Goal: Task Accomplishment & Management: Use online tool/utility

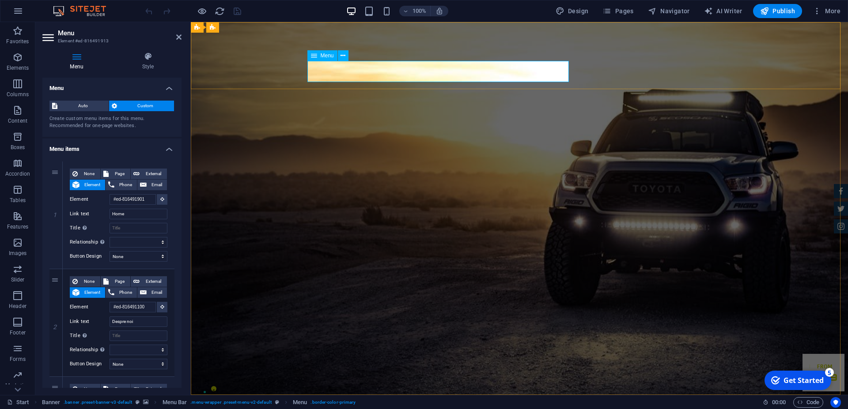
click at [151, 62] on h4 "Style" at bounding box center [147, 61] width 67 height 19
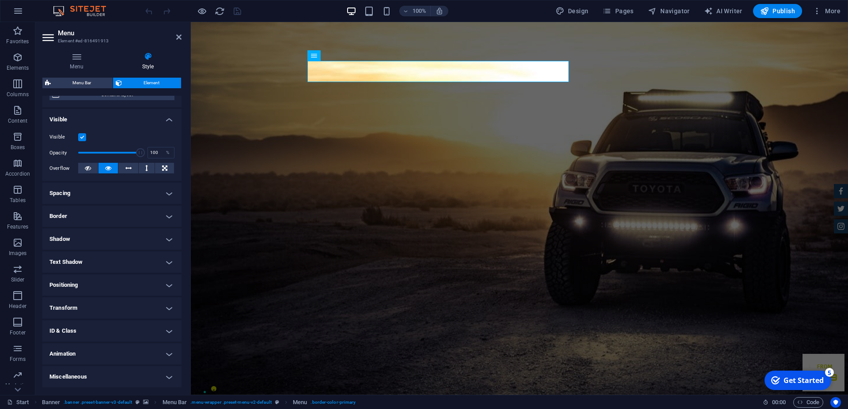
scroll to position [88, 0]
click at [164, 263] on h4 "Text Shadow" at bounding box center [111, 262] width 139 height 21
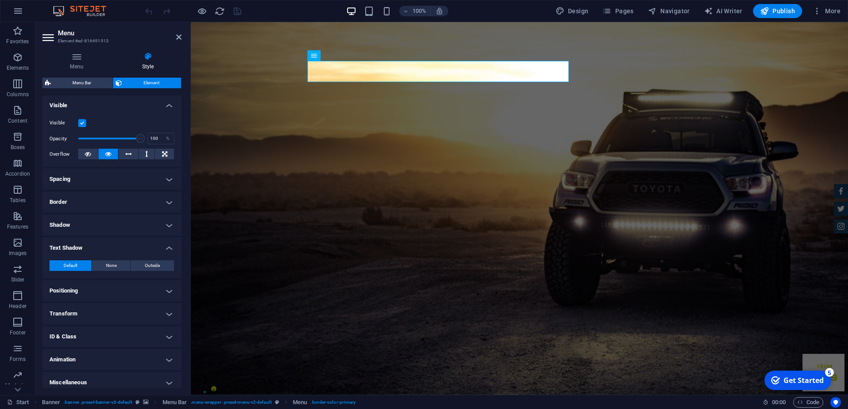
scroll to position [108, 0]
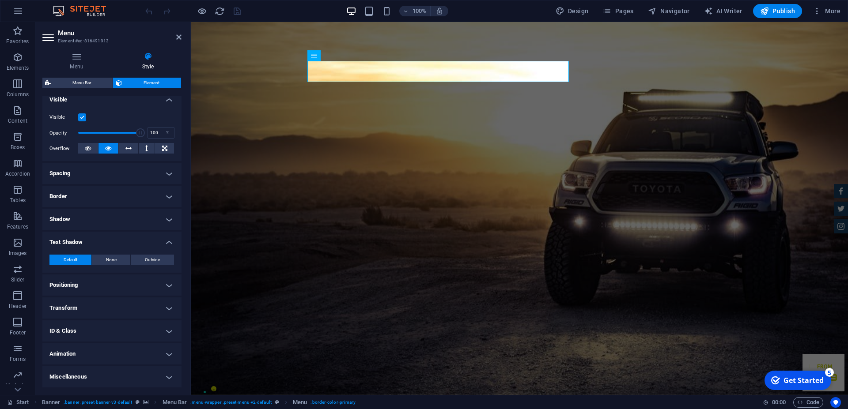
click at [161, 376] on h4 "Miscellaneous" at bounding box center [111, 377] width 139 height 21
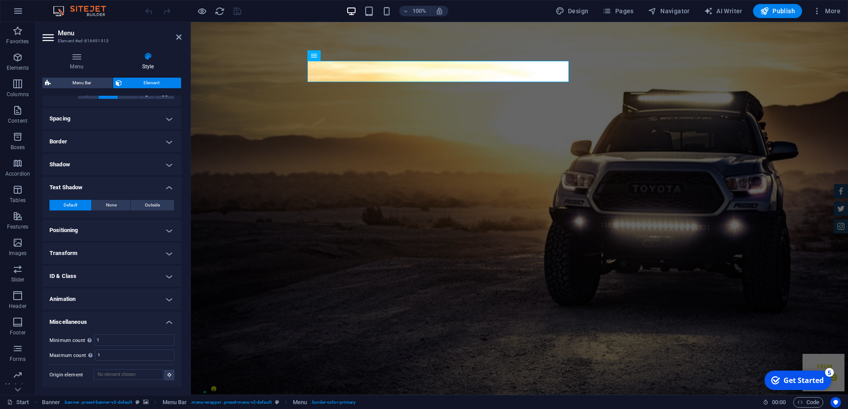
scroll to position [0, 0]
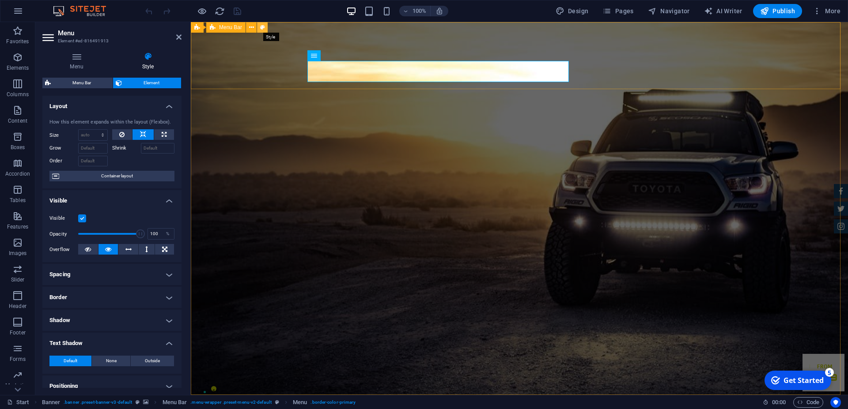
click at [262, 27] on icon at bounding box center [262, 27] width 5 height 9
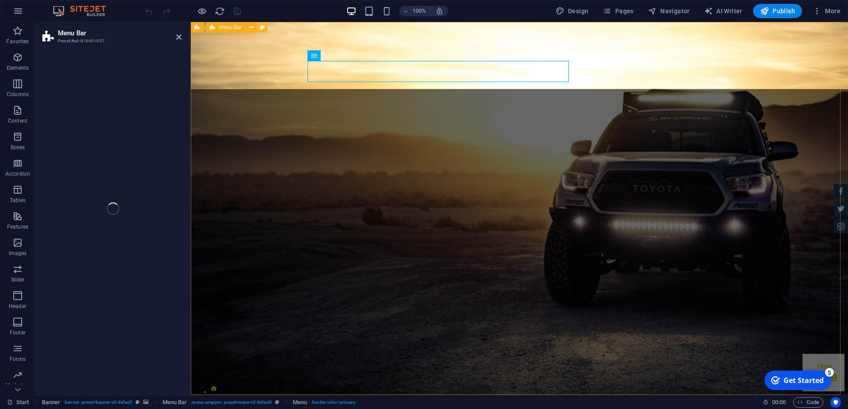
select select "rem"
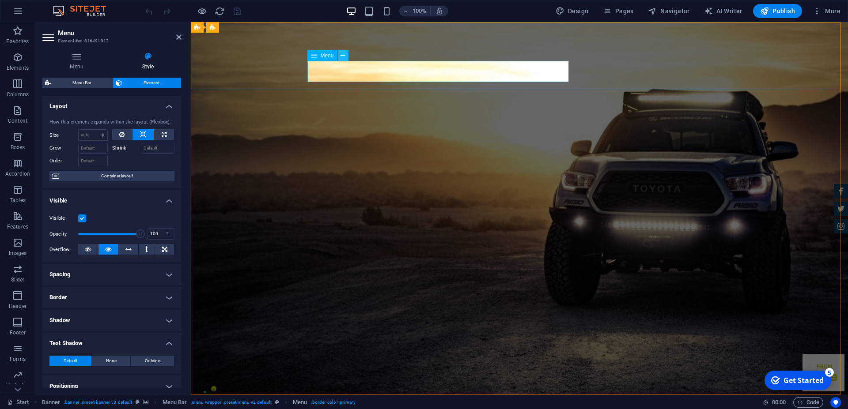
click at [343, 54] on icon at bounding box center [343, 55] width 5 height 9
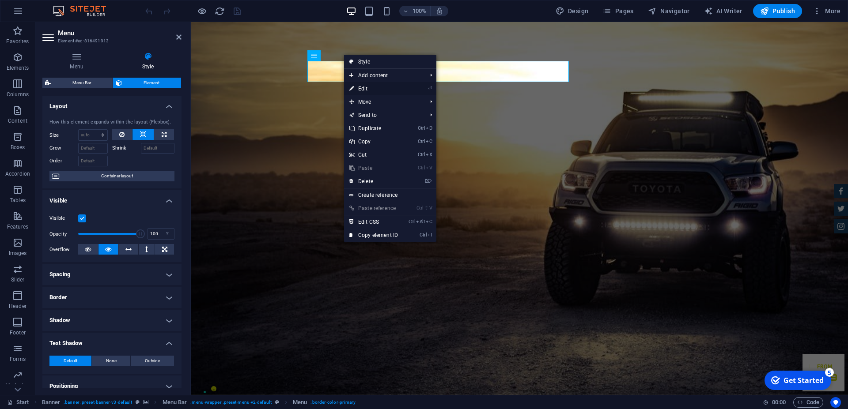
click at [365, 87] on link "⏎ Edit" at bounding box center [373, 88] width 59 height 13
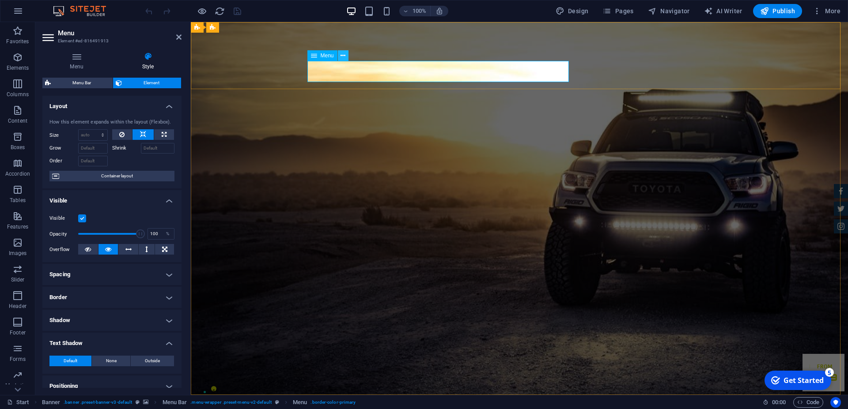
click at [344, 56] on icon at bounding box center [343, 55] width 5 height 9
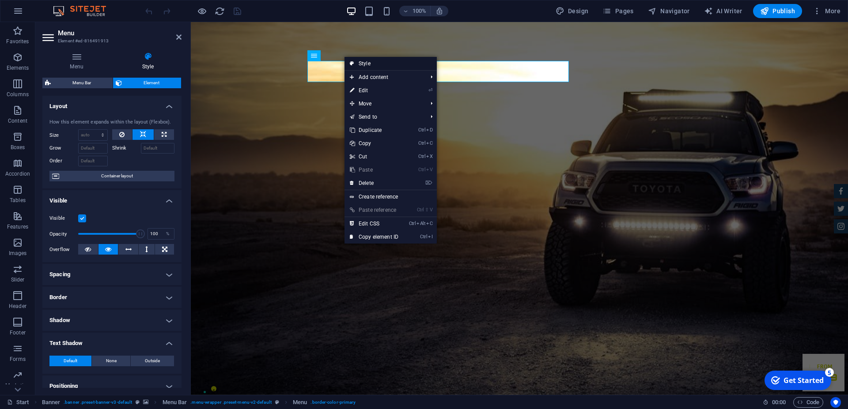
click at [372, 62] on link "Style" at bounding box center [391, 63] width 92 height 13
select select "rem"
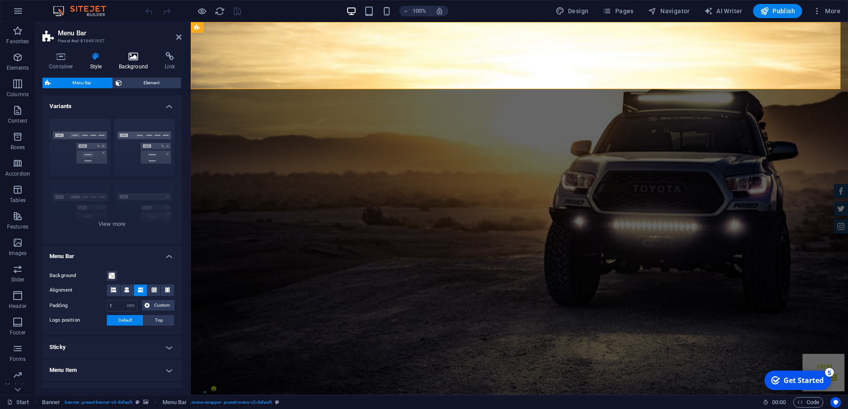
click at [121, 60] on icon at bounding box center [133, 56] width 43 height 9
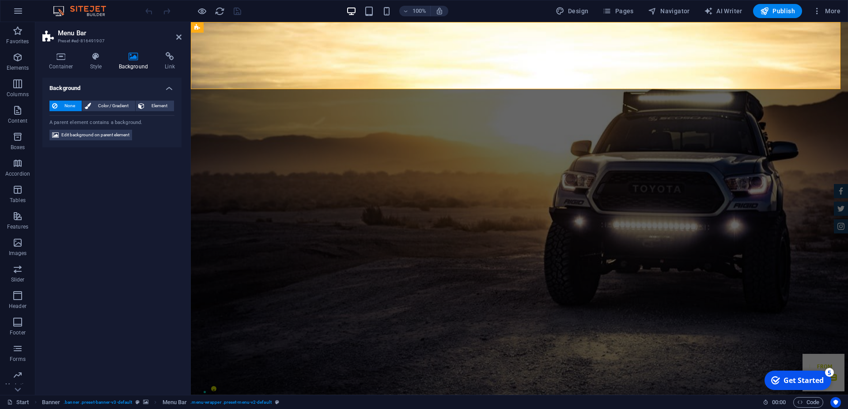
click at [132, 59] on icon at bounding box center [133, 56] width 43 height 9
click at [58, 58] on icon at bounding box center [61, 56] width 38 height 9
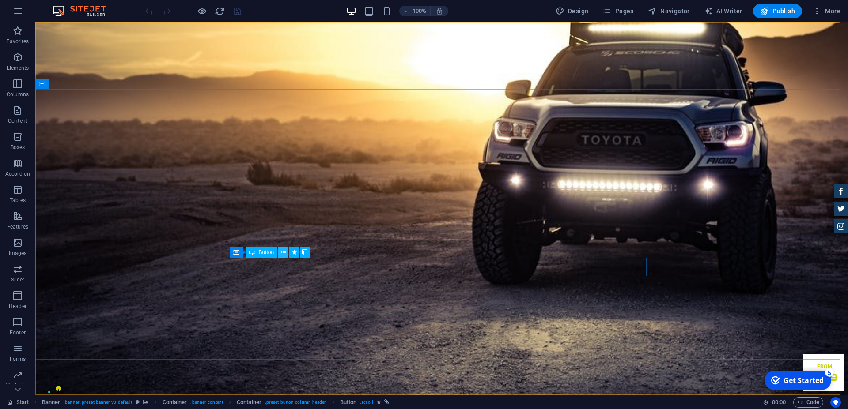
click at [284, 252] on icon at bounding box center [283, 252] width 5 height 9
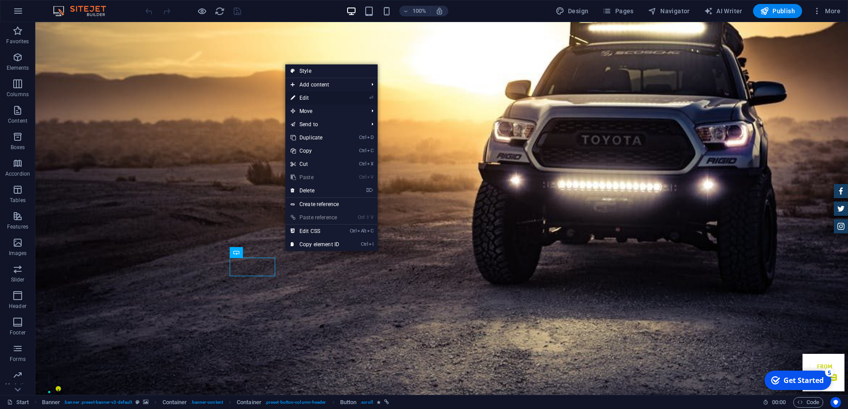
click at [304, 96] on link "⏎ Edit" at bounding box center [314, 97] width 59 height 13
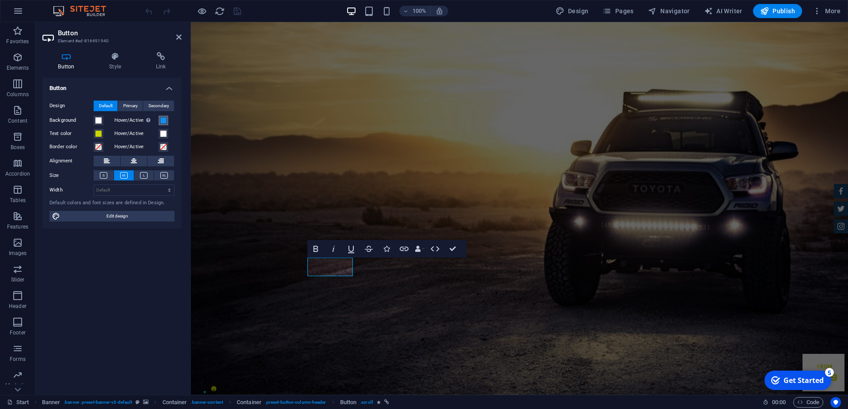
click at [165, 120] on span at bounding box center [163, 120] width 7 height 7
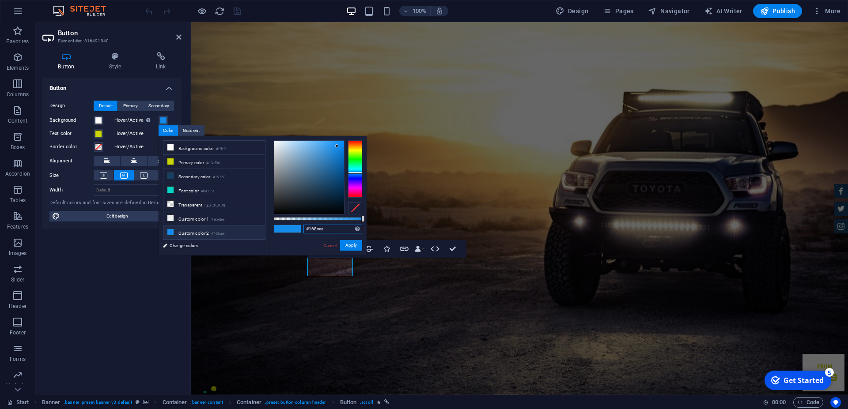
drag, startPoint x: 327, startPoint y: 227, endPoint x: 296, endPoint y: 228, distance: 31.4
click at [303, 228] on input "#168cea" at bounding box center [332, 229] width 59 height 9
click at [349, 239] on div "#168cea Supported formats #0852ed rgb(8, 82, 237) rgba(8, 82, 237, 90%) hsv(221…" at bounding box center [318, 260] width 98 height 248
click at [354, 245] on button "Apply" at bounding box center [351, 245] width 22 height 11
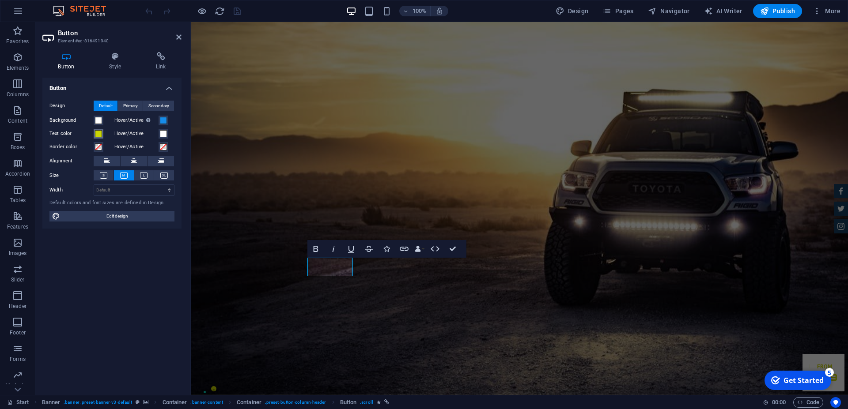
click at [96, 133] on span at bounding box center [98, 133] width 7 height 7
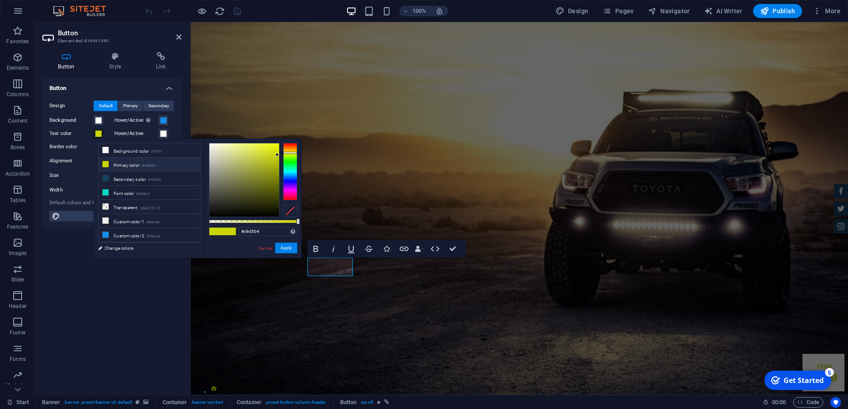
click at [262, 226] on div "#c9d504 Supported formats #0852ed rgb(8, 82, 237) rgba(8, 82, 237, 90%) hsv(221…" at bounding box center [253, 263] width 98 height 248
drag, startPoint x: 264, startPoint y: 231, endPoint x: 231, endPoint y: 232, distance: 33.1
click at [239, 232] on input "#c9d504" at bounding box center [268, 231] width 59 height 9
paste input "#168cea"
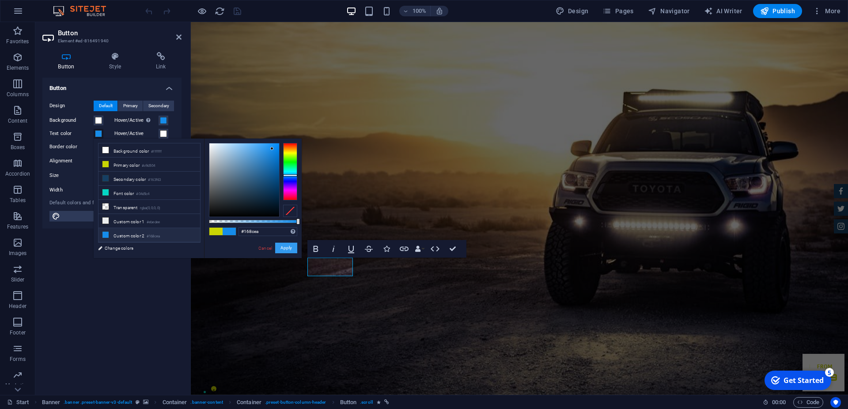
click at [288, 244] on button "Apply" at bounding box center [286, 248] width 22 height 11
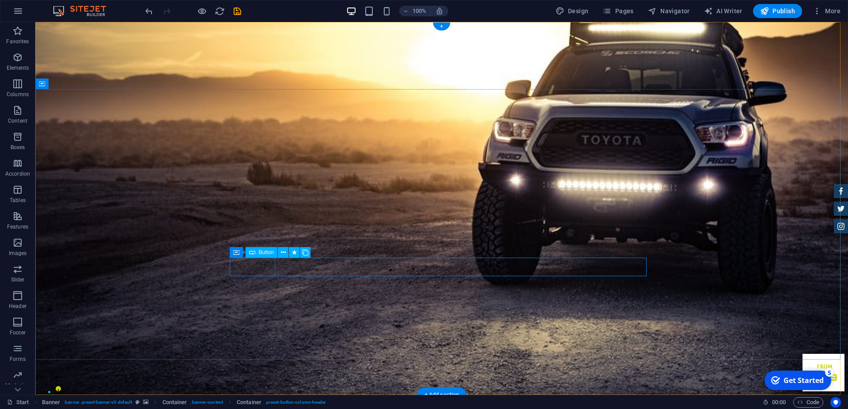
click at [281, 253] on button at bounding box center [283, 252] width 11 height 11
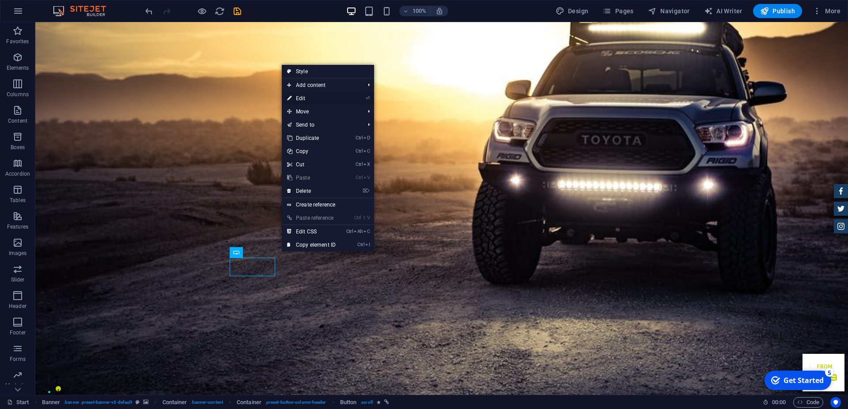
click at [306, 97] on link "⏎ Edit" at bounding box center [311, 98] width 59 height 13
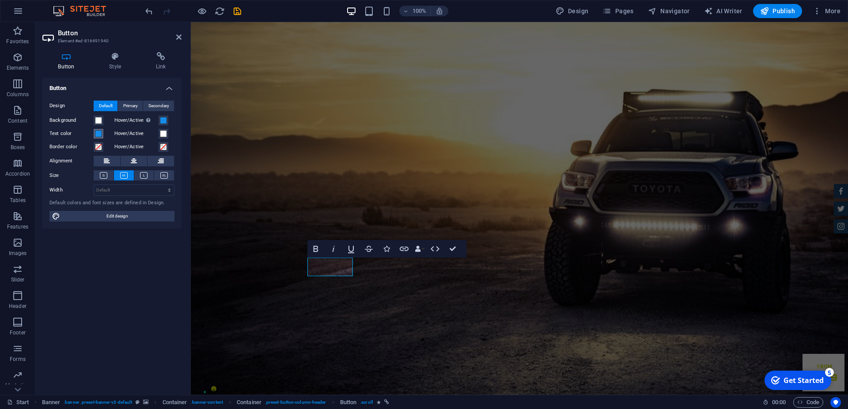
click at [98, 133] on span at bounding box center [98, 133] width 7 height 7
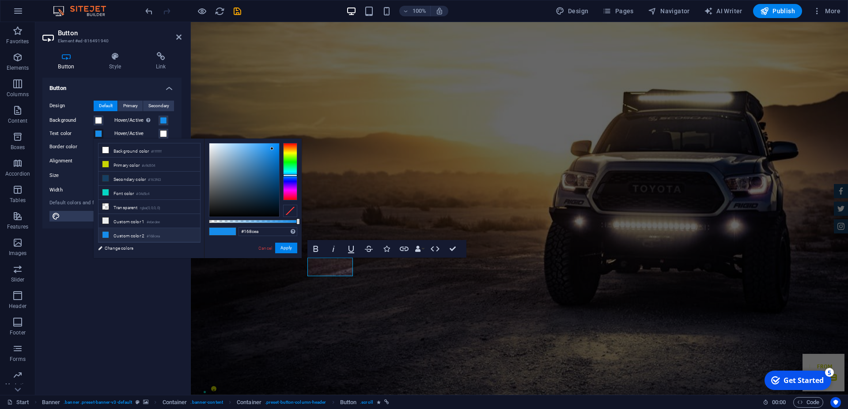
type input "#ea2416"
click at [287, 144] on div at bounding box center [290, 171] width 14 height 57
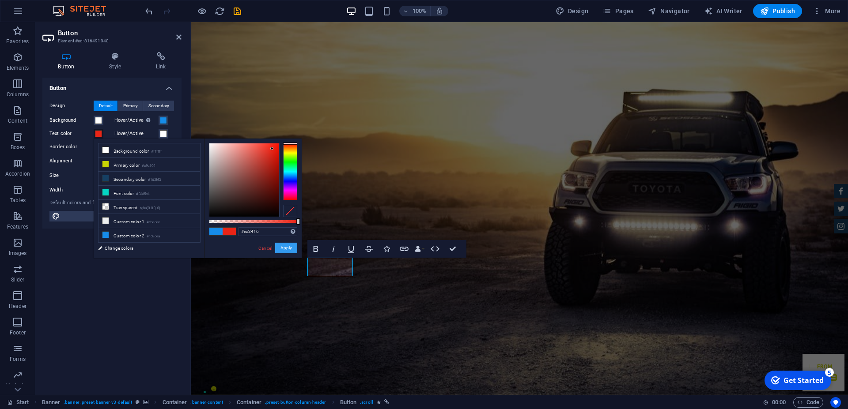
click at [287, 248] on button "Apply" at bounding box center [286, 248] width 22 height 11
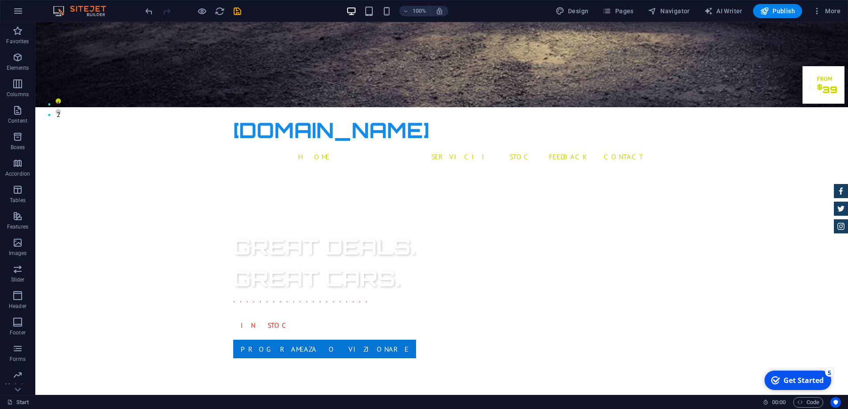
scroll to position [311, 0]
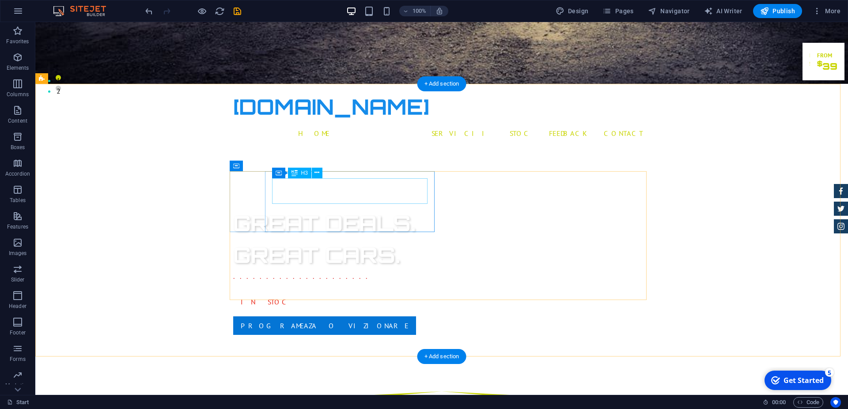
drag, startPoint x: 184, startPoint y: 163, endPoint x: 578, endPoint y: 279, distance: 410.7
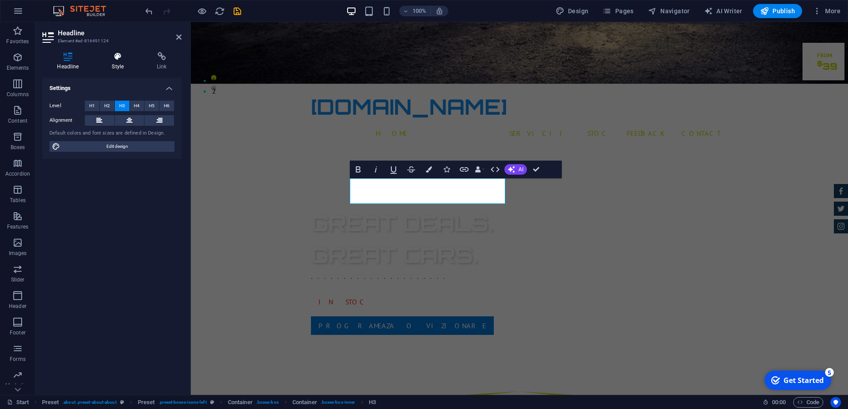
click at [118, 60] on icon at bounding box center [118, 56] width 42 height 9
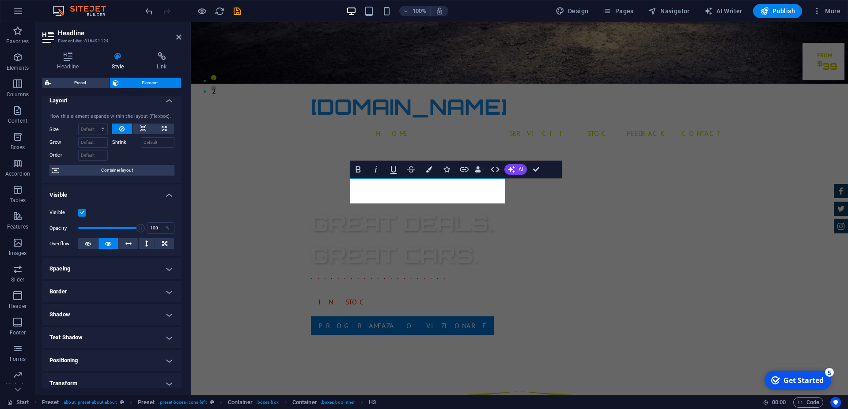
scroll to position [0, 0]
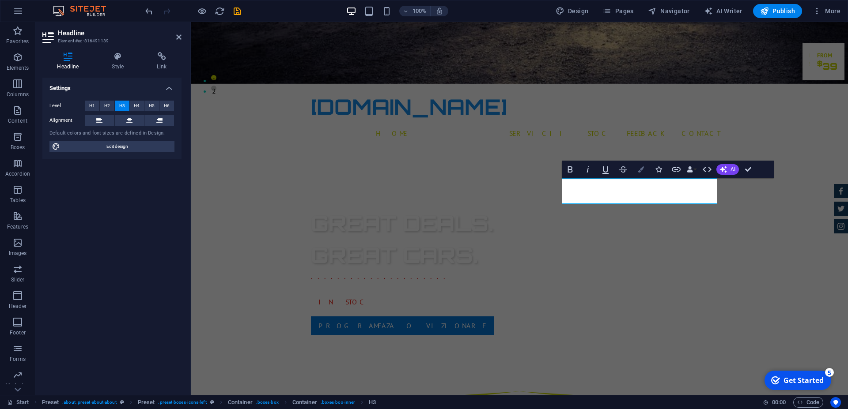
click at [641, 167] on icon "button" at bounding box center [641, 170] width 6 height 6
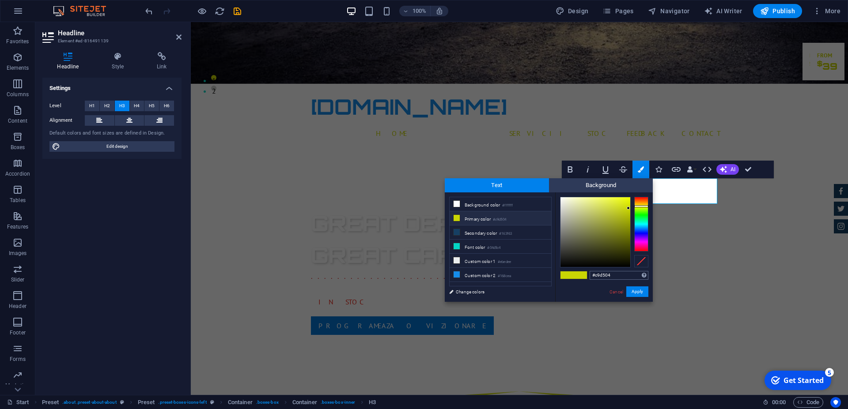
drag, startPoint x: 612, startPoint y: 277, endPoint x: 557, endPoint y: 273, distance: 55.0
click at [590, 273] on input "#c9d504" at bounding box center [619, 275] width 59 height 9
type input "#168cea"
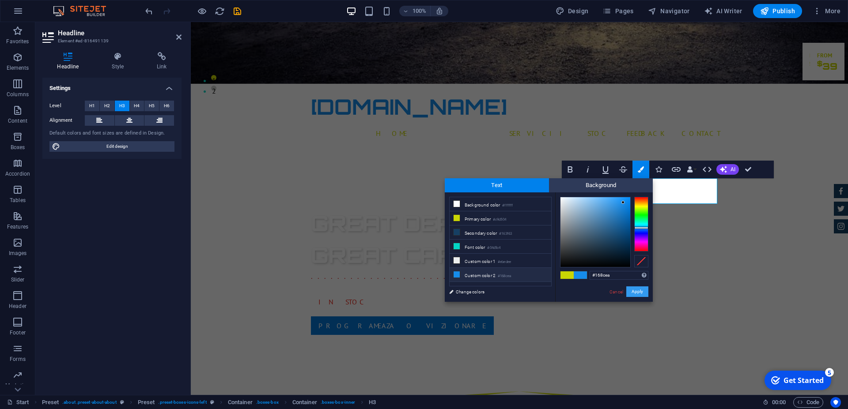
click at [636, 289] on button "Apply" at bounding box center [637, 292] width 22 height 11
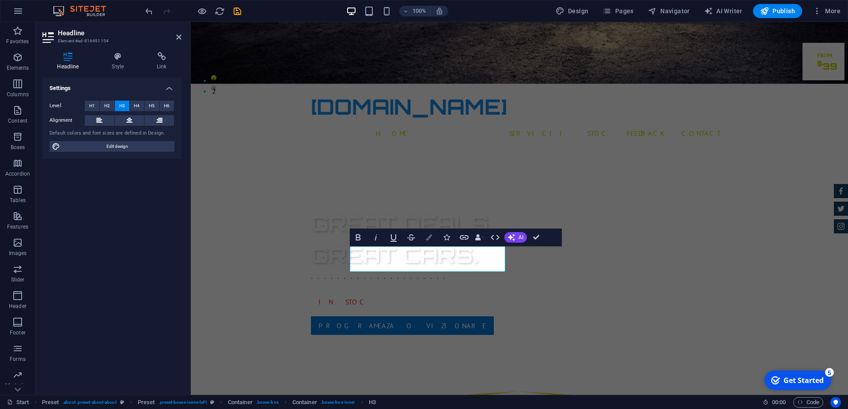
click at [431, 235] on icon "button" at bounding box center [429, 238] width 6 height 6
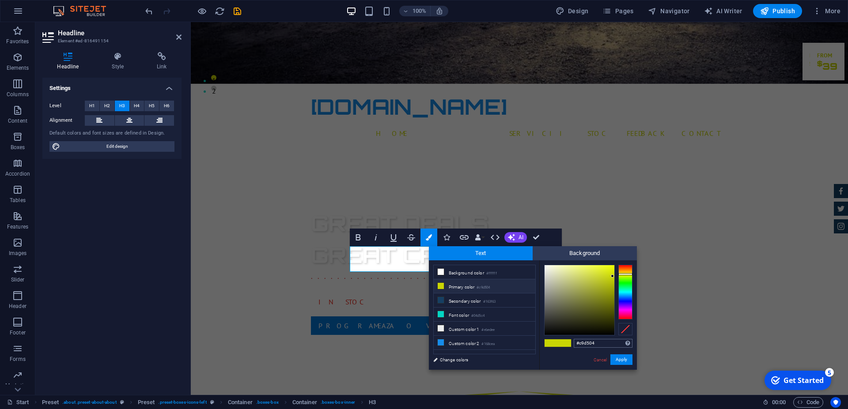
drag, startPoint x: 600, startPoint y: 342, endPoint x: 558, endPoint y: 342, distance: 42.0
click at [574, 342] on input "#c9d504" at bounding box center [603, 343] width 59 height 9
type input "#168cea"
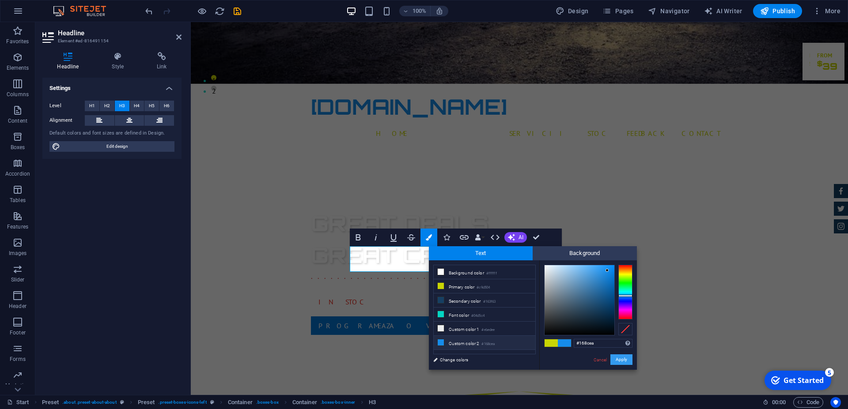
click at [624, 358] on button "Apply" at bounding box center [621, 360] width 22 height 11
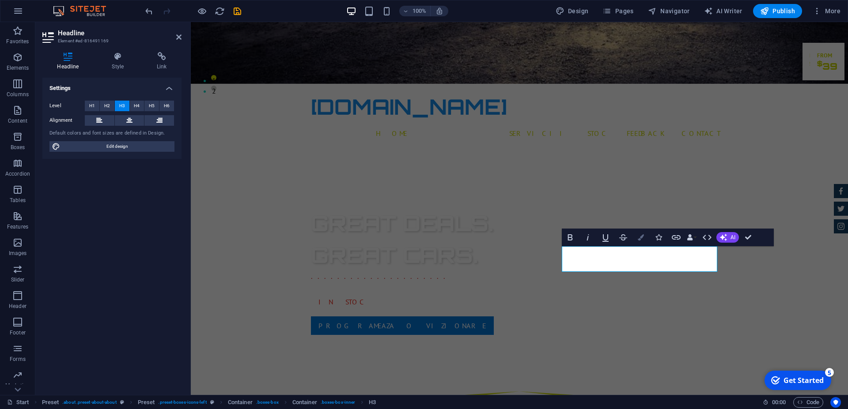
click at [641, 239] on icon "button" at bounding box center [641, 238] width 6 height 6
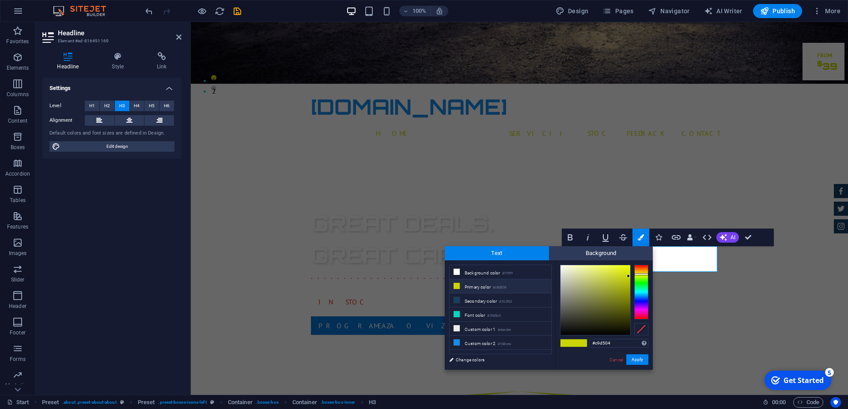
drag, startPoint x: 616, startPoint y: 344, endPoint x: 583, endPoint y: 343, distance: 33.6
click at [590, 343] on input "#c9d504" at bounding box center [619, 343] width 59 height 9
type input "#168cea"
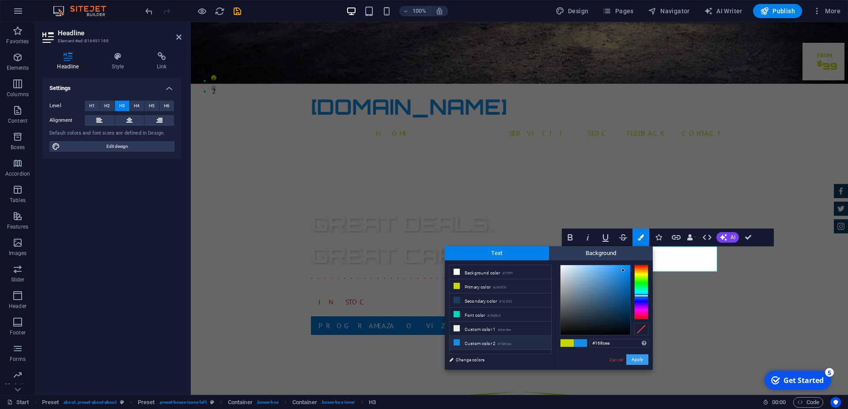
click at [637, 360] on button "Apply" at bounding box center [637, 360] width 22 height 11
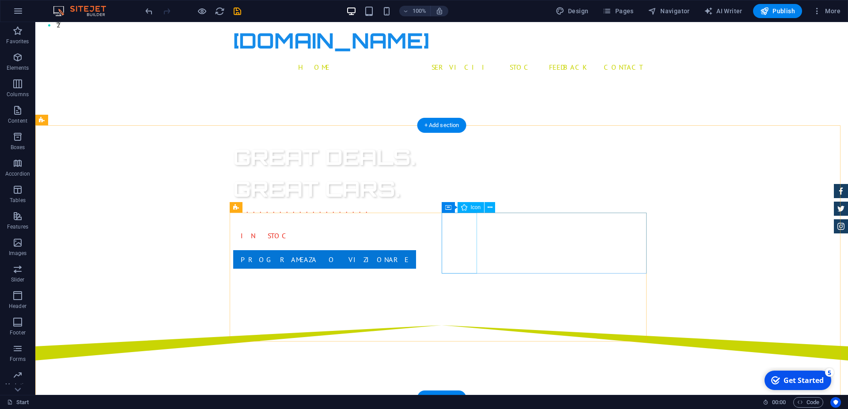
scroll to position [240, 0]
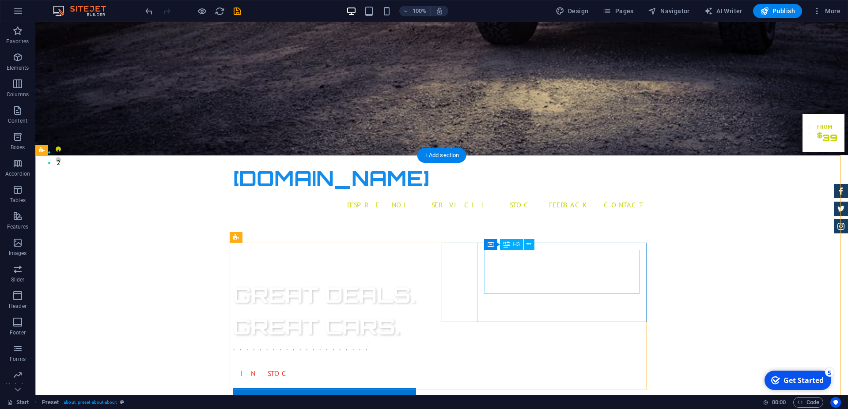
click at [531, 245] on icon at bounding box center [529, 244] width 5 height 9
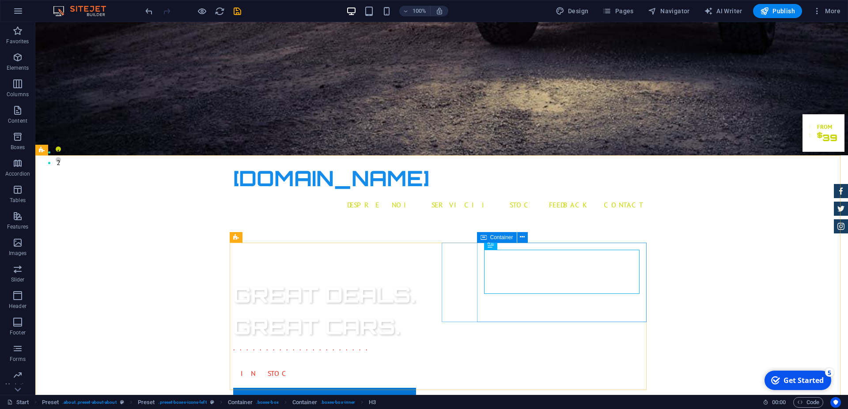
click at [490, 245] on icon at bounding box center [491, 244] width 6 height 11
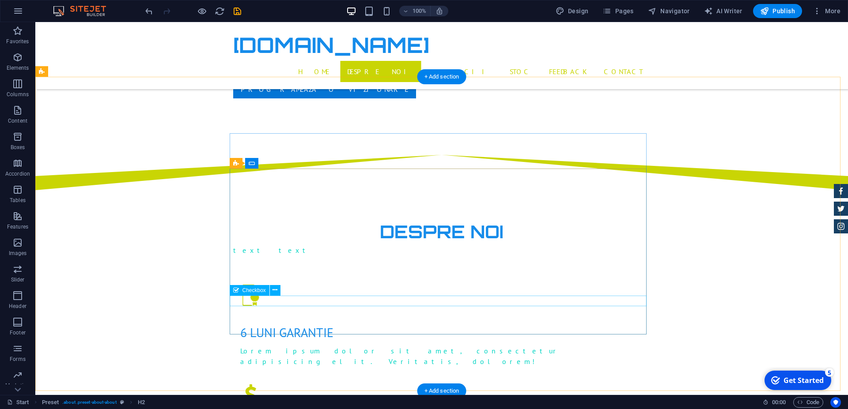
scroll to position [600, 0]
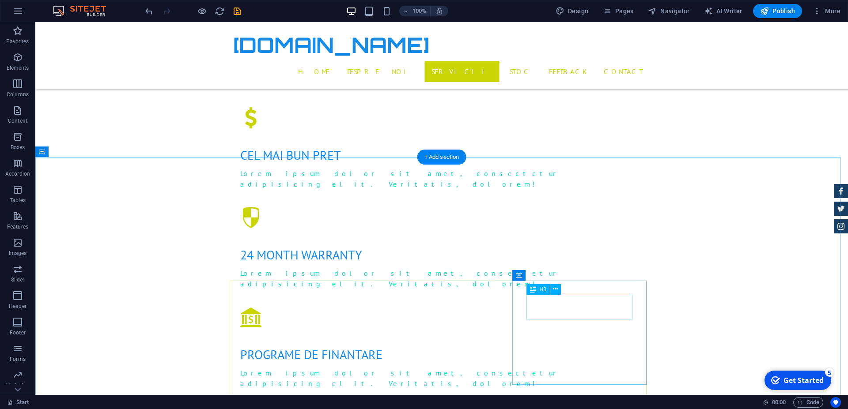
scroll to position [916, 0]
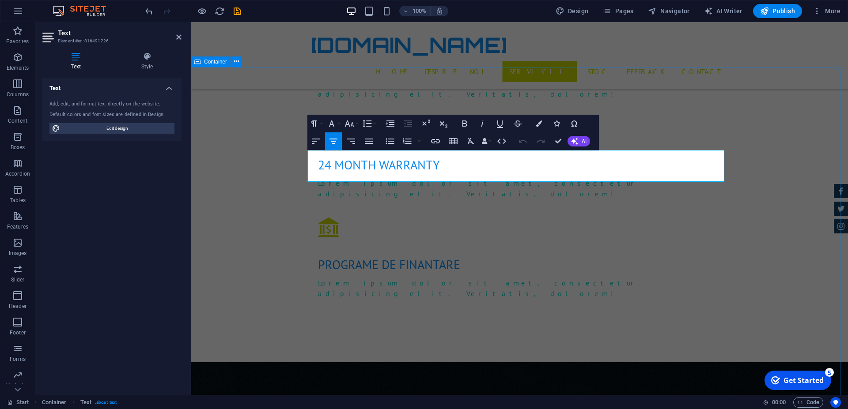
drag, startPoint x: 328, startPoint y: 155, endPoint x: 724, endPoint y: 177, distance: 396.8
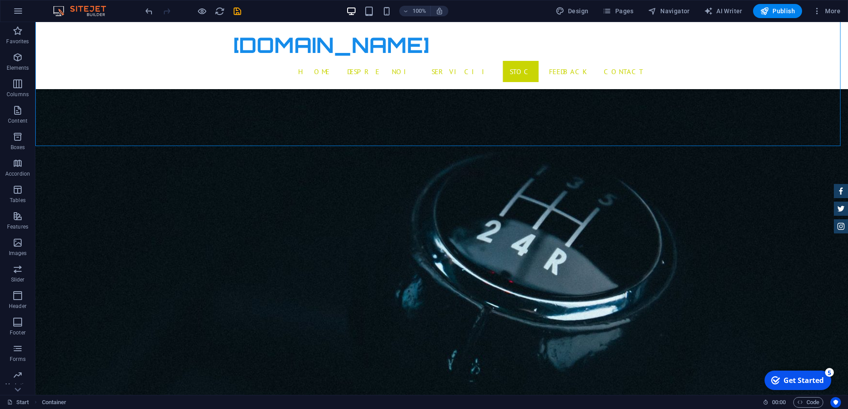
scroll to position [1231, 0]
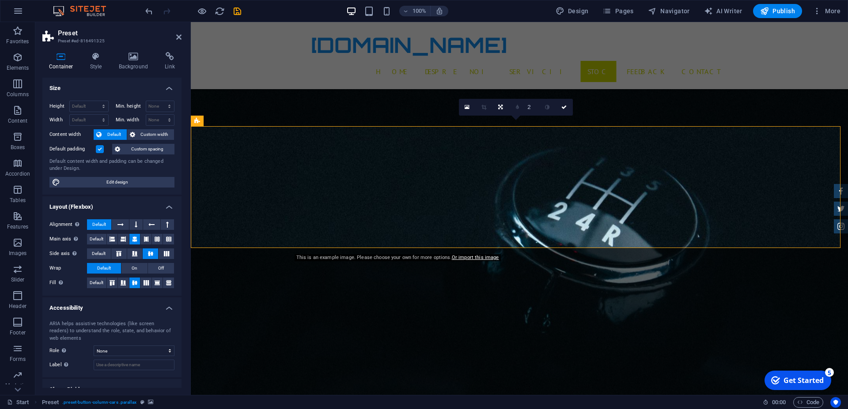
select select "%"
select select "preset-button-column-cars"
click at [88, 60] on icon at bounding box center [95, 56] width 25 height 9
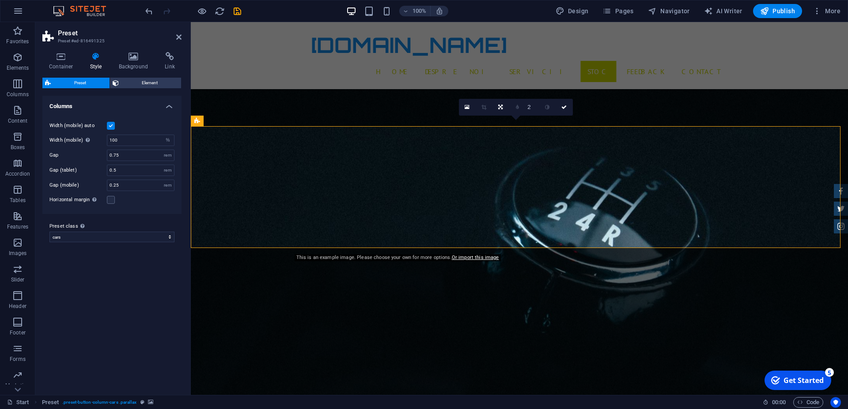
click at [466, 107] on icon at bounding box center [467, 107] width 5 height 6
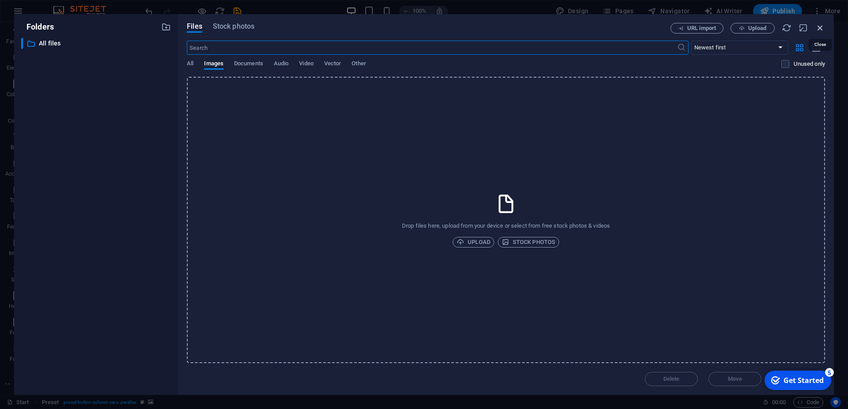
click at [820, 30] on icon "button" at bounding box center [820, 28] width 10 height 10
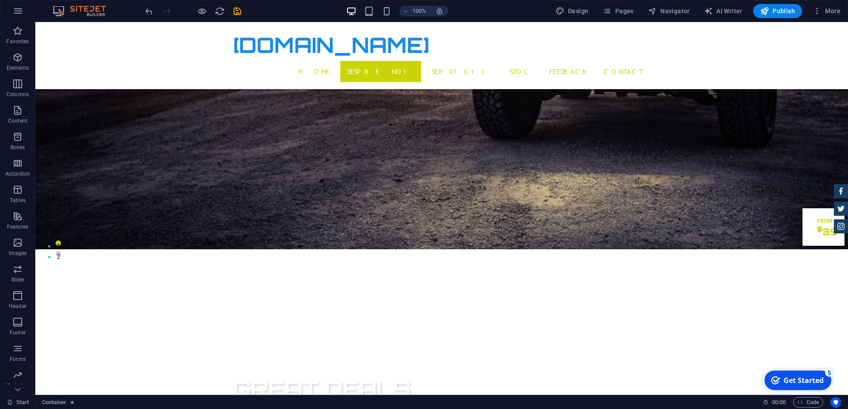
scroll to position [0, 0]
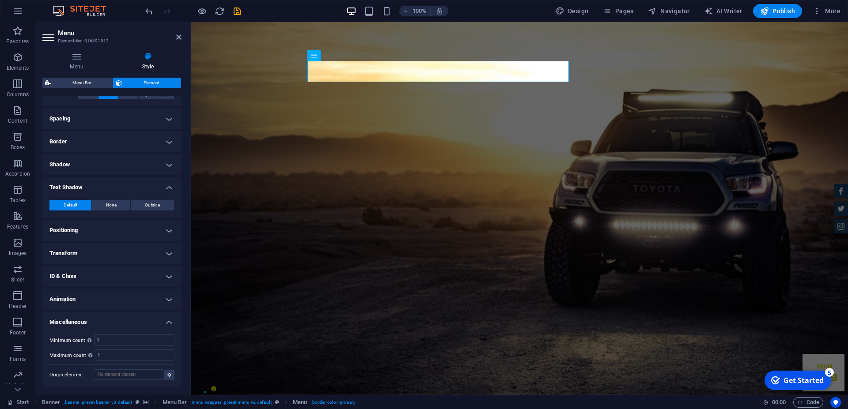
scroll to position [1, 0]
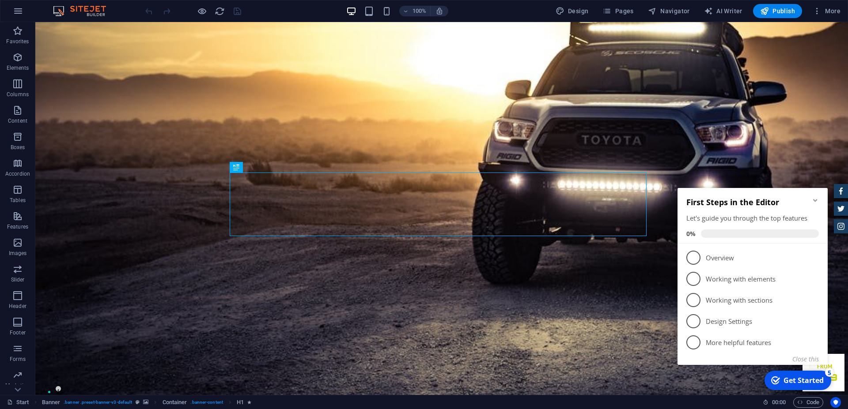
click at [816, 200] on icon "Minimize checklist" at bounding box center [815, 200] width 7 height 7
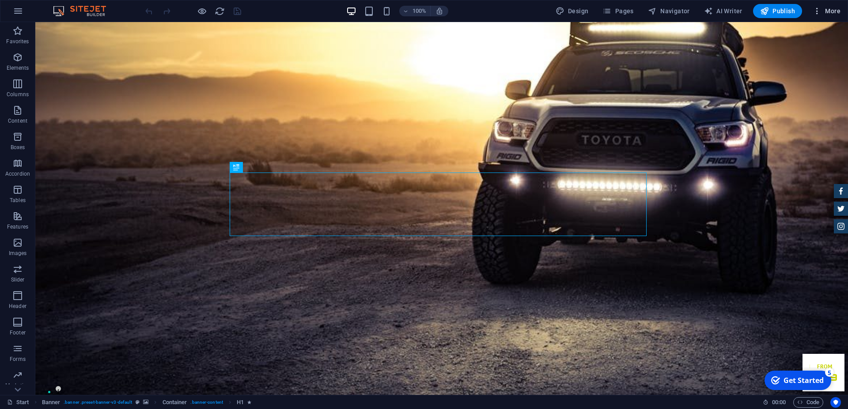
click at [829, 10] on span "More" at bounding box center [827, 11] width 28 height 9
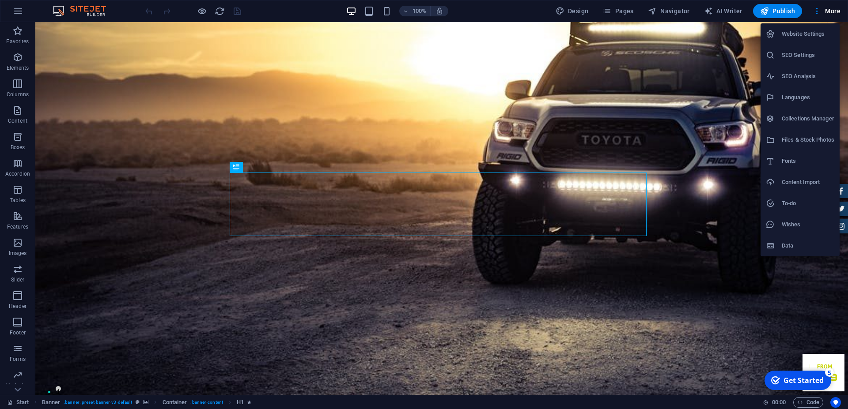
click at [813, 32] on h6 "Website Settings" at bounding box center [808, 34] width 53 height 11
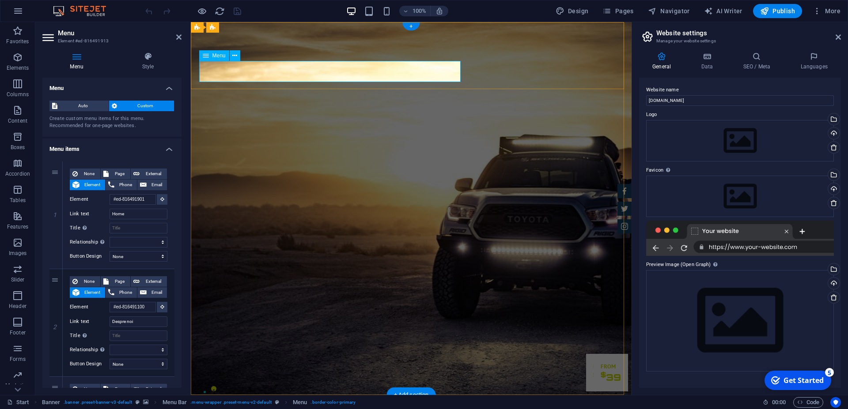
click at [238, 54] on button at bounding box center [235, 55] width 11 height 11
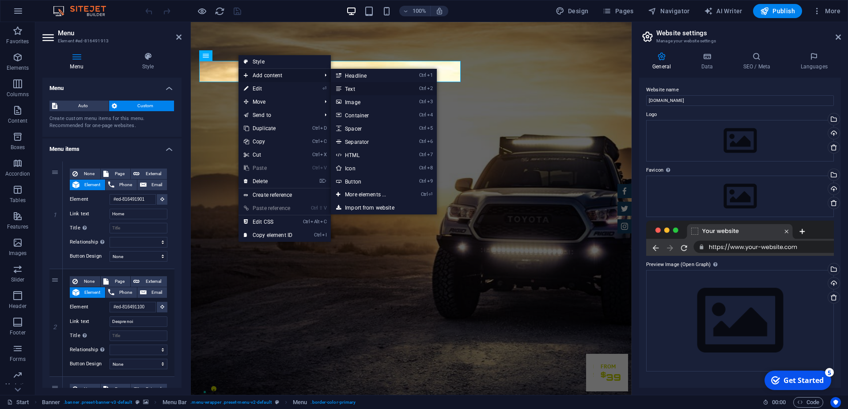
click at [362, 88] on link "Ctrl 2 Text" at bounding box center [367, 88] width 73 height 13
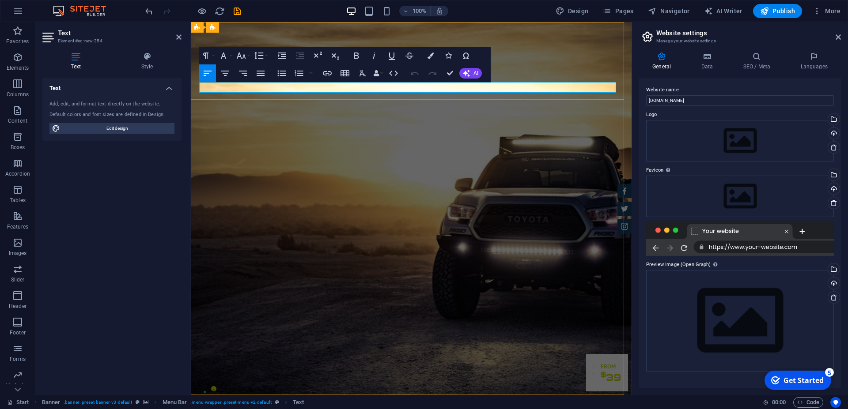
drag, startPoint x: 256, startPoint y: 86, endPoint x: 197, endPoint y: 88, distance: 58.8
click at [431, 55] on icon "button" at bounding box center [431, 56] width 6 height 6
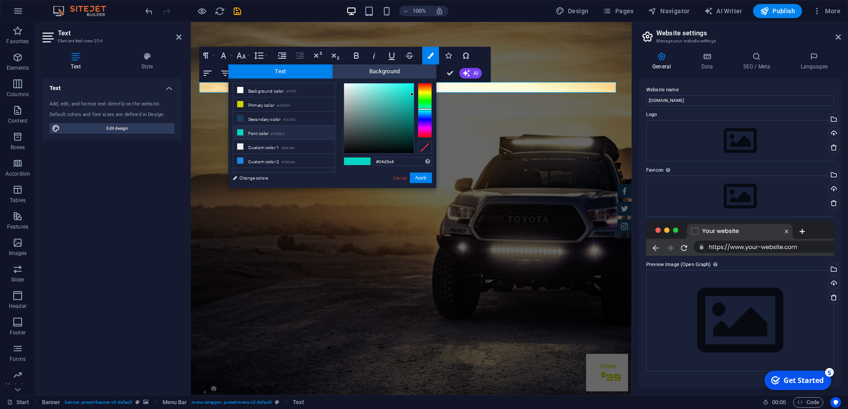
type input "#045ad5"
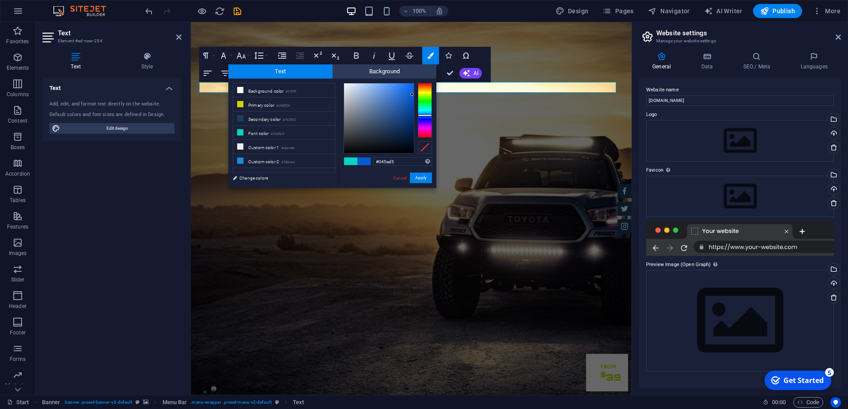
click at [425, 115] on div at bounding box center [425, 110] width 14 height 55
click at [421, 177] on button "Apply" at bounding box center [421, 178] width 22 height 11
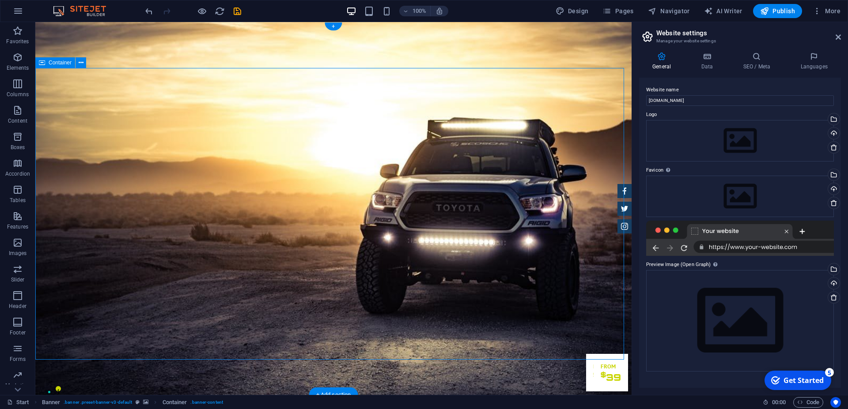
click at [17, 59] on icon "button" at bounding box center [17, 57] width 11 height 11
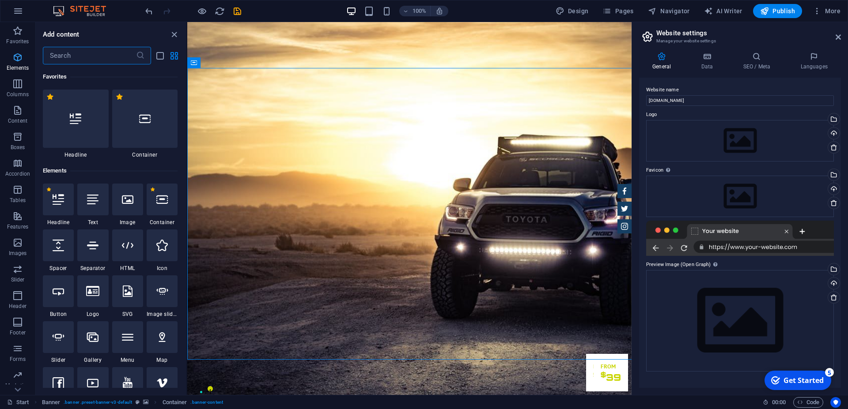
scroll to position [94, 0]
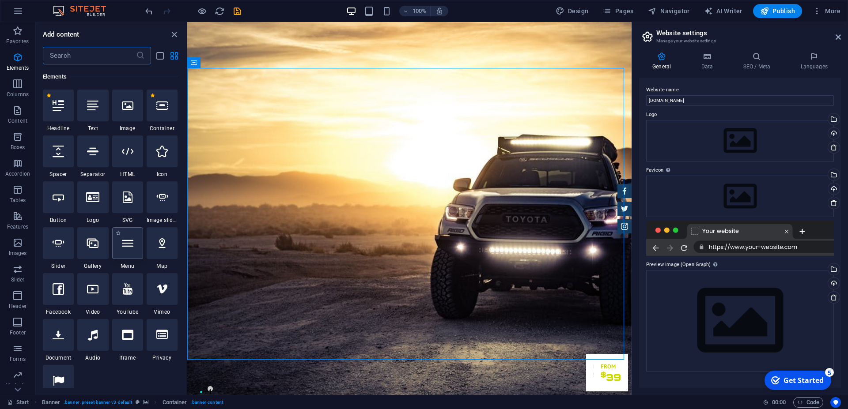
click at [125, 248] on icon at bounding box center [127, 243] width 11 height 11
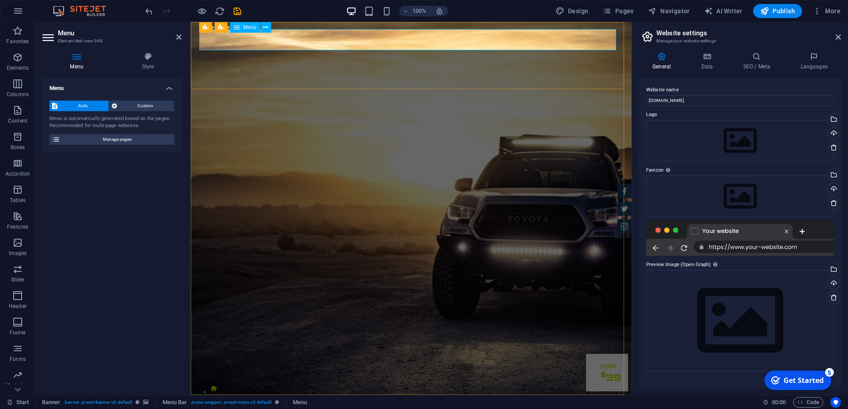
click at [594, 402] on nav "Start Subpage" at bounding box center [411, 412] width 417 height 21
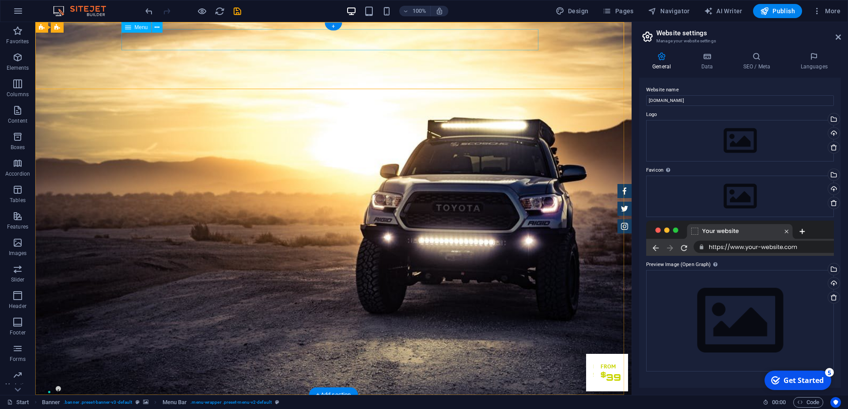
click at [455, 402] on nav "Start Subpage" at bounding box center [333, 412] width 417 height 21
click at [478, 402] on nav "Start Subpage" at bounding box center [333, 412] width 417 height 21
click at [526, 402] on nav "Start Subpage" at bounding box center [333, 412] width 417 height 21
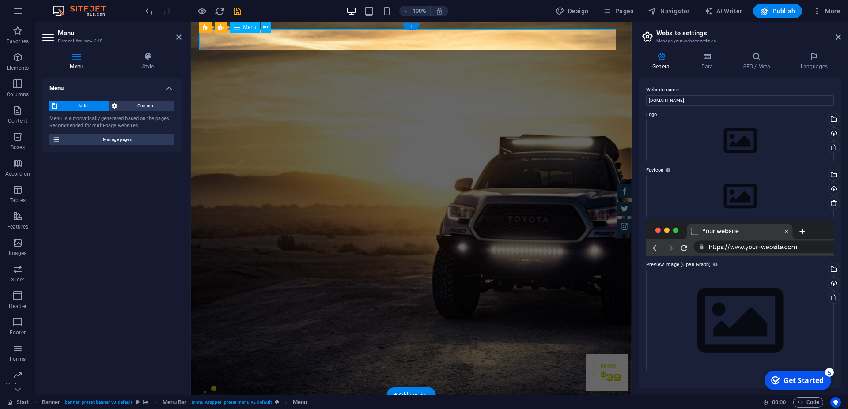
click at [584, 402] on nav "Start Subpage" at bounding box center [411, 412] width 417 height 21
click at [546, 402] on nav "Start Subpage" at bounding box center [411, 412] width 417 height 21
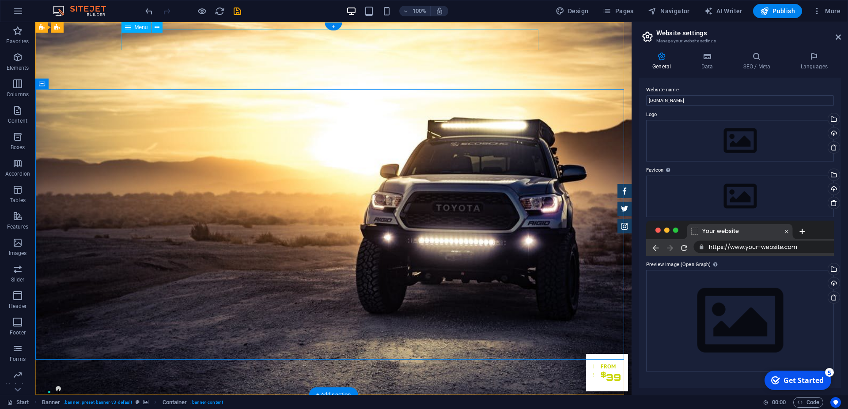
click at [466, 402] on nav "Start Subpage" at bounding box center [333, 412] width 417 height 21
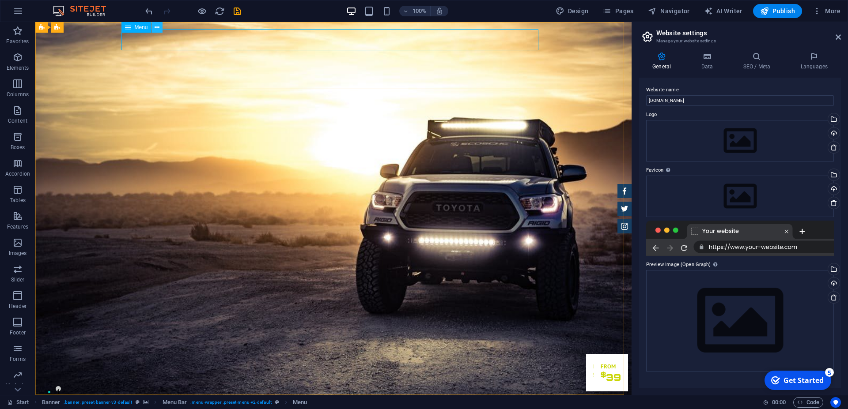
click at [157, 24] on icon at bounding box center [157, 27] width 5 height 9
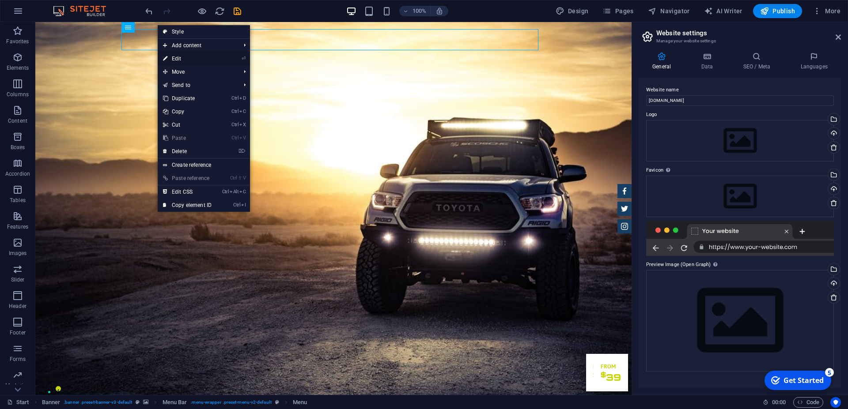
click at [193, 57] on link "⏎ Edit" at bounding box center [187, 58] width 59 height 13
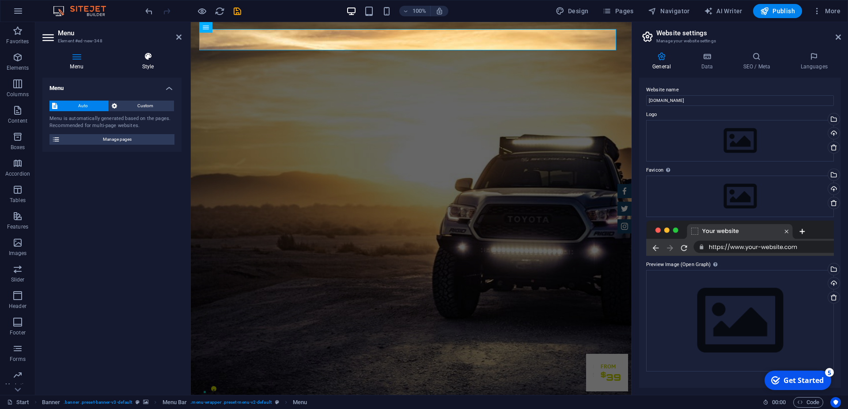
click at [145, 57] on icon at bounding box center [147, 56] width 67 height 9
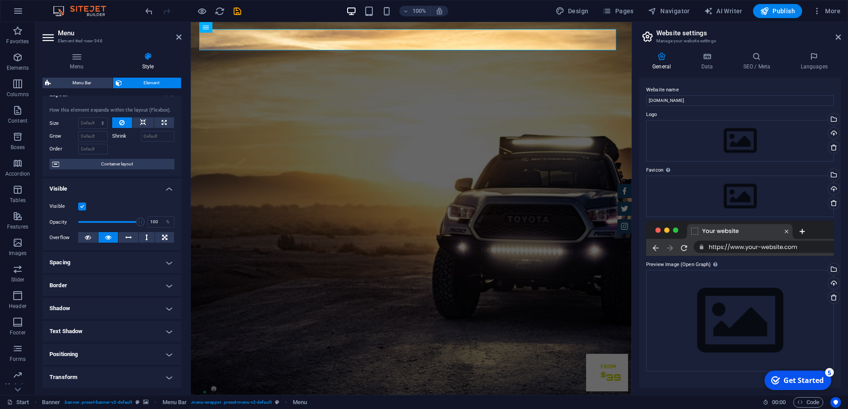
scroll to position [10, 0]
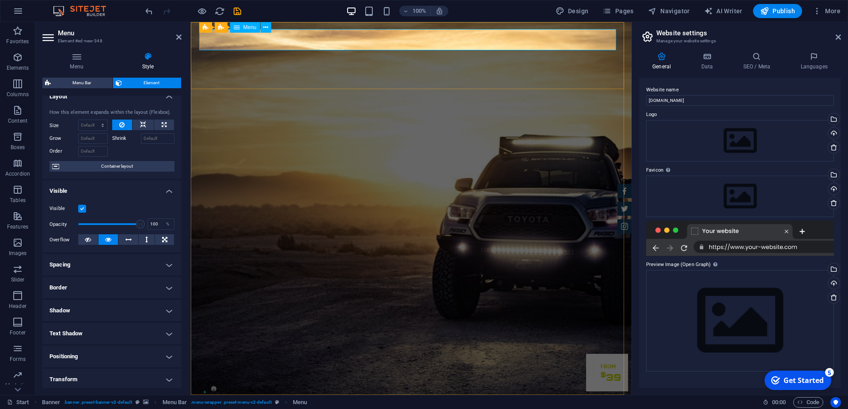
click at [595, 402] on nav "Start Subpage" at bounding box center [411, 412] width 417 height 21
click at [268, 28] on button at bounding box center [266, 27] width 11 height 11
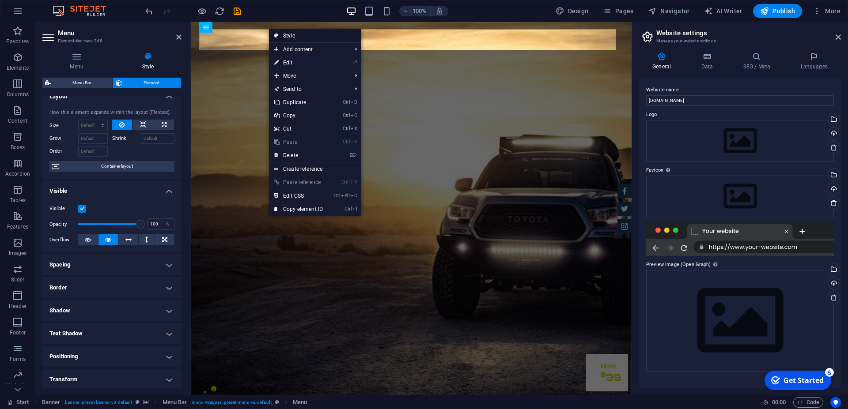
click at [303, 34] on link "Style" at bounding box center [315, 35] width 92 height 13
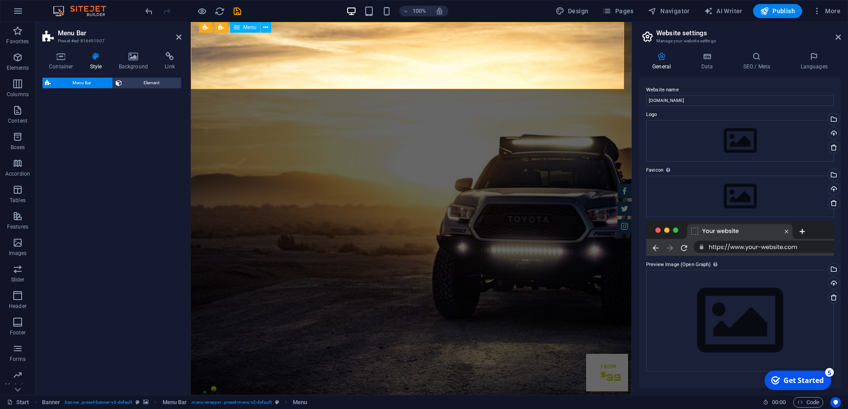
select select "rem"
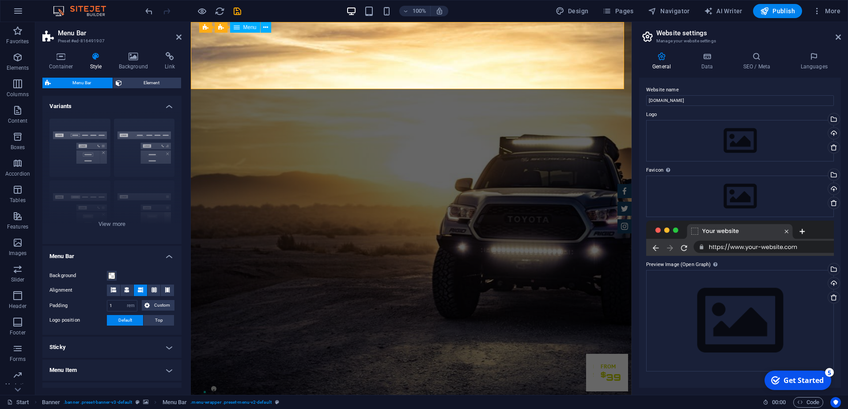
click at [582, 402] on nav "Start Subpage" at bounding box center [411, 412] width 417 height 21
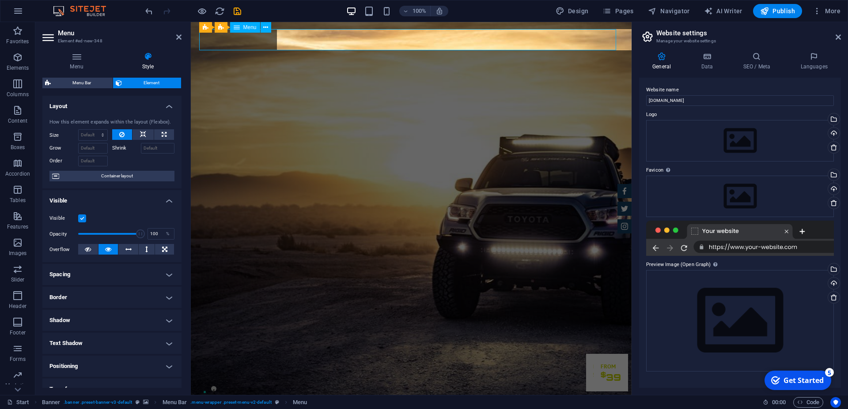
click at [582, 402] on nav "Start Subpage" at bounding box center [411, 412] width 417 height 21
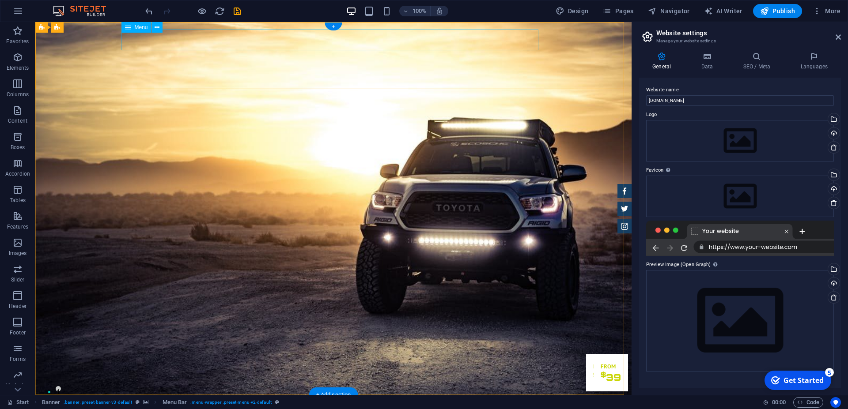
click at [472, 402] on nav "Start Subpage" at bounding box center [333, 412] width 417 height 21
click at [473, 402] on nav "Start Subpage" at bounding box center [333, 412] width 417 height 21
click at [317, 402] on nav "Start Subpage" at bounding box center [333, 412] width 417 height 21
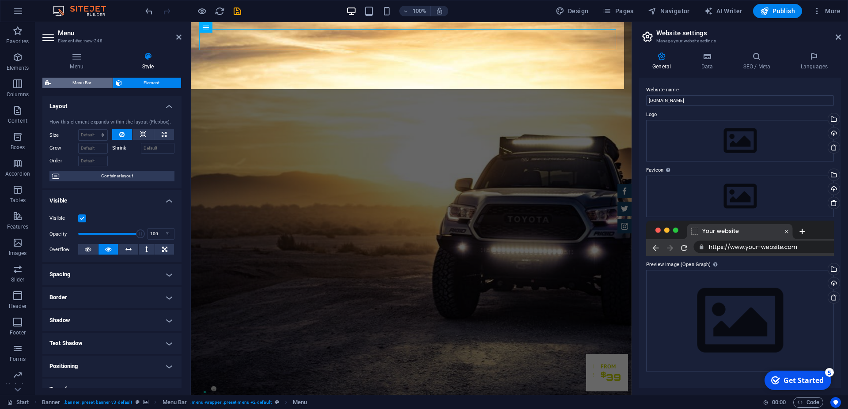
click at [85, 80] on span "Menu Bar" at bounding box center [81, 83] width 57 height 11
select select "rem"
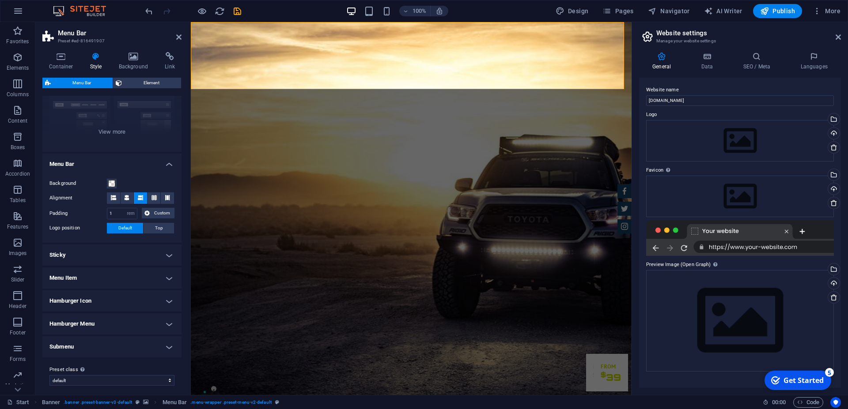
scroll to position [97, 0]
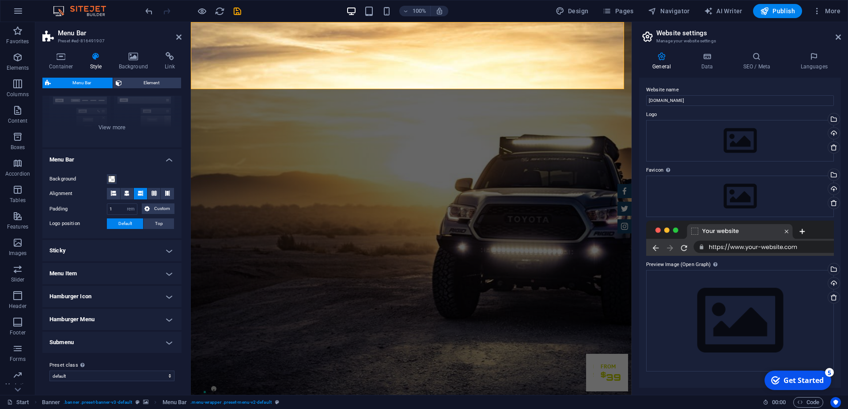
drag, startPoint x: 182, startPoint y: 215, endPoint x: 181, endPoint y: 187, distance: 27.9
click at [181, 187] on div "Container Style Background Link Size Height Default px rem % vh vw Min. height …" at bounding box center [111, 220] width 153 height 350
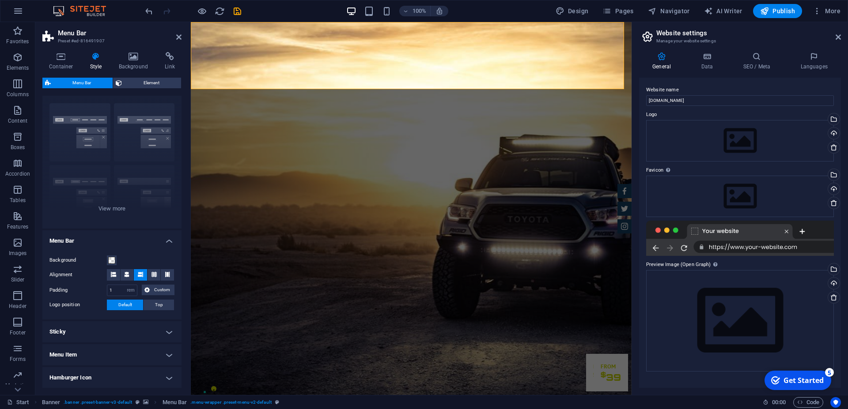
scroll to position [0, 0]
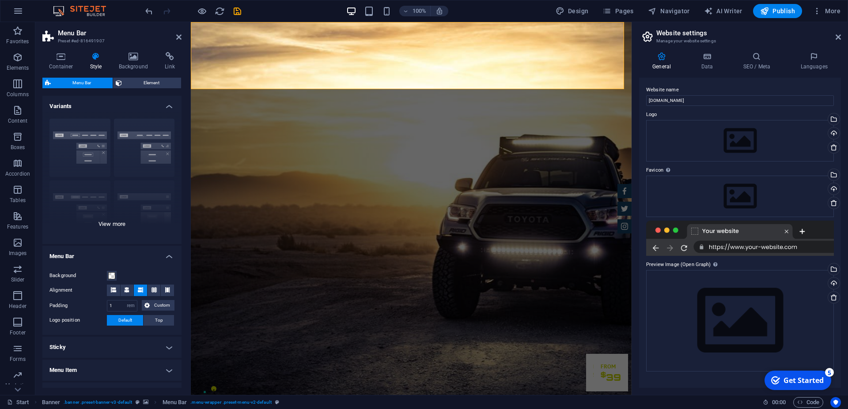
click at [81, 138] on div "Border Centered Default Fixed Loki Trigger Wide XXL" at bounding box center [111, 178] width 139 height 133
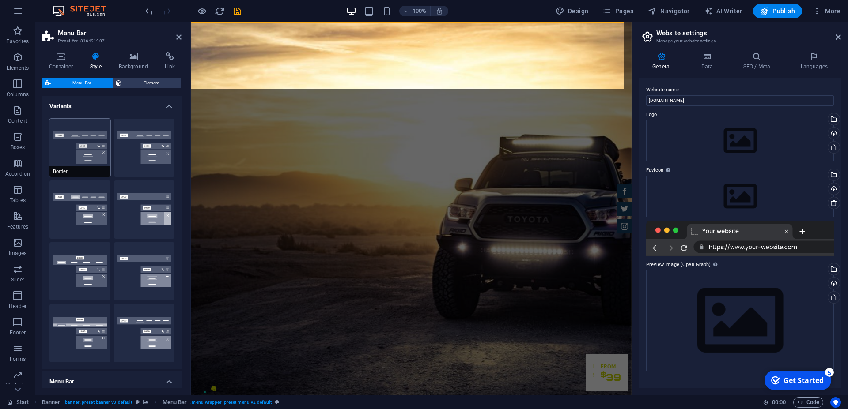
click at [80, 140] on button "Border" at bounding box center [79, 148] width 61 height 58
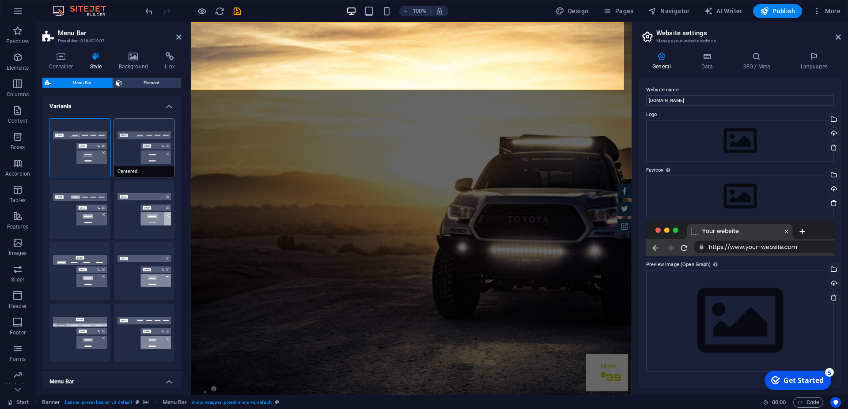
click at [144, 144] on button "Centered" at bounding box center [144, 148] width 61 height 58
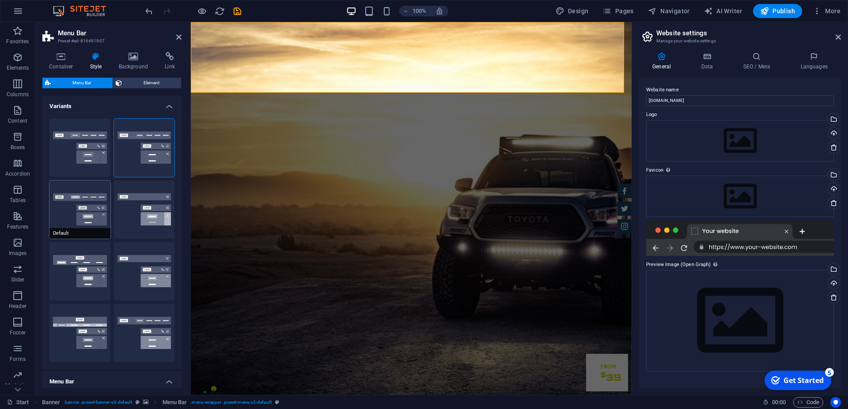
click at [87, 210] on button "Default" at bounding box center [79, 210] width 61 height 58
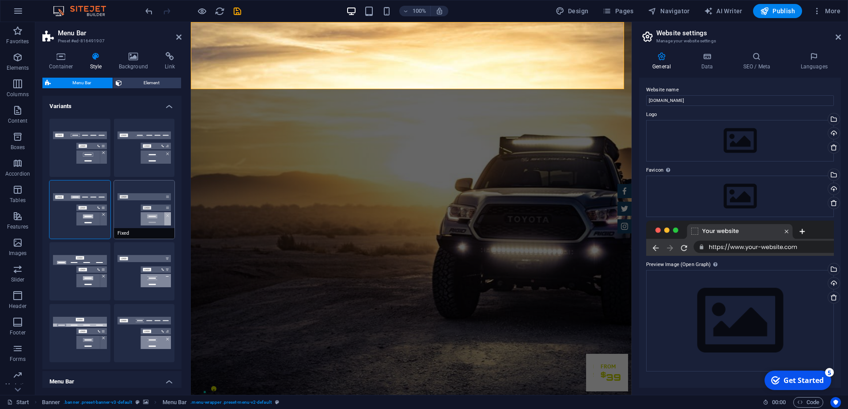
click at [139, 215] on button "Fixed" at bounding box center [144, 210] width 61 height 58
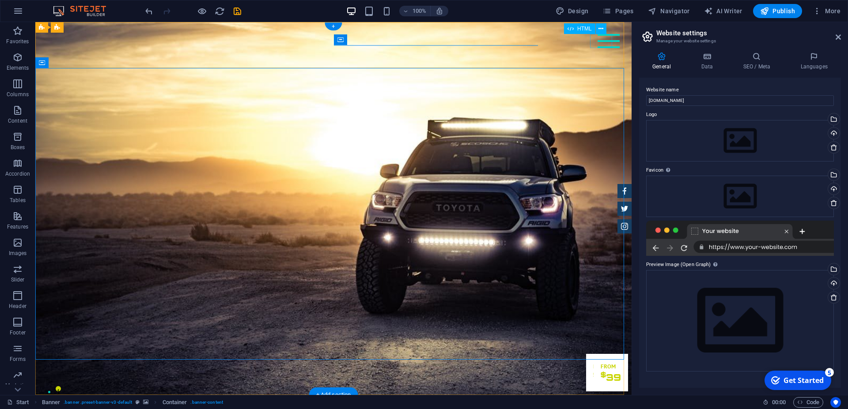
click at [598, 42] on div at bounding box center [609, 41] width 22 height 14
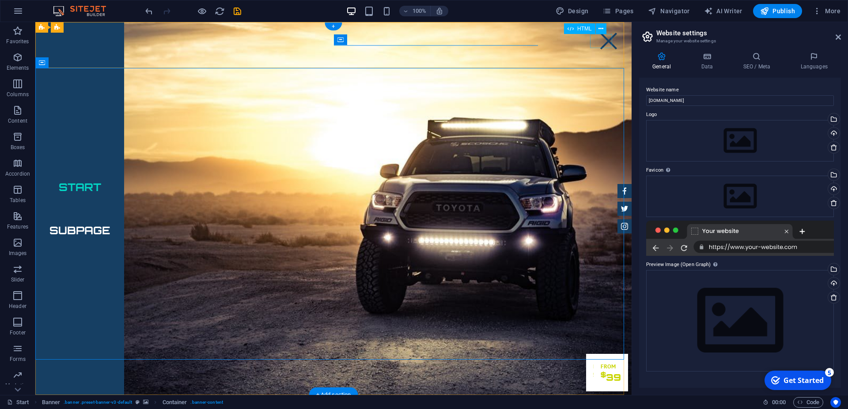
click at [601, 44] on div at bounding box center [609, 41] width 22 height 14
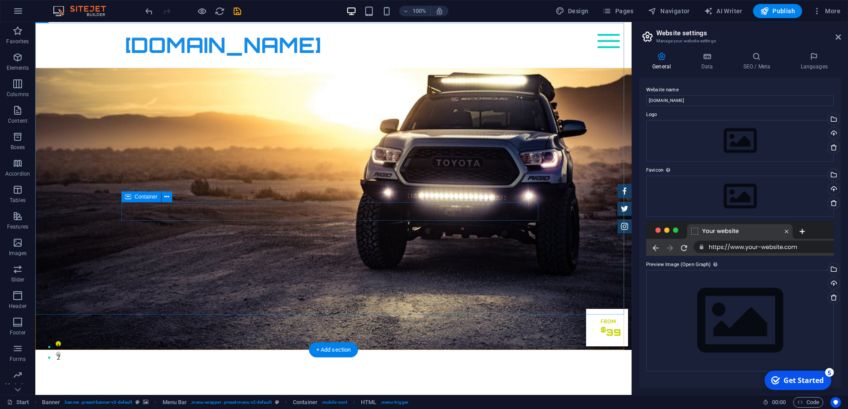
scroll to position [90, 0]
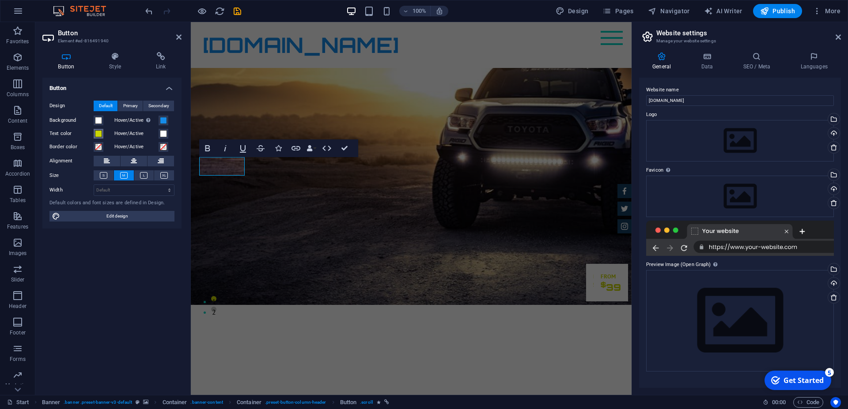
click at [95, 134] on span at bounding box center [98, 133] width 7 height 7
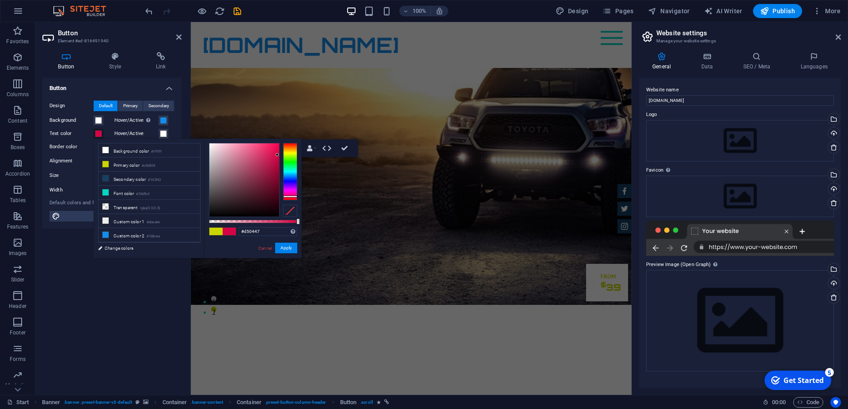
click at [289, 197] on div at bounding box center [290, 171] width 14 height 57
type input "#f10b54"
click at [276, 147] on div at bounding box center [244, 180] width 70 height 73
click at [286, 248] on button "Apply" at bounding box center [286, 248] width 22 height 11
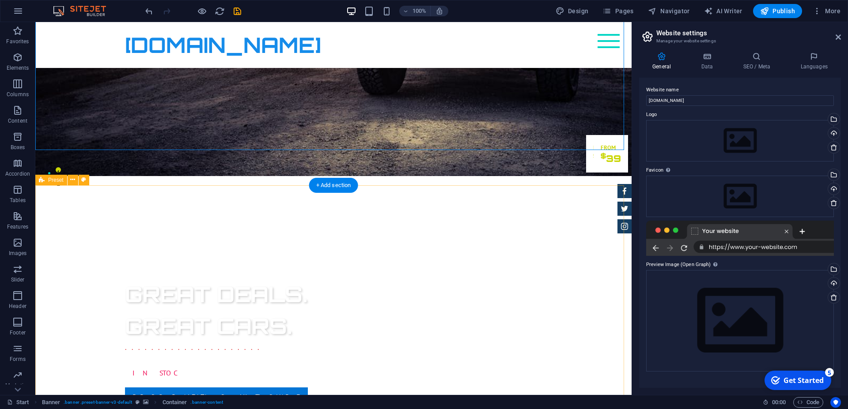
scroll to position [270, 0]
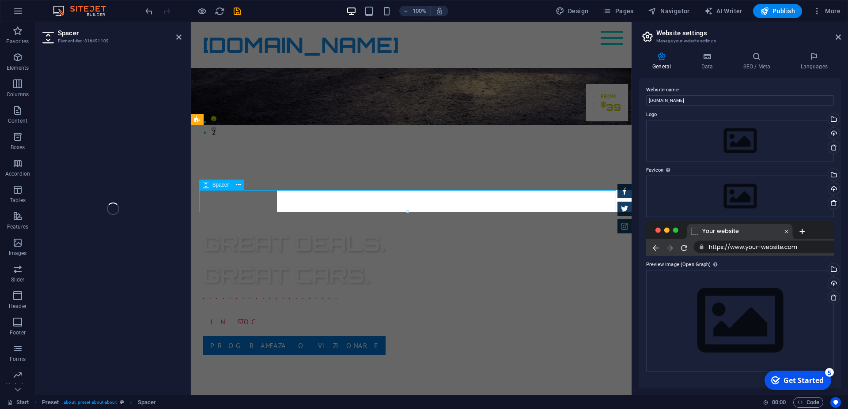
select select "px"
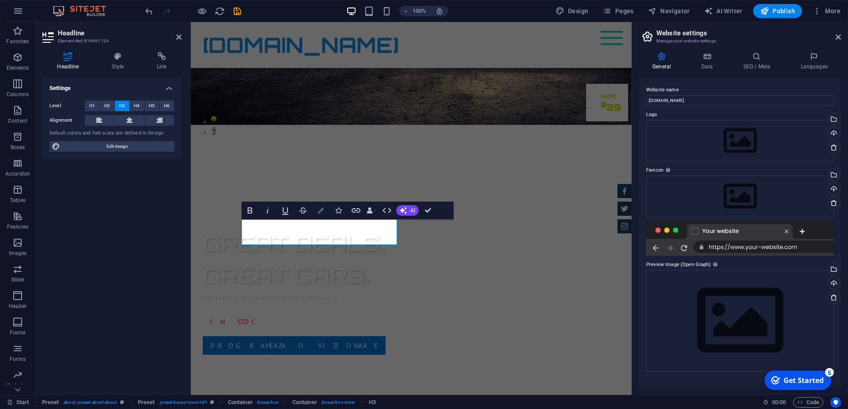
click at [321, 211] on icon "button" at bounding box center [321, 211] width 6 height 6
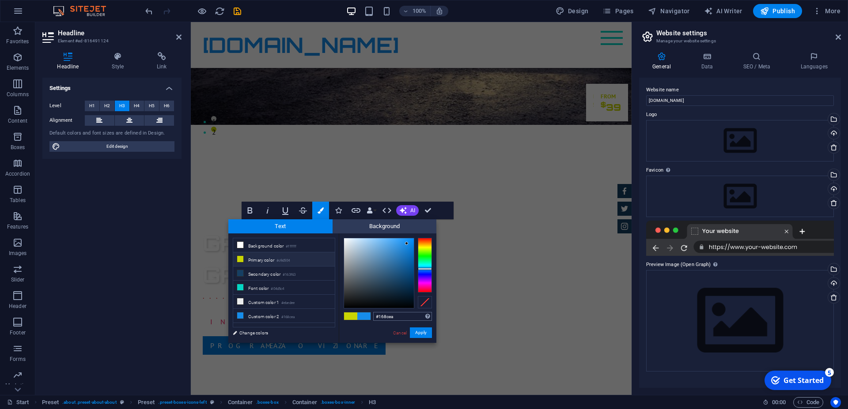
drag, startPoint x: 395, startPoint y: 315, endPoint x: 353, endPoint y: 319, distance: 41.7
click at [373, 319] on input "#168cea" at bounding box center [402, 316] width 59 height 9
click at [398, 333] on link "Cancel" at bounding box center [399, 333] width 15 height 7
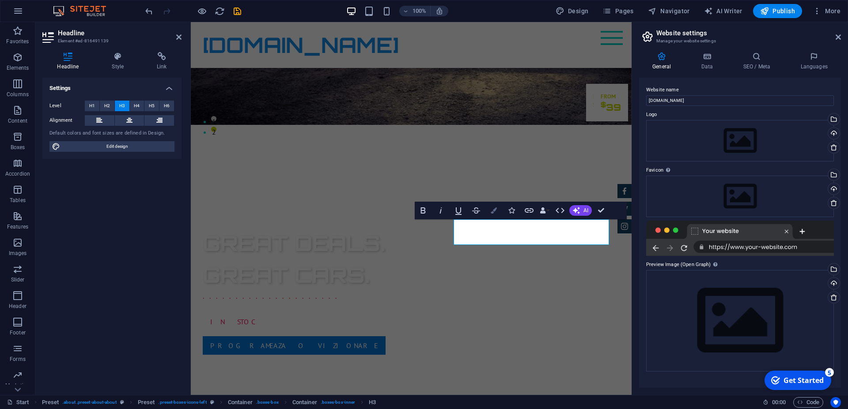
click at [495, 208] on icon "button" at bounding box center [494, 211] width 6 height 6
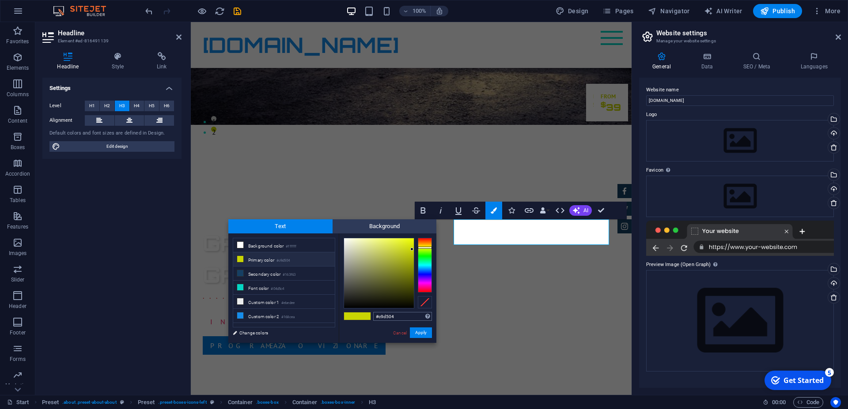
drag, startPoint x: 410, startPoint y: 315, endPoint x: 363, endPoint y: 318, distance: 46.9
click at [373, 318] on input "#c9d504" at bounding box center [402, 316] width 59 height 9
type input "#168cea"
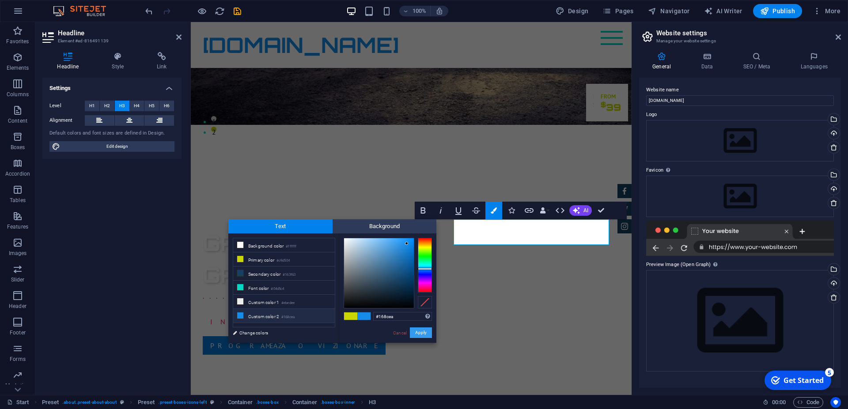
click at [427, 334] on button "Apply" at bounding box center [421, 333] width 22 height 11
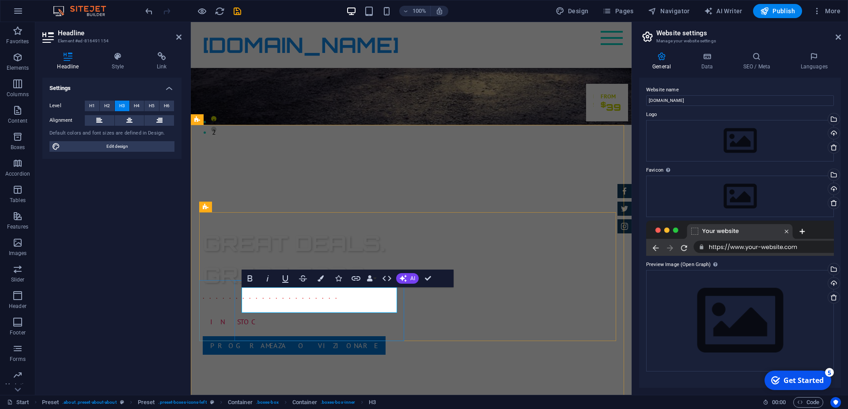
click at [321, 279] on icon "button" at bounding box center [321, 279] width 6 height 6
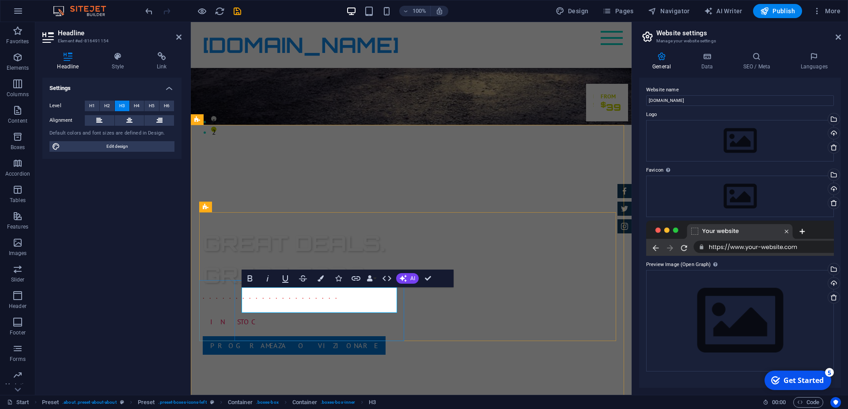
drag, startPoint x: 368, startPoint y: 300, endPoint x: 246, endPoint y: 300, distance: 121.9
drag, startPoint x: 366, startPoint y: 300, endPoint x: 239, endPoint y: 300, distance: 127.7
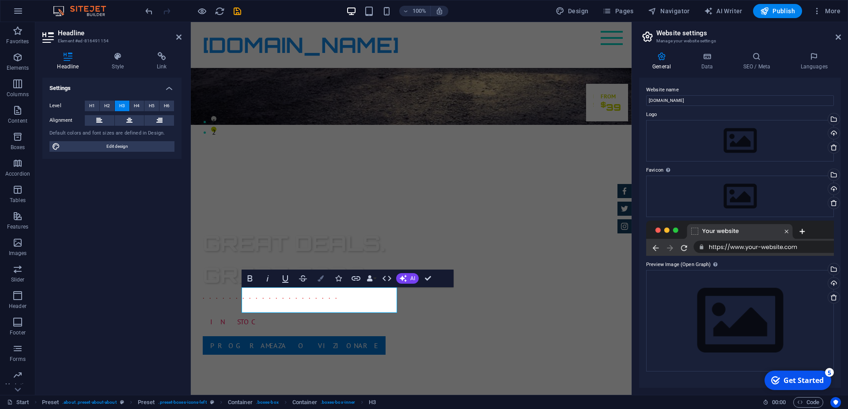
click at [323, 280] on icon "button" at bounding box center [321, 279] width 6 height 6
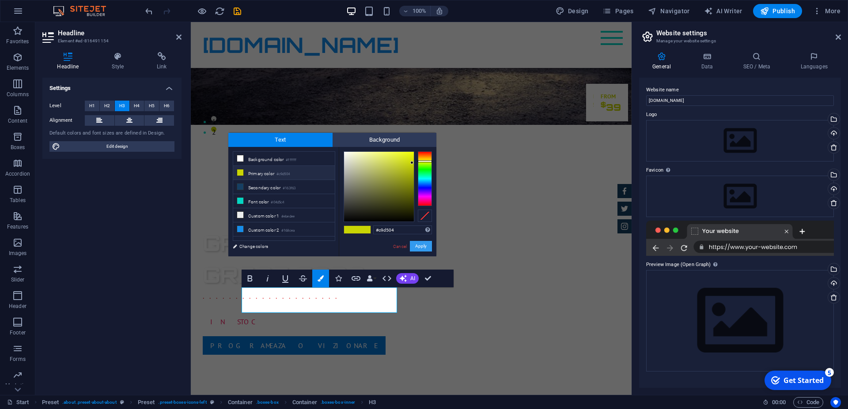
click at [422, 246] on button "Apply" at bounding box center [421, 246] width 22 height 11
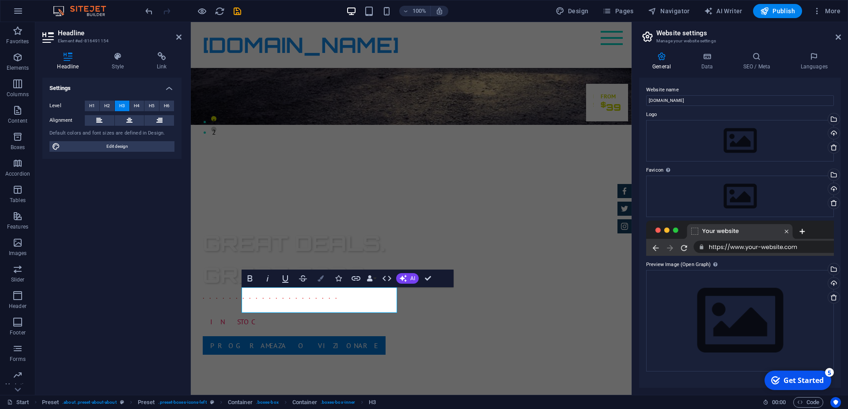
click at [322, 278] on icon "button" at bounding box center [321, 279] width 6 height 6
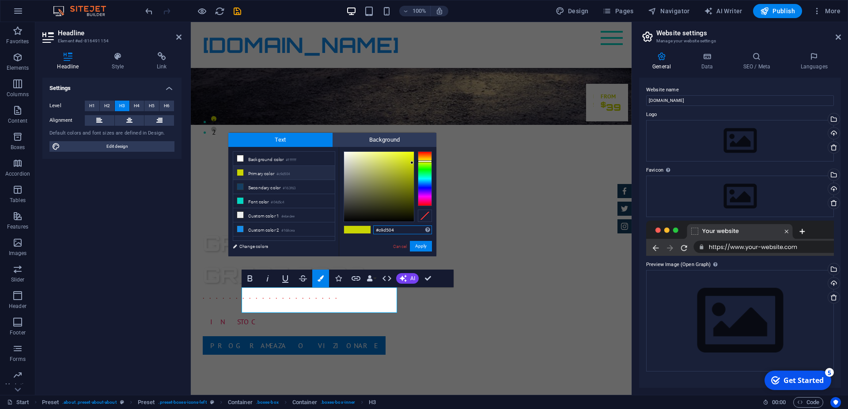
drag, startPoint x: 403, startPoint y: 231, endPoint x: 360, endPoint y: 231, distance: 42.9
click at [373, 231] on input "#c9d504" at bounding box center [402, 230] width 59 height 9
type input "#168cea"
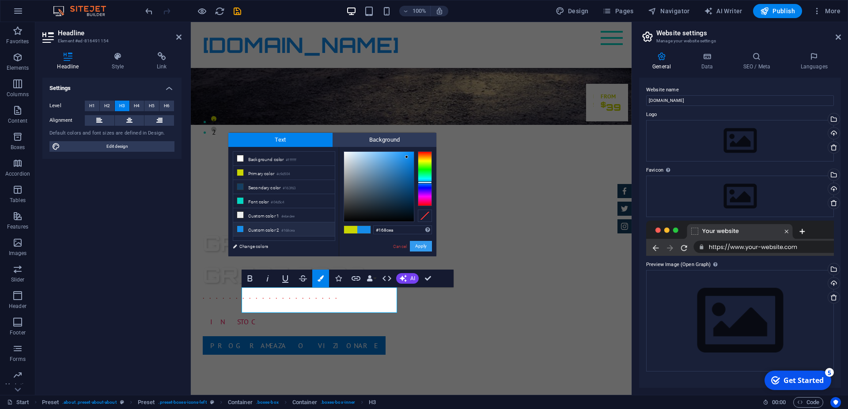
click at [427, 244] on button "Apply" at bounding box center [421, 246] width 22 height 11
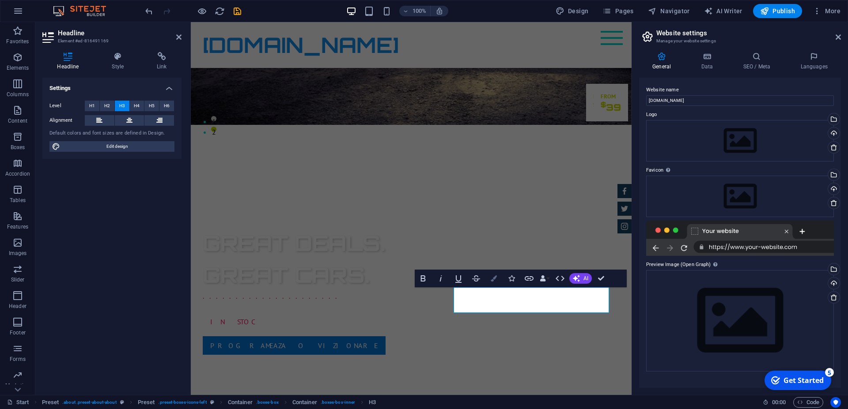
click at [497, 276] on icon "button" at bounding box center [494, 279] width 6 height 6
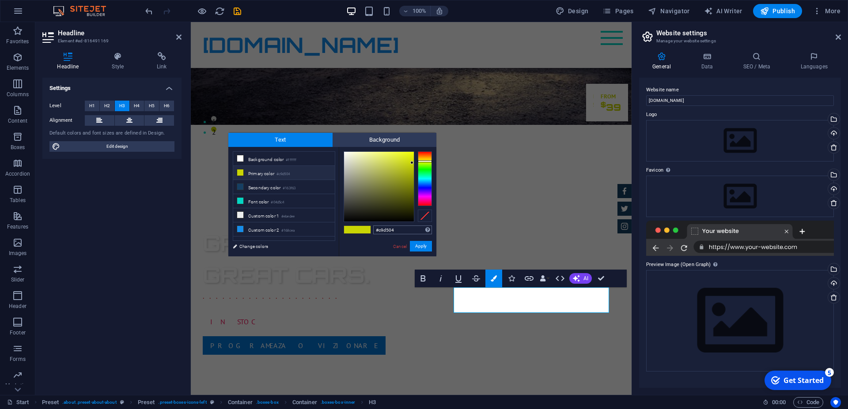
drag, startPoint x: 402, startPoint y: 231, endPoint x: 364, endPoint y: 230, distance: 38.4
click at [373, 230] on input "#c9d504" at bounding box center [402, 230] width 59 height 9
type input "#168cea"
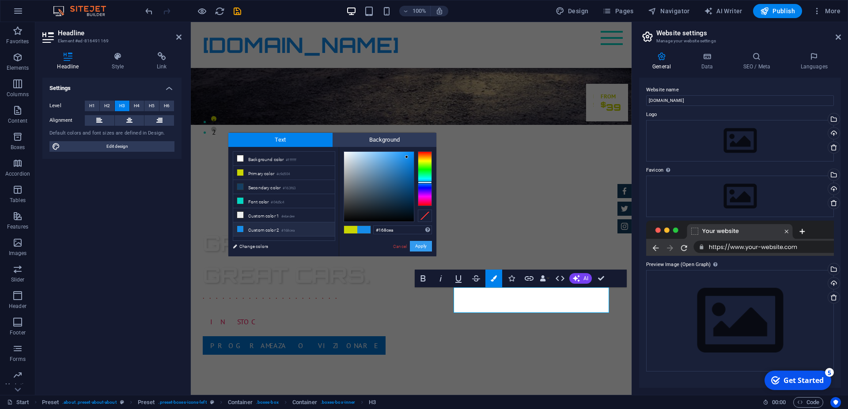
click at [425, 243] on button "Apply" at bounding box center [421, 246] width 22 height 11
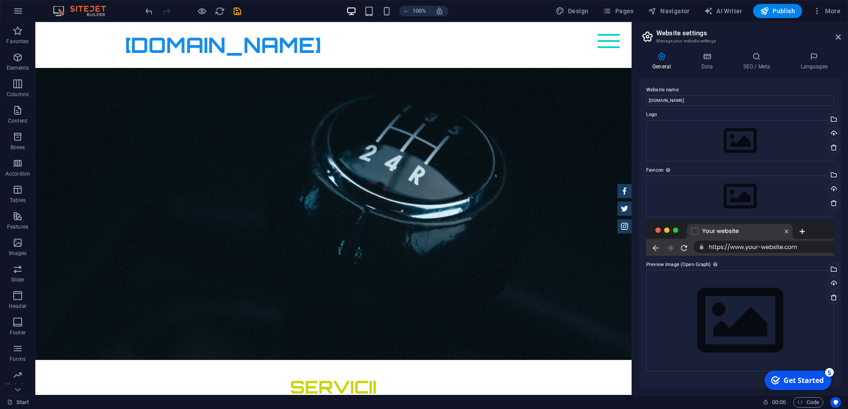
scroll to position [1279, 0]
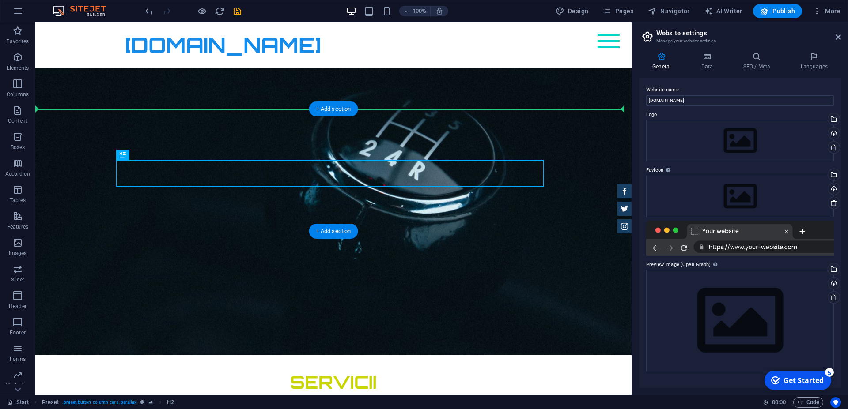
scroll to position [1270, 0]
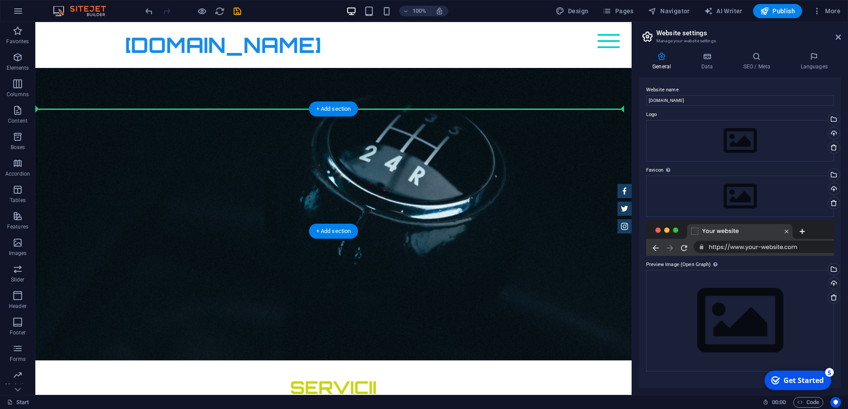
drag, startPoint x: 155, startPoint y: 168, endPoint x: 338, endPoint y: 154, distance: 183.9
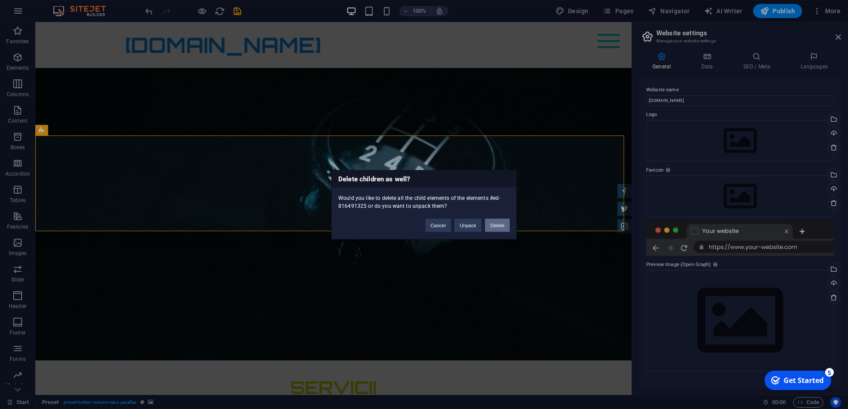
click at [502, 224] on button "Delete" at bounding box center [497, 225] width 25 height 13
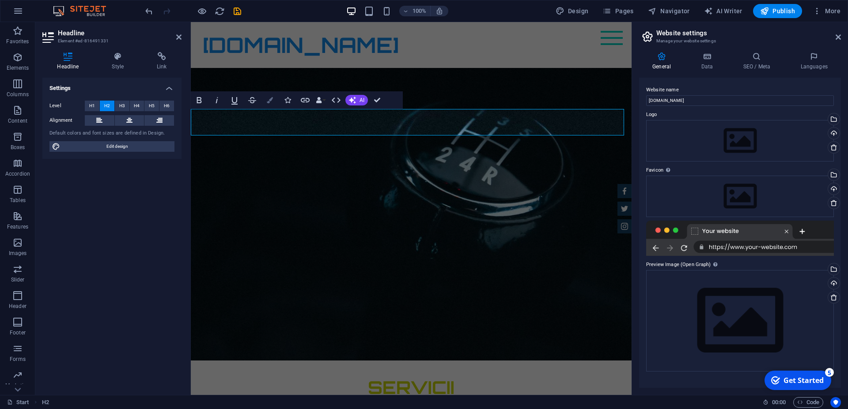
click at [271, 100] on icon "button" at bounding box center [270, 100] width 6 height 6
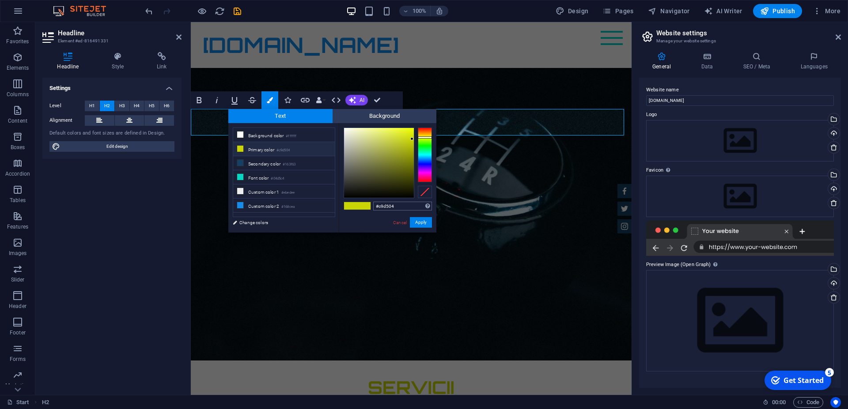
drag, startPoint x: 397, startPoint y: 207, endPoint x: 356, endPoint y: 208, distance: 41.5
click at [373, 208] on input "#c9d504" at bounding box center [402, 206] width 59 height 9
click at [393, 221] on link "Cancel" at bounding box center [399, 223] width 15 height 7
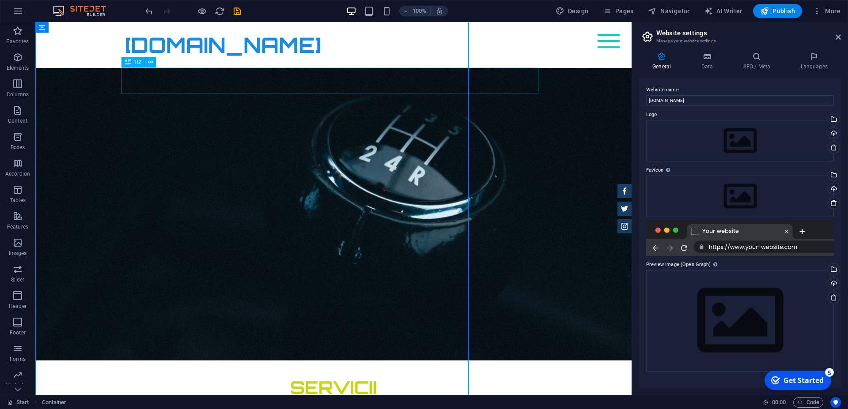
scroll to position [972, 0]
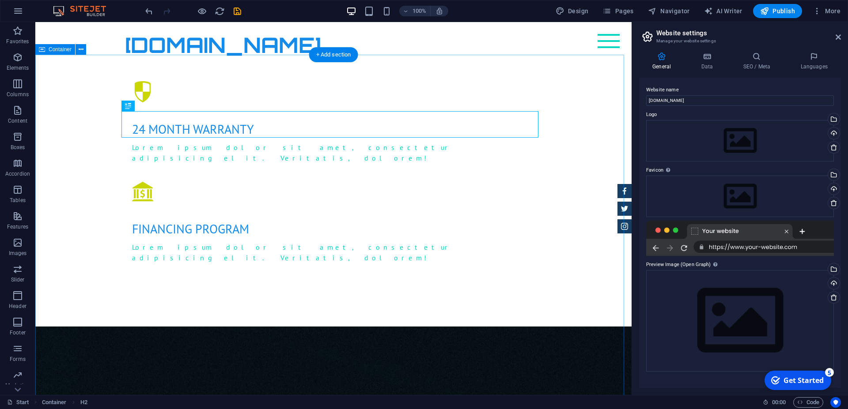
scroll to position [927, 0]
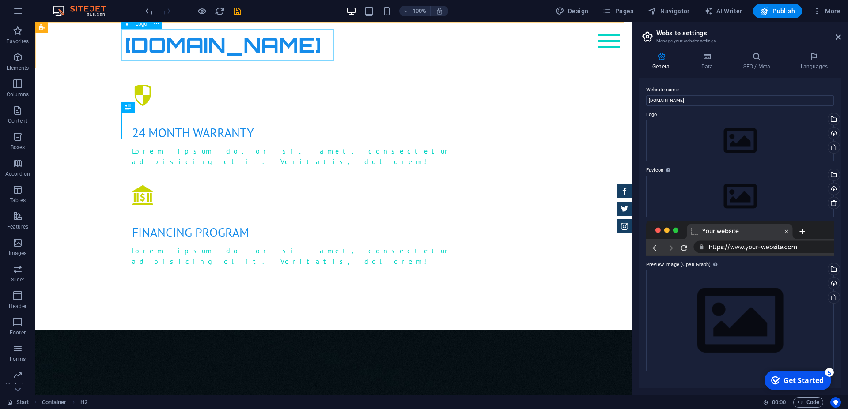
click at [216, 44] on div "[DOMAIN_NAME]" at bounding box center [333, 45] width 417 height 32
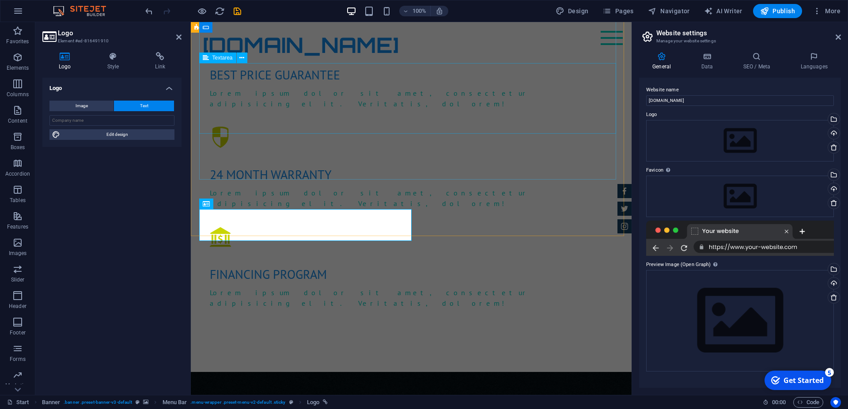
scroll to position [747, 0]
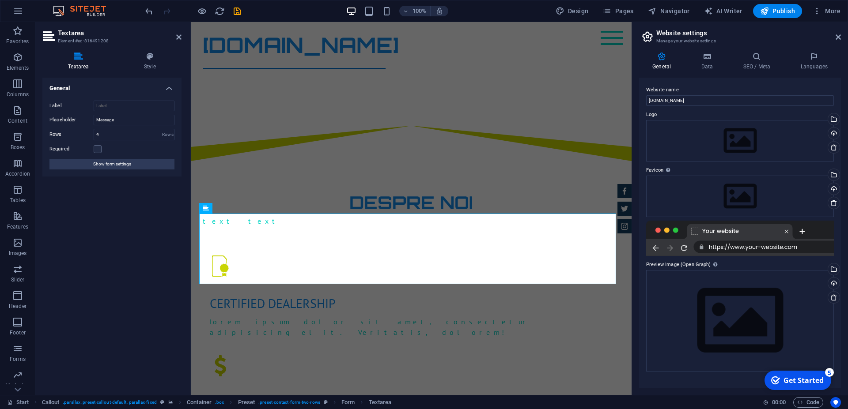
scroll to position [476, 0]
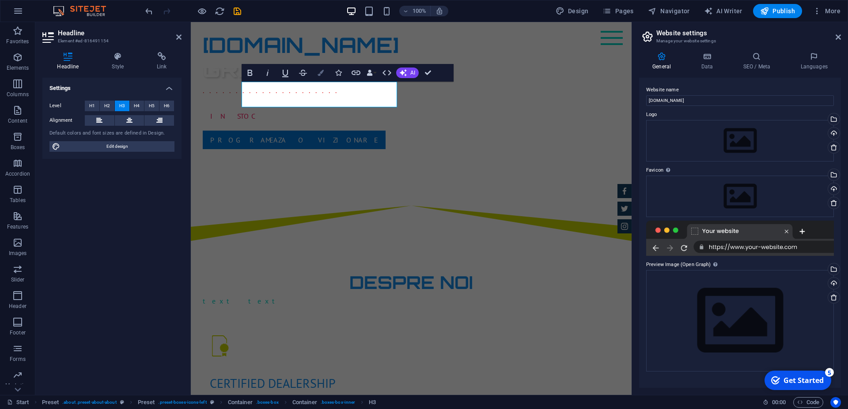
click at [319, 72] on icon "button" at bounding box center [321, 73] width 6 height 6
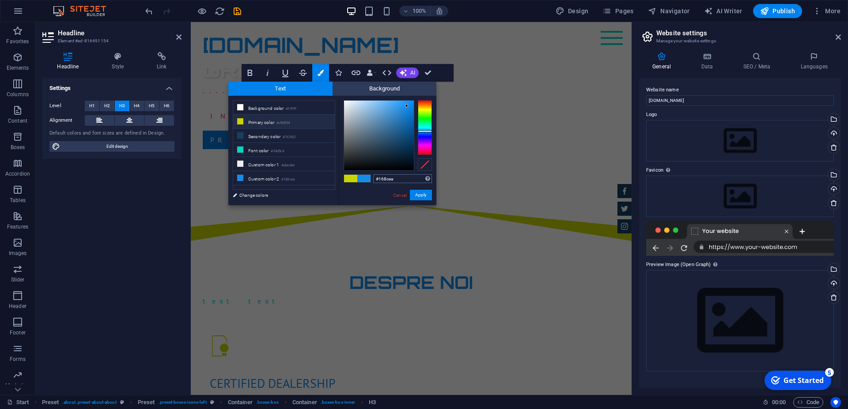
drag, startPoint x: 398, startPoint y: 181, endPoint x: 373, endPoint y: 181, distance: 24.7
click at [373, 181] on input "#168cea" at bounding box center [402, 178] width 59 height 9
click at [400, 195] on link "Cancel" at bounding box center [399, 195] width 15 height 7
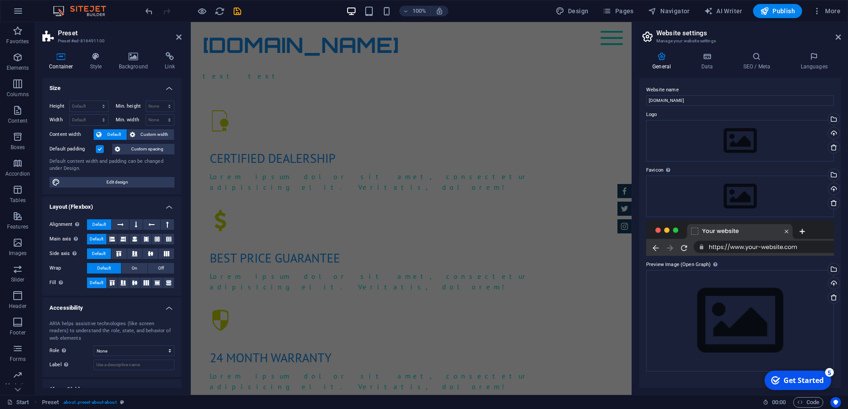
scroll to position [792, 0]
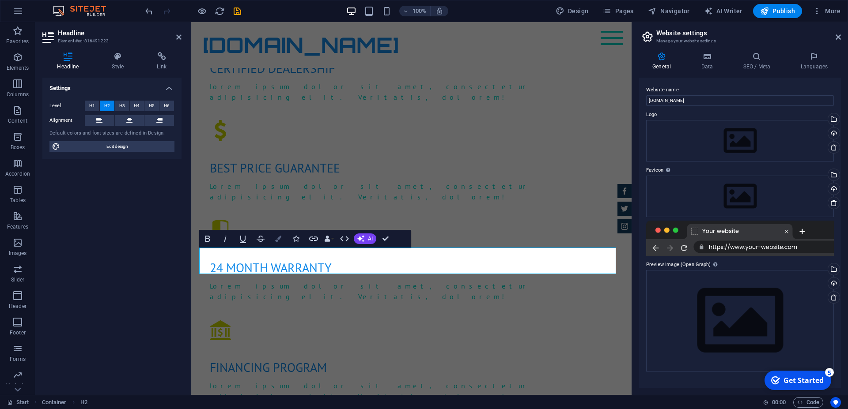
click at [278, 239] on icon "button" at bounding box center [278, 239] width 6 height 6
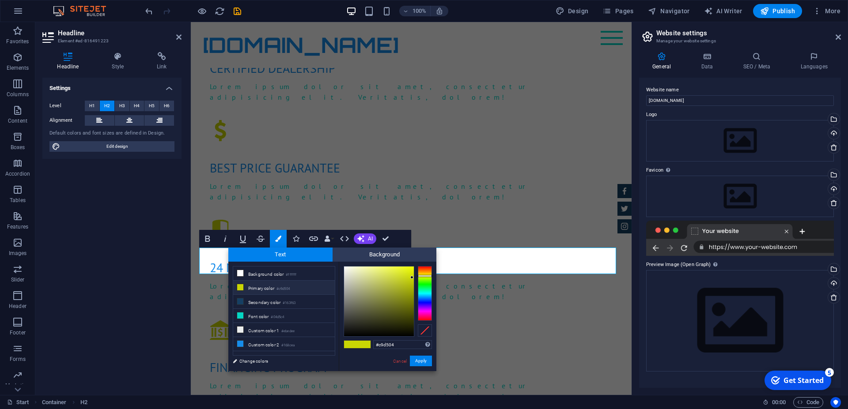
drag, startPoint x: 398, startPoint y: 344, endPoint x: 345, endPoint y: 343, distance: 53.9
click at [373, 347] on input "#c9d504" at bounding box center [402, 345] width 59 height 9
type input "#168cea"
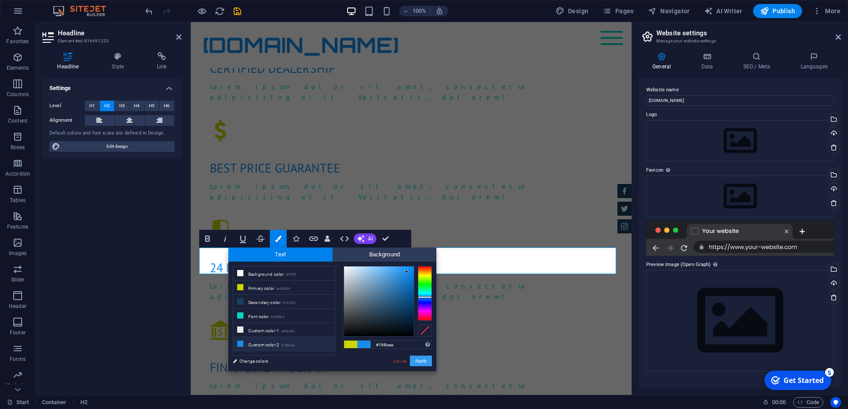
click at [423, 359] on button "Apply" at bounding box center [421, 361] width 22 height 11
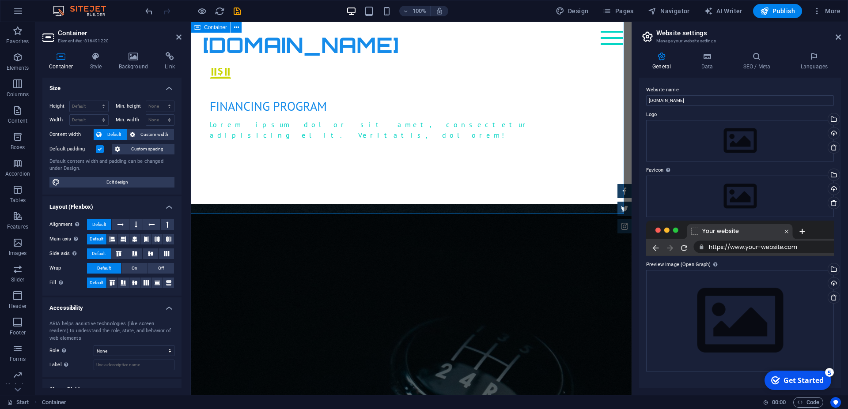
scroll to position [1197, 0]
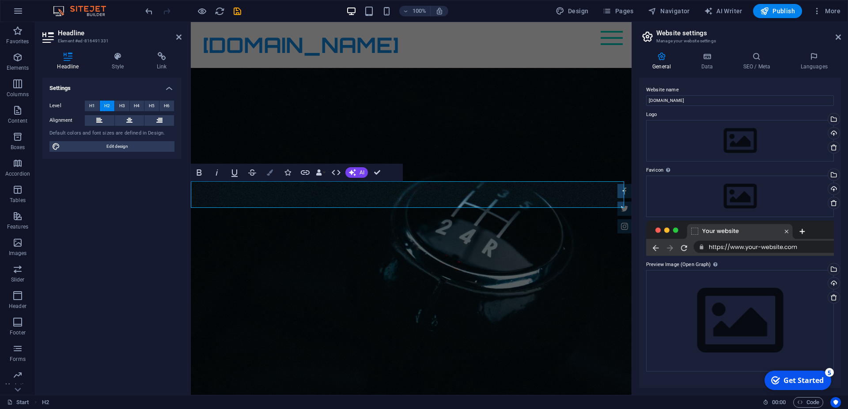
click at [266, 175] on button "Colors" at bounding box center [270, 173] width 17 height 18
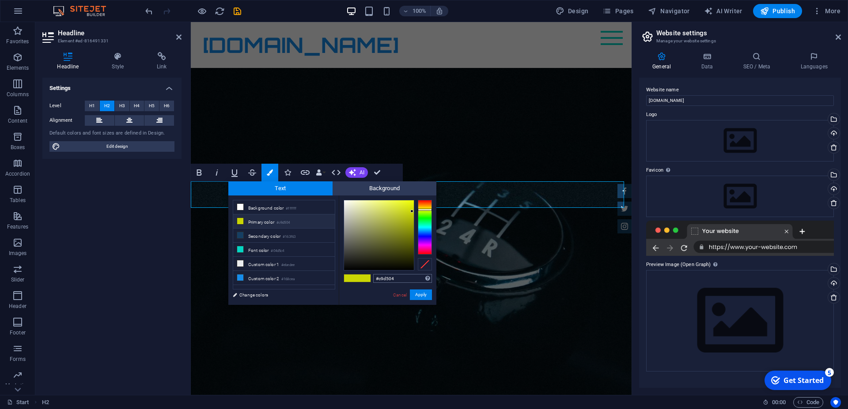
click at [373, 281] on input "#c9d504" at bounding box center [402, 278] width 59 height 9
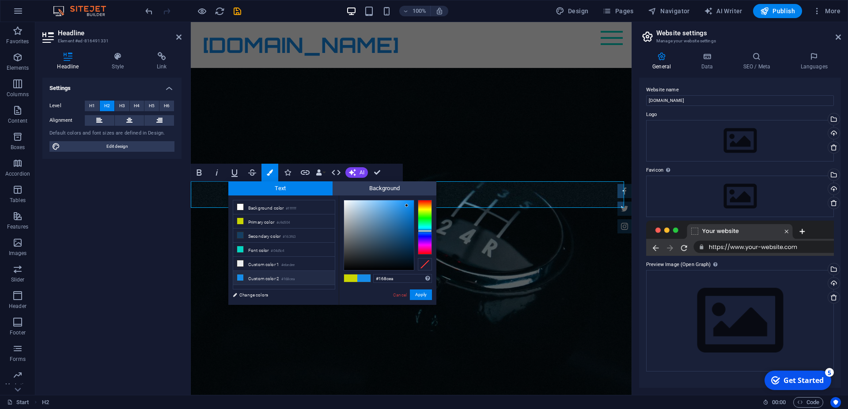
type input "#168cea"
click at [410, 292] on div "Cancel Apply" at bounding box center [412, 295] width 40 height 11
click at [413, 292] on button "Apply" at bounding box center [421, 295] width 22 height 11
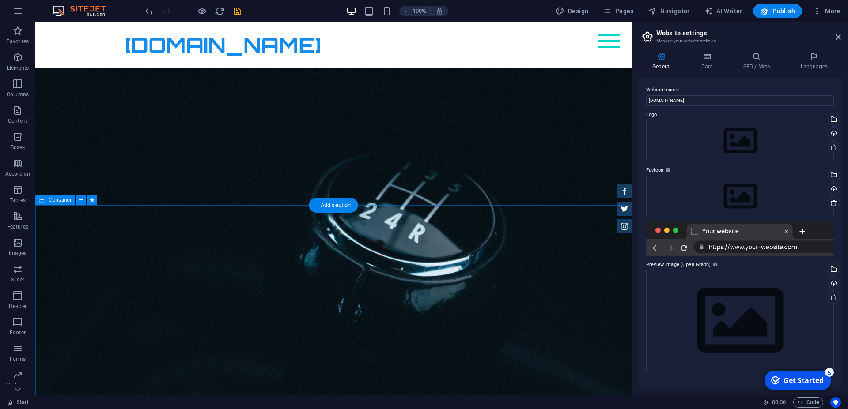
scroll to position [1242, 0]
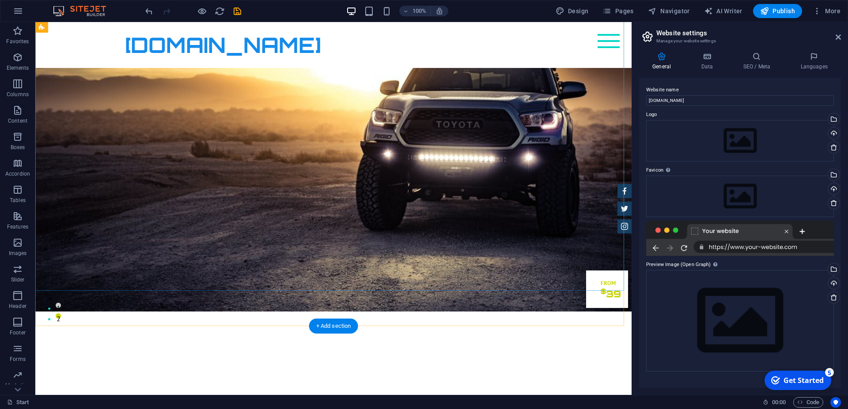
scroll to position [90, 0]
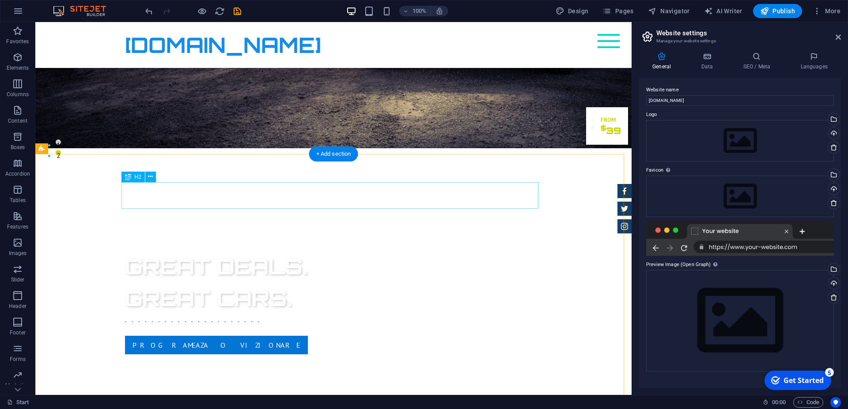
scroll to position [270, 0]
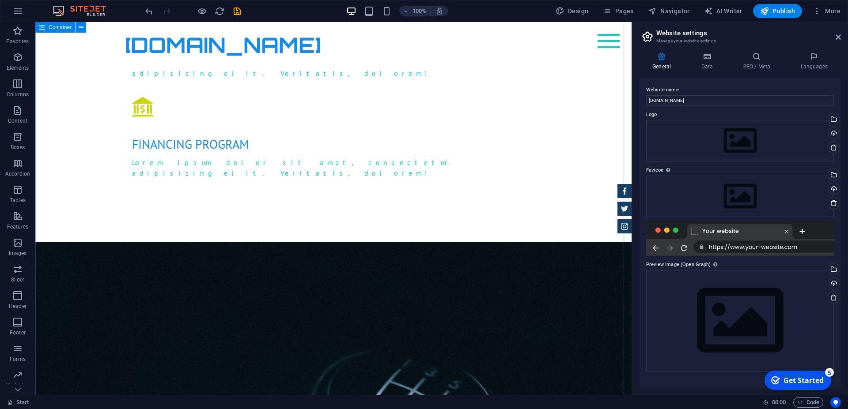
scroll to position [946, 0]
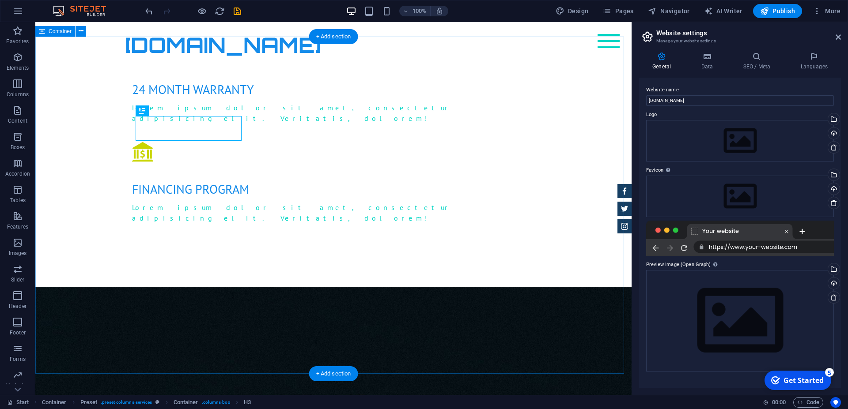
drag, startPoint x: 95, startPoint y: 79, endPoint x: 519, endPoint y: 334, distance: 495.4
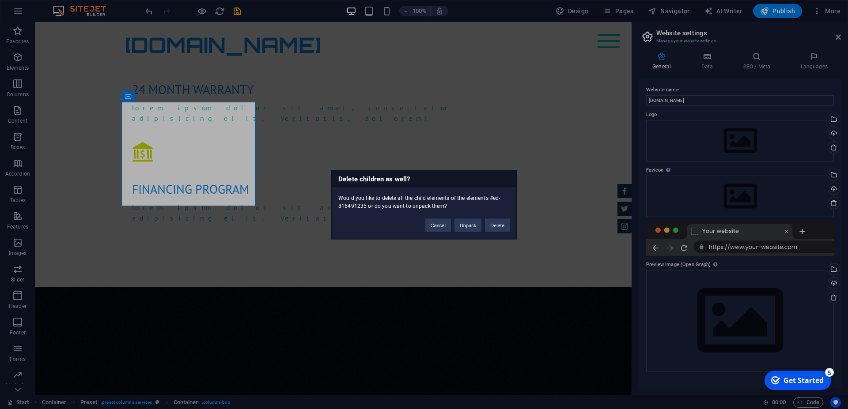
click at [219, 107] on div "Delete children as well? Would you like to delete all the child elements of the…" at bounding box center [424, 204] width 848 height 409
click at [472, 227] on button "Unpack" at bounding box center [468, 225] width 27 height 13
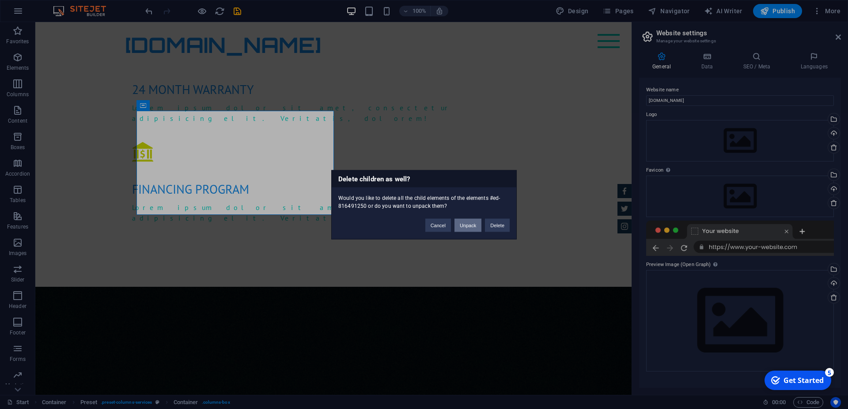
click at [470, 227] on button "Unpack" at bounding box center [468, 225] width 27 height 13
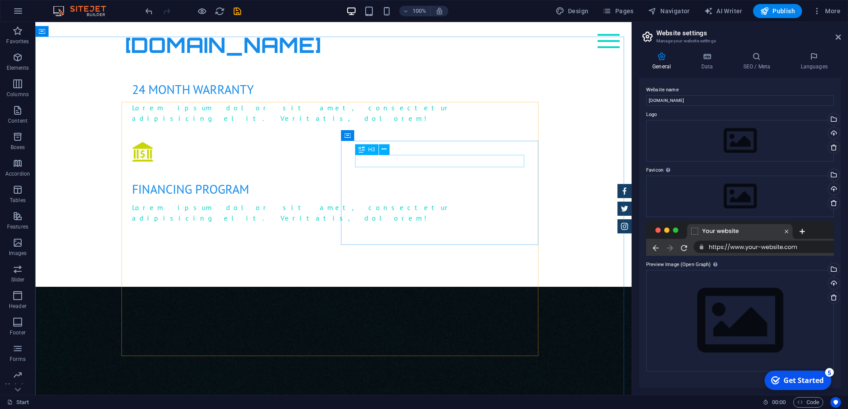
click at [358, 148] on div "H3" at bounding box center [366, 149] width 23 height 11
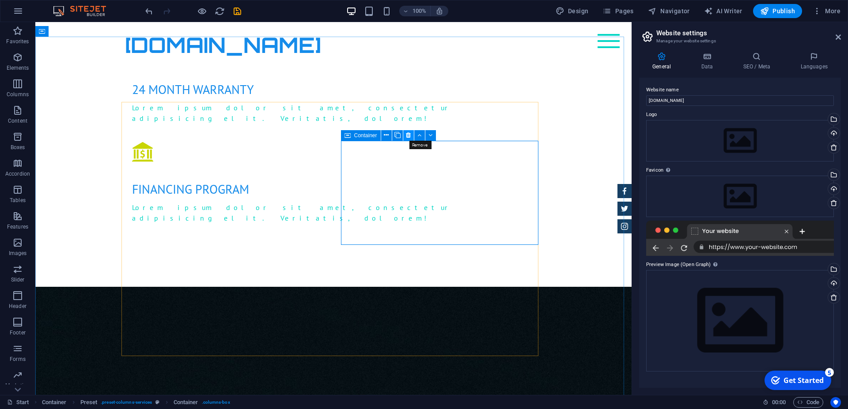
click at [409, 133] on icon at bounding box center [408, 135] width 5 height 9
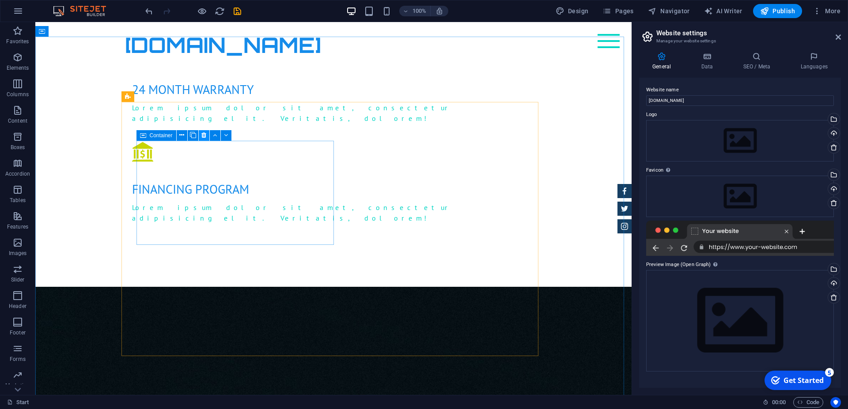
click at [205, 135] on icon at bounding box center [203, 135] width 5 height 9
click at [205, 136] on icon at bounding box center [203, 135] width 5 height 9
click at [201, 134] on button at bounding box center [204, 135] width 11 height 11
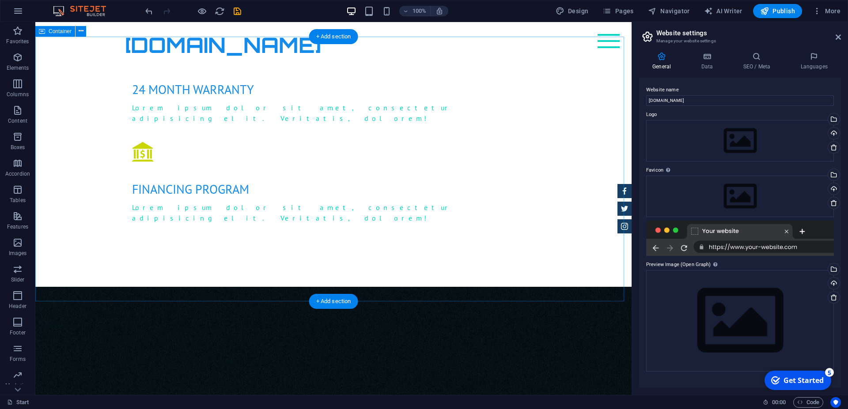
drag, startPoint x: 85, startPoint y: 85, endPoint x: 358, endPoint y: 229, distance: 308.4
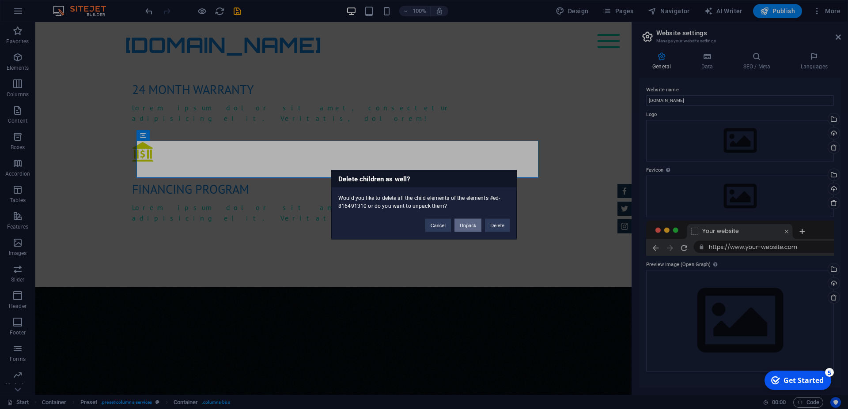
click at [468, 224] on button "Unpack" at bounding box center [468, 225] width 27 height 13
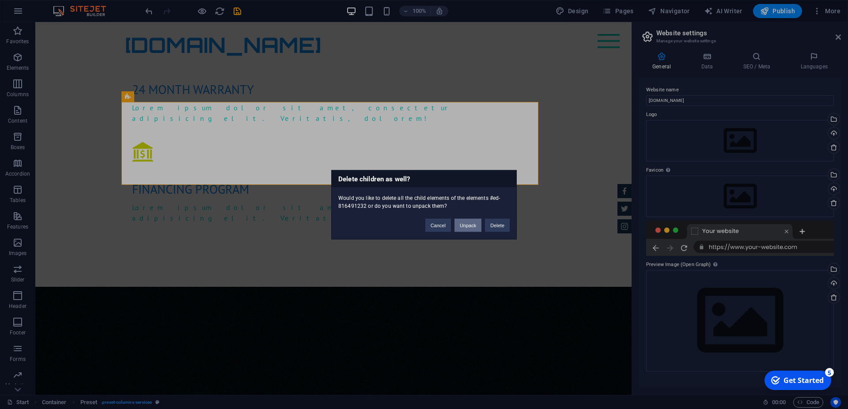
click at [471, 225] on button "Unpack" at bounding box center [468, 225] width 27 height 13
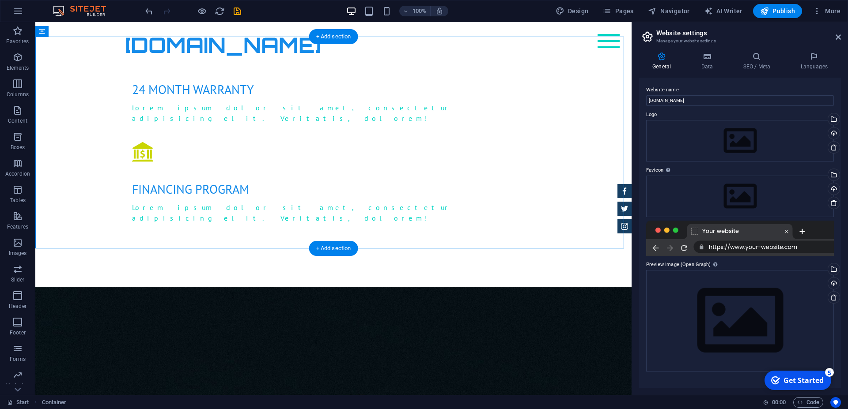
drag, startPoint x: 98, startPoint y: 105, endPoint x: 154, endPoint y: 199, distance: 109.2
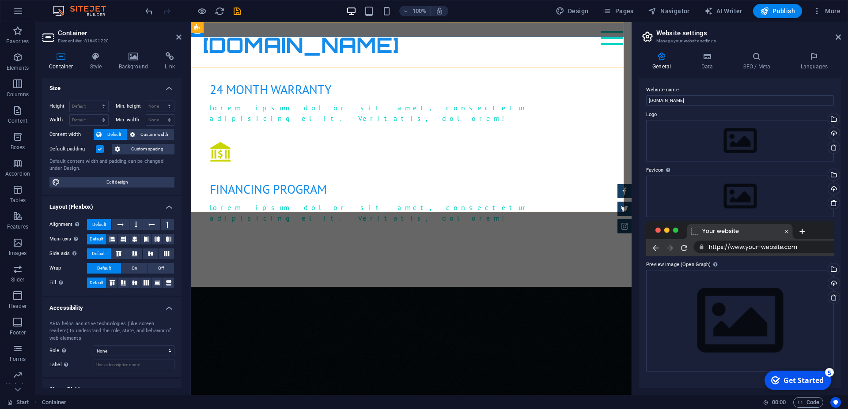
click at [544, 54] on div "Start Subpage syatopcars.ro" at bounding box center [411, 45] width 441 height 46
select select "rem"
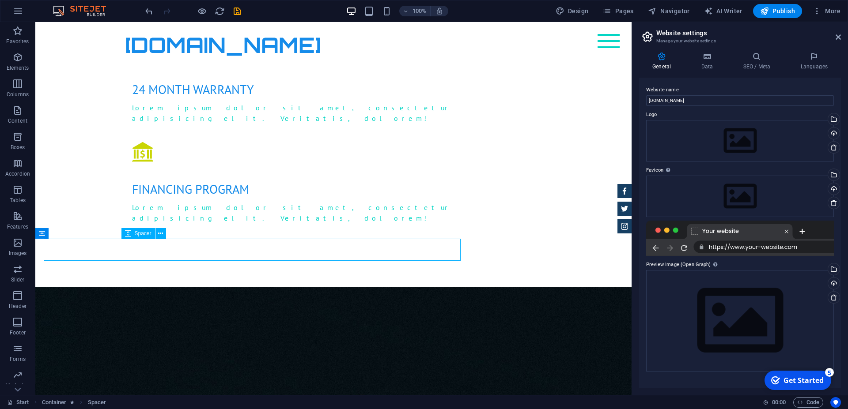
select select "px"
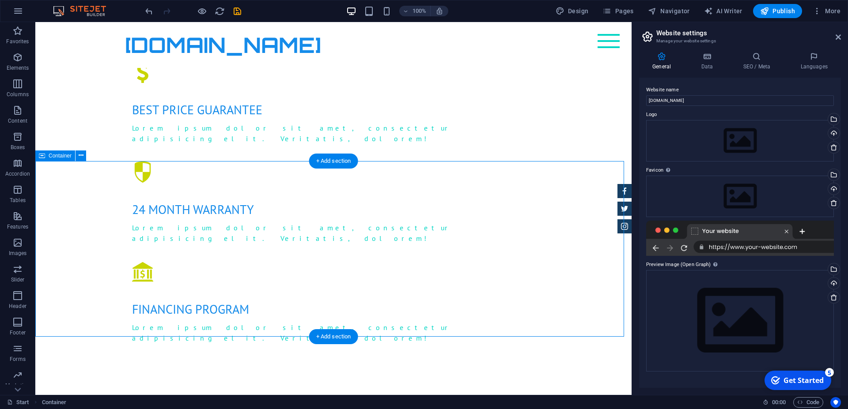
scroll to position [811, 0]
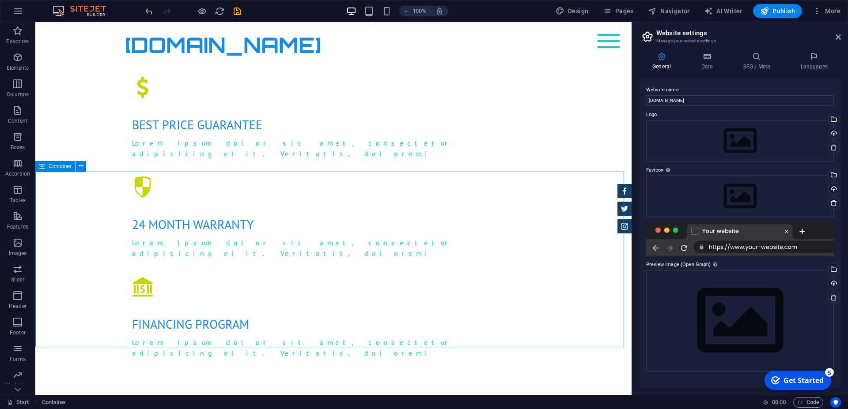
click at [56, 167] on span "Container" at bounding box center [60, 166] width 23 height 5
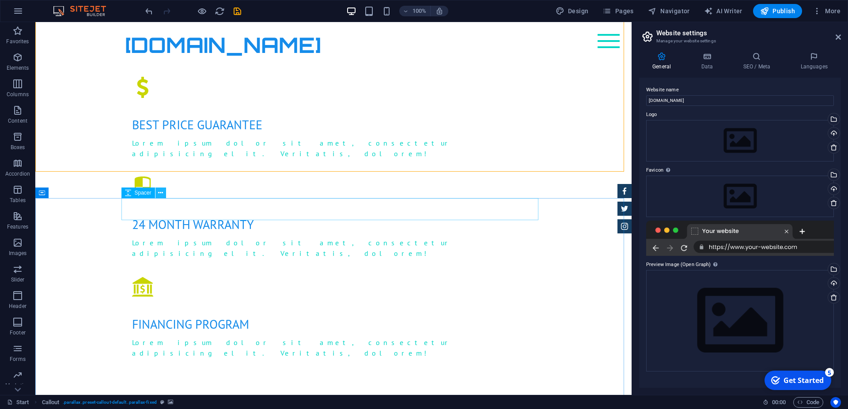
click at [161, 194] on icon at bounding box center [160, 193] width 5 height 9
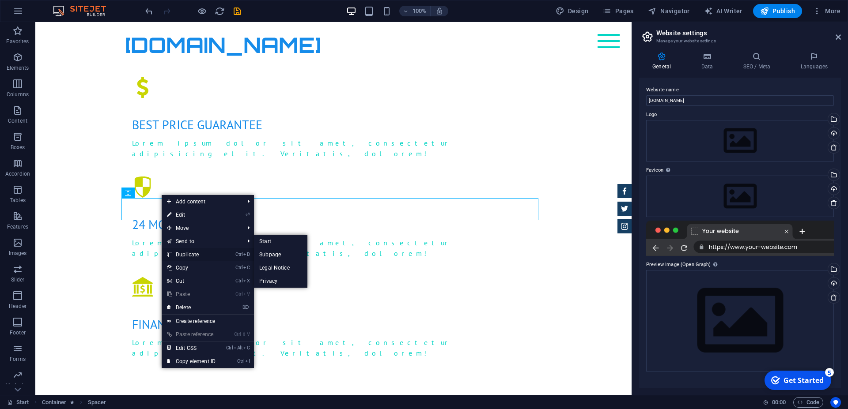
click at [183, 256] on link "Ctrl D Duplicate" at bounding box center [191, 254] width 59 height 13
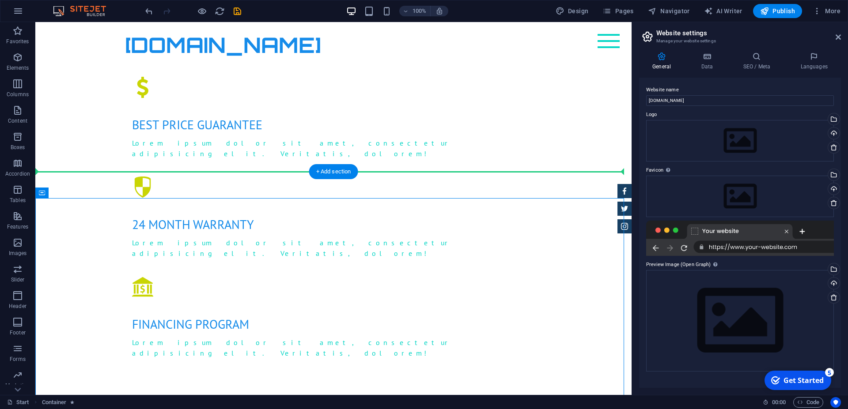
drag, startPoint x: 79, startPoint y: 216, endPoint x: 49, endPoint y: 170, distance: 55.1
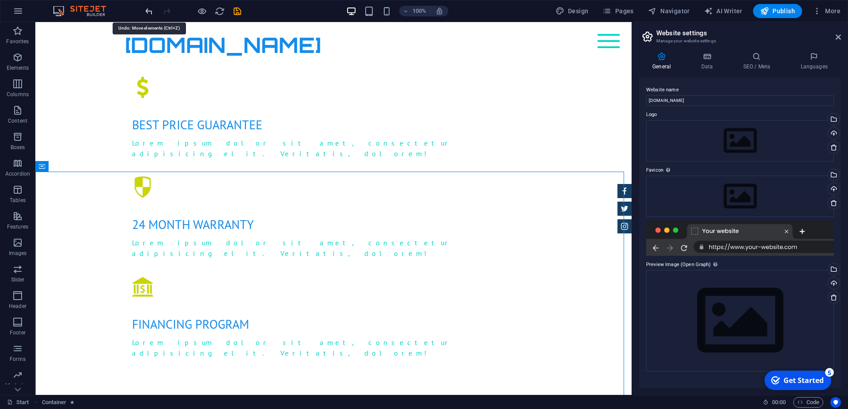
click at [151, 12] on icon "undo" at bounding box center [149, 11] width 10 height 10
drag, startPoint x: 86, startPoint y: 218, endPoint x: 391, endPoint y: 214, distance: 304.4
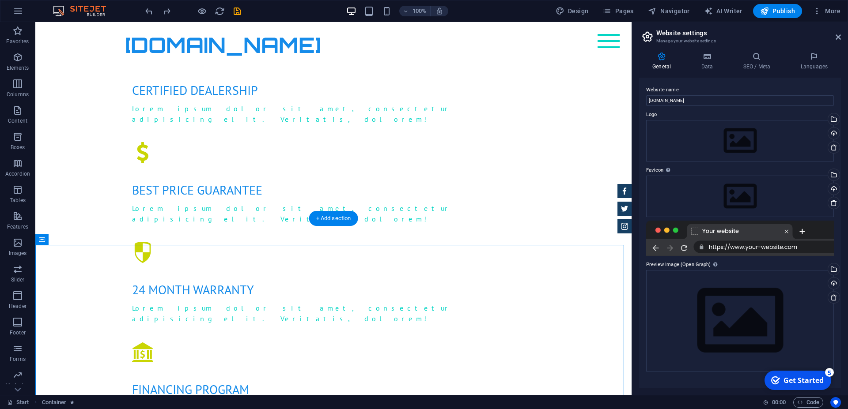
scroll to position [721, 0]
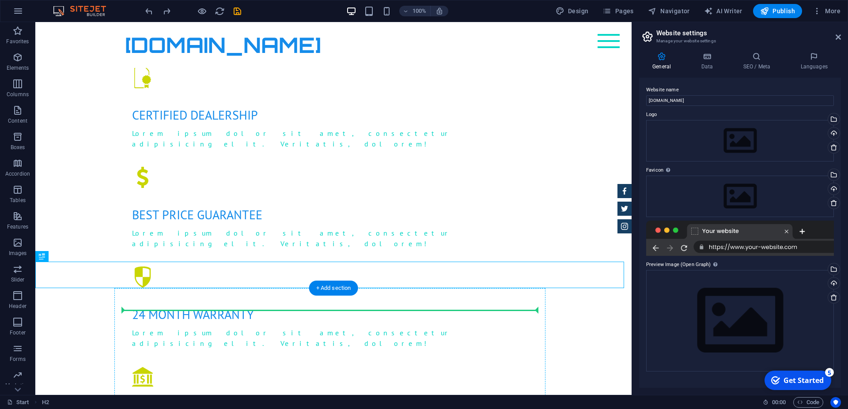
drag, startPoint x: 421, startPoint y: 275, endPoint x: 430, endPoint y: 303, distance: 30.0
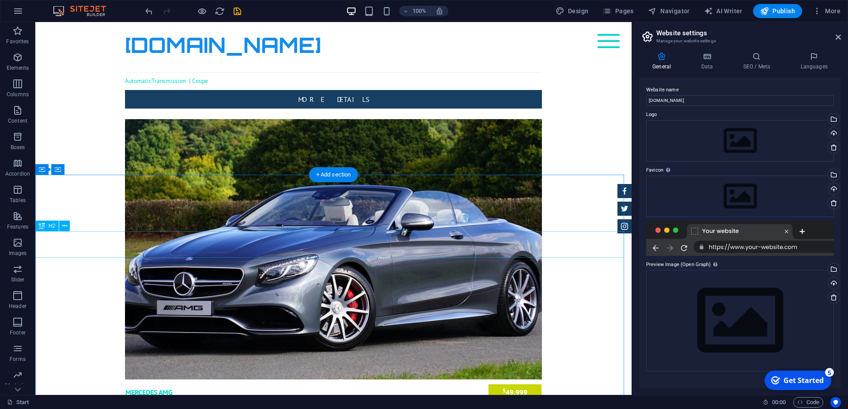
scroll to position [2658, 0]
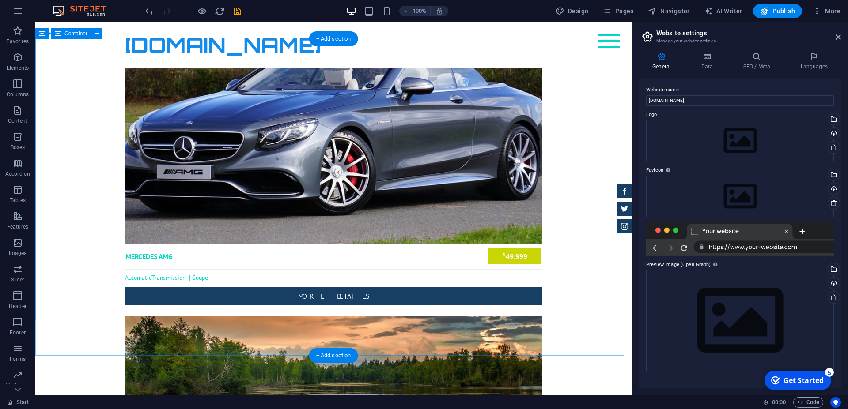
click at [80, 34] on icon at bounding box center [81, 33] width 5 height 9
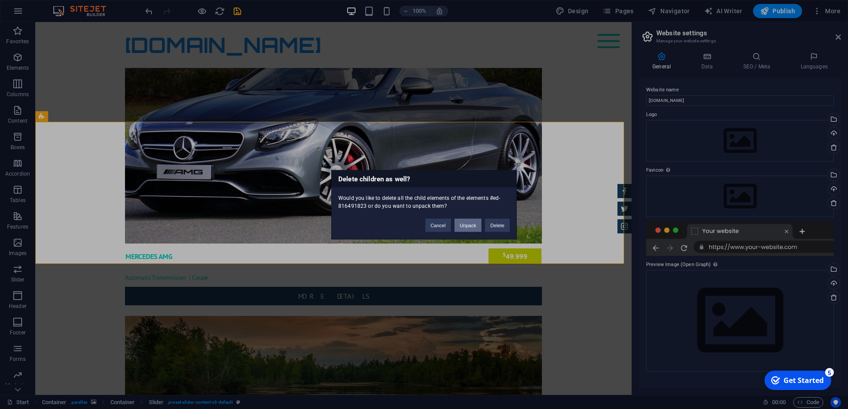
click at [474, 224] on button "Unpack" at bounding box center [468, 225] width 27 height 13
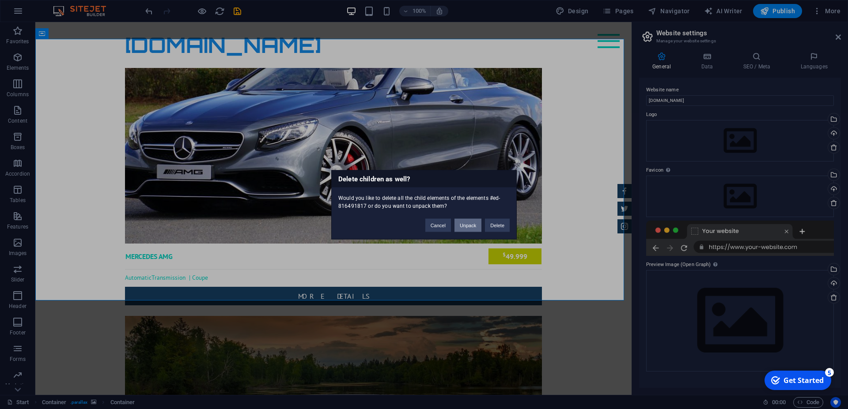
click at [467, 223] on button "Unpack" at bounding box center [468, 225] width 27 height 13
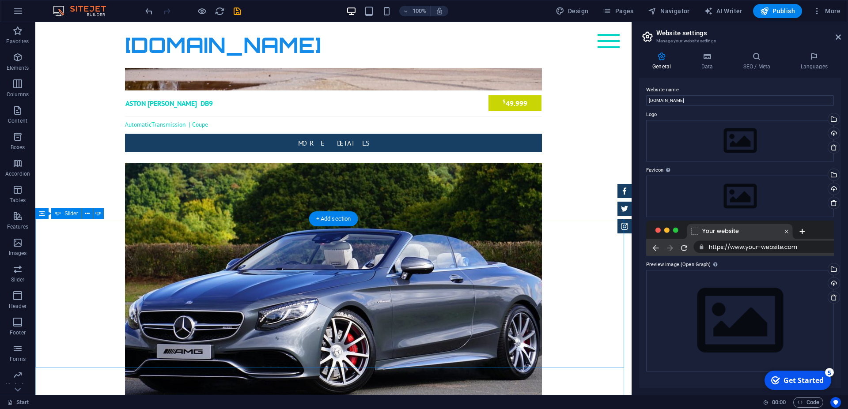
scroll to position [2478, 0]
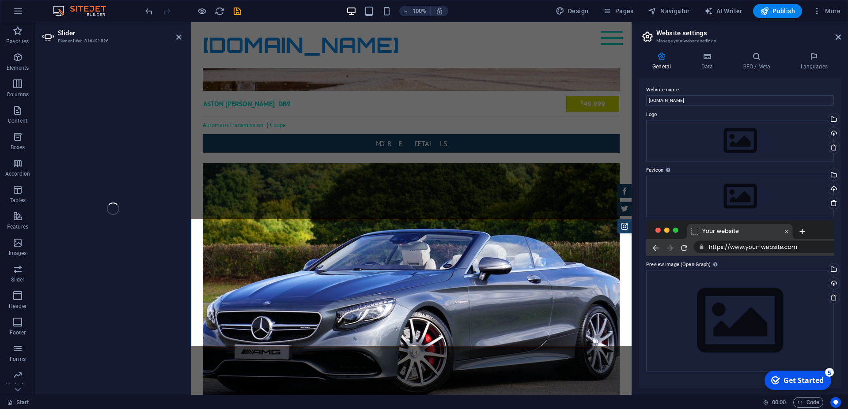
select select "ms"
select select "s"
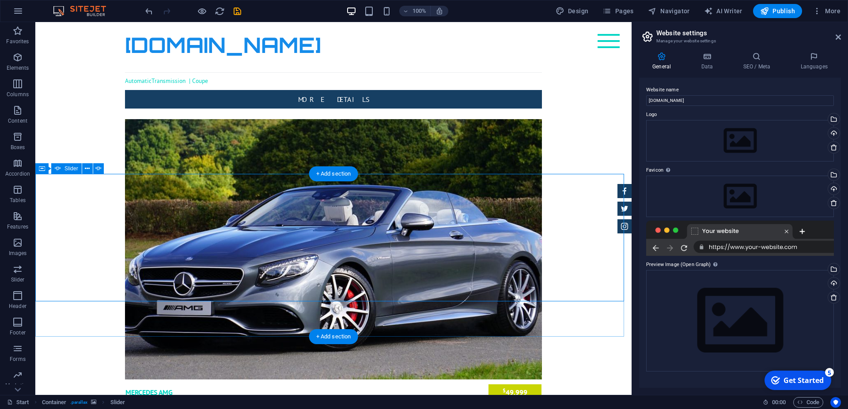
scroll to position [2523, 0]
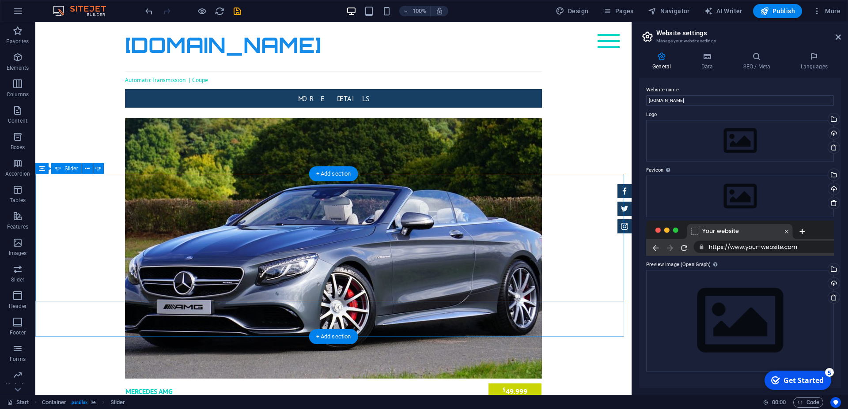
click at [79, 168] on icon at bounding box center [81, 168] width 5 height 9
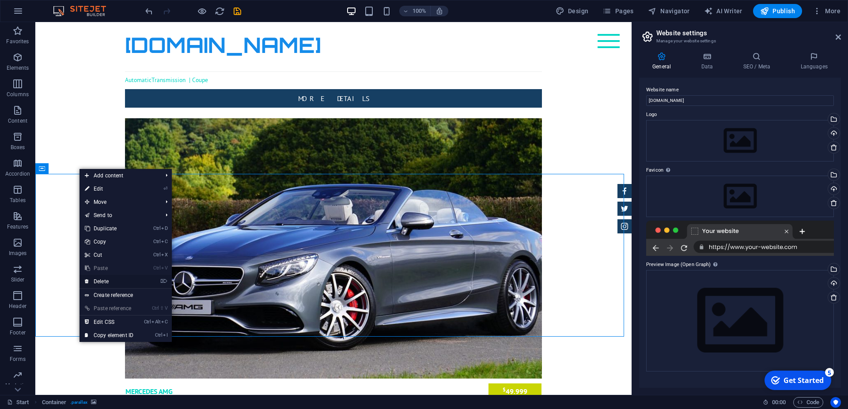
click at [105, 281] on link "⌦ Delete" at bounding box center [109, 281] width 59 height 13
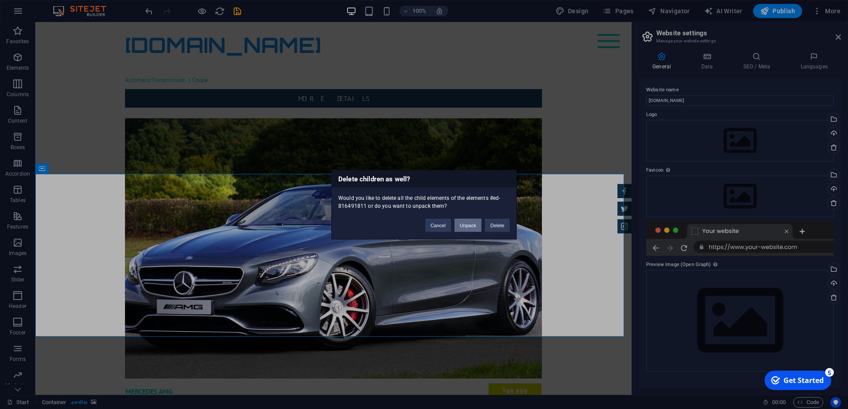
click at [466, 224] on button "Unpack" at bounding box center [468, 225] width 27 height 13
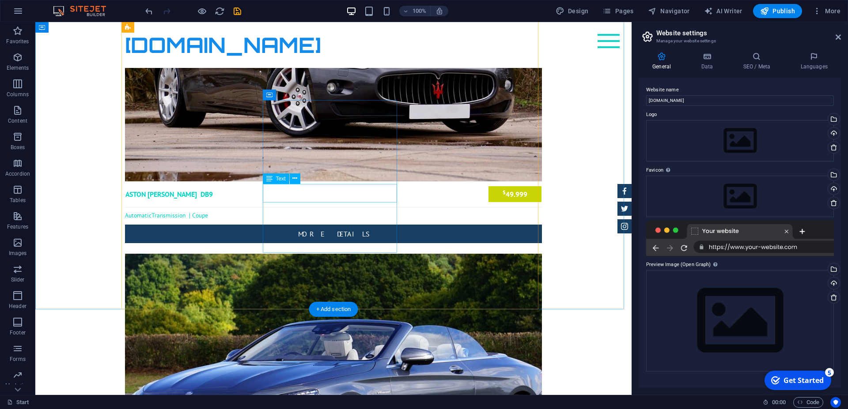
scroll to position [2388, 0]
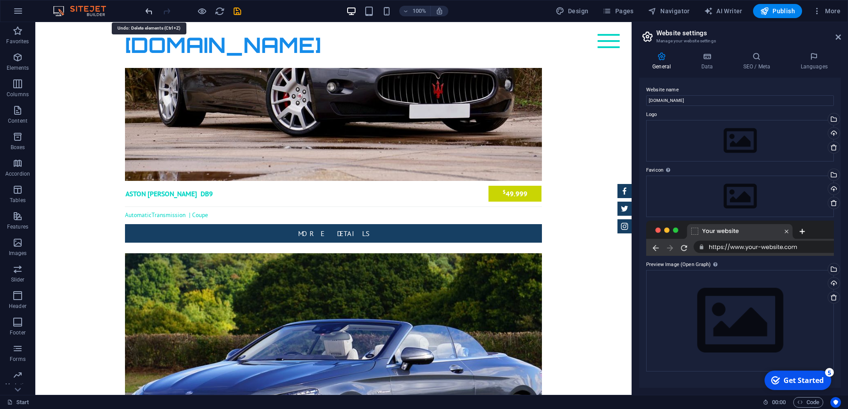
click at [151, 10] on icon "undo" at bounding box center [149, 11] width 10 height 10
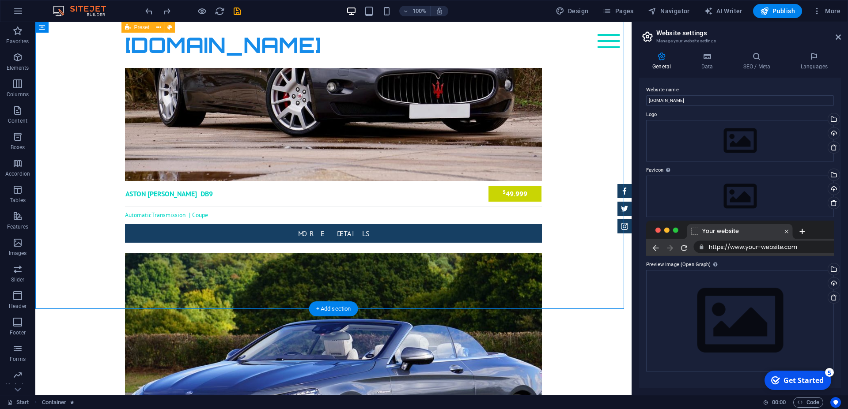
drag, startPoint x: 394, startPoint y: 276, endPoint x: 397, endPoint y: 284, distance: 8.1
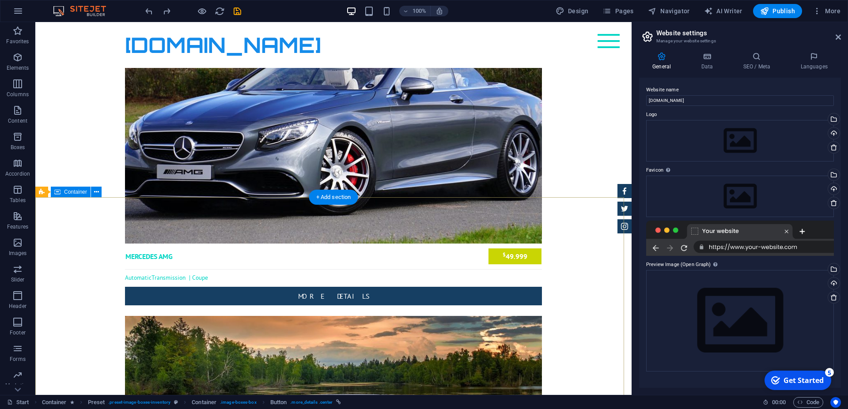
scroll to position [2703, 0]
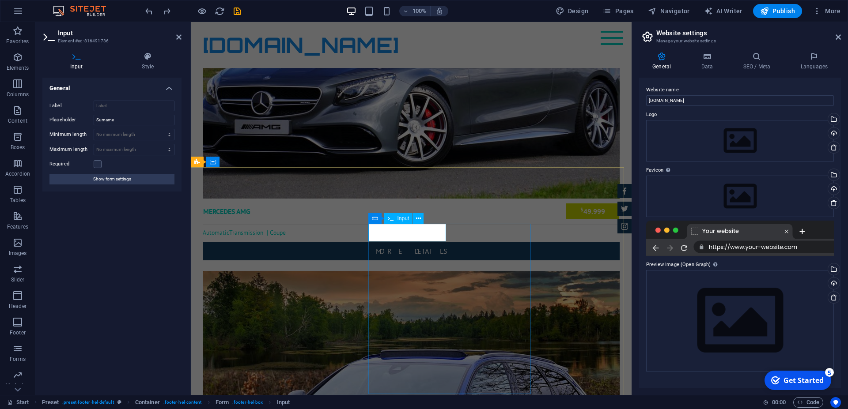
drag, startPoint x: 405, startPoint y: 235, endPoint x: 360, endPoint y: 234, distance: 45.1
type input "Nume"
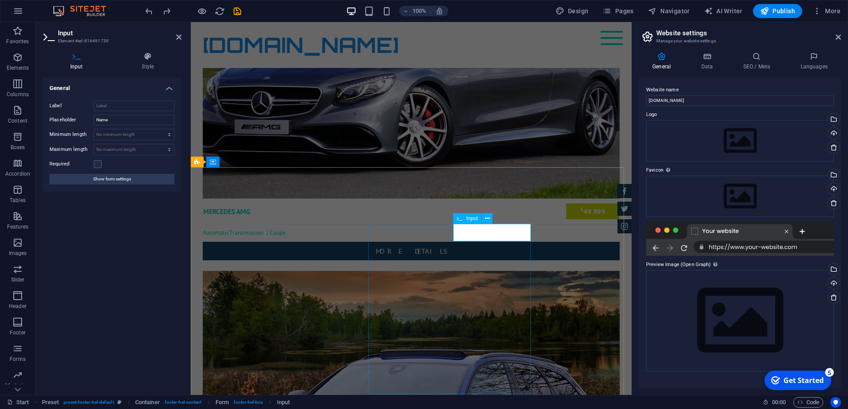
drag, startPoint x: 482, startPoint y: 233, endPoint x: 448, endPoint y: 235, distance: 33.6
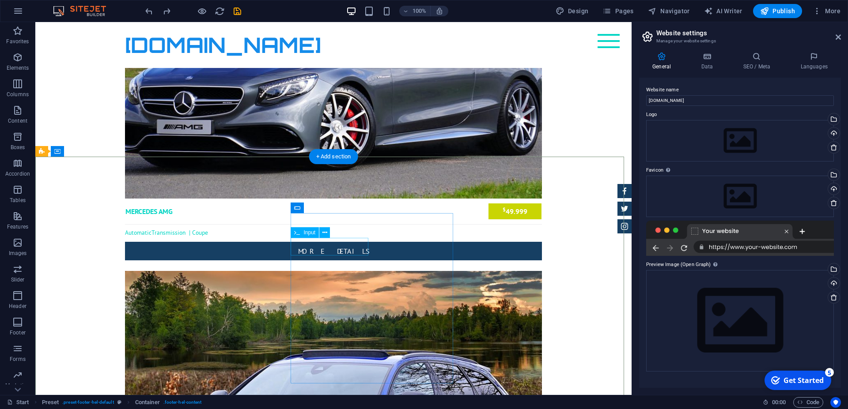
type input "Prenume"
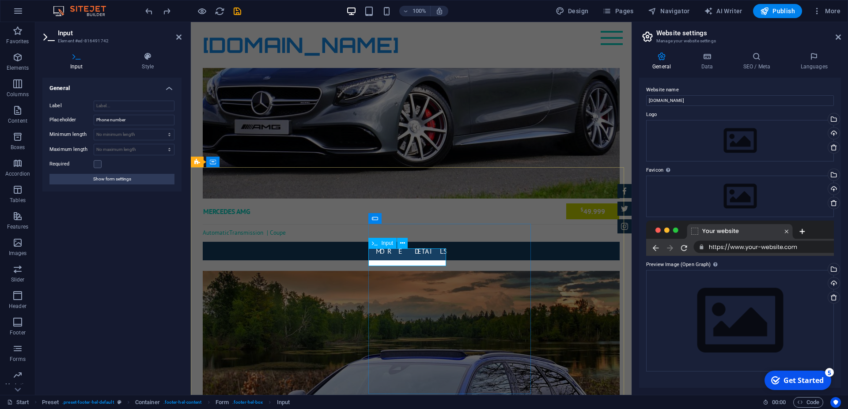
drag, startPoint x: 424, startPoint y: 258, endPoint x: 354, endPoint y: 258, distance: 69.8
type input "t"
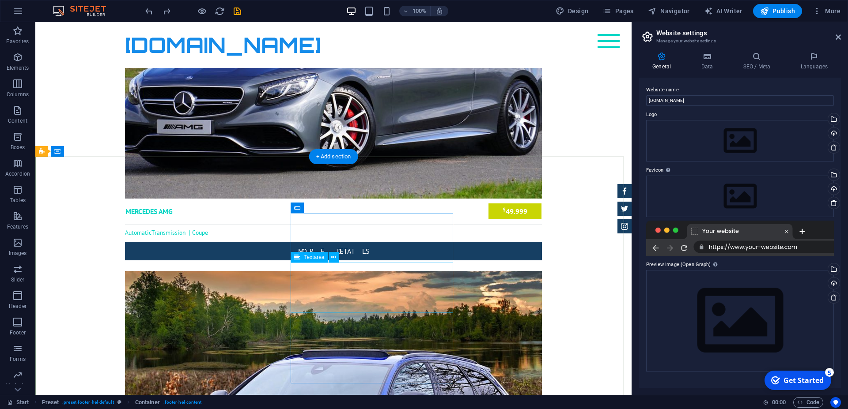
type input "Nr. mobil"
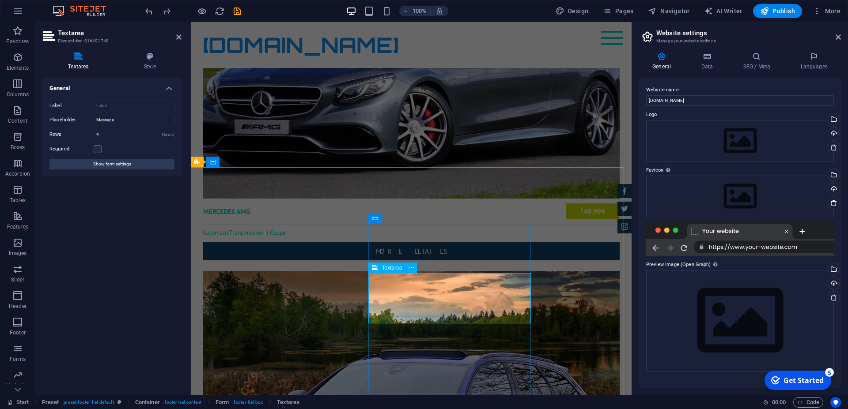
drag, startPoint x: 401, startPoint y: 285, endPoint x: 351, endPoint y: 285, distance: 49.9
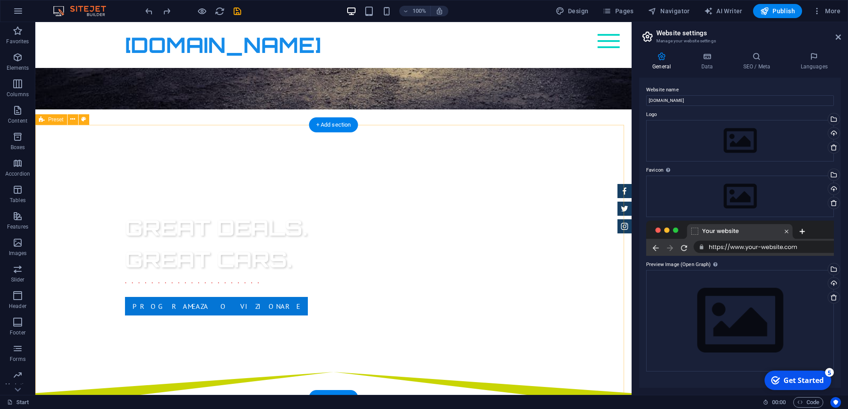
scroll to position [270, 0]
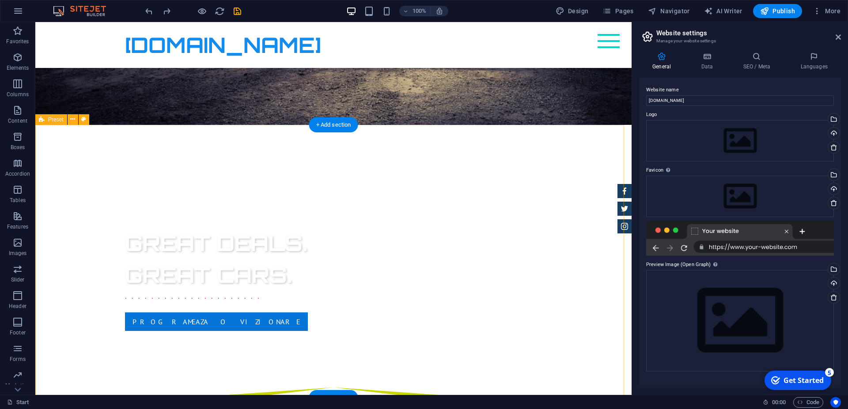
type textarea "Mesaj"
click at [71, 119] on icon at bounding box center [72, 119] width 5 height 9
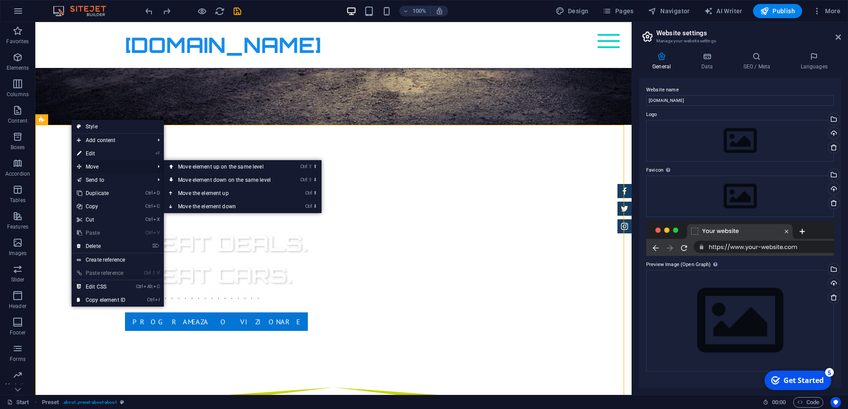
click at [86, 165] on span "Move" at bounding box center [111, 166] width 79 height 13
click at [229, 206] on link "Ctrl ⬇ Move the element down" at bounding box center [226, 206] width 125 height 13
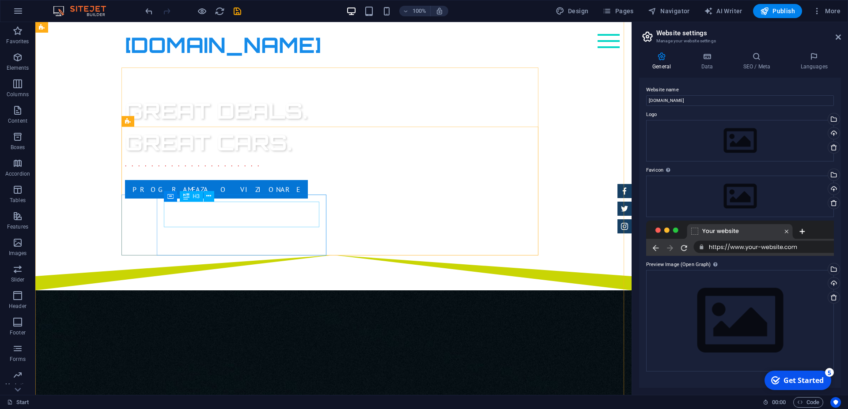
scroll to position [360, 0]
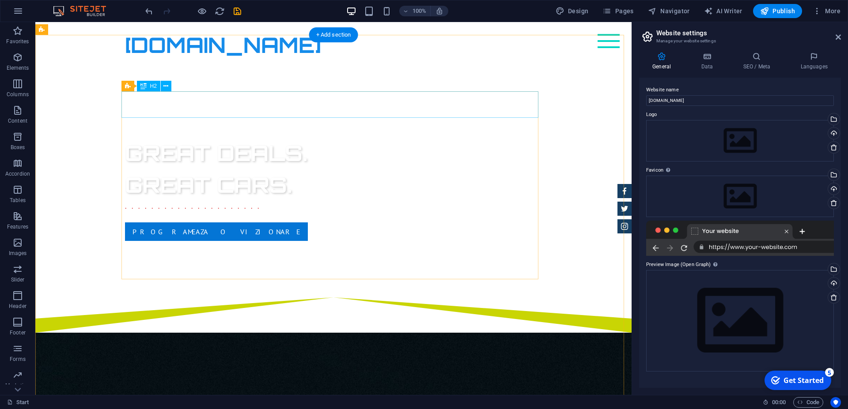
click at [147, 390] on div "despre noi" at bounding box center [333, 403] width 417 height 27
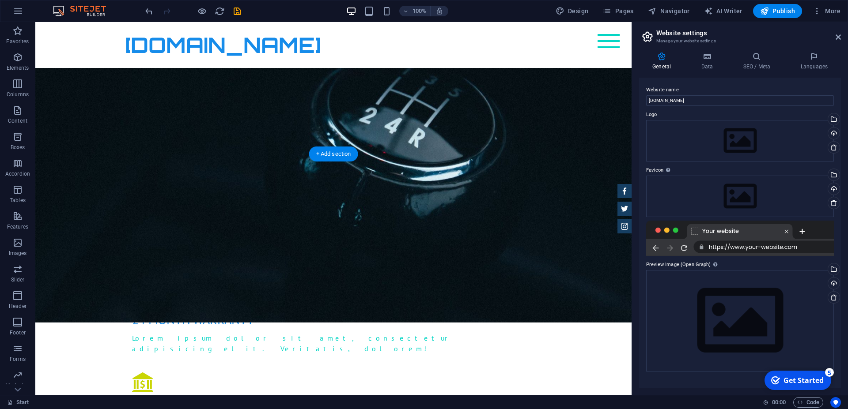
scroll to position [766, 0]
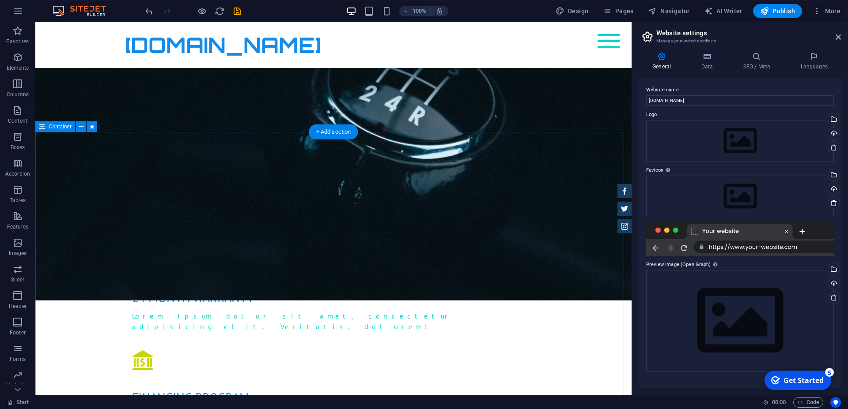
click at [82, 125] on icon at bounding box center [81, 126] width 5 height 9
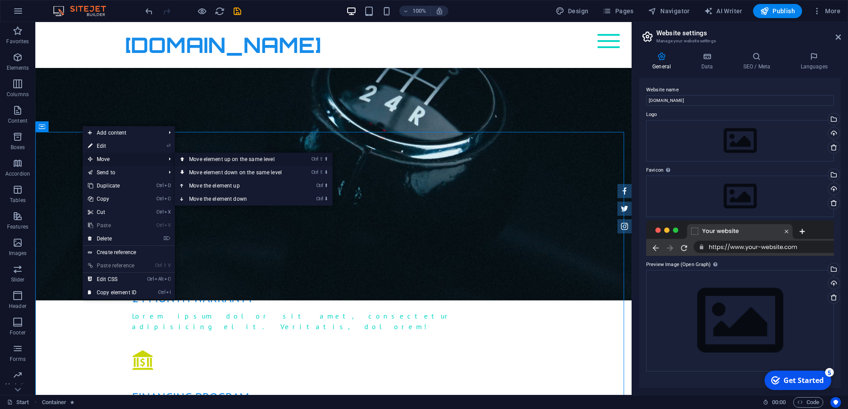
click at [233, 160] on link "Ctrl ⇧ ⬆ Move element up on the same level" at bounding box center [237, 159] width 125 height 13
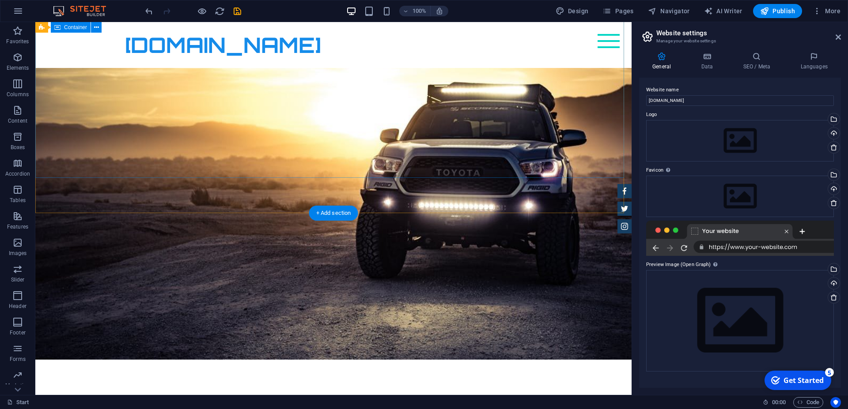
scroll to position [270, 0]
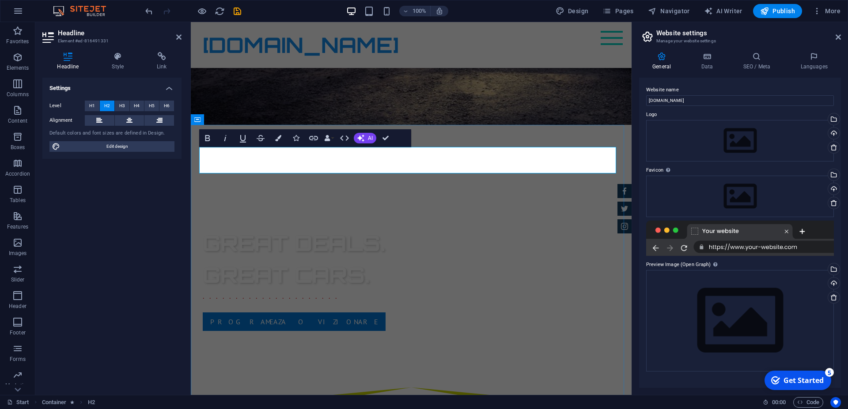
drag, startPoint x: 485, startPoint y: 155, endPoint x: 488, endPoint y: 177, distance: 21.4
click at [281, 139] on icon "button" at bounding box center [278, 138] width 6 height 6
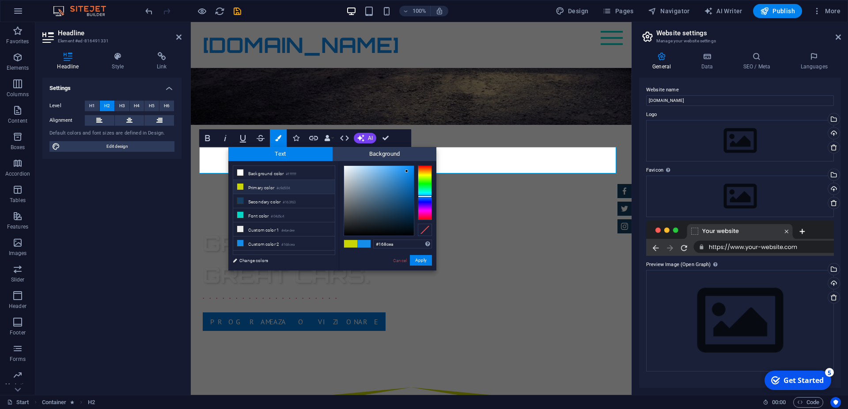
type input "#ea162b"
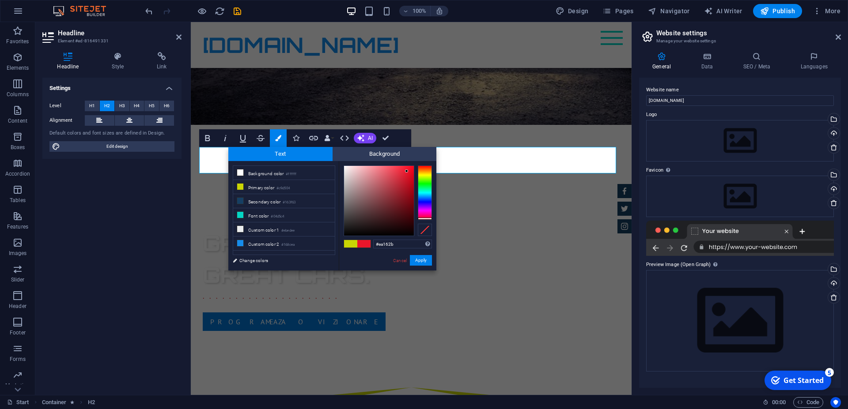
click at [430, 219] on div at bounding box center [425, 193] width 14 height 55
click at [420, 260] on button "Apply" at bounding box center [421, 260] width 22 height 11
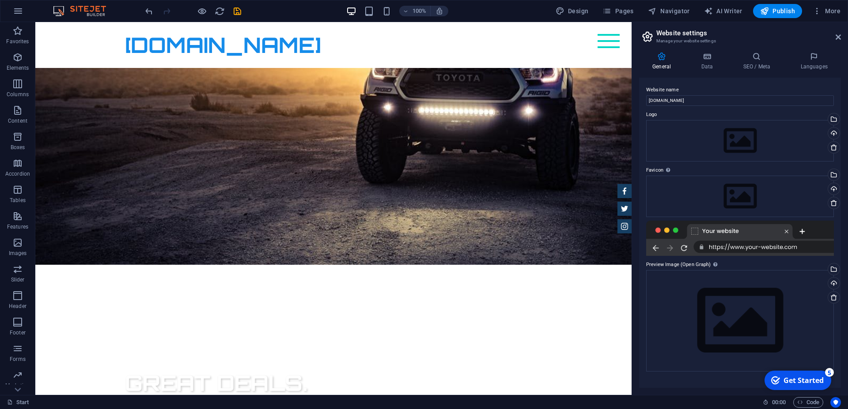
scroll to position [0, 0]
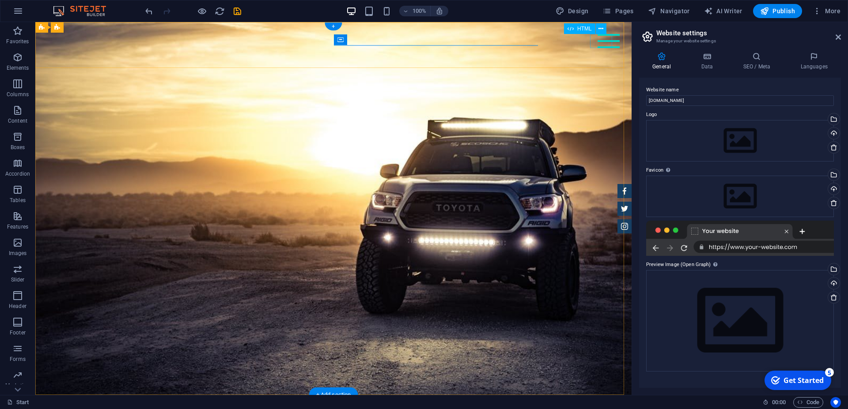
click at [598, 42] on div at bounding box center [609, 41] width 22 height 14
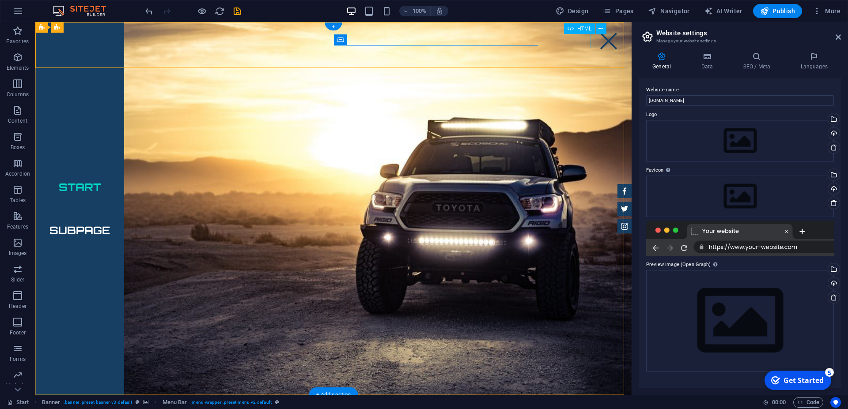
click at [605, 44] on div at bounding box center [609, 41] width 22 height 14
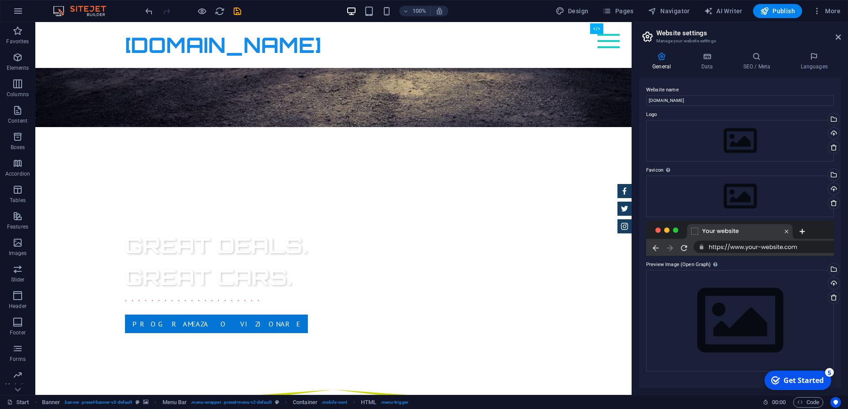
scroll to position [295, 0]
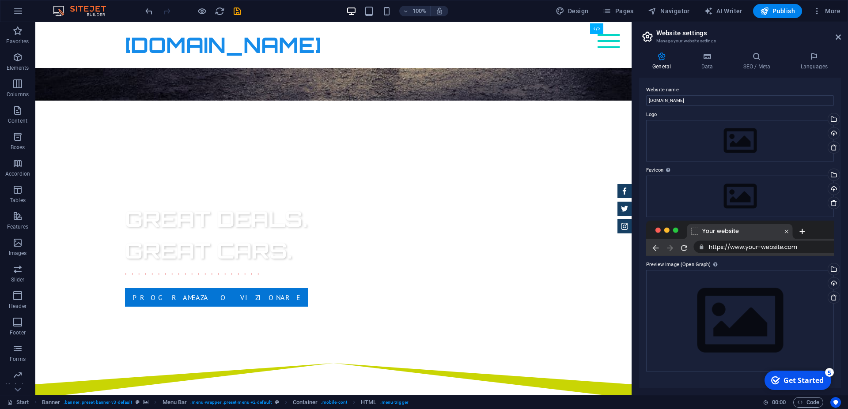
drag, startPoint x: 629, startPoint y: 45, endPoint x: 669, endPoint y: 99, distance: 67.9
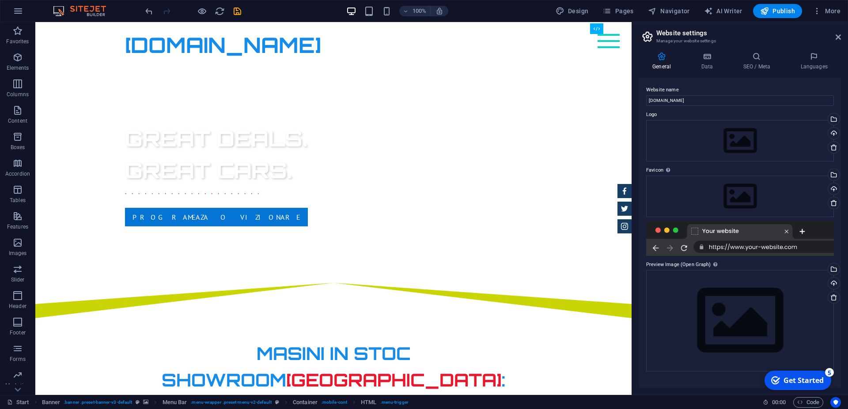
scroll to position [371, 0]
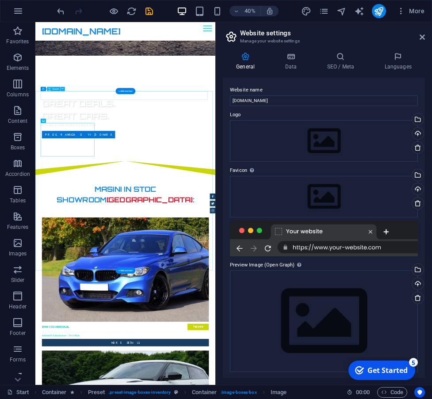
scroll to position [701, 0]
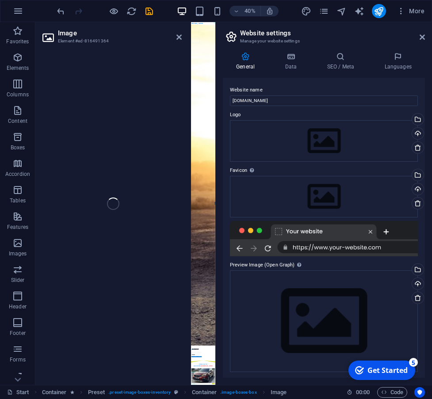
select select "%"
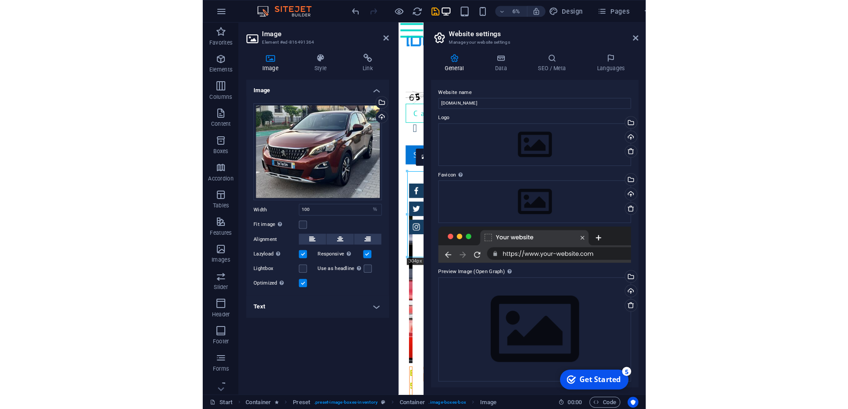
scroll to position [308, 0]
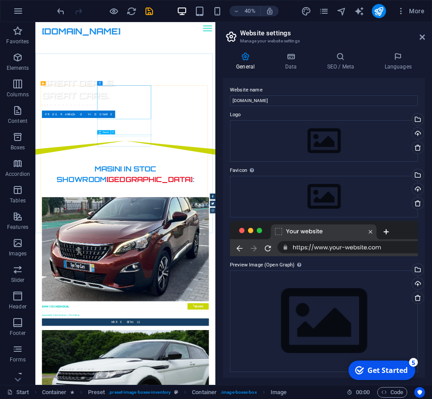
scroll to position [828, 0]
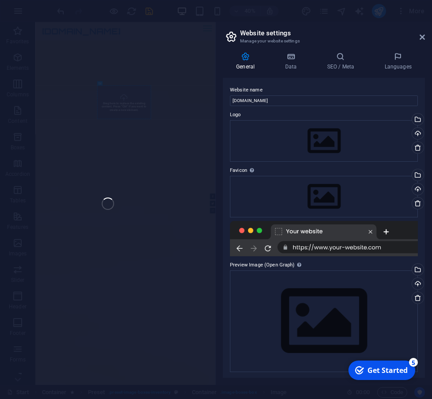
select select "%"
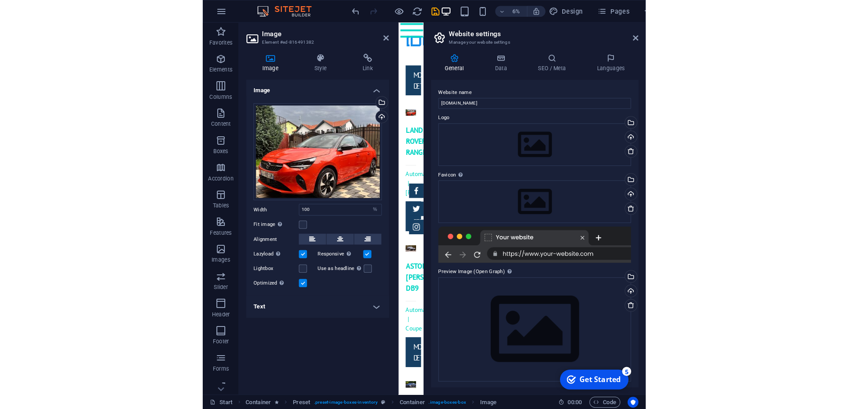
scroll to position [308, 0]
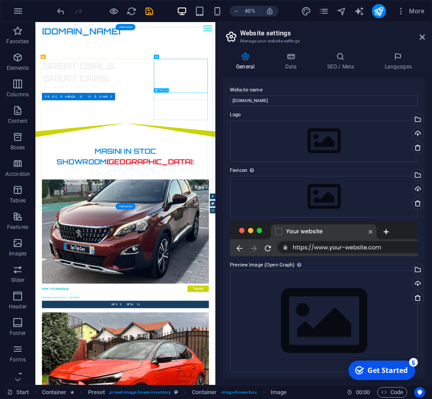
scroll to position [873, 0]
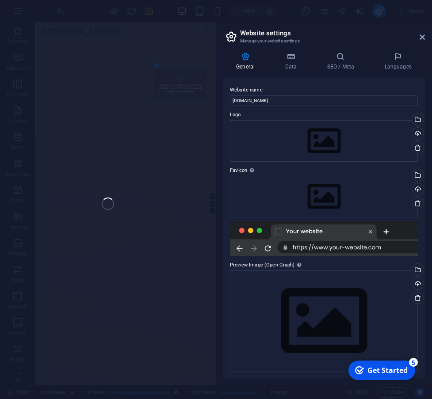
select select "%"
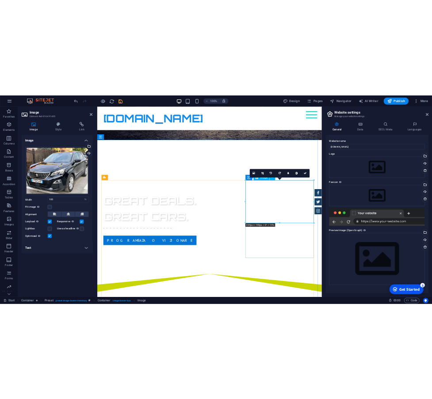
scroll to position [353, 0]
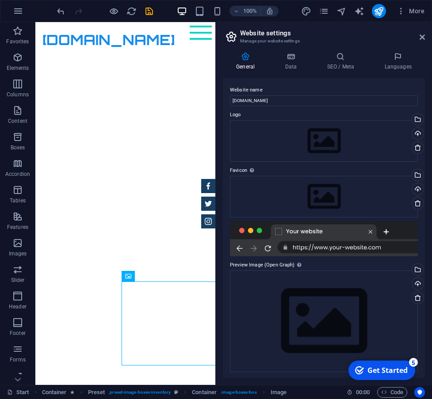
scroll to position [1054, 0]
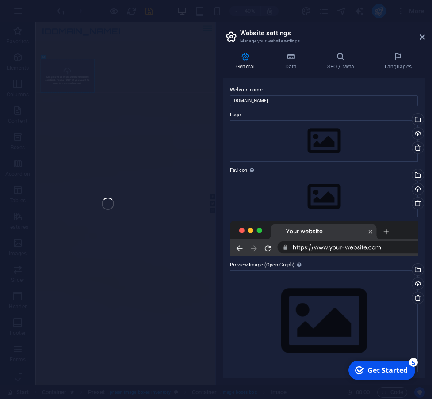
select select "%"
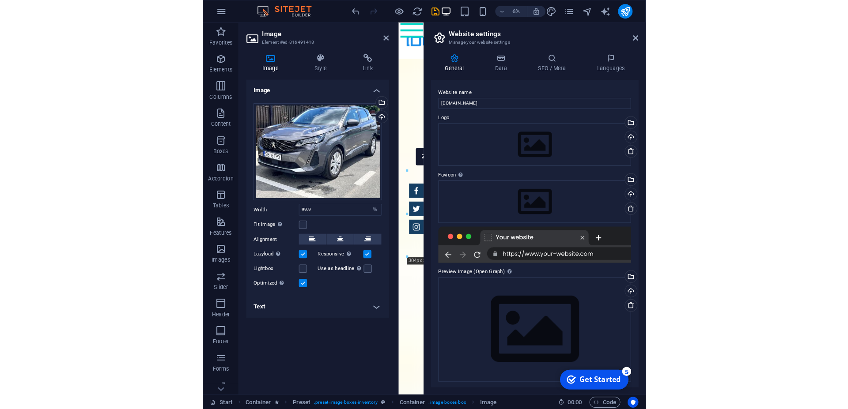
scroll to position [468, 0]
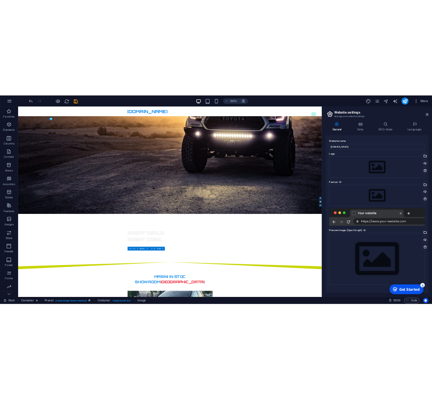
scroll to position [1080, 0]
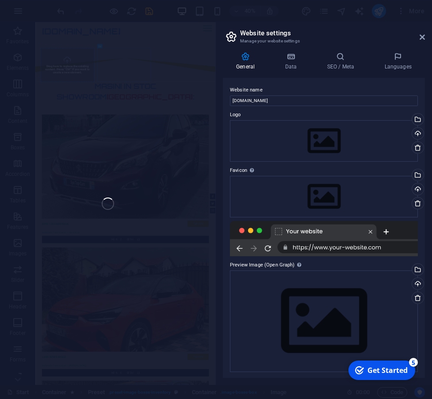
select select "%"
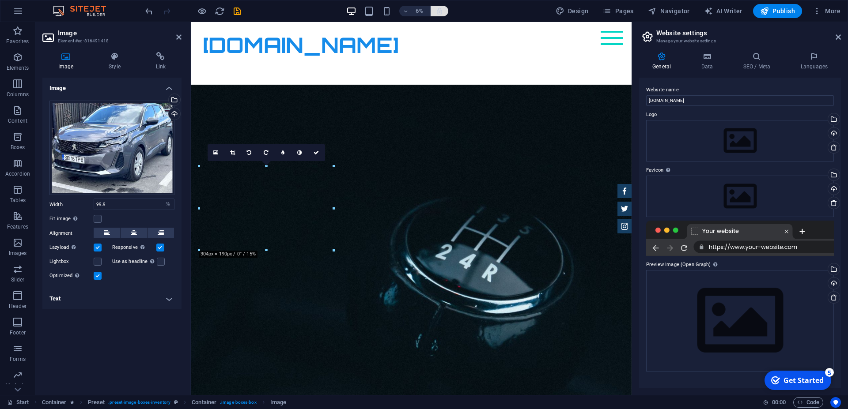
scroll to position [468, 0]
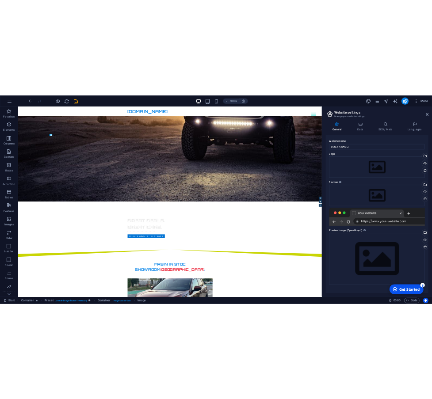
scroll to position [1001, 0]
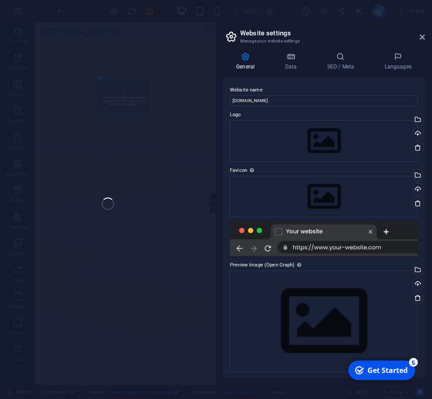
select select "%"
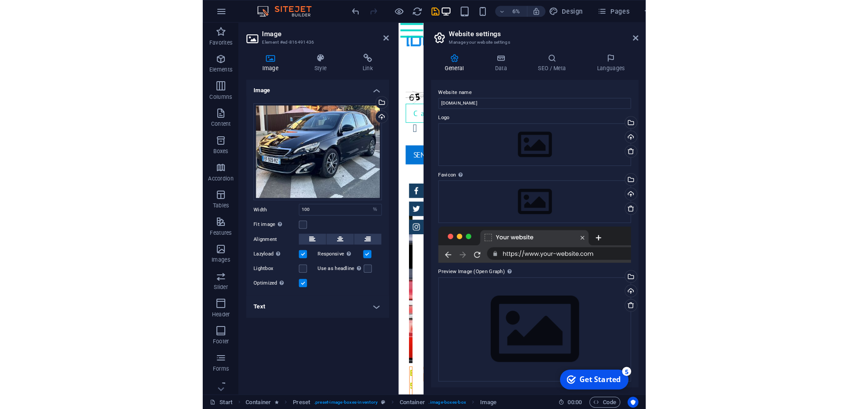
scroll to position [468, 0]
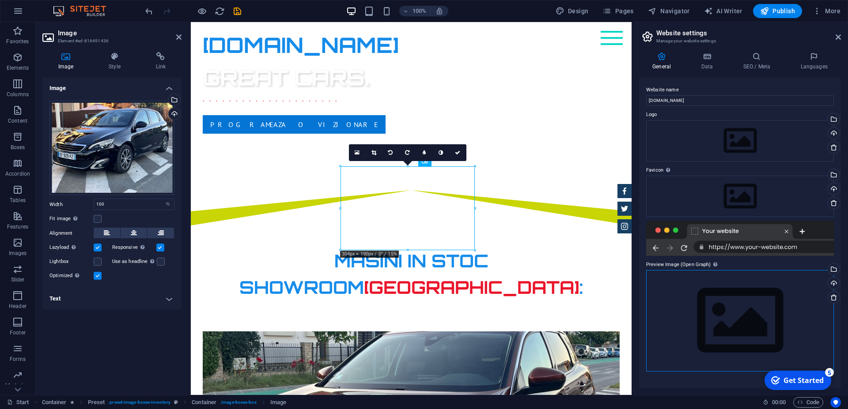
click at [669, 307] on div "Drag files here, click to choose files or select files from Files or our free s…" at bounding box center [740, 320] width 188 height 101
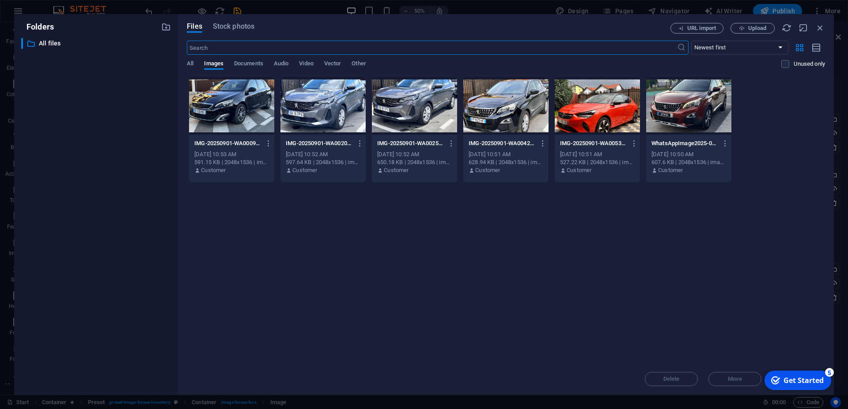
scroll to position [841, 0]
click at [819, 27] on icon "button" at bounding box center [820, 28] width 10 height 10
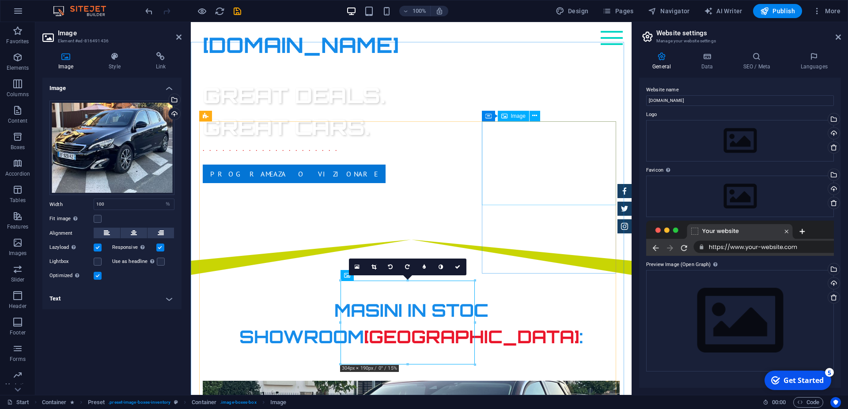
scroll to position [468, 0]
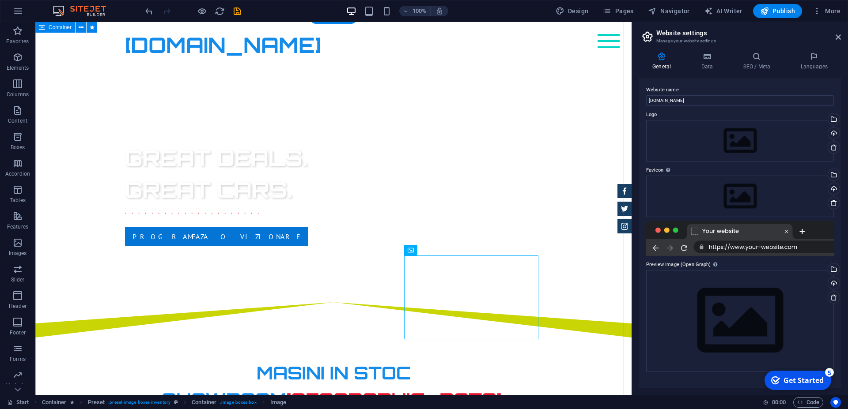
scroll to position [333, 0]
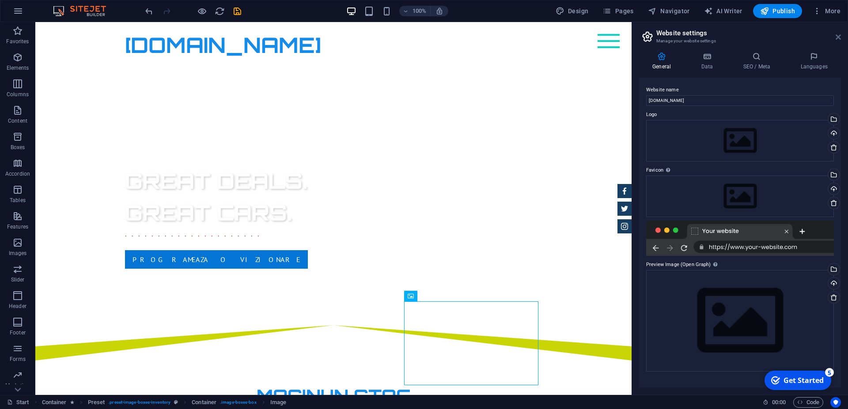
click at [837, 38] on icon at bounding box center [838, 37] width 5 height 7
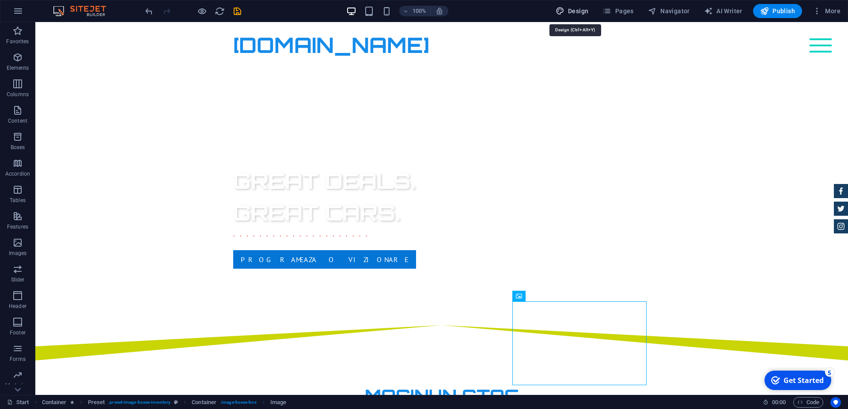
click at [565, 8] on icon "button" at bounding box center [560, 11] width 9 height 9
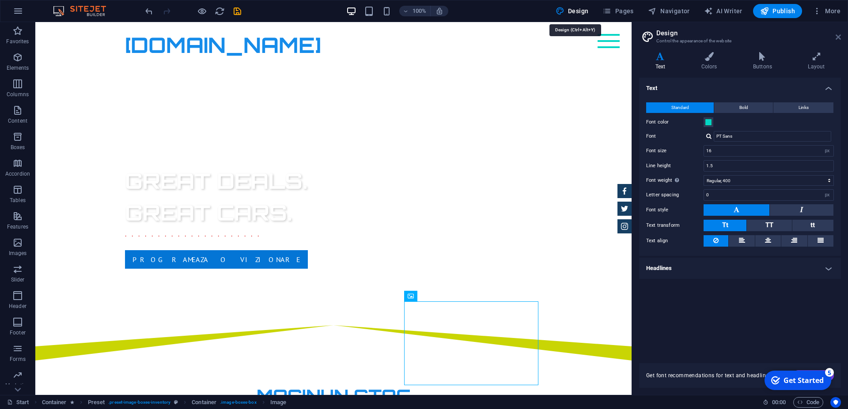
drag, startPoint x: 838, startPoint y: 37, endPoint x: 804, endPoint y: 15, distance: 41.3
click at [838, 37] on icon at bounding box center [838, 37] width 5 height 7
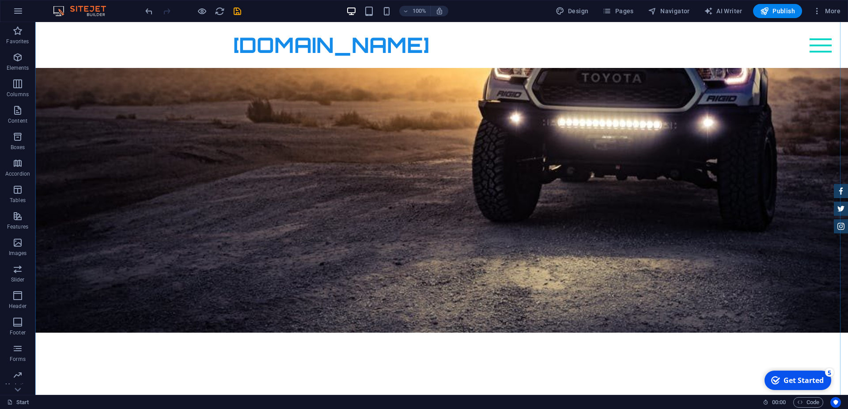
scroll to position [423, 0]
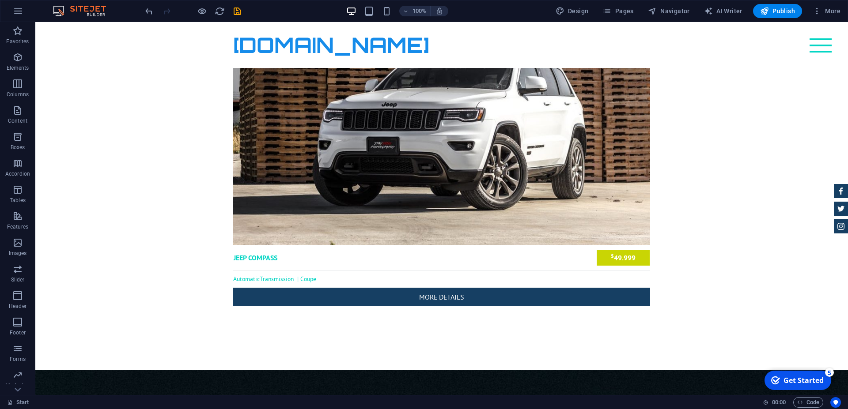
scroll to position [2456, 0]
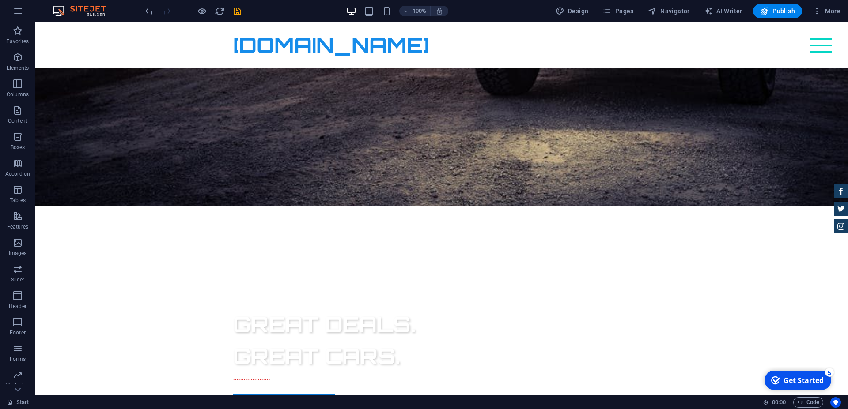
scroll to position [0, 0]
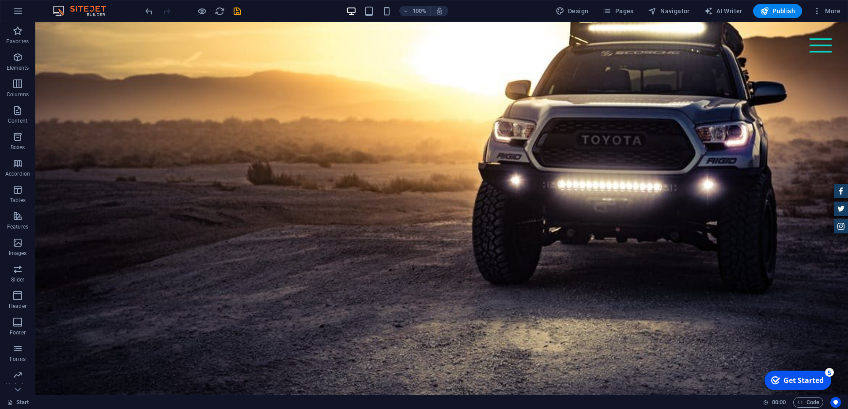
drag, startPoint x: 846, startPoint y: 337, endPoint x: 828, endPoint y: 31, distance: 307.1
click at [782, 10] on span "Publish" at bounding box center [777, 11] width 35 height 9
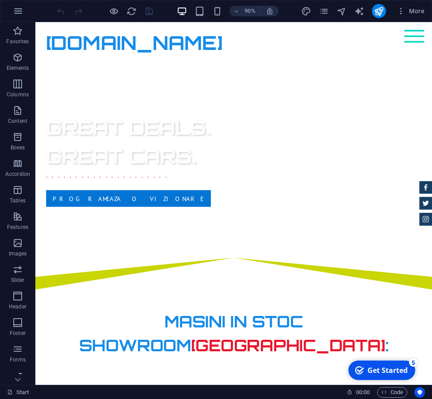
scroll to position [415, 0]
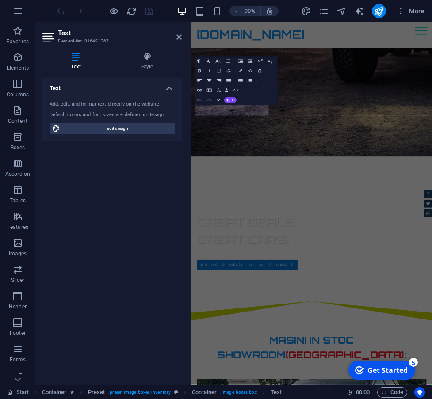
scroll to position [672, 0]
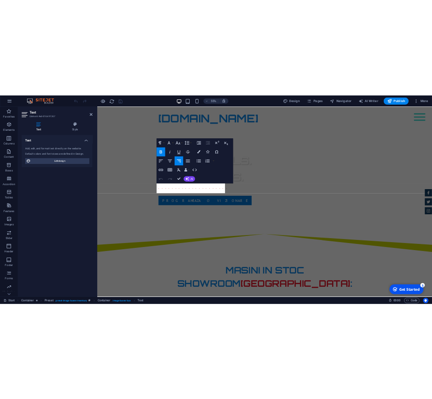
scroll to position [386, 0]
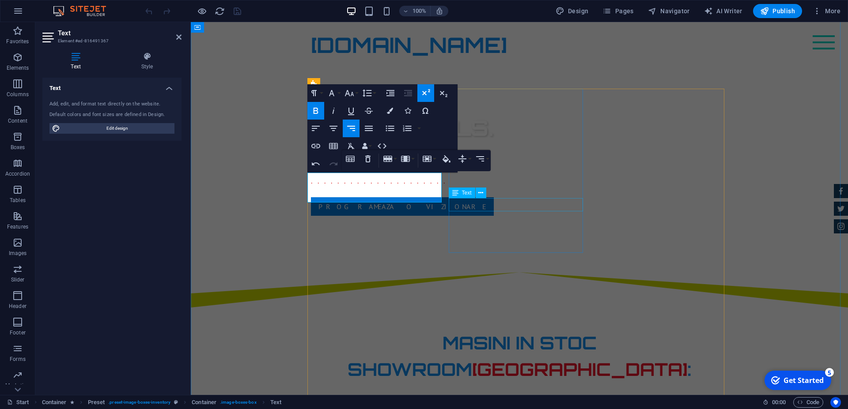
click at [476, 195] on button at bounding box center [481, 193] width 11 height 11
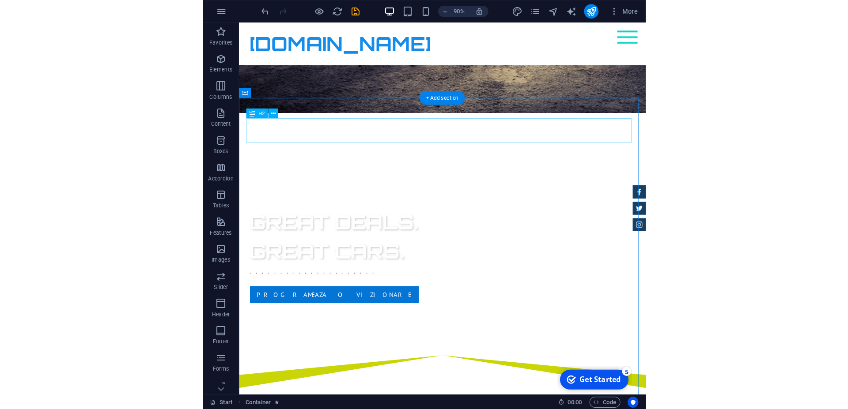
scroll to position [280, 0]
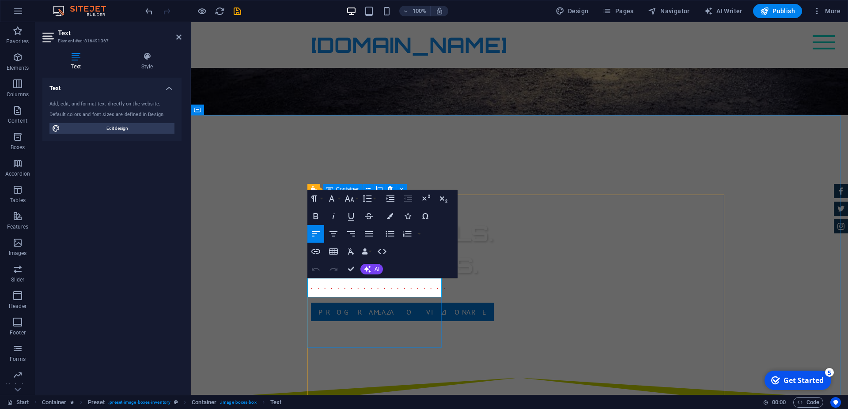
drag, startPoint x: 379, startPoint y: 292, endPoint x: 302, endPoint y: 292, distance: 76.9
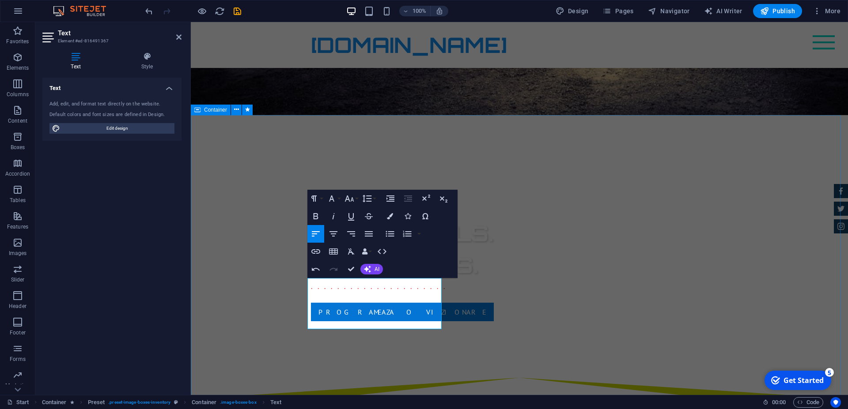
scroll to position [121, 8]
click at [333, 234] on icon "button" at bounding box center [334, 233] width 8 height 5
click at [369, 233] on icon "button" at bounding box center [369, 234] width 11 height 11
click at [315, 230] on icon "button" at bounding box center [316, 234] width 11 height 11
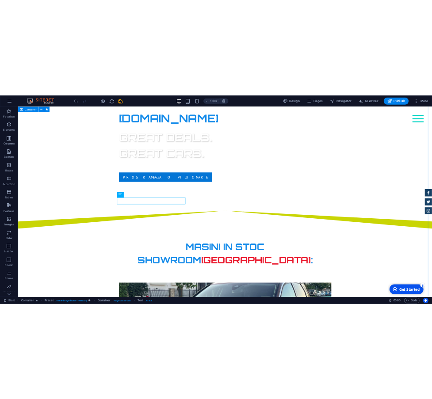
scroll to position [415, 0]
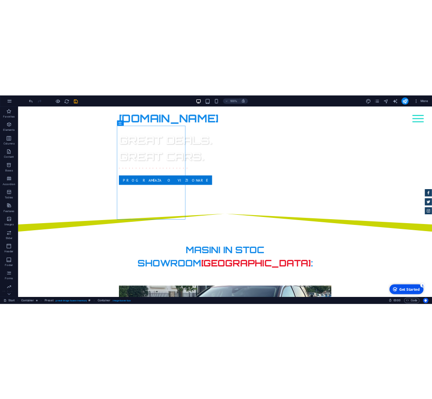
scroll to position [445, 0]
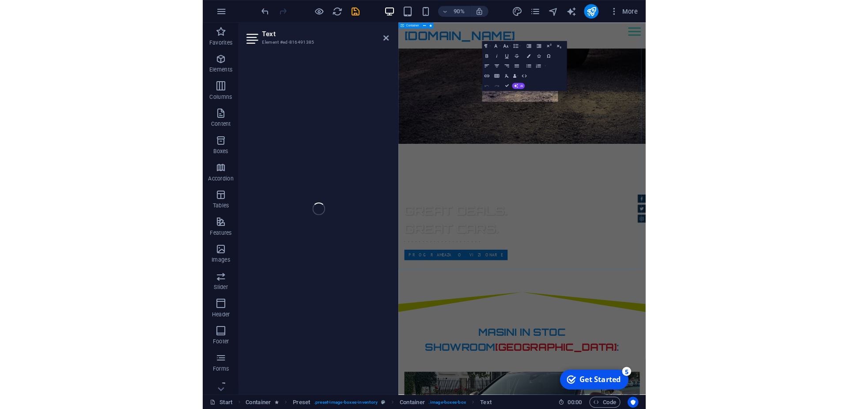
scroll to position [701, 0]
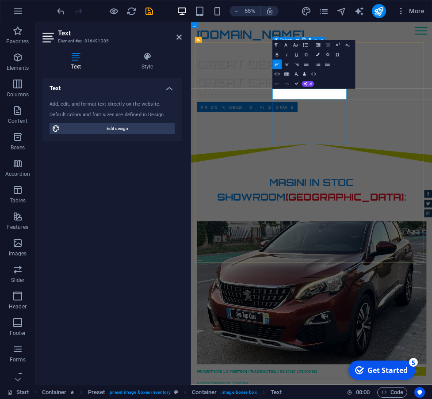
drag, startPoint x: 407, startPoint y: 155, endPoint x: 331, endPoint y: 155, distance: 75.5
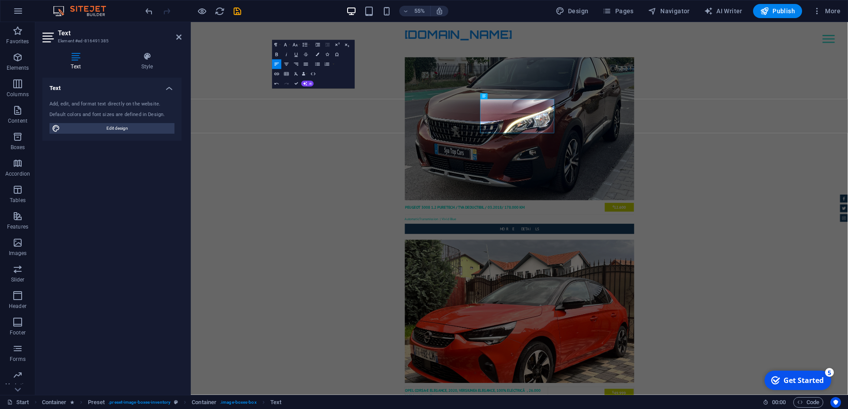
scroll to position [415, 0]
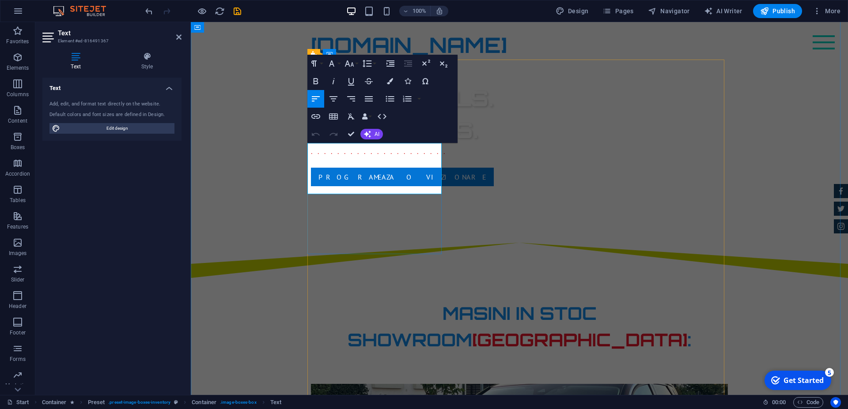
drag, startPoint x: 401, startPoint y: 172, endPoint x: 428, endPoint y: 172, distance: 26.5
copy strong "€ 12.600"
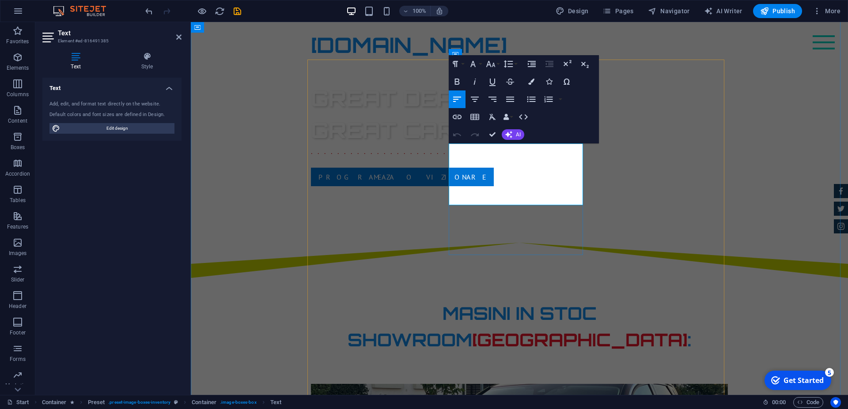
drag, startPoint x: 569, startPoint y: 178, endPoint x: 550, endPoint y: 176, distance: 19.1
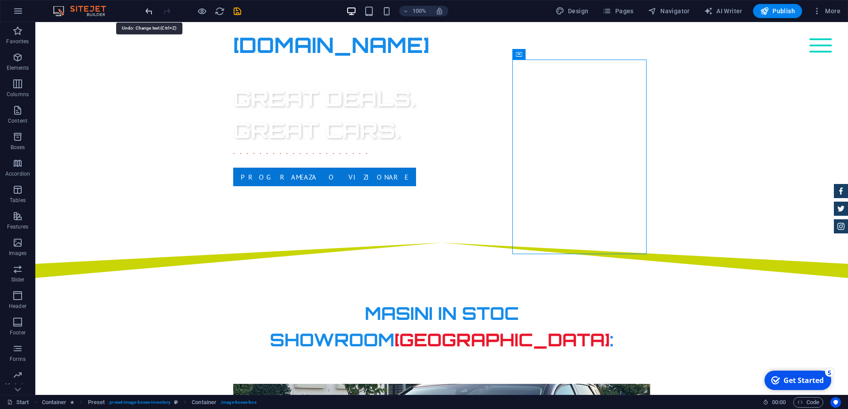
click at [149, 12] on icon "undo" at bounding box center [149, 11] width 10 height 10
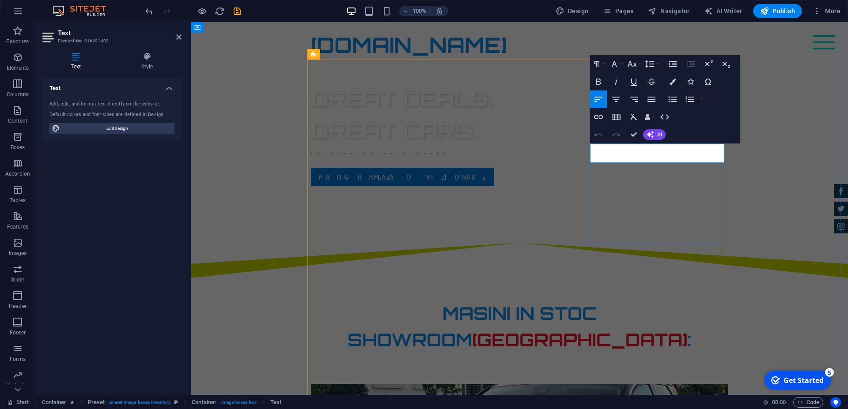
drag, startPoint x: 652, startPoint y: 158, endPoint x: 595, endPoint y: 157, distance: 56.6
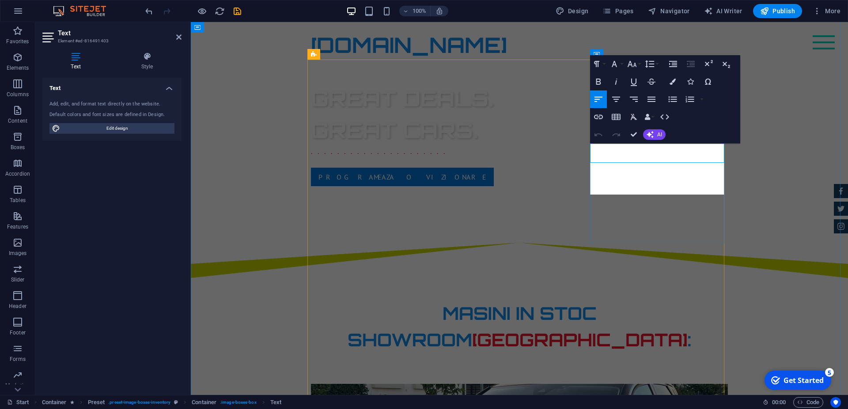
scroll to position [220, 4]
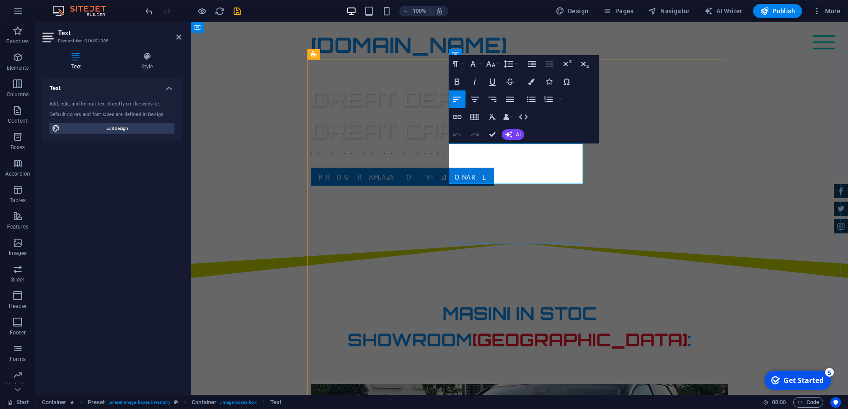
copy sup "€"
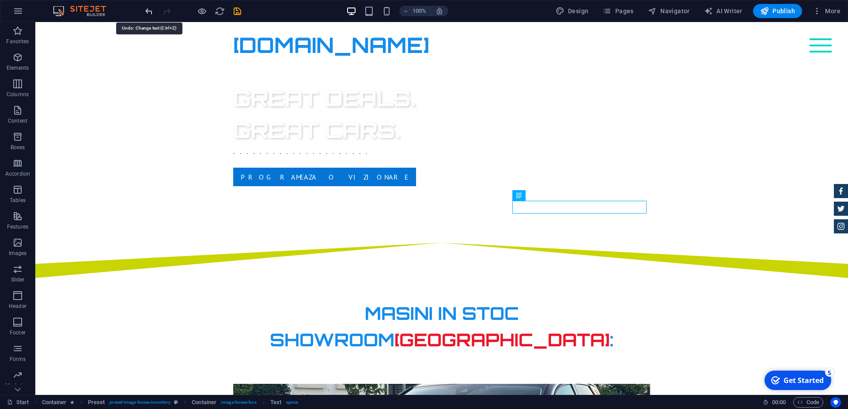
click at [148, 11] on icon "undo" at bounding box center [149, 11] width 10 height 10
click at [148, 10] on icon "undo" at bounding box center [149, 11] width 10 height 10
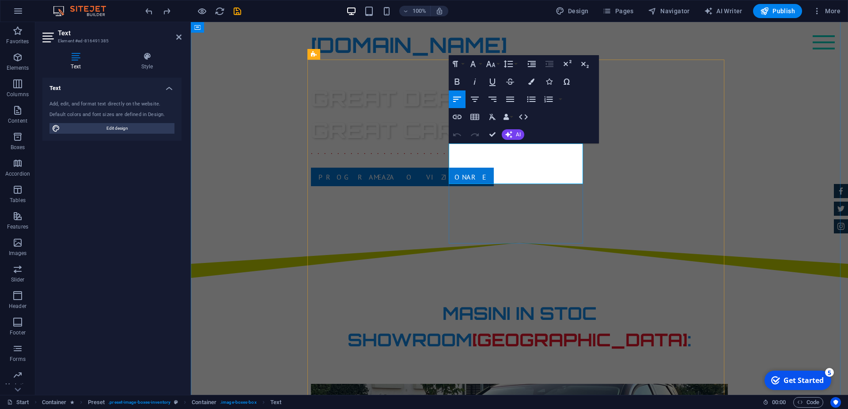
copy sup "€"
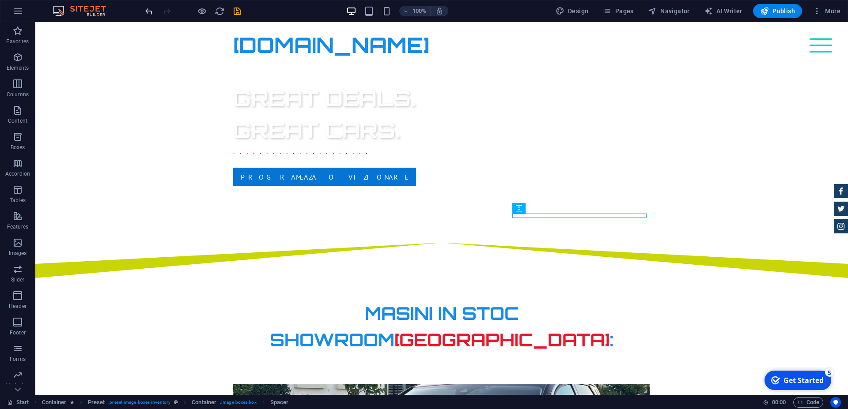
click at [144, 11] on icon "undo" at bounding box center [149, 11] width 10 height 10
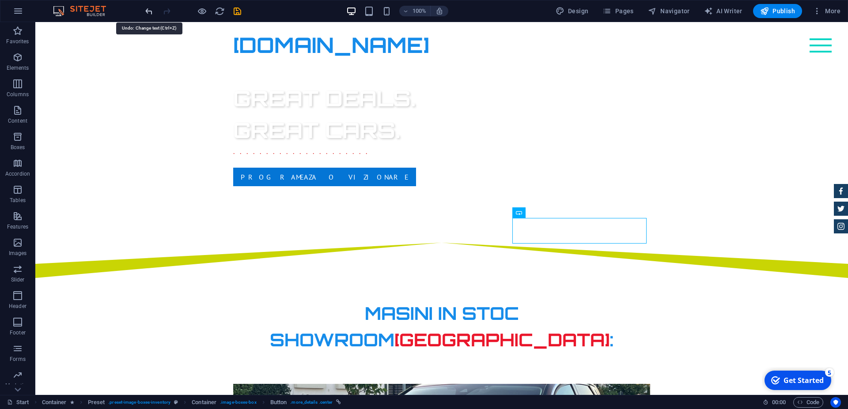
click at [151, 11] on icon "undo" at bounding box center [149, 11] width 10 height 10
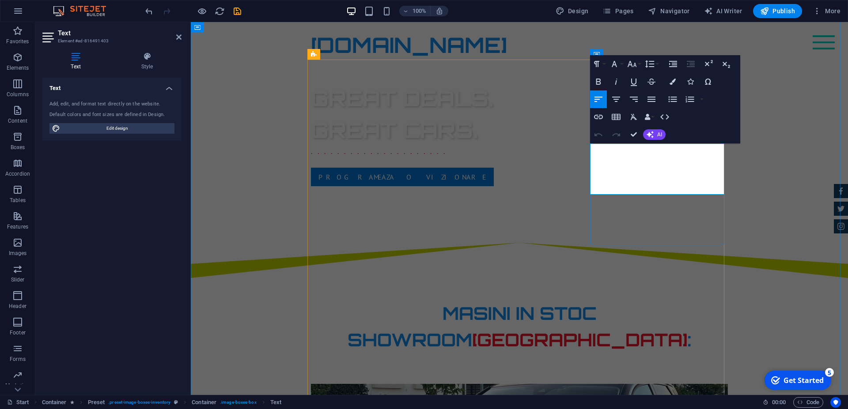
drag, startPoint x: 700, startPoint y: 166, endPoint x: 719, endPoint y: 181, distance: 24.2
click at [597, 97] on icon "button" at bounding box center [599, 99] width 8 height 5
click at [634, 99] on icon "button" at bounding box center [634, 99] width 8 height 5
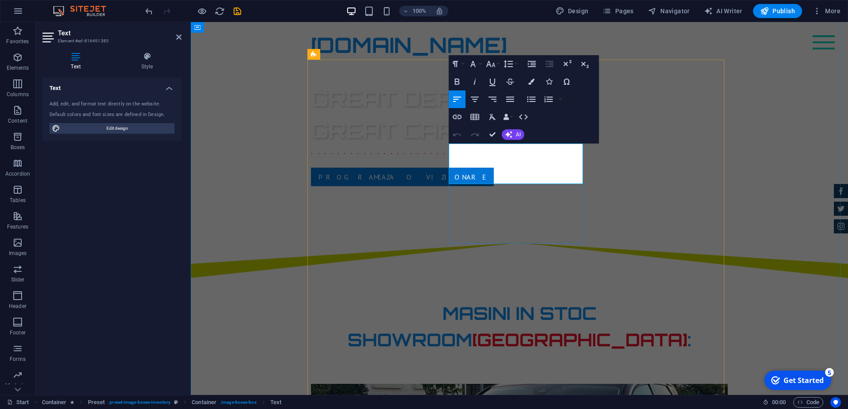
drag, startPoint x: 567, startPoint y: 169, endPoint x: 544, endPoint y: 167, distance: 23.1
copy strong "€ 12.600"
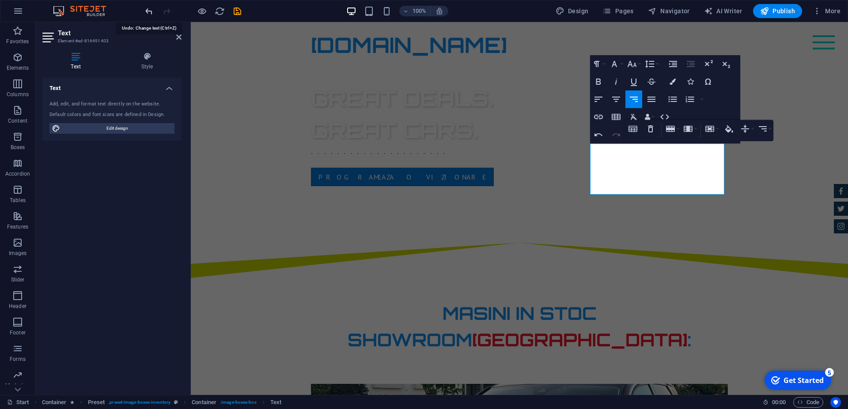
click at [147, 10] on icon "undo" at bounding box center [149, 11] width 10 height 10
click at [148, 12] on icon "undo" at bounding box center [149, 11] width 10 height 10
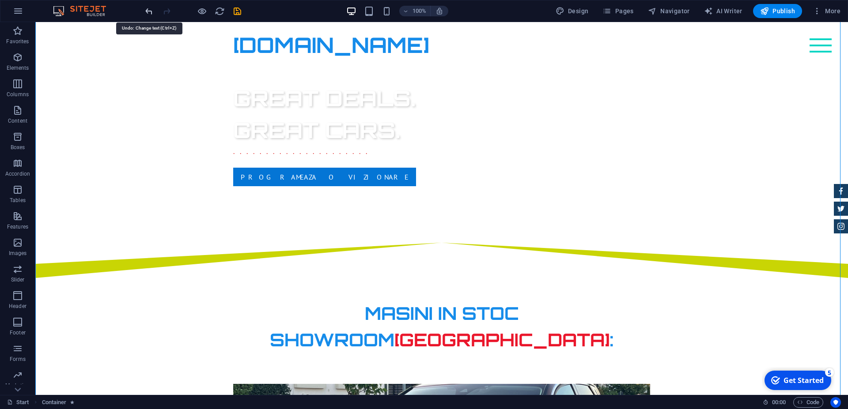
click at [148, 12] on icon "undo" at bounding box center [149, 11] width 10 height 10
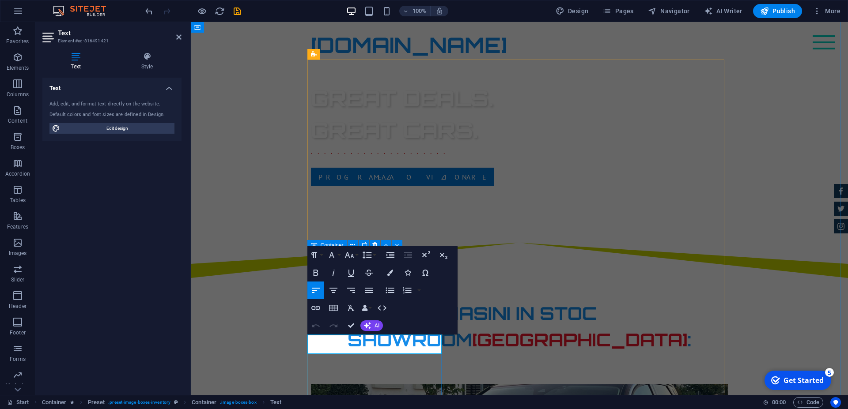
drag, startPoint x: 360, startPoint y: 347, endPoint x: 311, endPoint y: 344, distance: 49.6
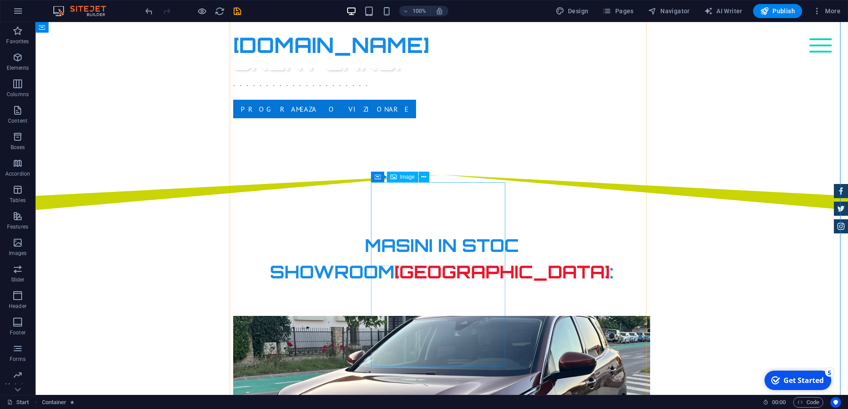
scroll to position [505, 0]
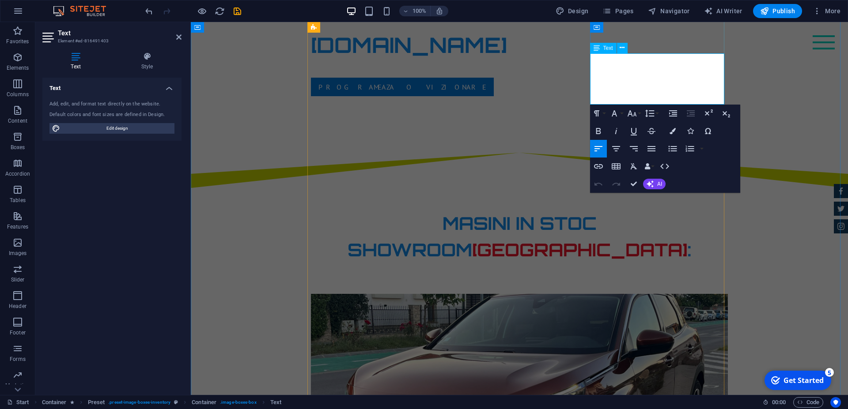
drag, startPoint x: 712, startPoint y: 84, endPoint x: 684, endPoint y: 83, distance: 27.4
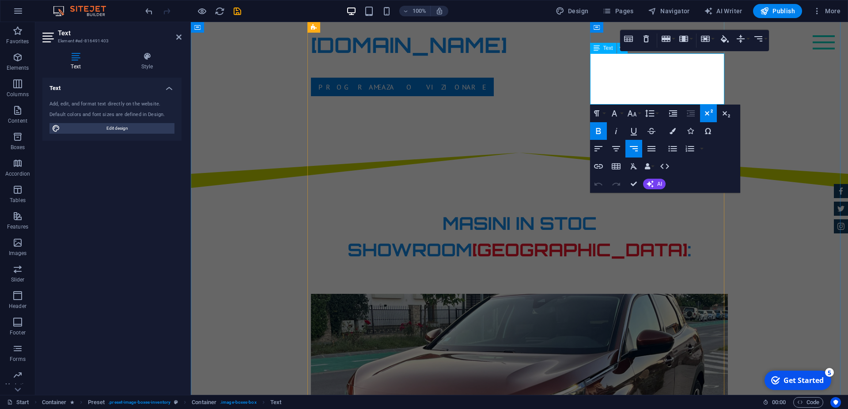
drag, startPoint x: 709, startPoint y: 82, endPoint x: 683, endPoint y: 81, distance: 26.1
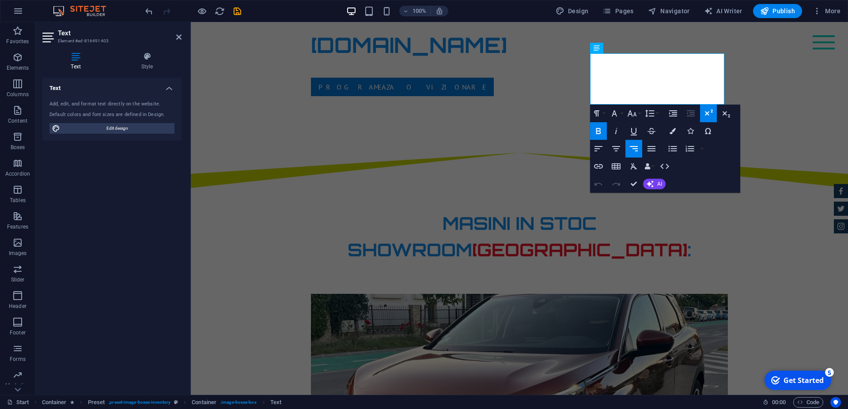
copy strong "€ 13.900"
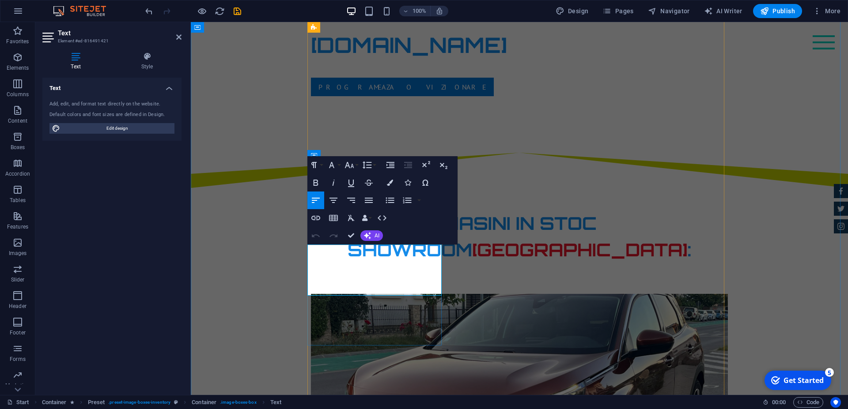
drag, startPoint x: 425, startPoint y: 273, endPoint x: 402, endPoint y: 273, distance: 23.4
click at [148, 9] on icon "undo" at bounding box center [149, 11] width 10 height 10
click at [139, 281] on div "Text Add, edit, and format text directly on the website. Default colors and fon…" at bounding box center [111, 233] width 139 height 311
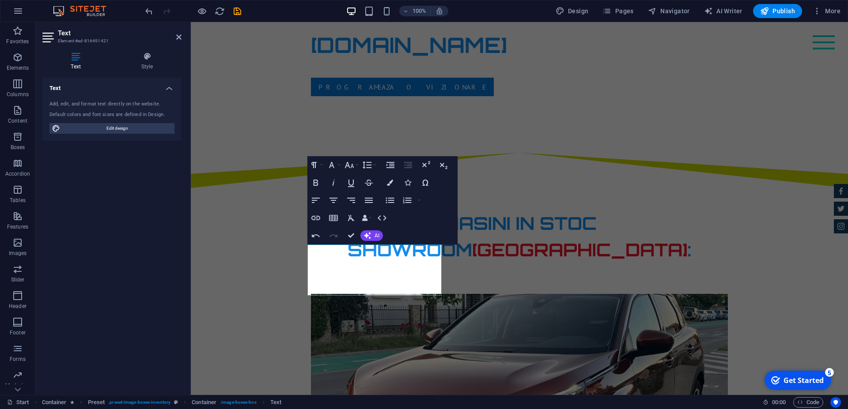
click at [139, 281] on div "Text Add, edit, and format text directly on the website. Default colors and fon…" at bounding box center [111, 233] width 139 height 311
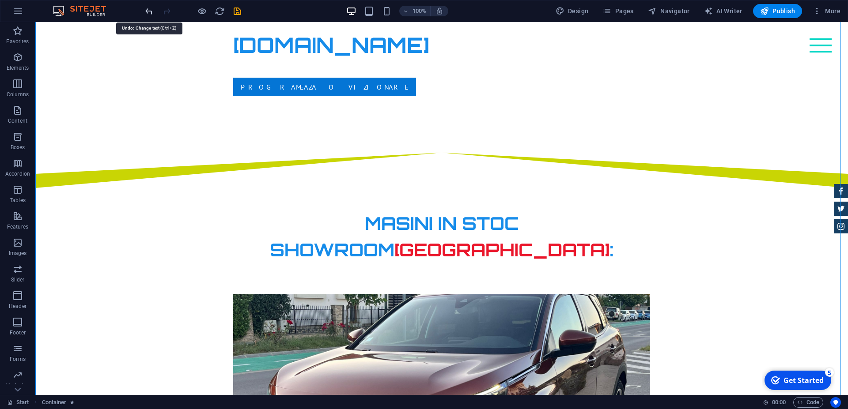
click at [147, 10] on icon "undo" at bounding box center [149, 11] width 10 height 10
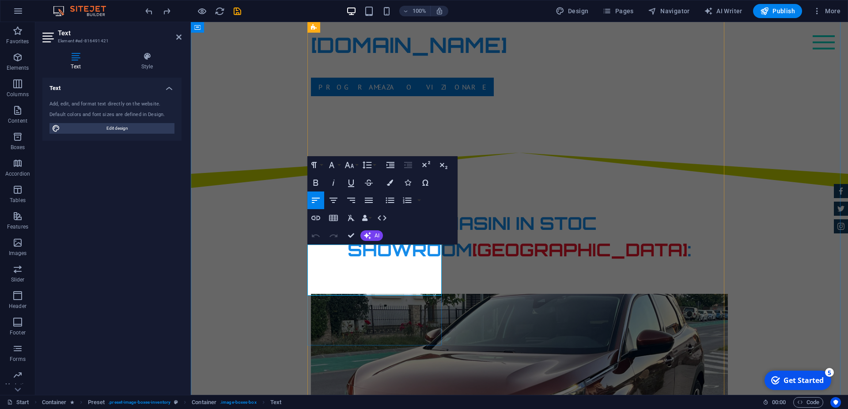
drag, startPoint x: 426, startPoint y: 275, endPoint x: 406, endPoint y: 276, distance: 20.8
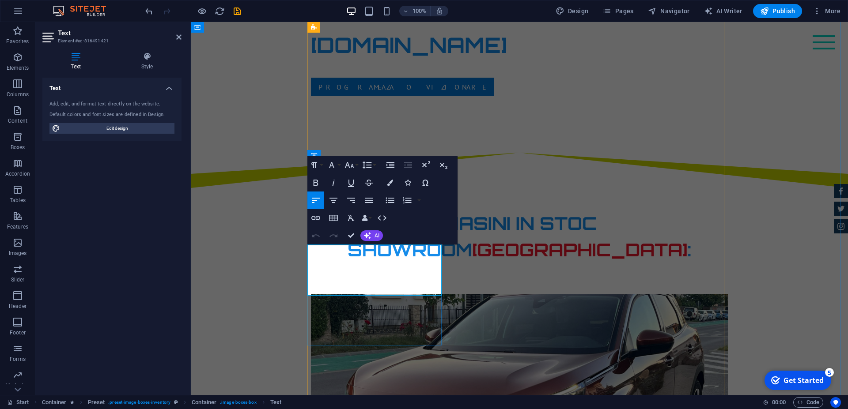
drag, startPoint x: 429, startPoint y: 273, endPoint x: 410, endPoint y: 273, distance: 19.4
click at [353, 164] on icon "button" at bounding box center [349, 165] width 11 height 11
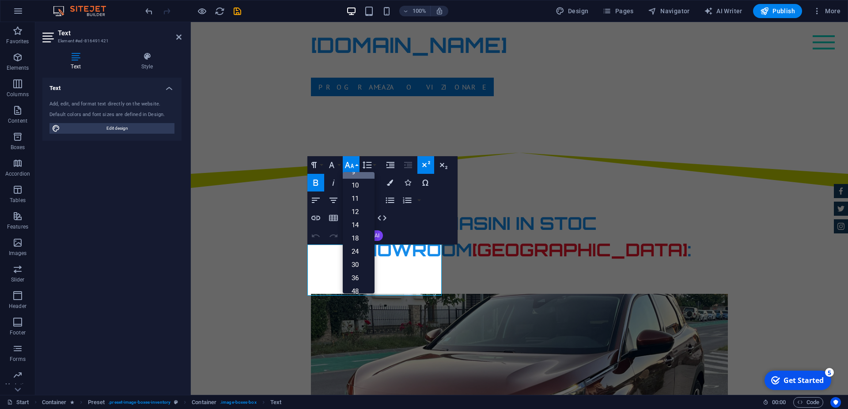
scroll to position [0, 0]
click at [360, 206] on link "10" at bounding box center [359, 208] width 32 height 13
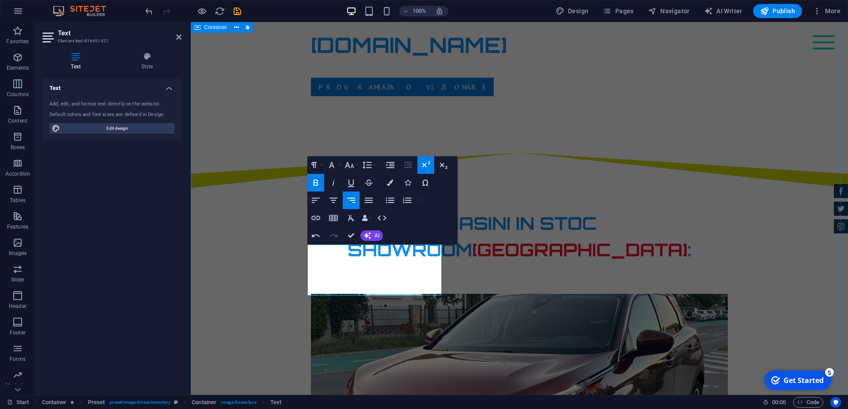
select select "%"
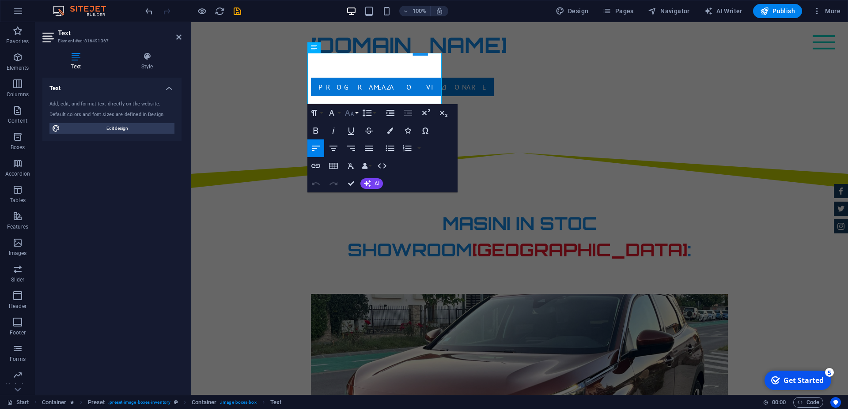
click at [349, 113] on icon "button" at bounding box center [349, 113] width 9 height 6
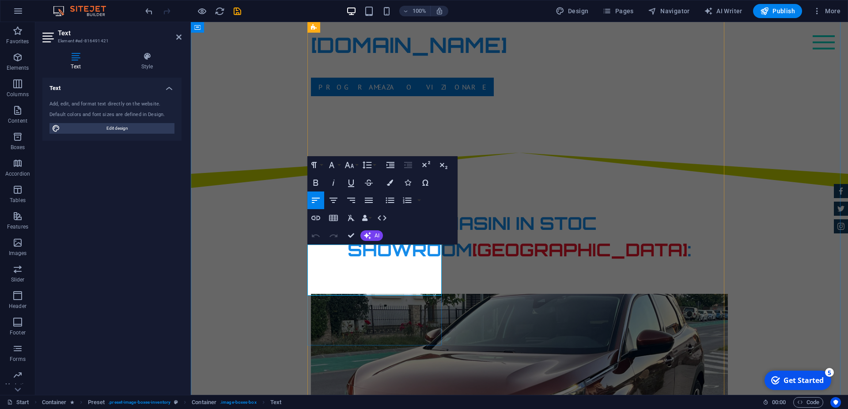
drag, startPoint x: 430, startPoint y: 273, endPoint x: 412, endPoint y: 273, distance: 17.7
click at [351, 165] on icon "button" at bounding box center [349, 165] width 11 height 11
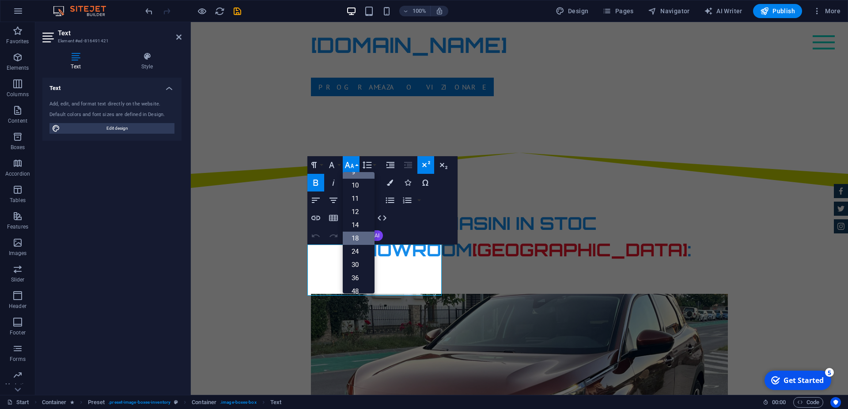
click at [357, 237] on link "18" at bounding box center [359, 238] width 32 height 13
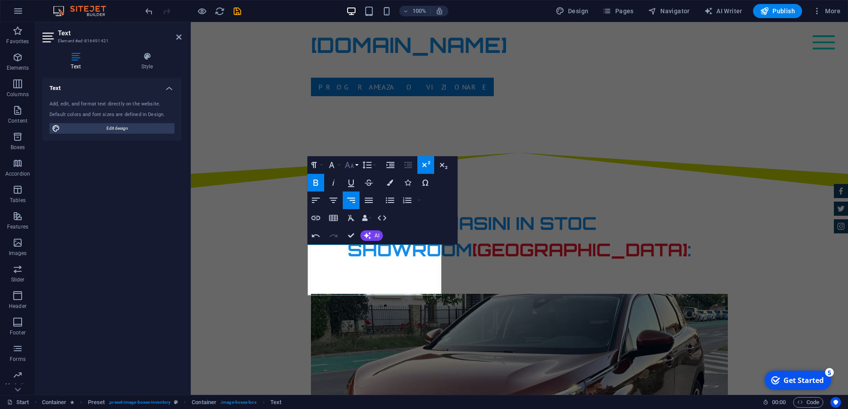
click at [350, 166] on icon "button" at bounding box center [349, 165] width 11 height 11
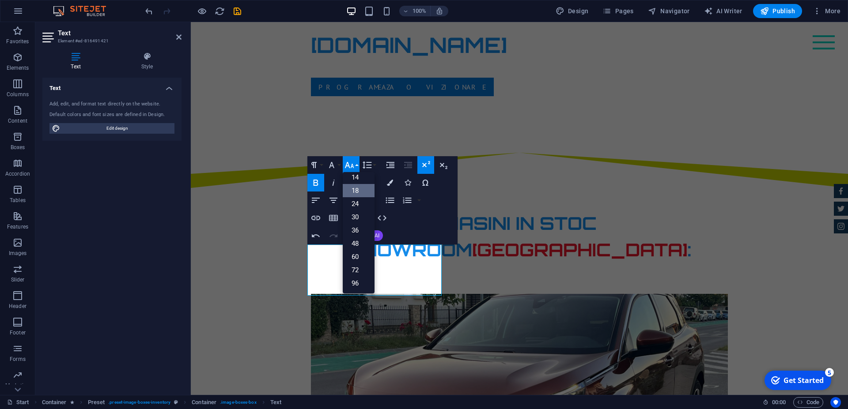
scroll to position [71, 0]
click at [353, 174] on link "14" at bounding box center [359, 177] width 32 height 13
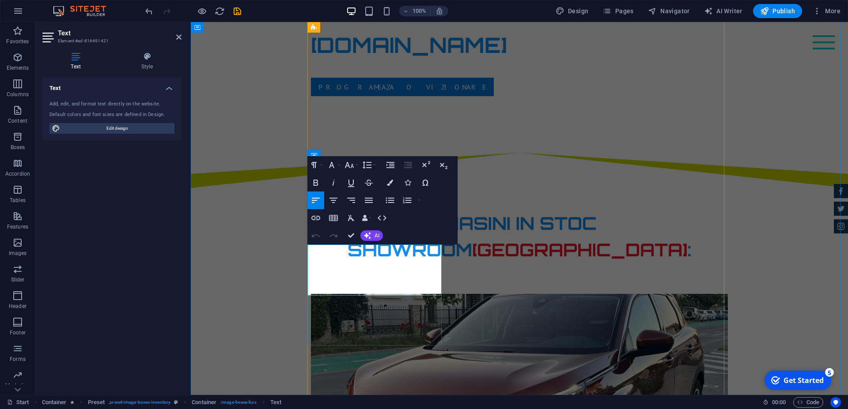
drag, startPoint x: 429, startPoint y: 273, endPoint x: 409, endPoint y: 274, distance: 20.8
click at [352, 163] on icon "button" at bounding box center [349, 165] width 11 height 11
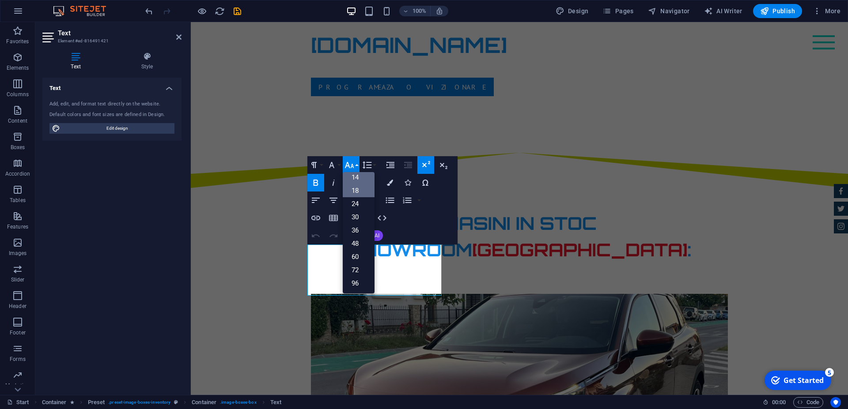
click at [357, 189] on link "18" at bounding box center [359, 190] width 32 height 13
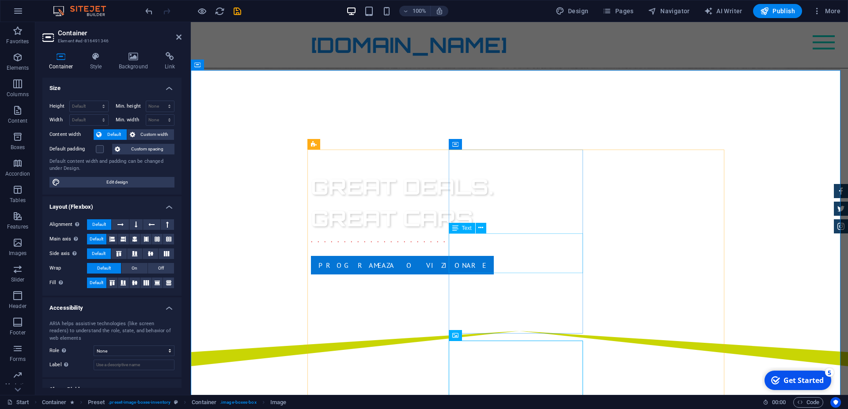
scroll to position [325, 0]
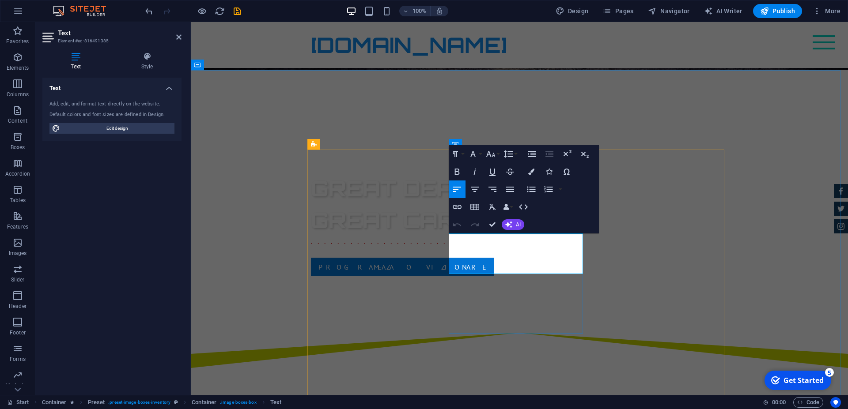
drag, startPoint x: 569, startPoint y: 257, endPoint x: 574, endPoint y: 272, distance: 16.2
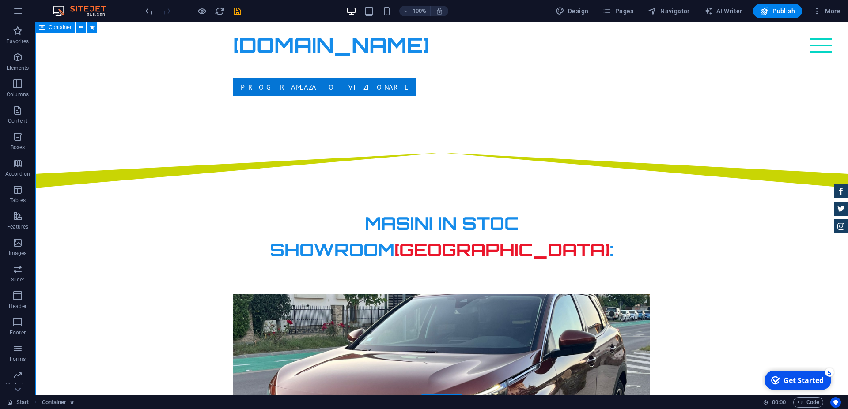
scroll to position [550, 0]
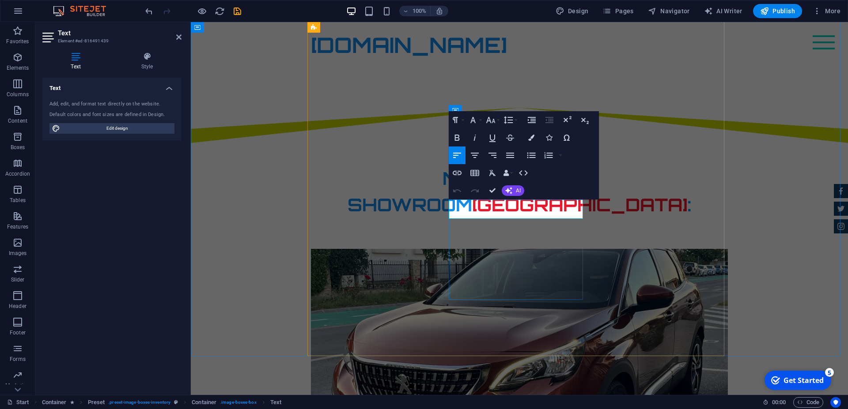
drag, startPoint x: 482, startPoint y: 210, endPoint x: 456, endPoint y: 212, distance: 26.1
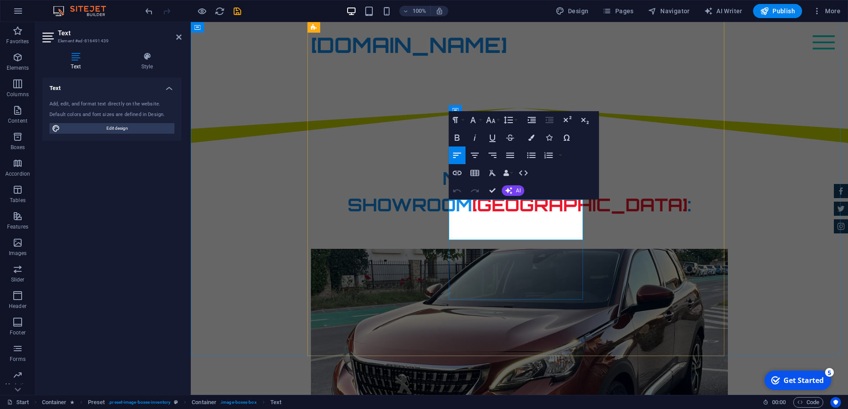
drag, startPoint x: 569, startPoint y: 225, endPoint x: 550, endPoint y: 222, distance: 19.6
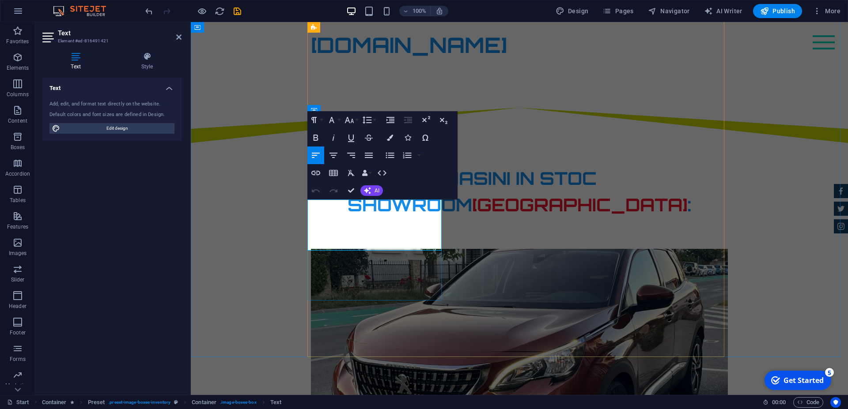
drag, startPoint x: 428, startPoint y: 227, endPoint x: 400, endPoint y: 225, distance: 27.4
copy sup "€ 14.700"
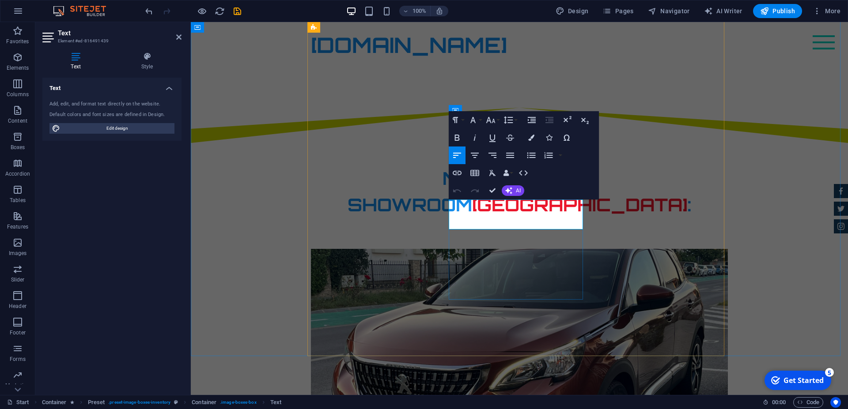
drag, startPoint x: 570, startPoint y: 219, endPoint x: 547, endPoint y: 218, distance: 23.0
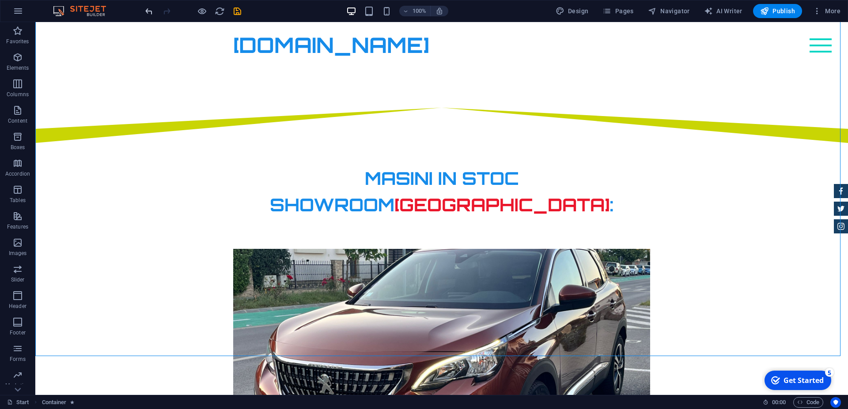
click at [146, 11] on icon "undo" at bounding box center [149, 11] width 10 height 10
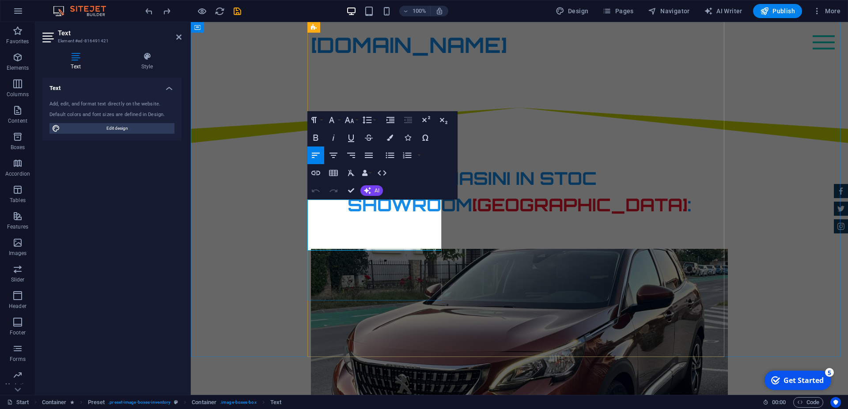
copy sup "€"
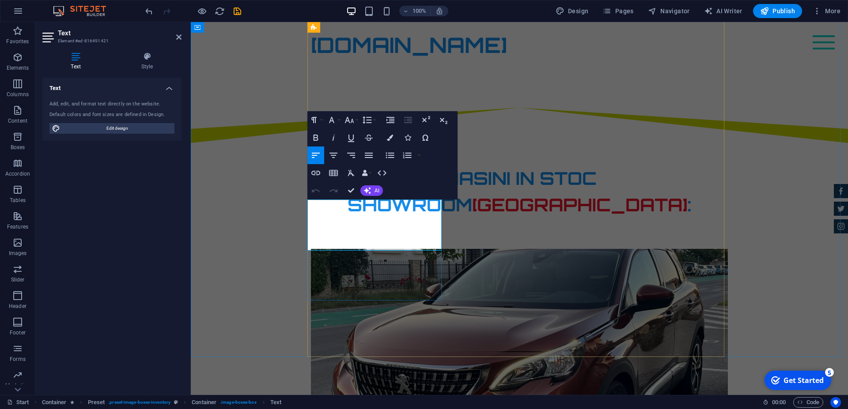
drag, startPoint x: 425, startPoint y: 227, endPoint x: 398, endPoint y: 224, distance: 27.1
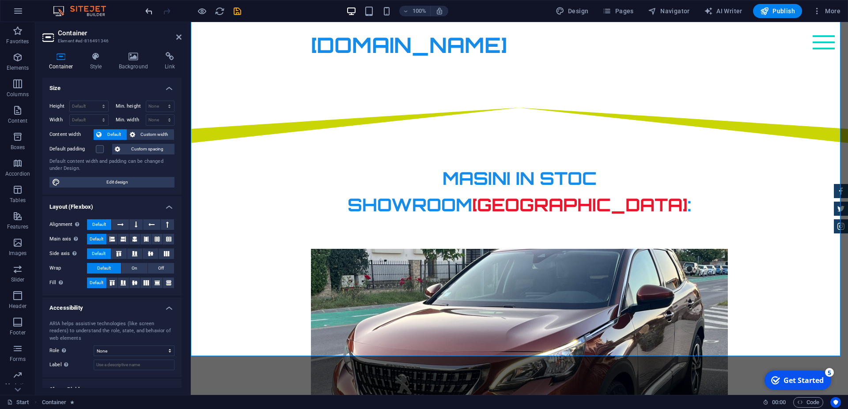
click at [150, 10] on icon "undo" at bounding box center [149, 11] width 10 height 10
click at [147, 10] on icon "undo" at bounding box center [149, 11] width 10 height 10
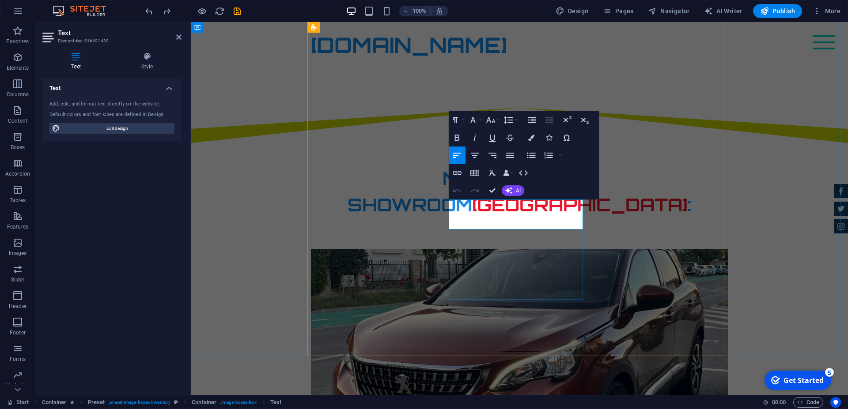
drag, startPoint x: 568, startPoint y: 217, endPoint x: 548, endPoint y: 218, distance: 19.9
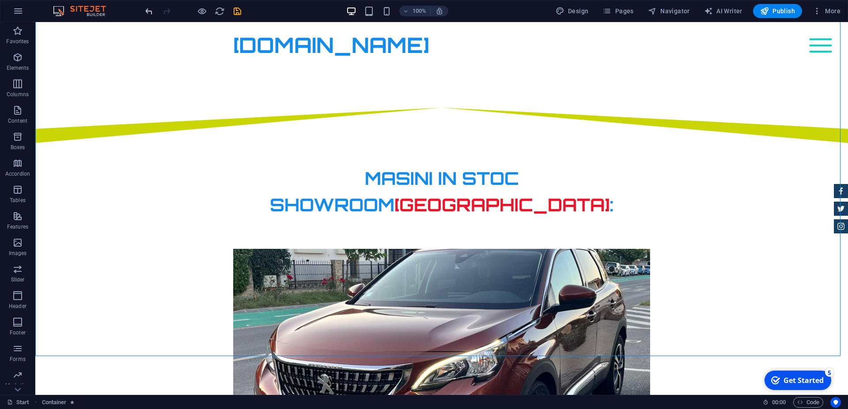
click at [148, 11] on icon "undo" at bounding box center [149, 11] width 10 height 10
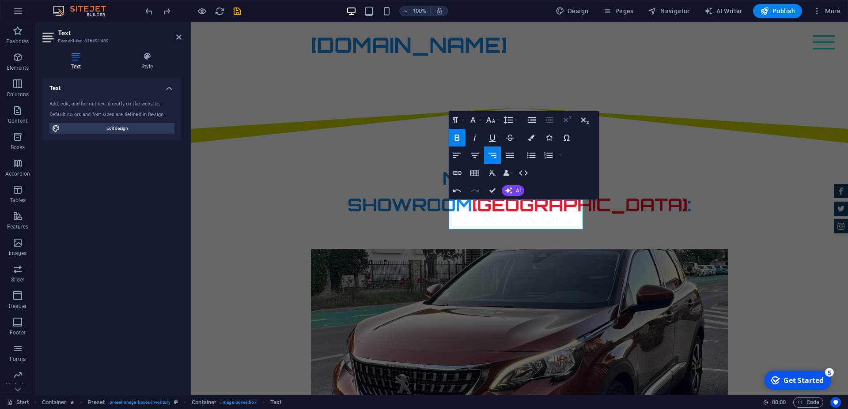
click at [567, 119] on icon "button" at bounding box center [568, 119] width 8 height 6
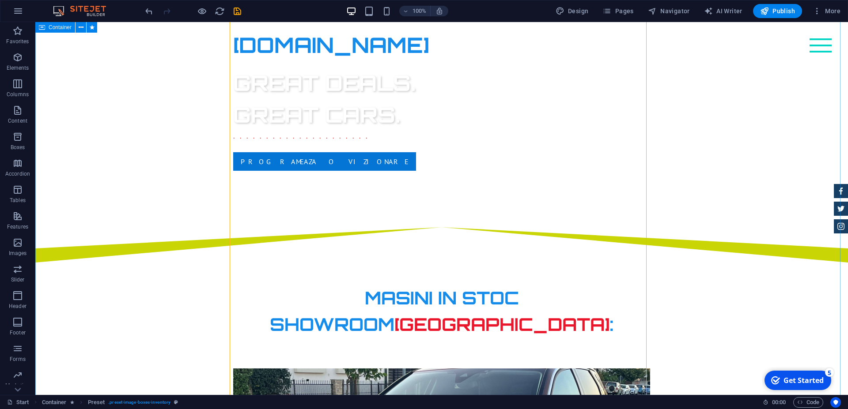
scroll to position [415, 0]
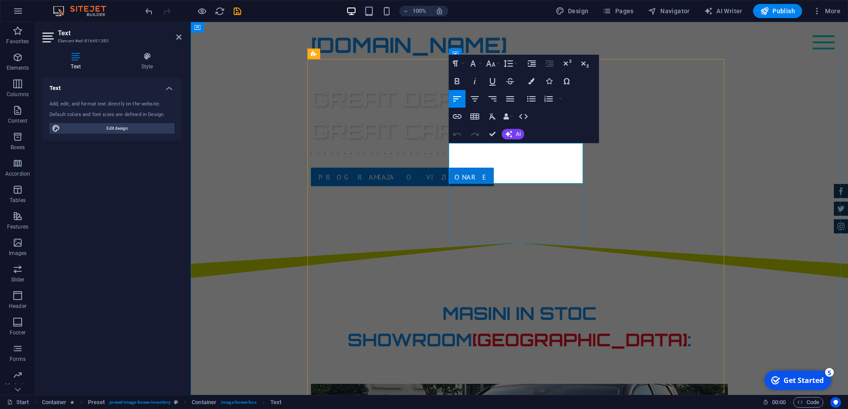
drag, startPoint x: 518, startPoint y: 175, endPoint x: 527, endPoint y: 198, distance: 25.2
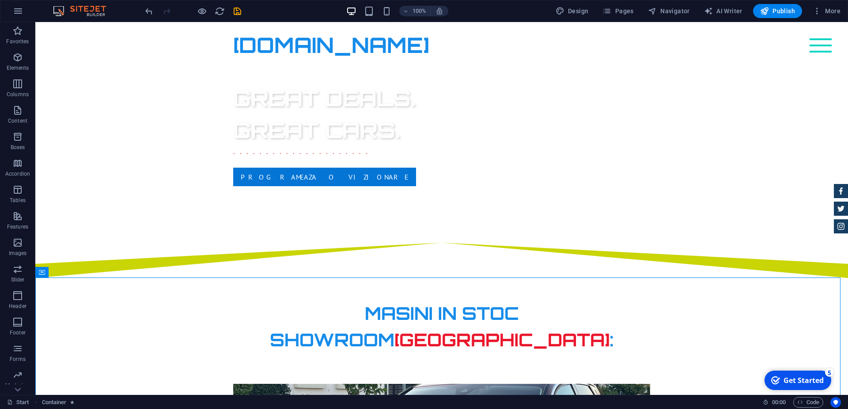
scroll to position [0, 0]
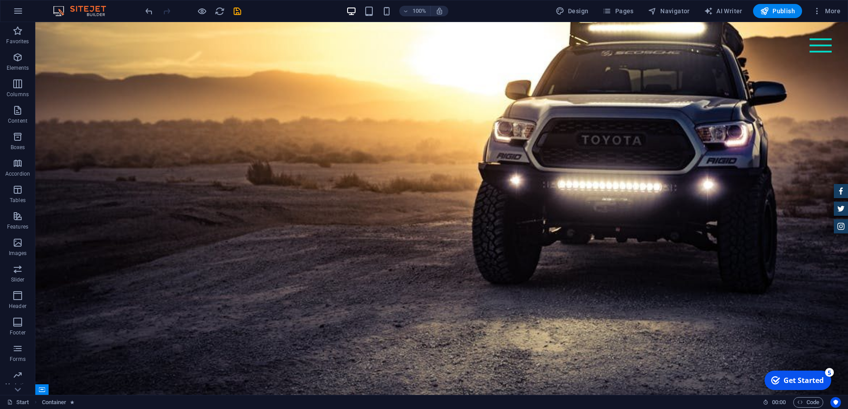
drag, startPoint x: 845, startPoint y: 87, endPoint x: 836, endPoint y: 35, distance: 52.4
click at [786, 9] on span "Publish" at bounding box center [777, 11] width 35 height 9
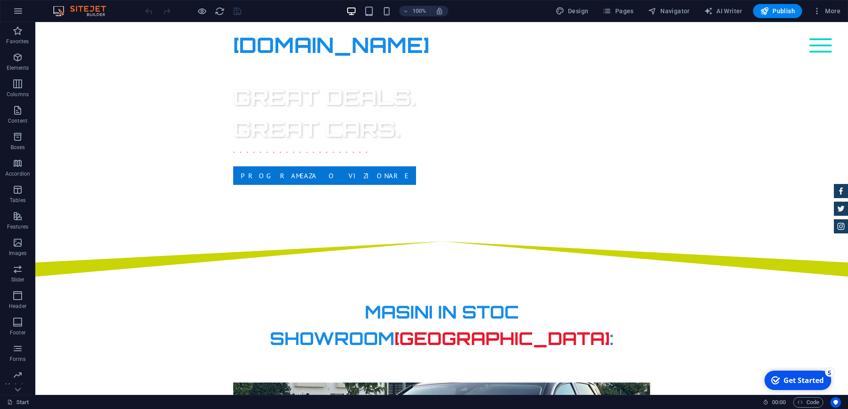
scroll to position [515, 0]
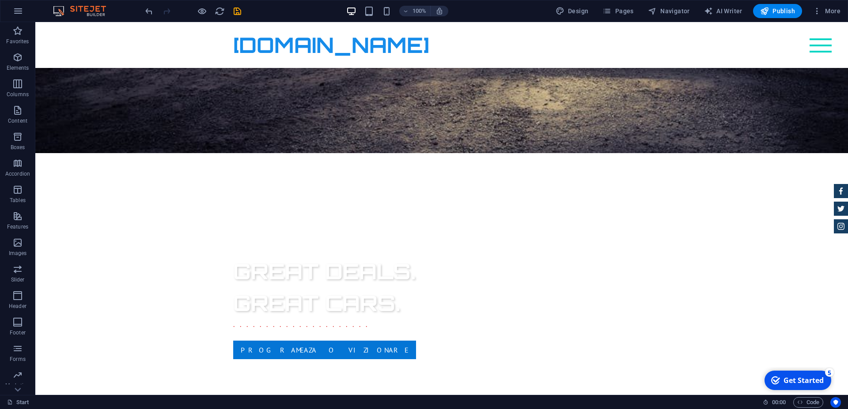
scroll to position [239, 0]
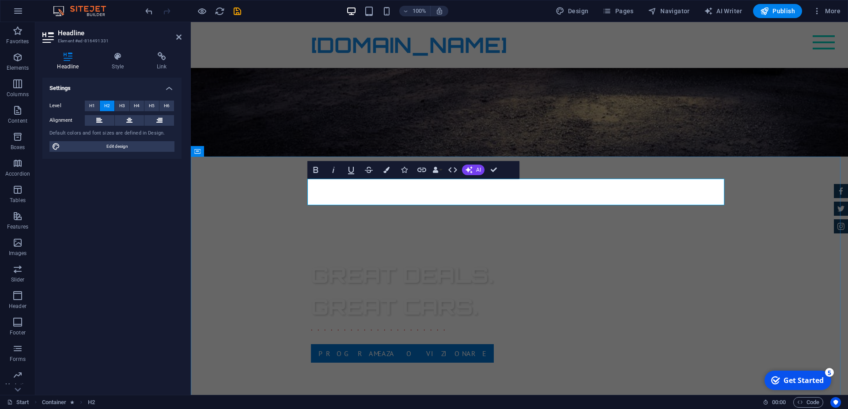
drag, startPoint x: 413, startPoint y: 189, endPoint x: 420, endPoint y: 208, distance: 20.4
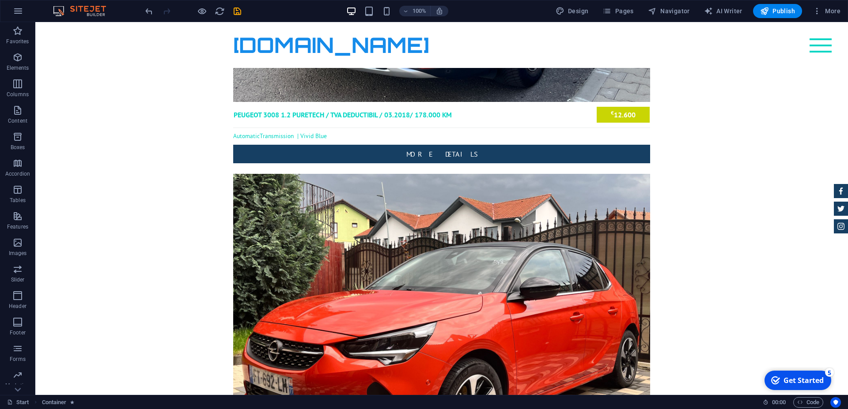
scroll to position [959, 0]
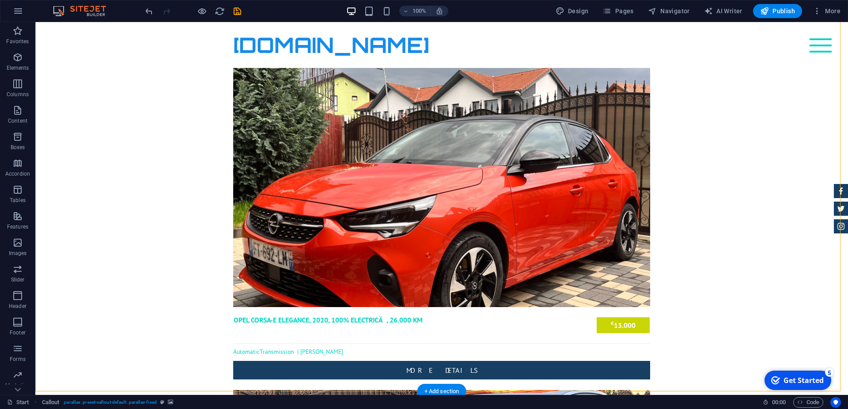
scroll to position [1095, 0]
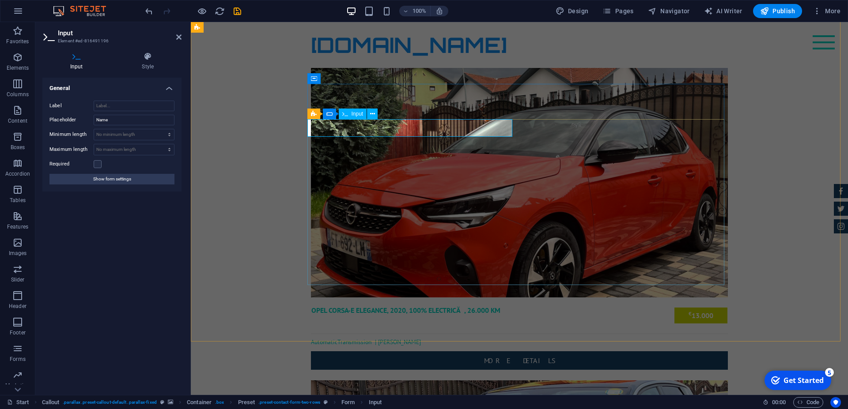
type input "Nume"
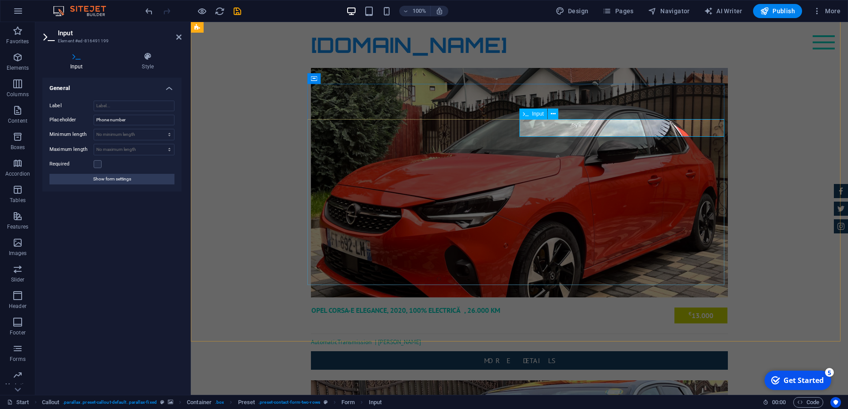
type input "t"
type input "Nr. telefon mobil"
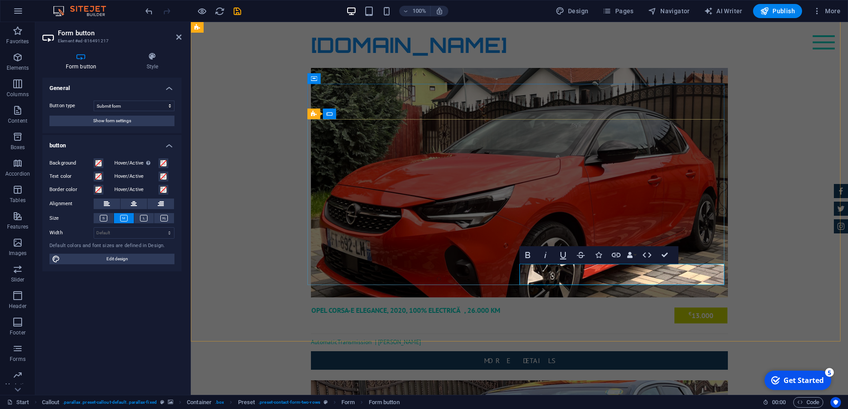
type button "Send your request"
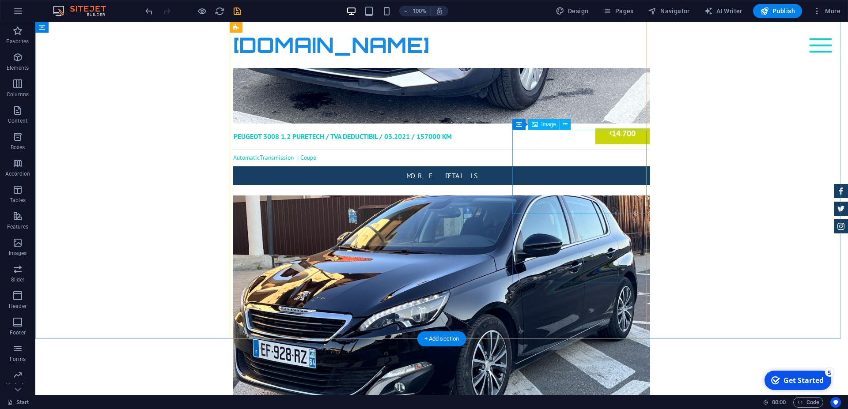
scroll to position [1952, 0]
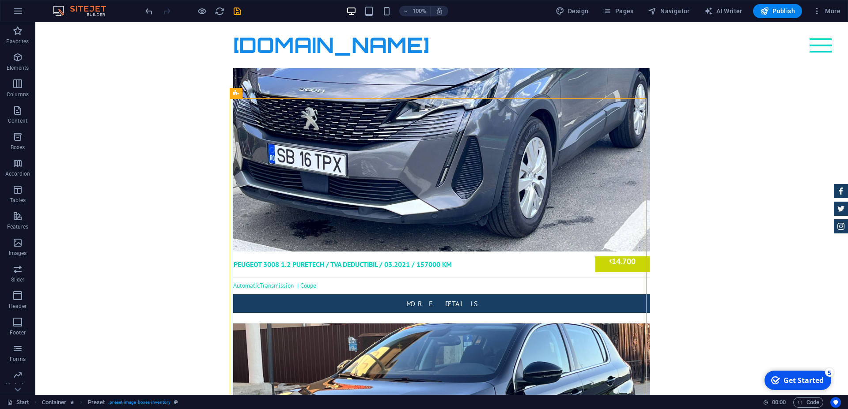
scroll to position [1772, 0]
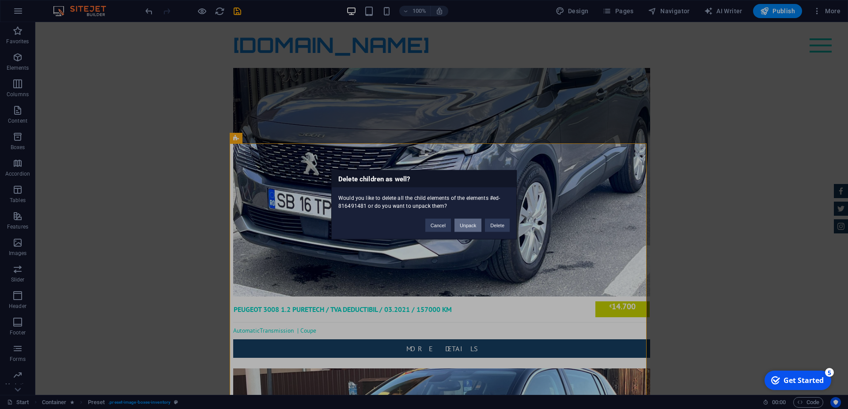
click at [459, 223] on button "Unpack" at bounding box center [468, 225] width 27 height 13
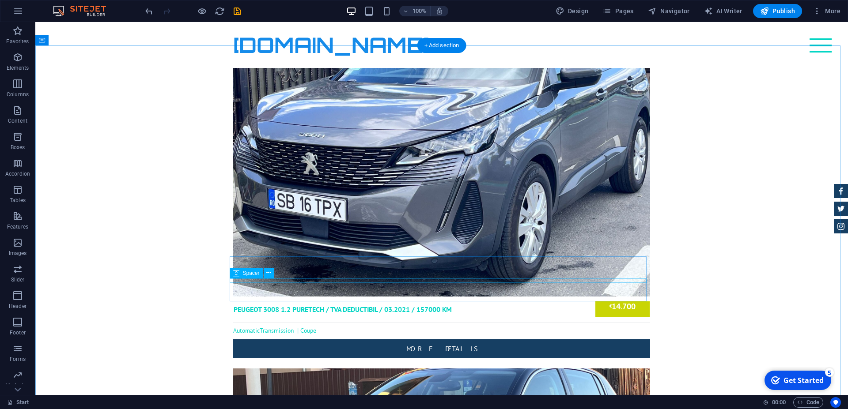
scroll to position [1952, 0]
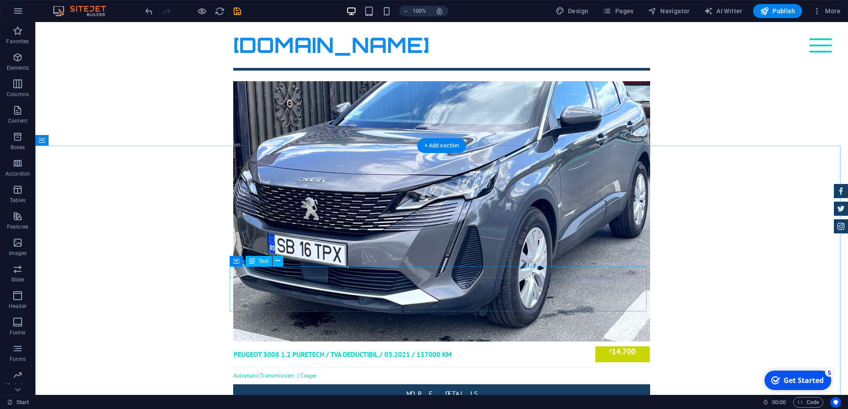
scroll to position [1682, 0]
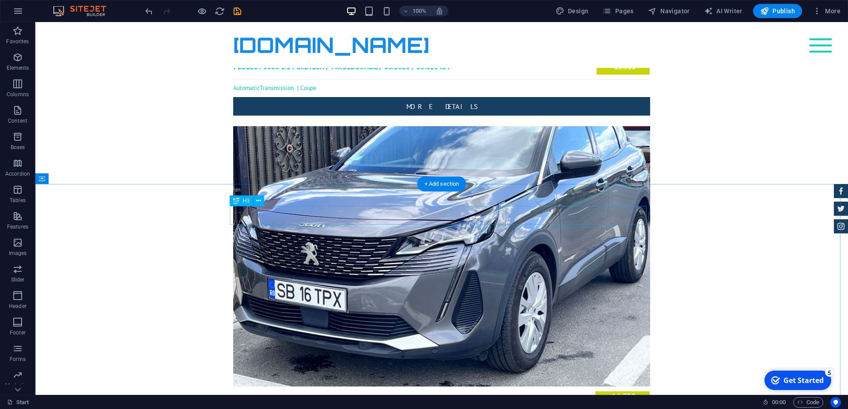
click at [239, 235] on div "Button" at bounding box center [246, 240] width 32 height 11
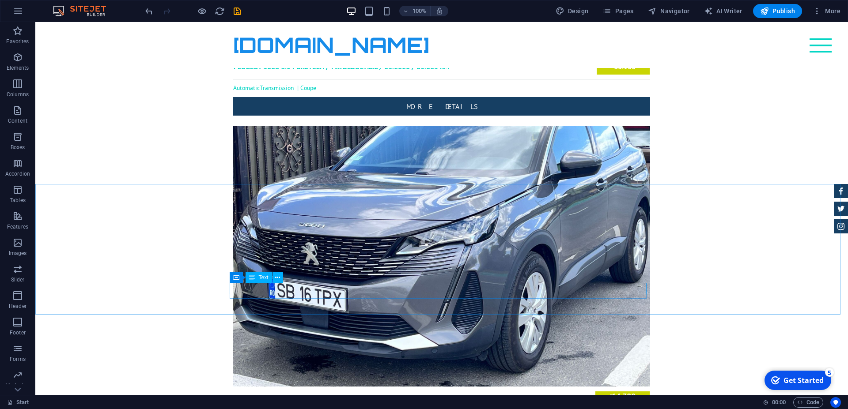
click at [0, 0] on icon at bounding box center [0, 0] width 0 height 0
click at [256, 227] on div "Text" at bounding box center [259, 225] width 27 height 11
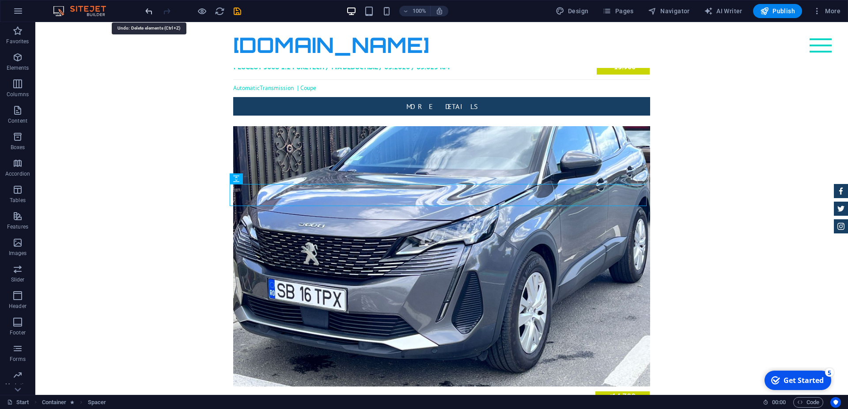
click at [149, 10] on icon "undo" at bounding box center [149, 11] width 10 height 10
click at [247, 224] on div "Text" at bounding box center [259, 225] width 27 height 11
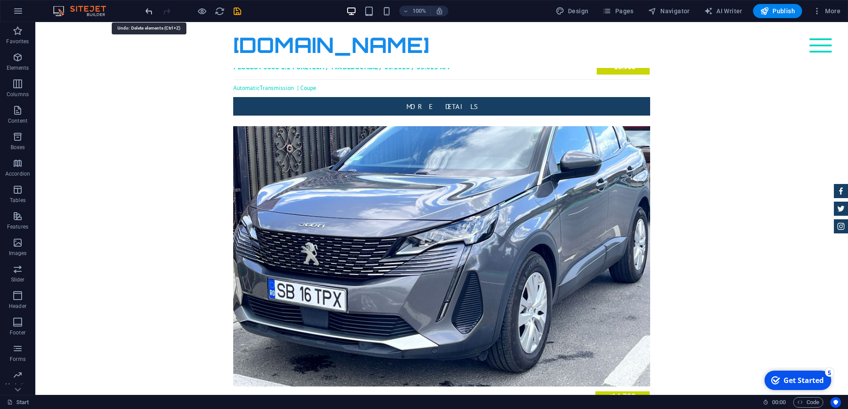
click at [147, 11] on icon "undo" at bounding box center [149, 11] width 10 height 10
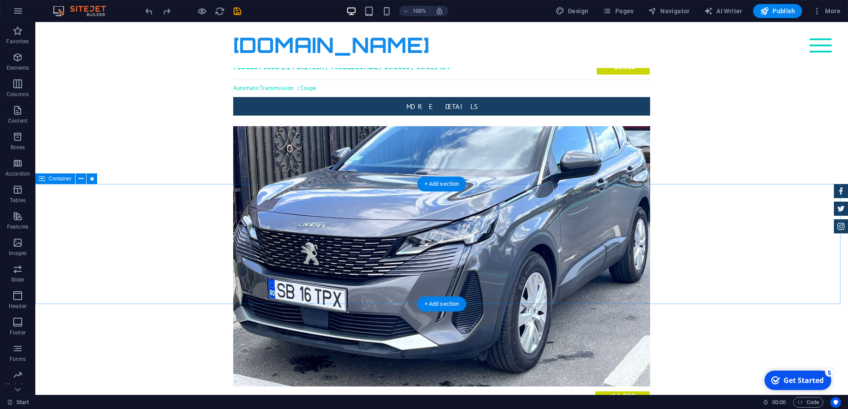
click at [82, 177] on icon at bounding box center [81, 178] width 5 height 9
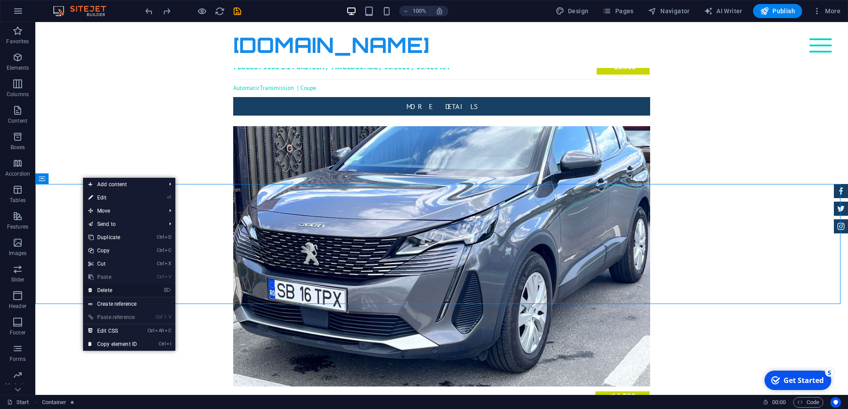
click at [105, 290] on link "⌦ Delete" at bounding box center [112, 290] width 59 height 13
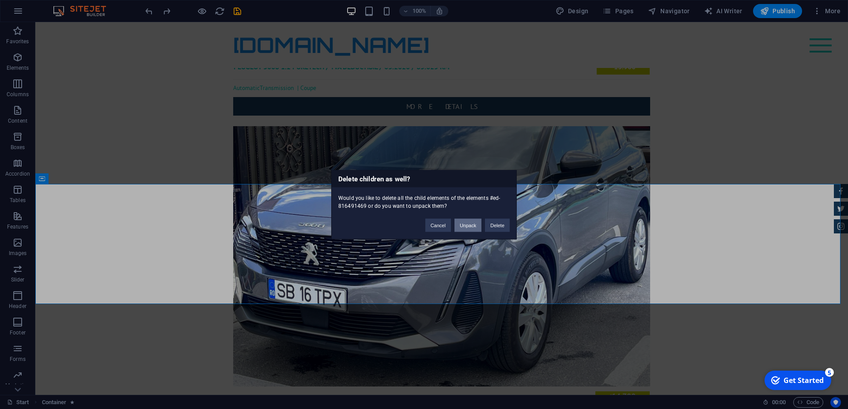
click at [471, 225] on button "Unpack" at bounding box center [468, 225] width 27 height 13
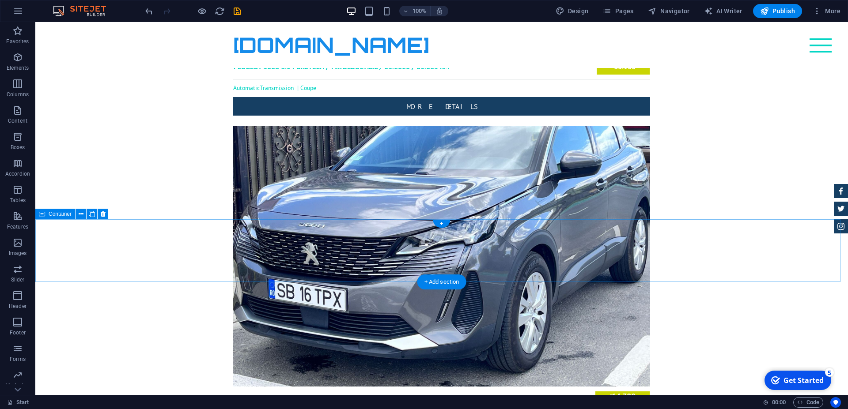
click at [103, 214] on icon at bounding box center [103, 214] width 5 height 9
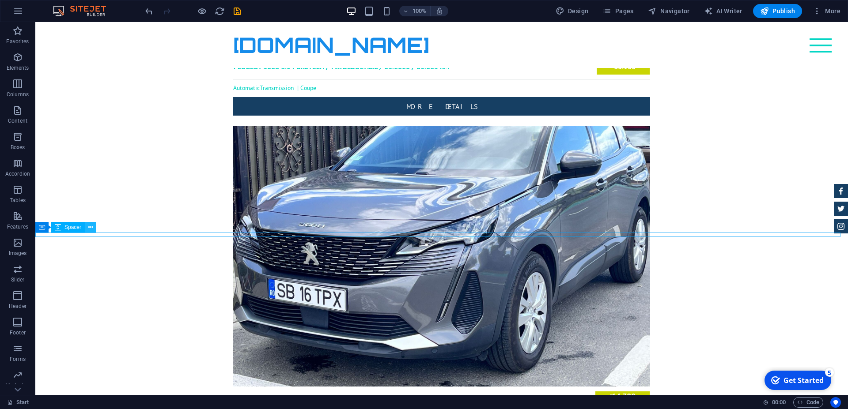
click at [92, 228] on icon at bounding box center [90, 227] width 5 height 9
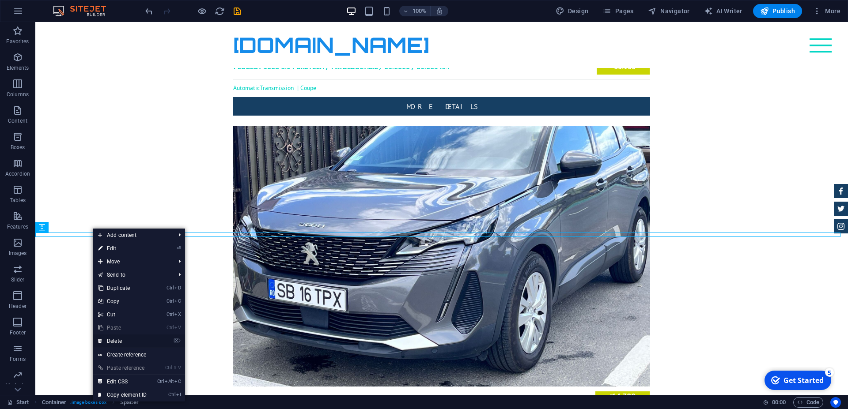
click at [118, 338] on link "⌦ Delete" at bounding box center [122, 341] width 59 height 13
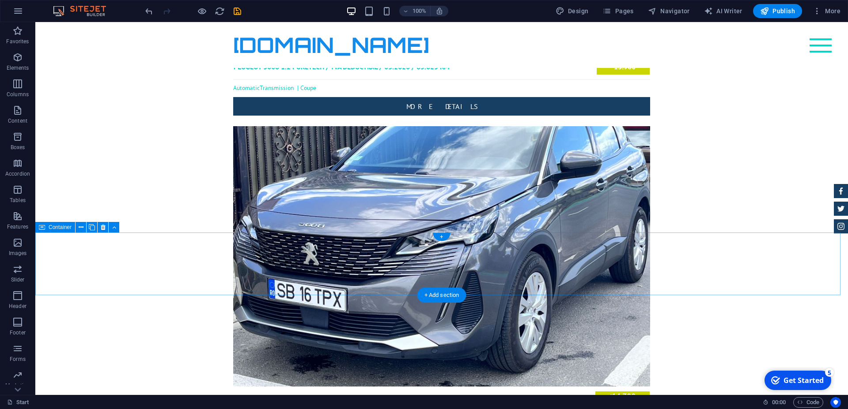
click at [101, 227] on icon at bounding box center [103, 227] width 5 height 9
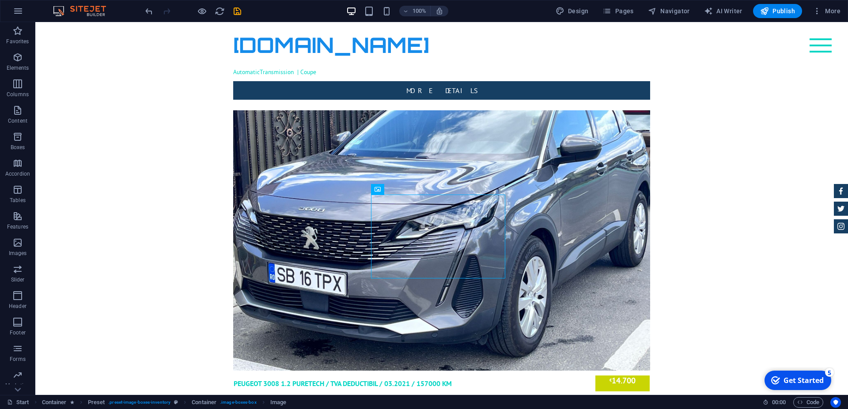
scroll to position [1756, 0]
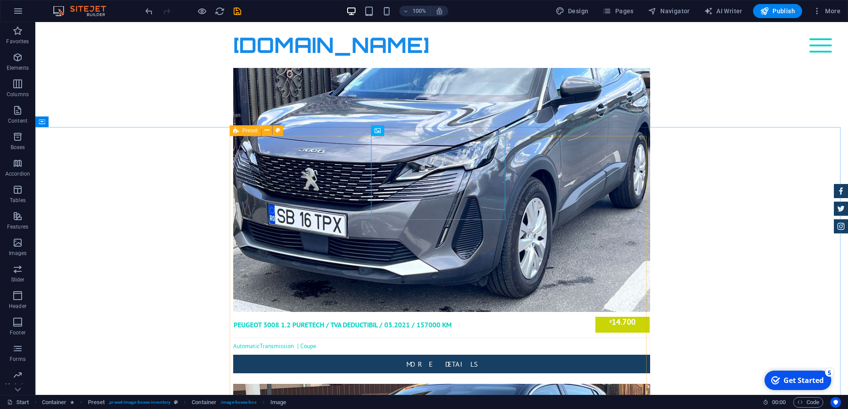
click at [235, 131] on icon at bounding box center [236, 130] width 6 height 11
click at [267, 132] on icon at bounding box center [267, 130] width 5 height 9
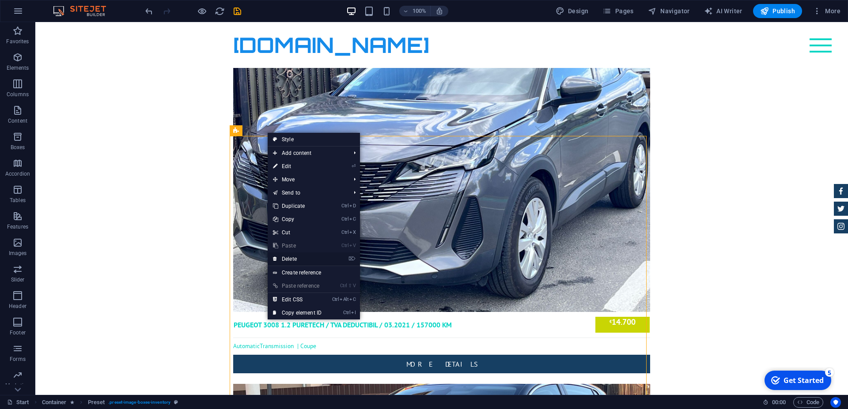
click at [289, 256] on link "⌦ Delete" at bounding box center [297, 259] width 59 height 13
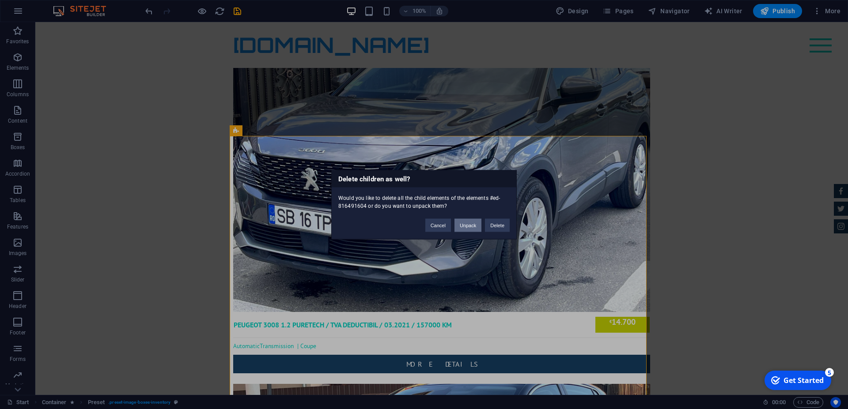
click at [472, 226] on button "Unpack" at bounding box center [468, 225] width 27 height 13
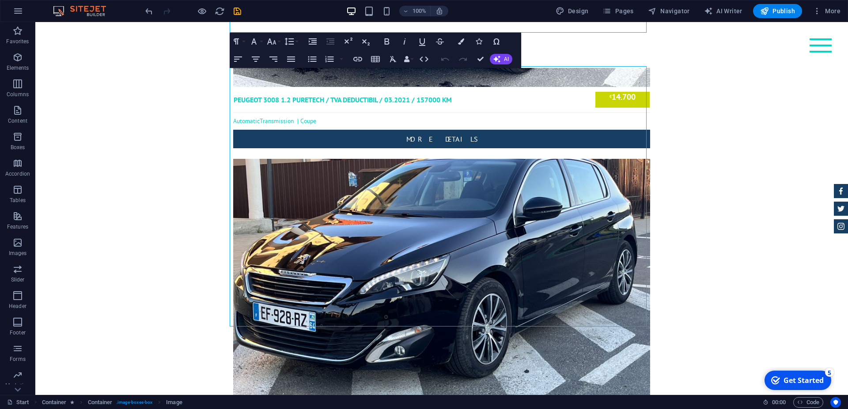
scroll to position [2027, 0]
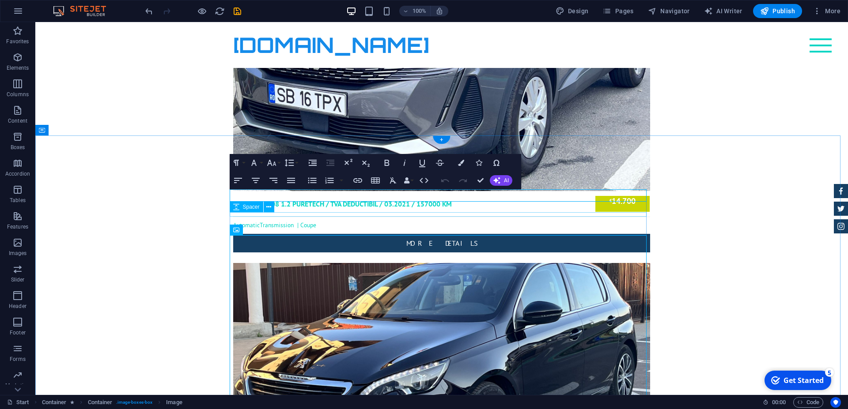
scroll to position [1711, 0]
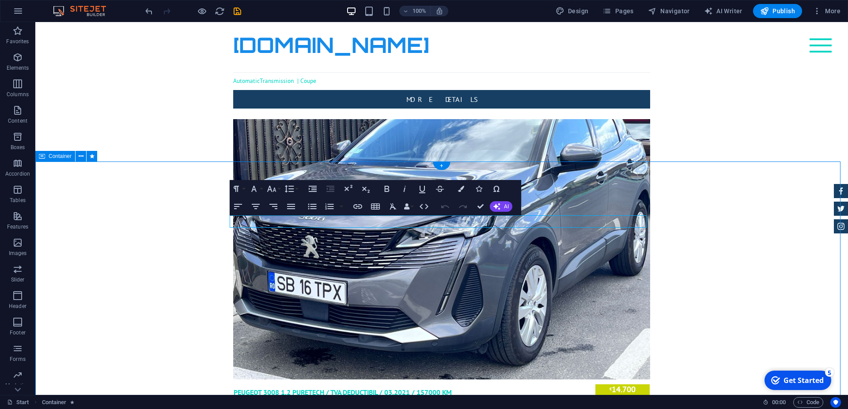
scroll to position [1756, 0]
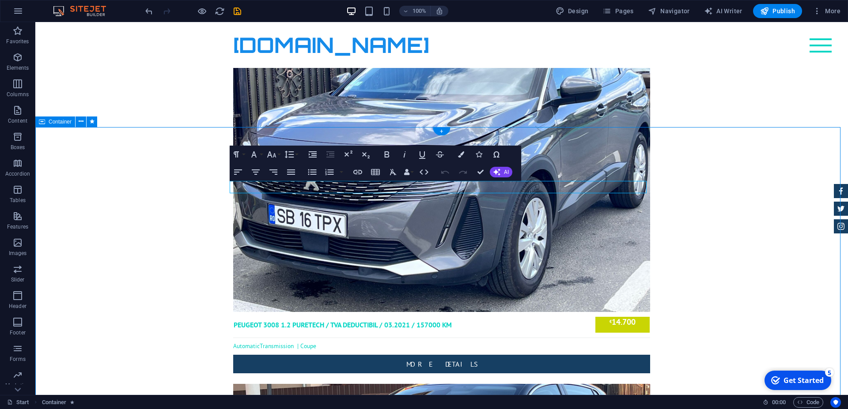
click at [298, 222] on icon at bounding box center [297, 221] width 5 height 9
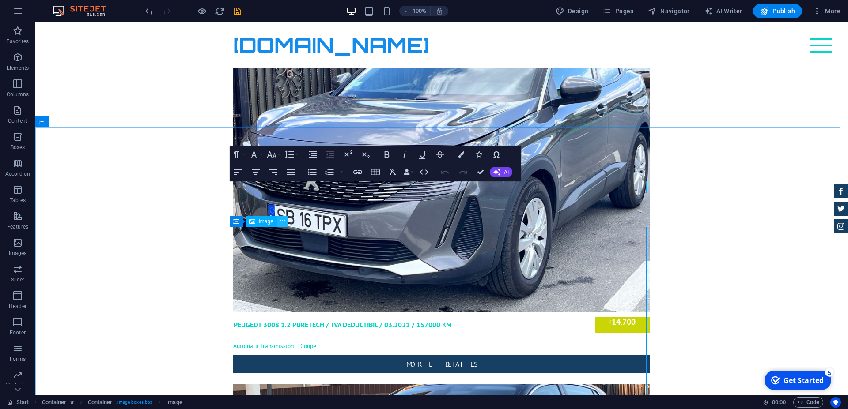
click at [283, 221] on icon at bounding box center [282, 221] width 5 height 9
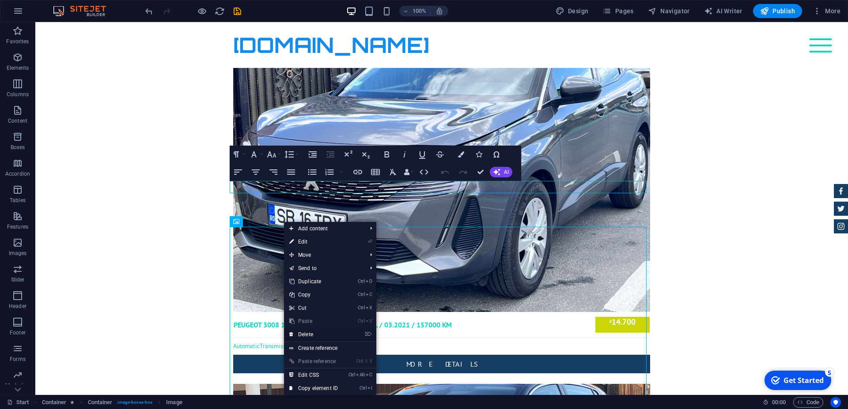
click at [311, 334] on link "⌦ Delete" at bounding box center [313, 334] width 59 height 13
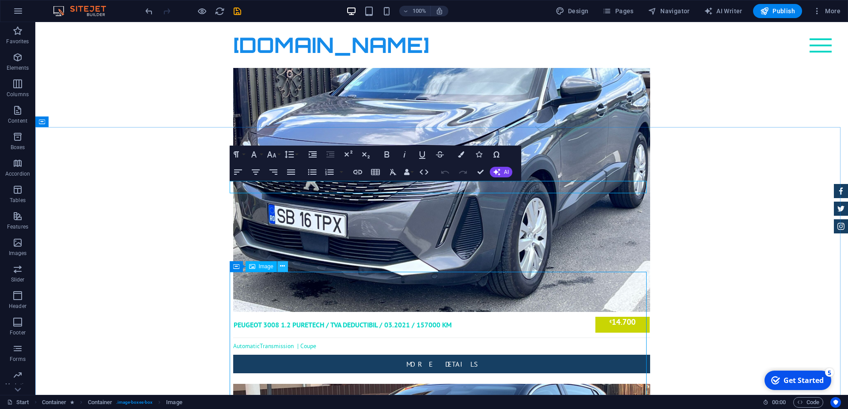
click at [284, 265] on icon at bounding box center [282, 266] width 5 height 9
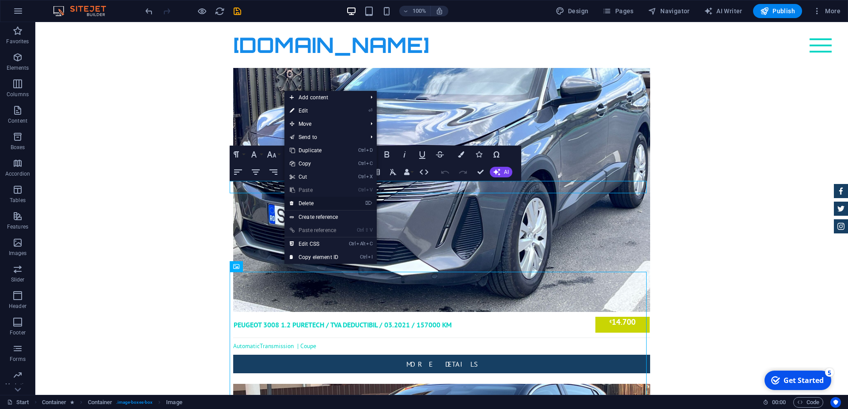
click at [315, 202] on link "⌦ Delete" at bounding box center [313, 203] width 59 height 13
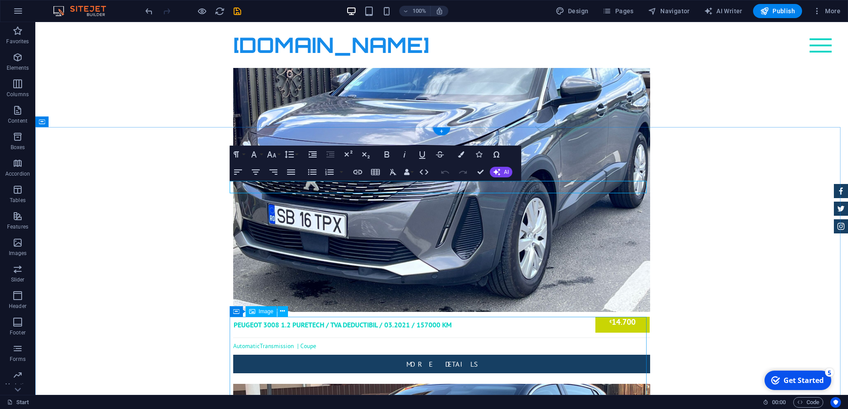
click at [282, 308] on icon at bounding box center [282, 311] width 5 height 9
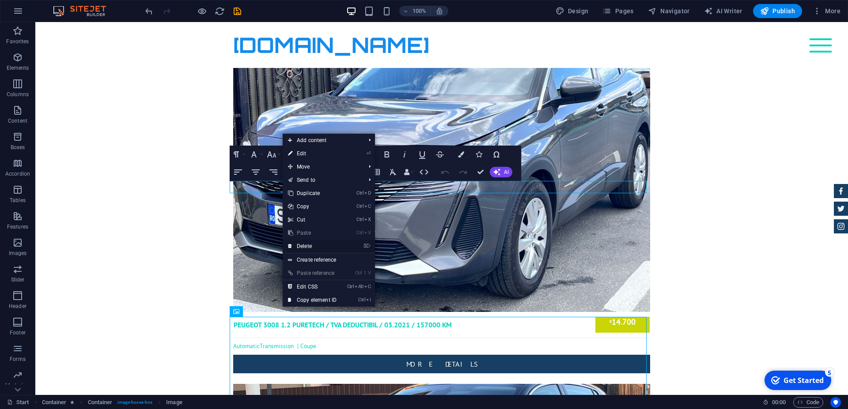
drag, startPoint x: 277, startPoint y: 224, endPoint x: 312, endPoint y: 247, distance: 42.4
click at [312, 247] on link "⌦ Delete" at bounding box center [312, 246] width 59 height 13
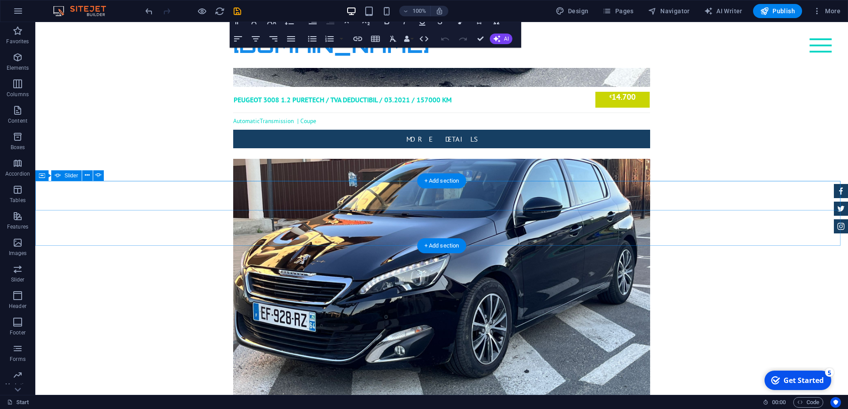
scroll to position [1846, 0]
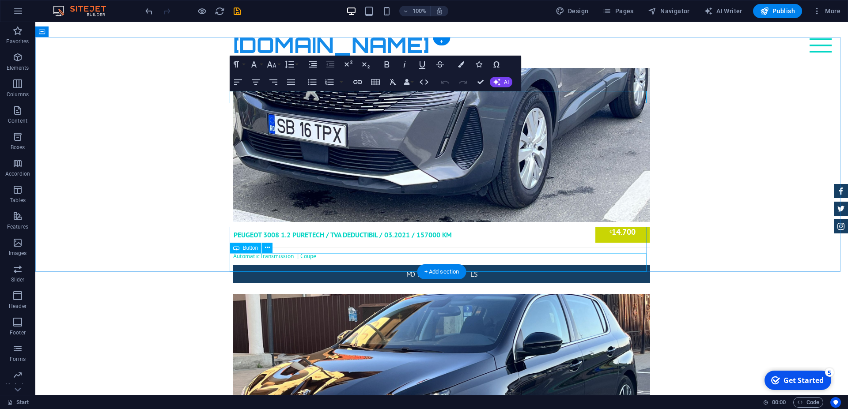
click at [268, 248] on icon at bounding box center [267, 247] width 5 height 9
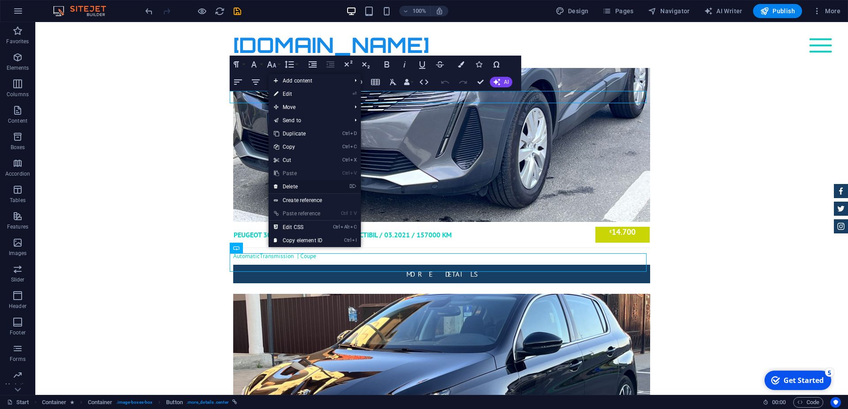
click at [302, 186] on link "⌦ Delete" at bounding box center [298, 186] width 59 height 13
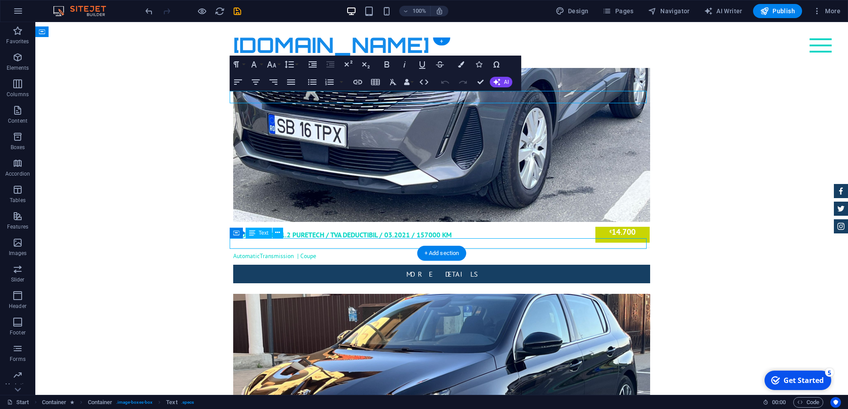
click at [279, 230] on icon at bounding box center [277, 232] width 5 height 9
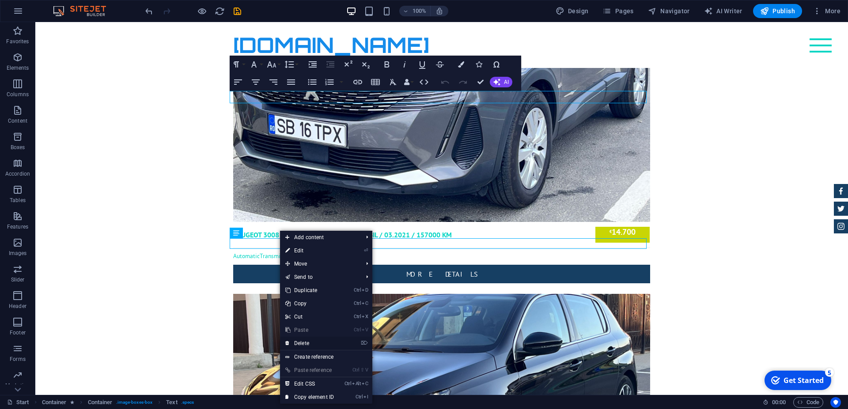
click at [325, 343] on link "⌦ Delete" at bounding box center [309, 343] width 59 height 13
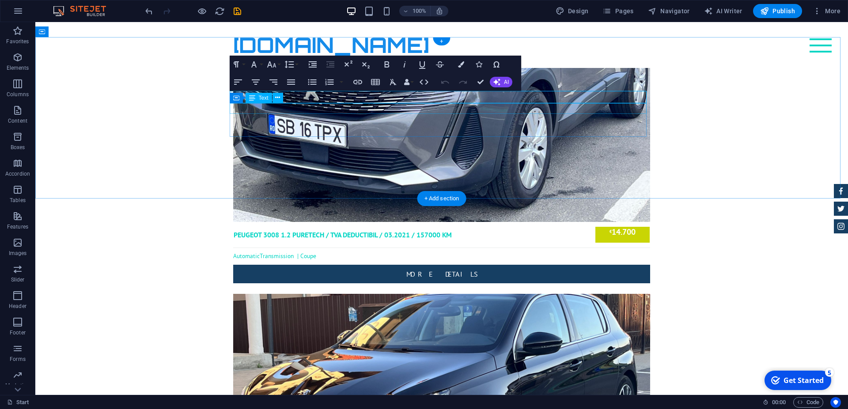
click at [297, 103] on icon at bounding box center [297, 102] width 5 height 9
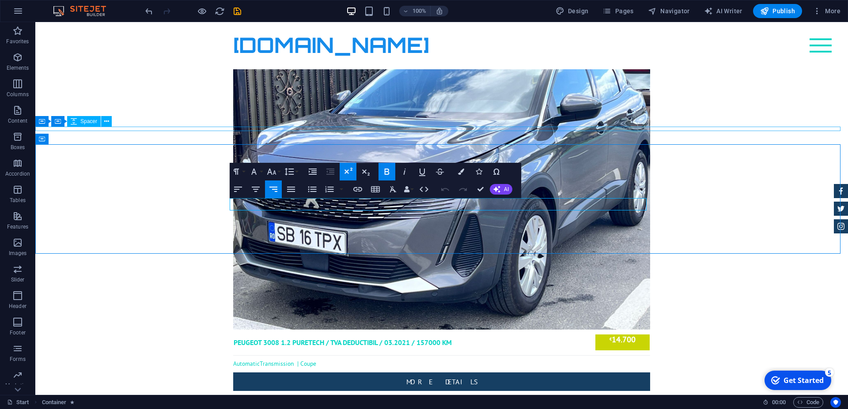
scroll to position [1666, 0]
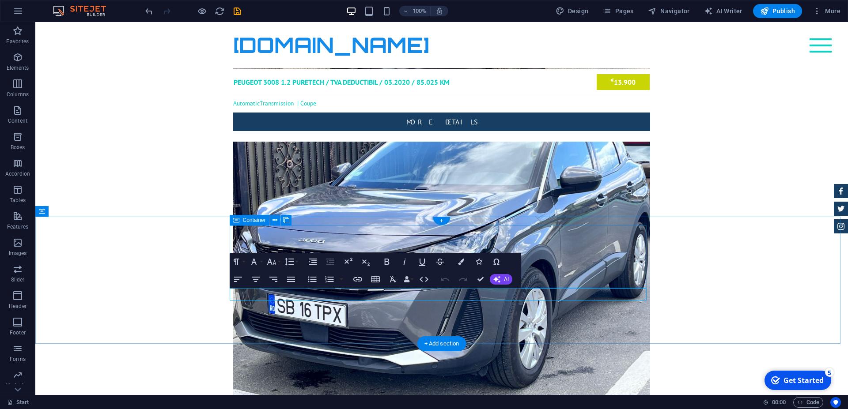
click at [276, 220] on icon at bounding box center [275, 220] width 5 height 9
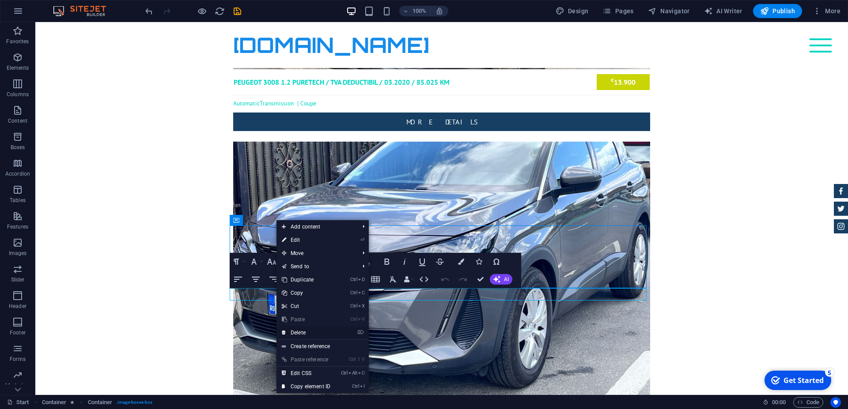
click at [305, 333] on link "⌦ Delete" at bounding box center [306, 332] width 59 height 13
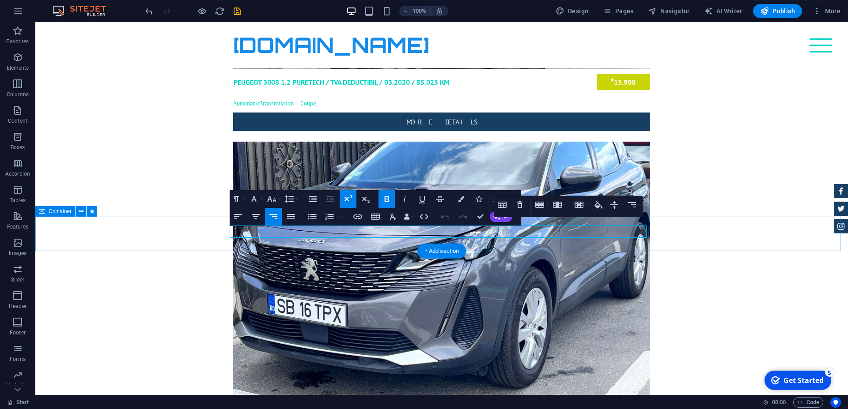
drag, startPoint x: 670, startPoint y: 232, endPoint x: 615, endPoint y: 235, distance: 54.8
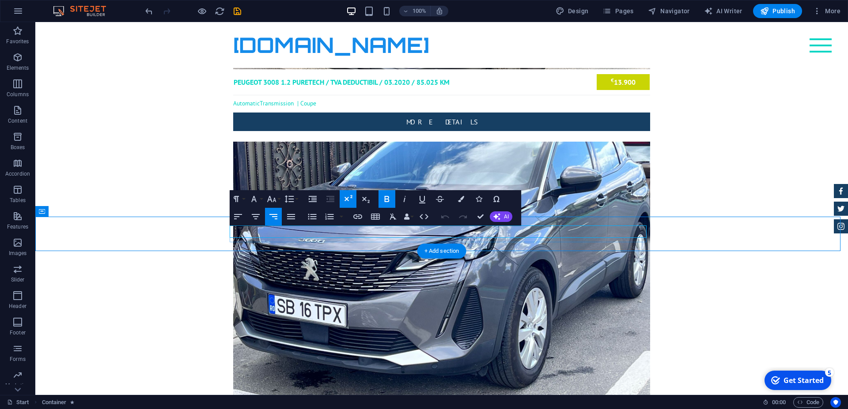
drag, startPoint x: 614, startPoint y: 235, endPoint x: 659, endPoint y: 232, distance: 45.1
click at [284, 233] on icon at bounding box center [284, 232] width 5 height 9
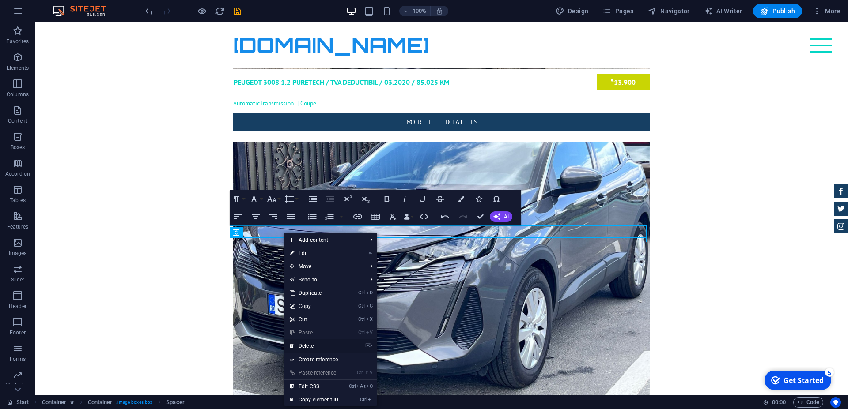
click at [316, 347] on link "⌦ Delete" at bounding box center [313, 346] width 59 height 13
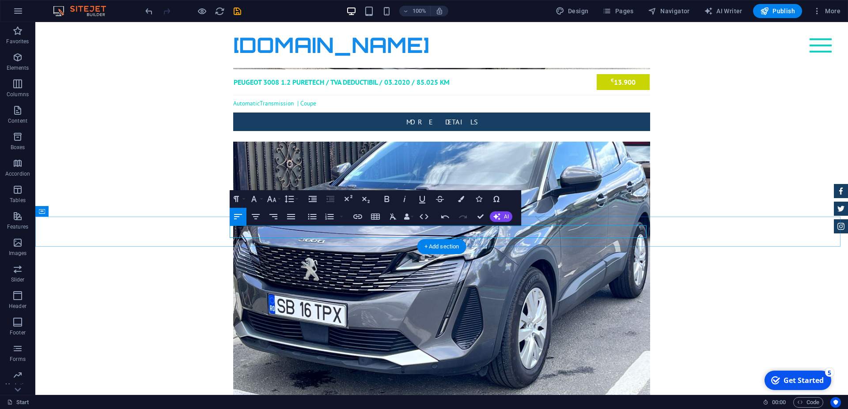
drag, startPoint x: 288, startPoint y: 233, endPoint x: 226, endPoint y: 231, distance: 61.4
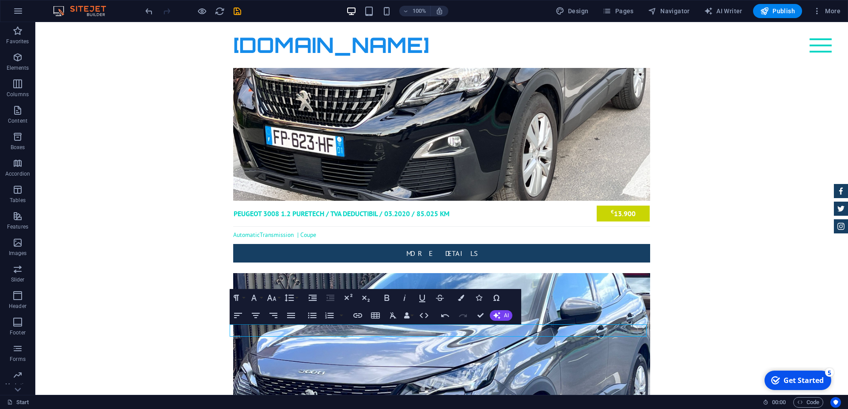
scroll to position [1531, 0]
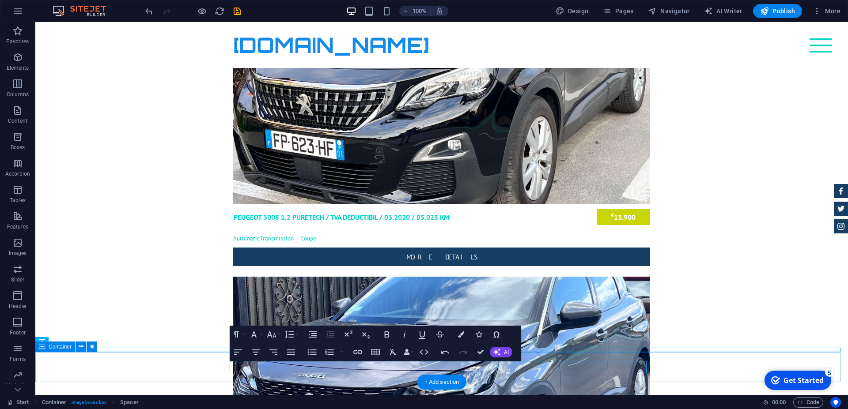
click at [81, 345] on icon at bounding box center [81, 346] width 5 height 9
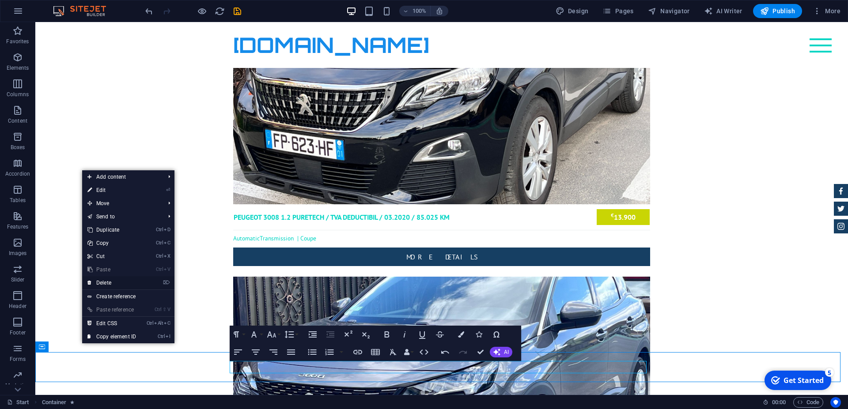
click at [112, 282] on link "⌦ Delete" at bounding box center [111, 283] width 59 height 13
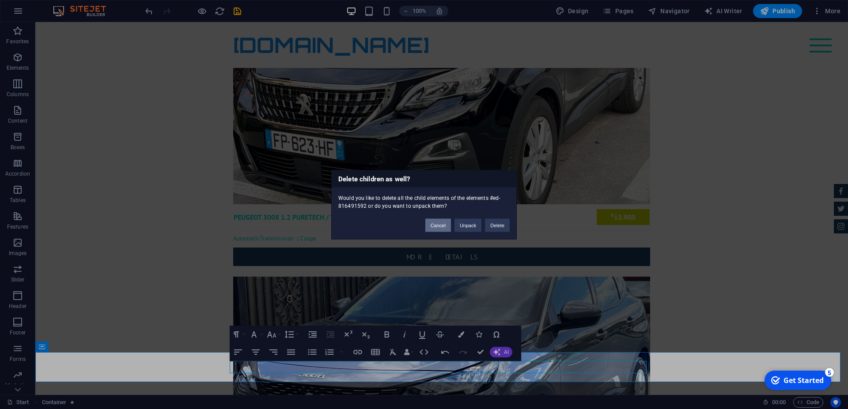
click at [435, 225] on button "Cancel" at bounding box center [438, 225] width 26 height 13
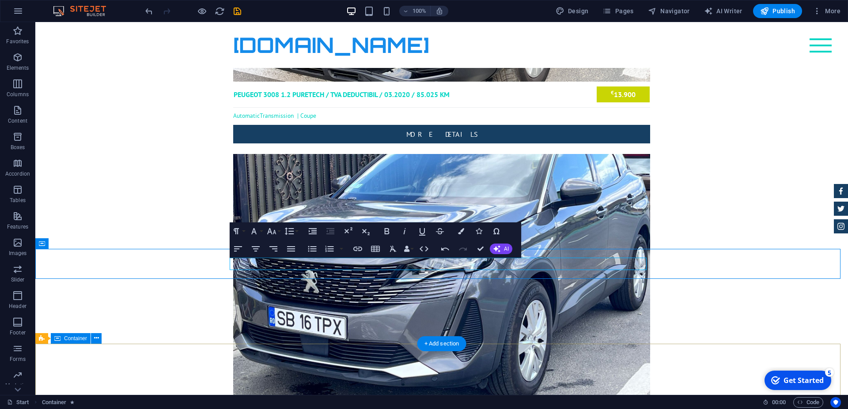
scroll to position [1666, 0]
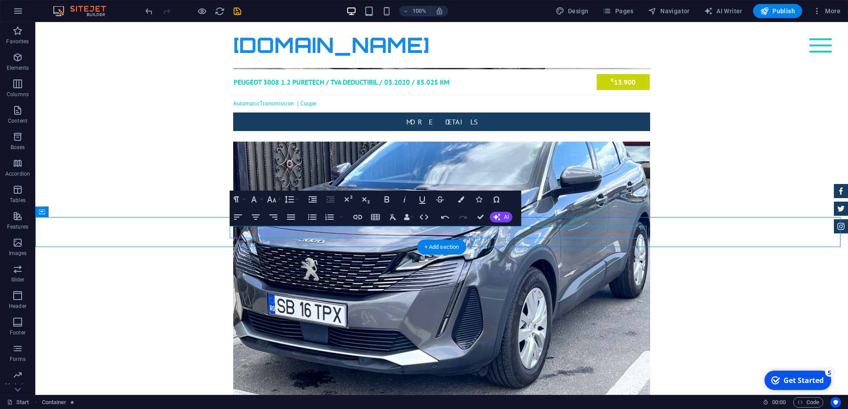
drag, startPoint x: 502, startPoint y: 194, endPoint x: 465, endPoint y: 193, distance: 37.6
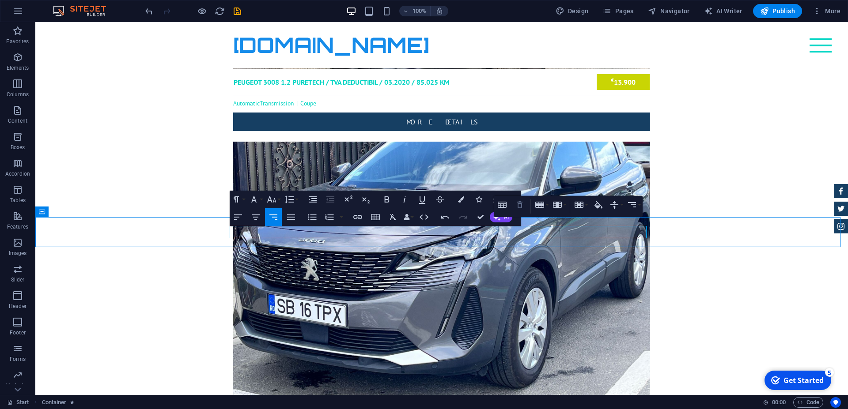
click at [518, 204] on icon "button" at bounding box center [519, 204] width 5 height 7
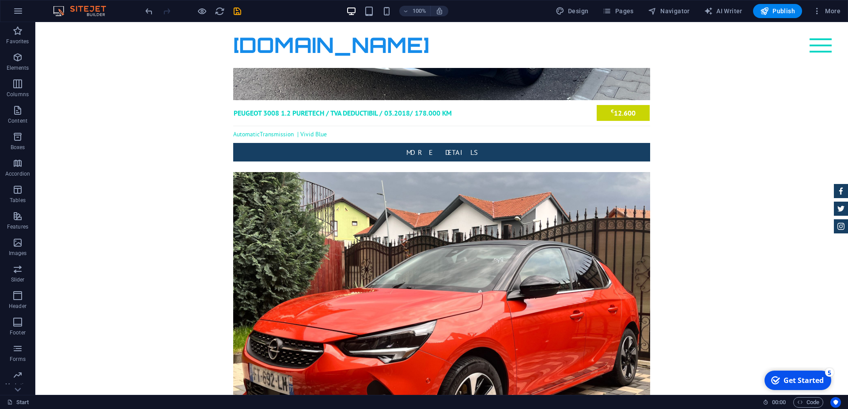
scroll to position [963, 0]
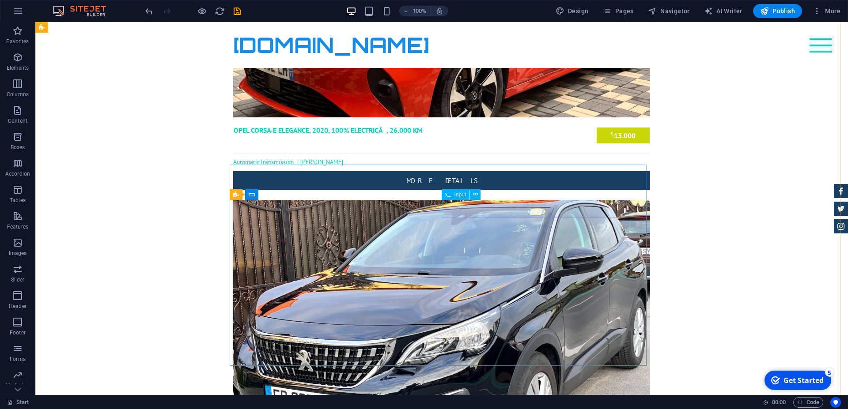
scroll to position [1005, 0]
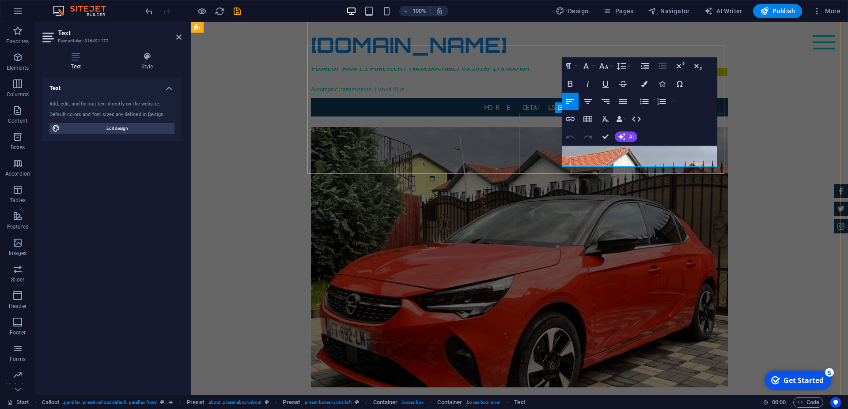
drag, startPoint x: 667, startPoint y: 162, endPoint x: 539, endPoint y: 149, distance: 129.2
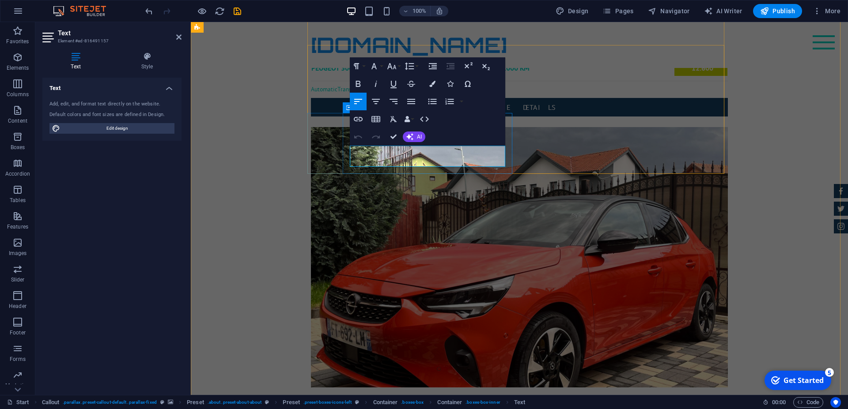
drag, startPoint x: 414, startPoint y: 163, endPoint x: 348, endPoint y: 149, distance: 67.7
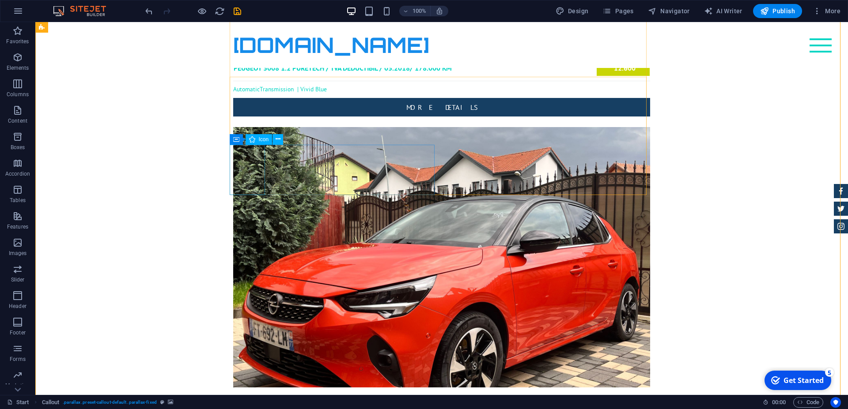
scroll to position [959, 0]
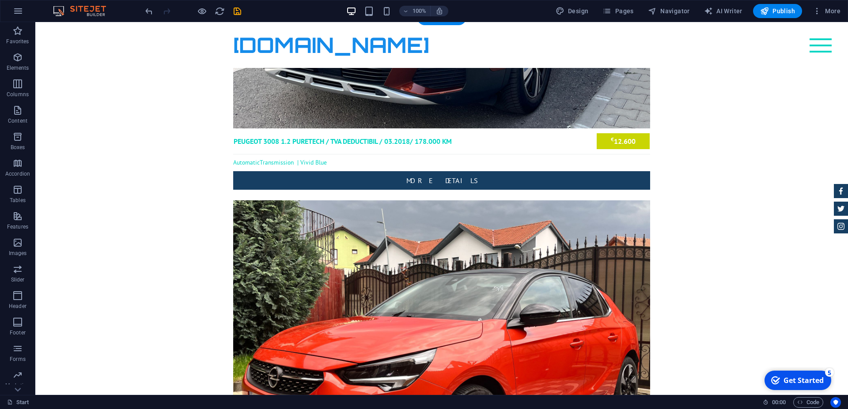
scroll to position [914, 0]
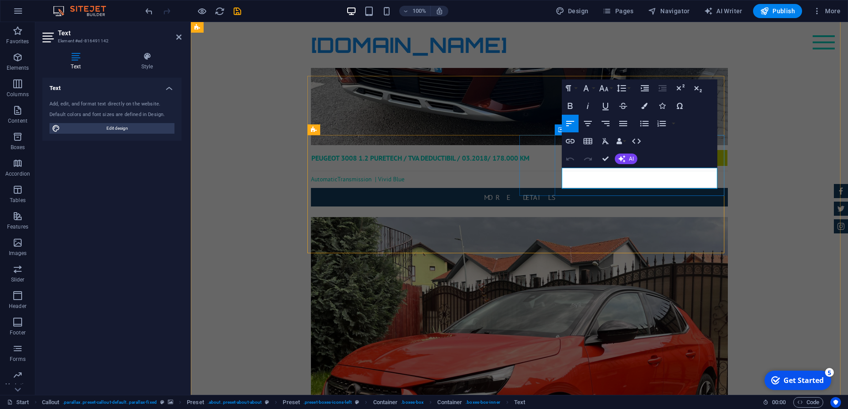
drag, startPoint x: 679, startPoint y: 185, endPoint x: 558, endPoint y: 174, distance: 121.1
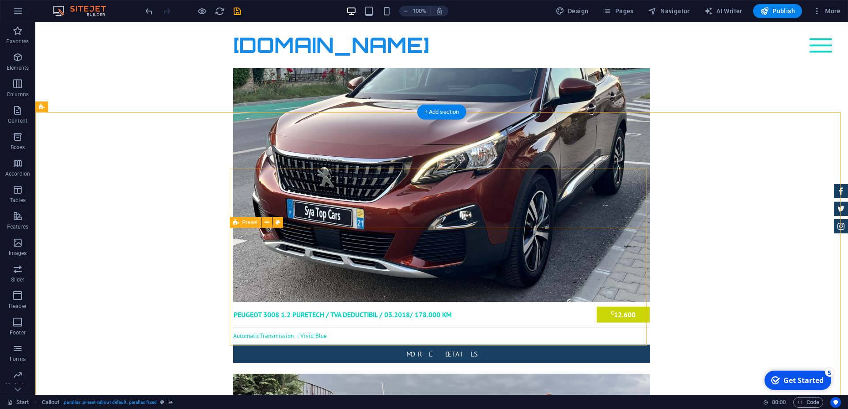
scroll to position [824, 0]
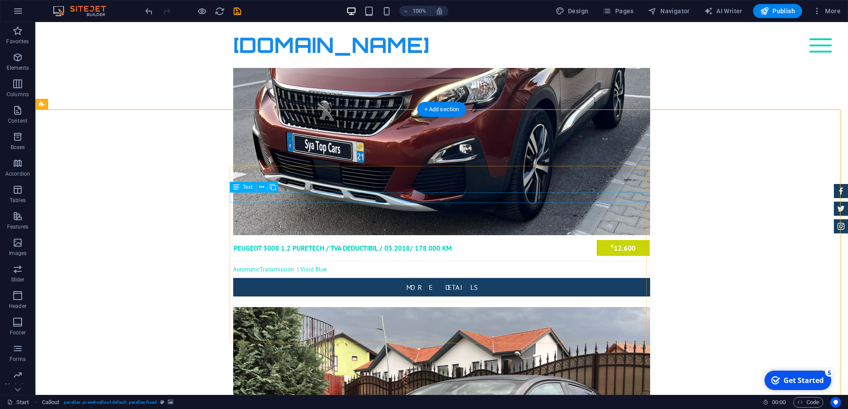
click at [262, 186] on icon at bounding box center [261, 187] width 5 height 9
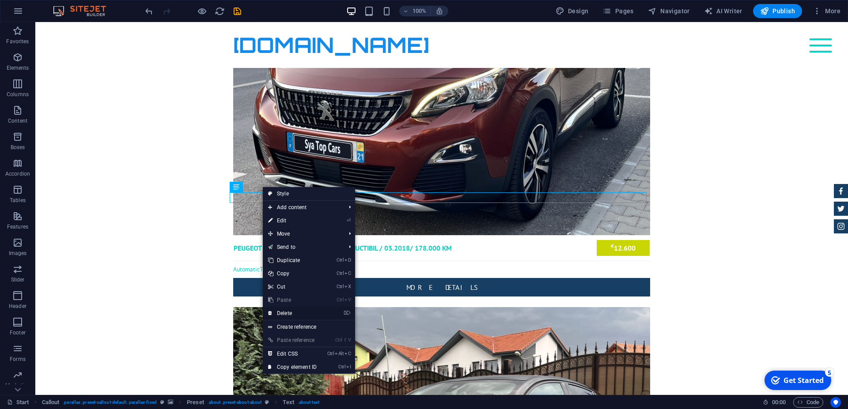
click at [306, 314] on link "⌦ Delete" at bounding box center [292, 313] width 59 height 13
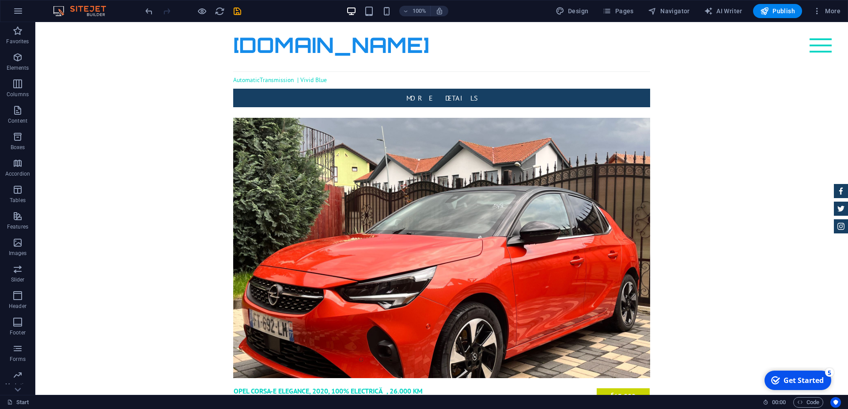
scroll to position [1025, 0]
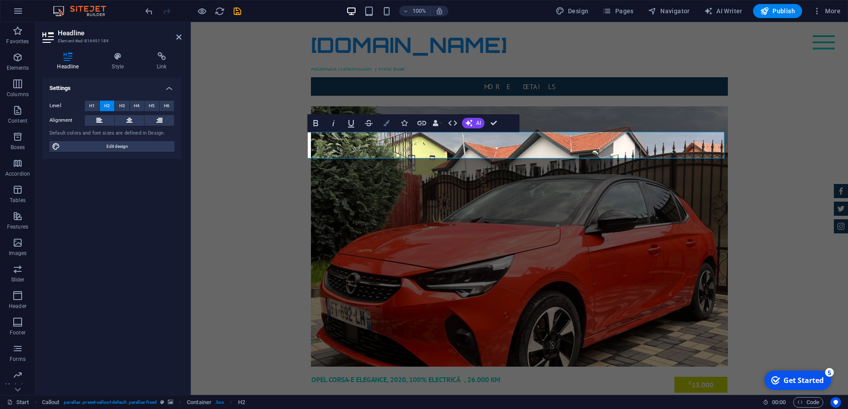
click at [386, 123] on icon "button" at bounding box center [386, 123] width 6 height 6
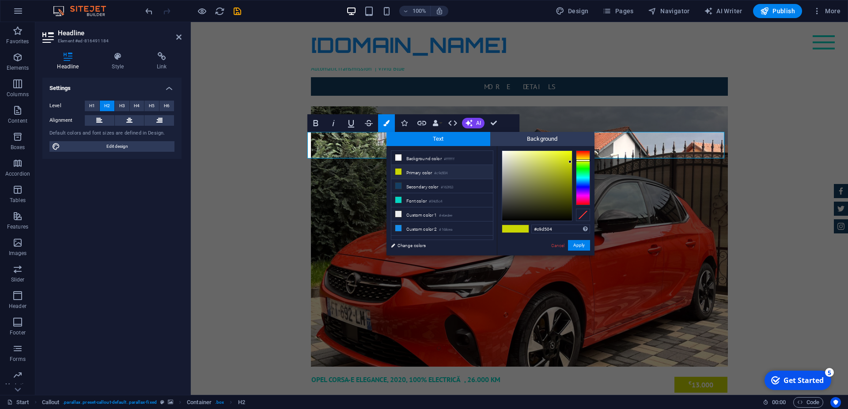
type input "#d50419"
click at [588, 204] on div at bounding box center [583, 178] width 14 height 55
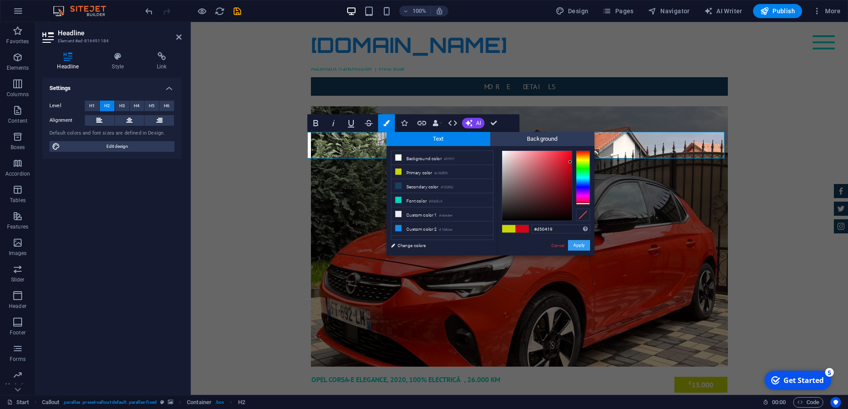
click at [578, 244] on button "Apply" at bounding box center [579, 245] width 22 height 11
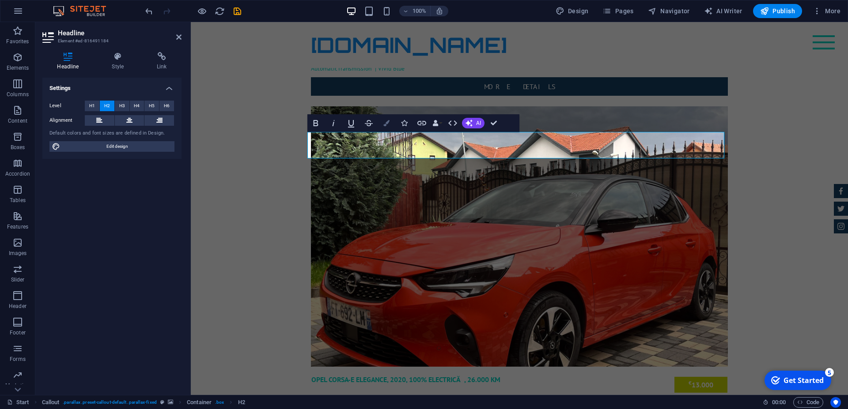
click at [384, 123] on icon "button" at bounding box center [386, 123] width 6 height 6
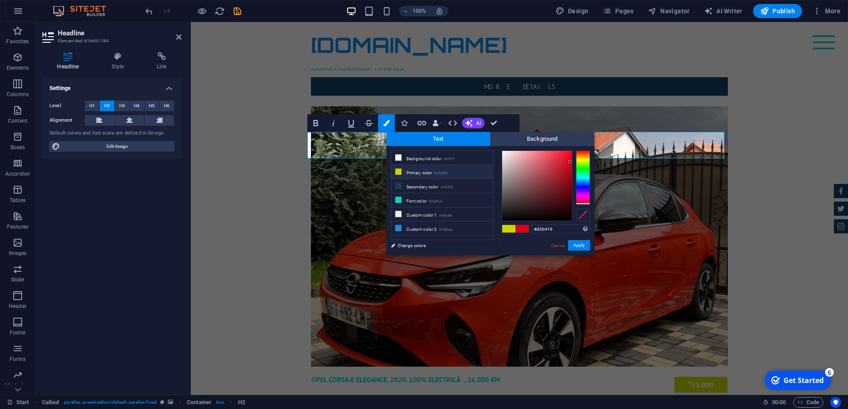
type input "#0431d5"
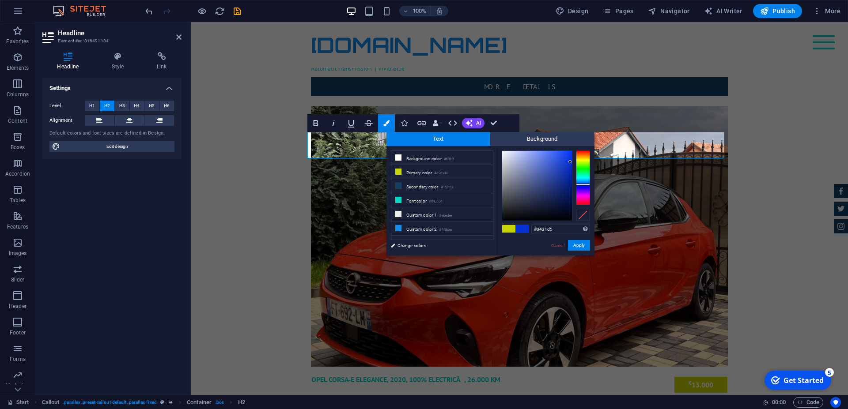
click at [584, 185] on div at bounding box center [583, 178] width 14 height 55
click at [583, 243] on button "Apply" at bounding box center [579, 245] width 22 height 11
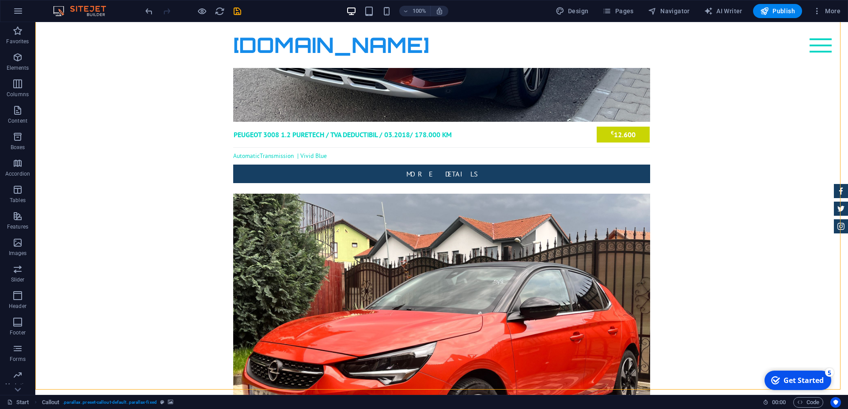
scroll to position [845, 0]
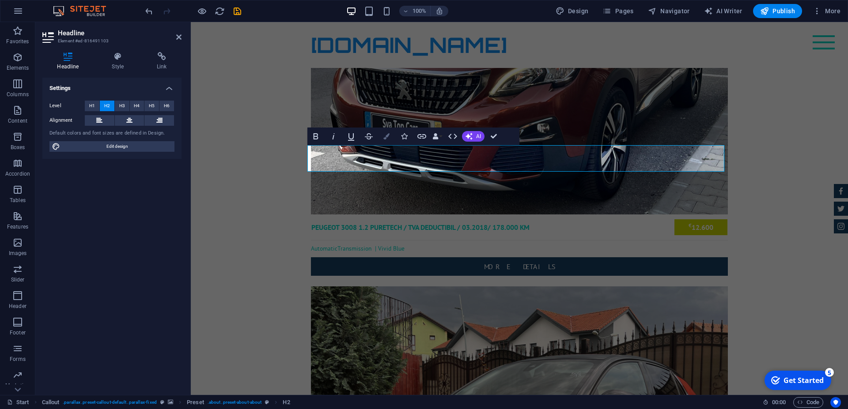
click at [387, 135] on icon "button" at bounding box center [386, 136] width 6 height 6
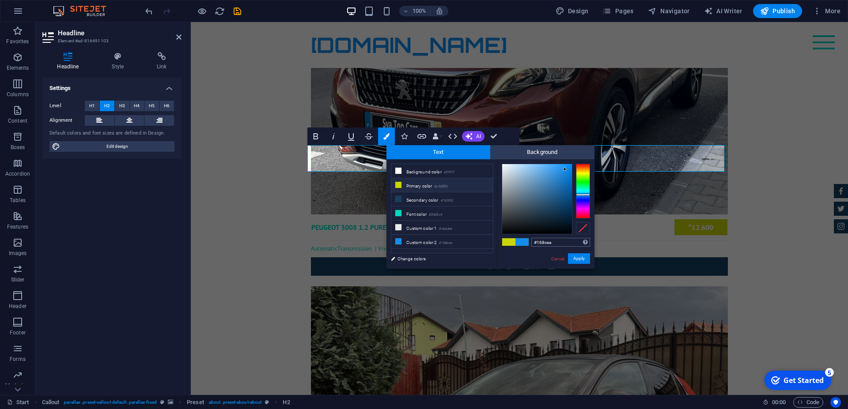
drag, startPoint x: 564, startPoint y: 240, endPoint x: 530, endPoint y: 241, distance: 34.0
click at [531, 241] on input "#168cea" at bounding box center [560, 242] width 59 height 9
click at [557, 259] on link "Cancel" at bounding box center [557, 259] width 15 height 7
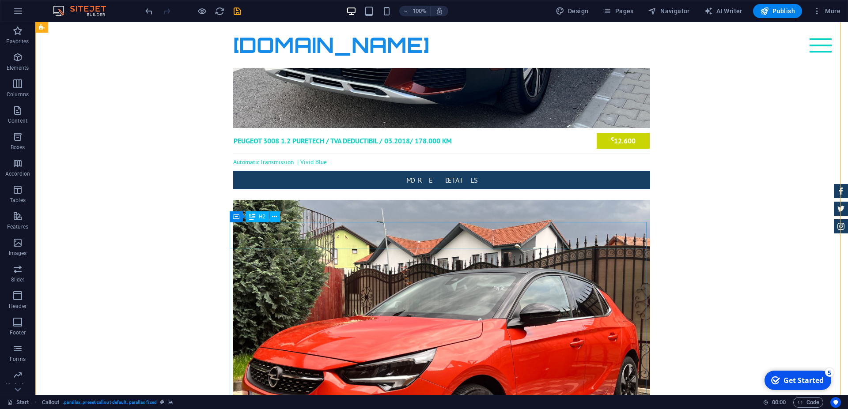
scroll to position [935, 0]
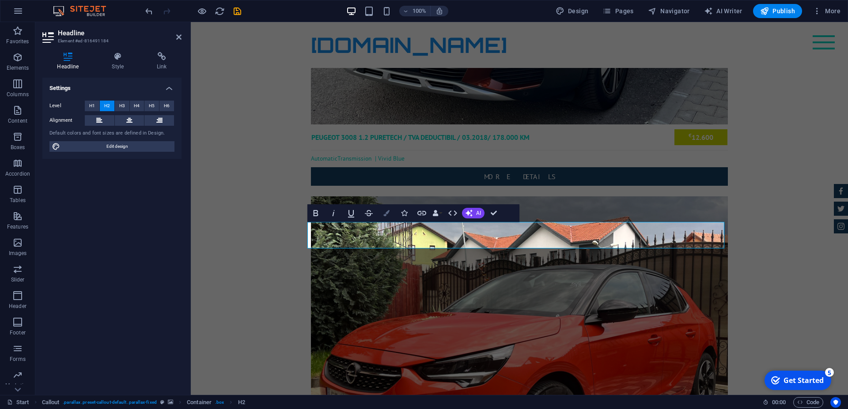
click at [388, 210] on button "Colors" at bounding box center [386, 214] width 17 height 18
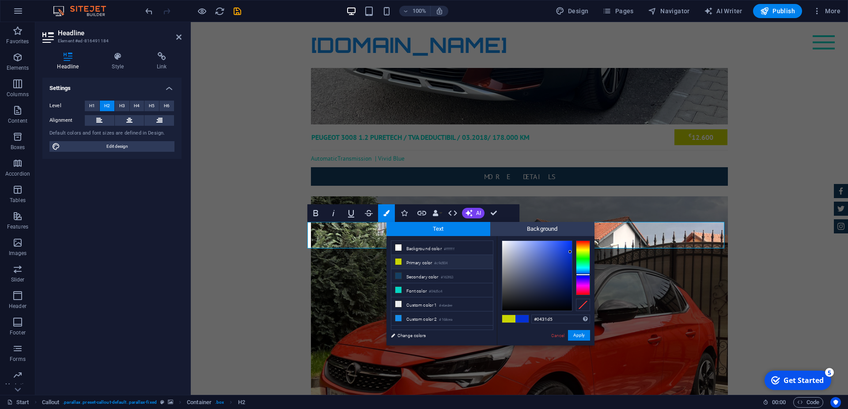
drag, startPoint x: 558, startPoint y: 318, endPoint x: 510, endPoint y: 317, distance: 47.7
click at [531, 318] on input "#0431d5" at bounding box center [560, 319] width 59 height 9
type input "#168cea"
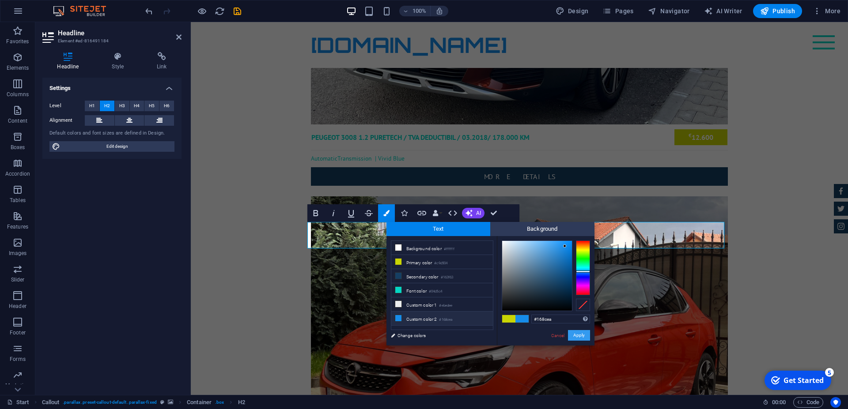
click at [585, 336] on button "Apply" at bounding box center [579, 335] width 22 height 11
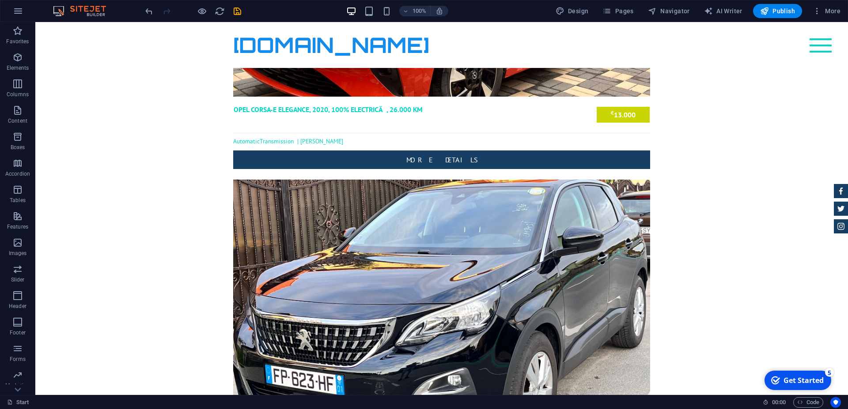
scroll to position [1251, 0]
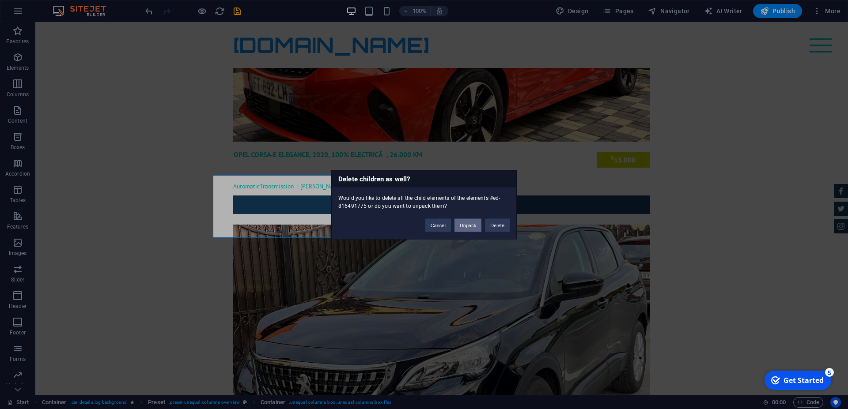
click at [473, 225] on button "Unpack" at bounding box center [468, 225] width 27 height 13
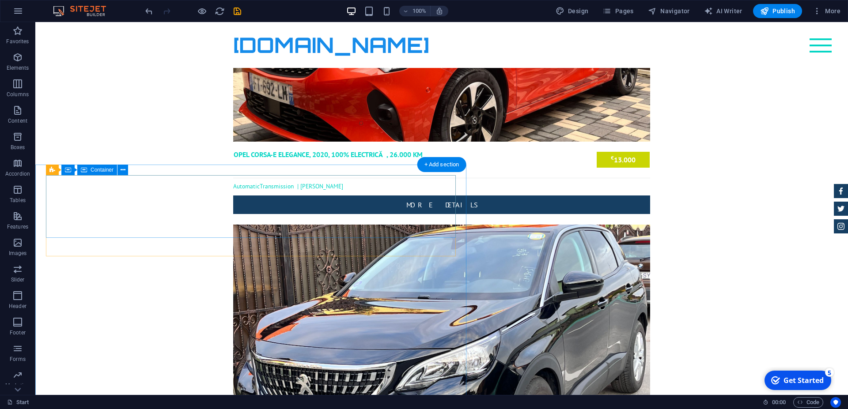
click at [123, 171] on icon at bounding box center [123, 170] width 5 height 9
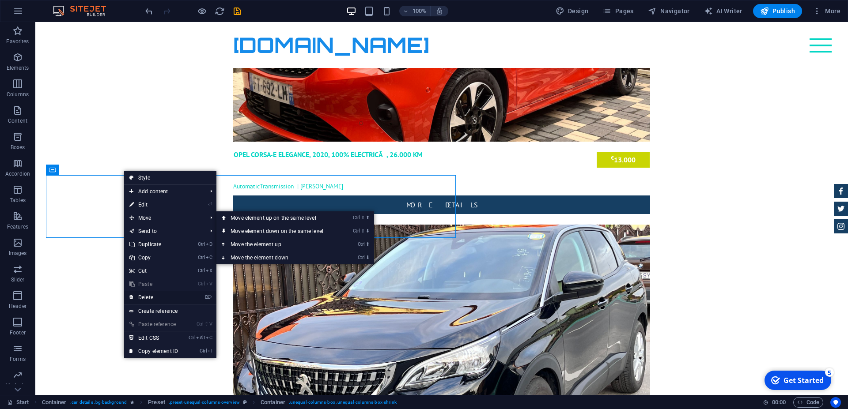
click at [154, 296] on link "⌦ Delete" at bounding box center [153, 297] width 59 height 13
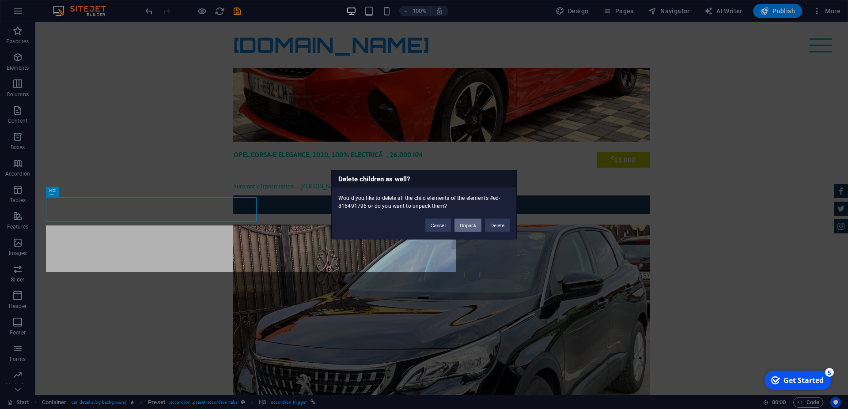
click at [466, 226] on button "Unpack" at bounding box center [468, 225] width 27 height 13
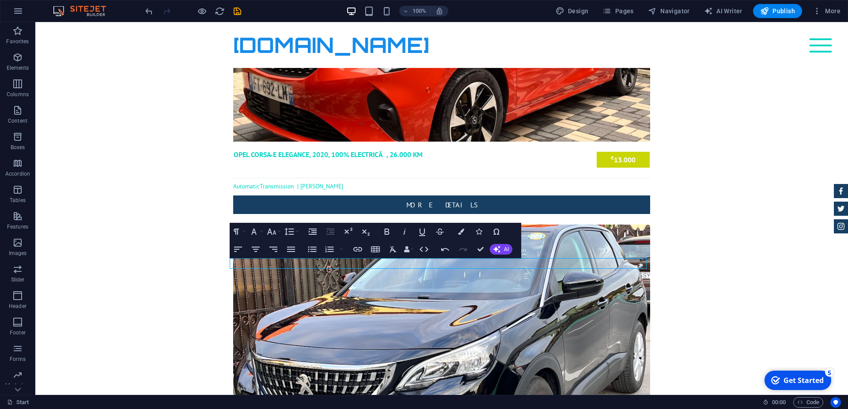
scroll to position [1206, 0]
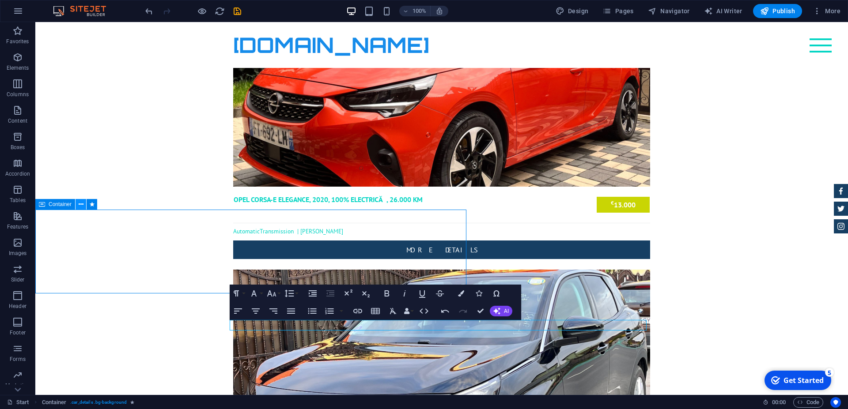
click at [80, 204] on icon at bounding box center [81, 204] width 5 height 9
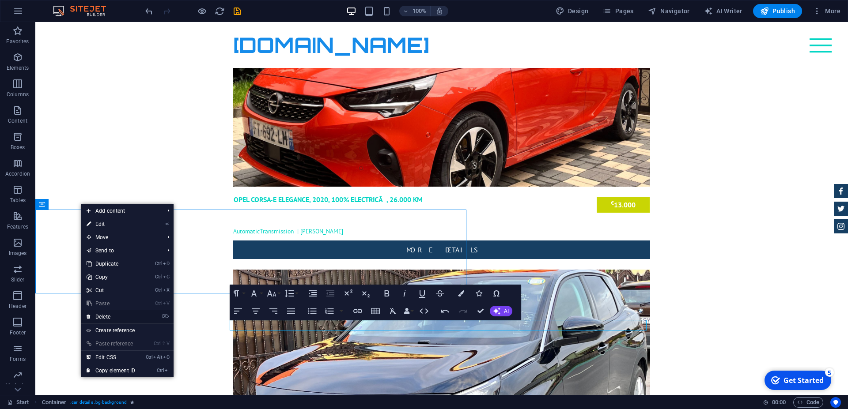
click at [106, 315] on link "⌦ Delete" at bounding box center [110, 317] width 59 height 13
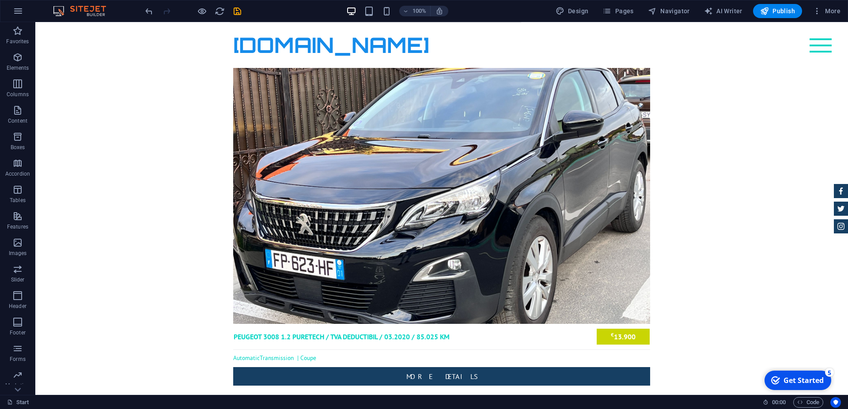
scroll to position [1503, 0]
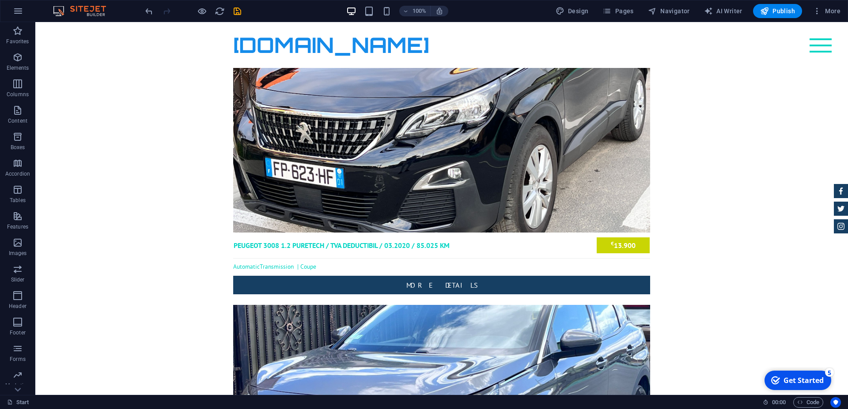
drag, startPoint x: 846, startPoint y: 167, endPoint x: 50, endPoint y: 31, distance: 807.5
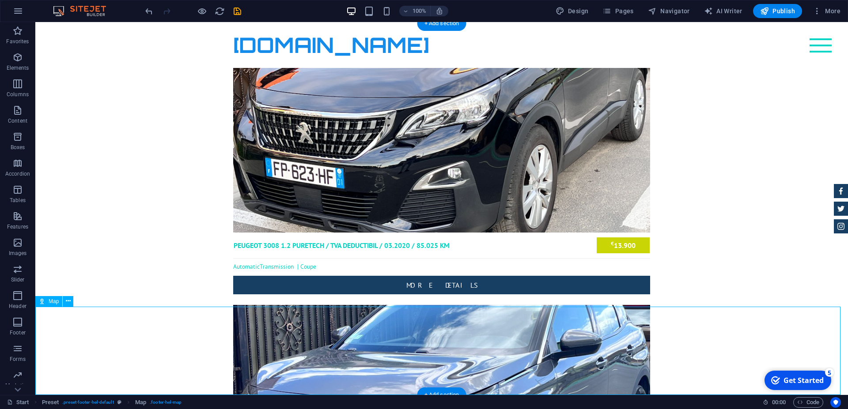
click at [43, 302] on icon at bounding box center [42, 301] width 6 height 11
click at [68, 302] on icon at bounding box center [68, 301] width 5 height 9
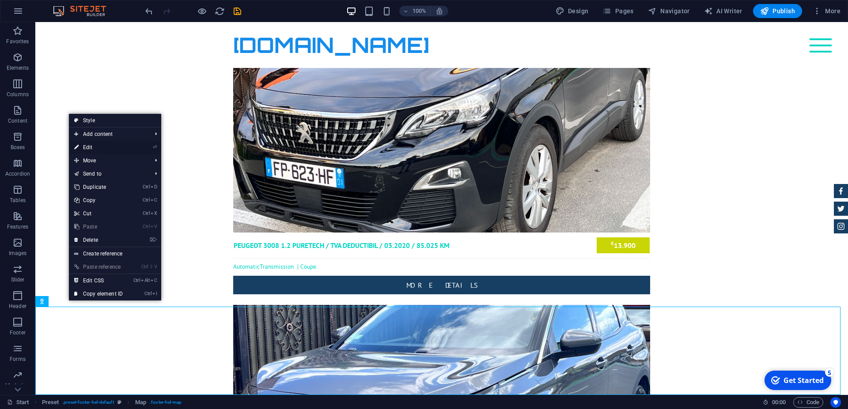
click at [116, 144] on link "⏎ Edit" at bounding box center [98, 147] width 59 height 13
select select "1"
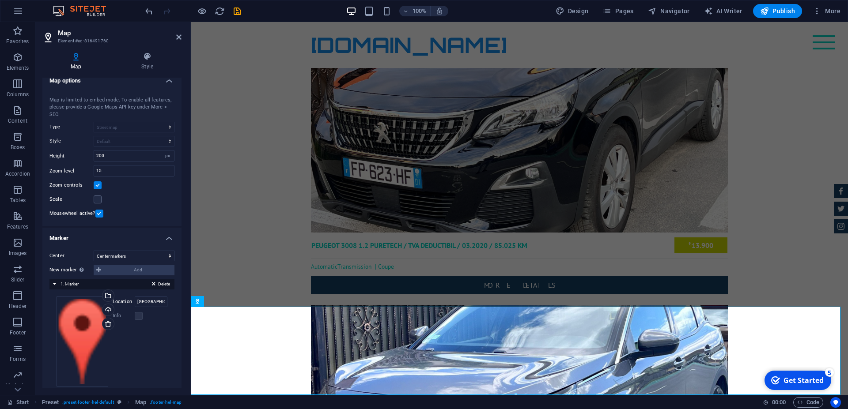
scroll to position [13, 0]
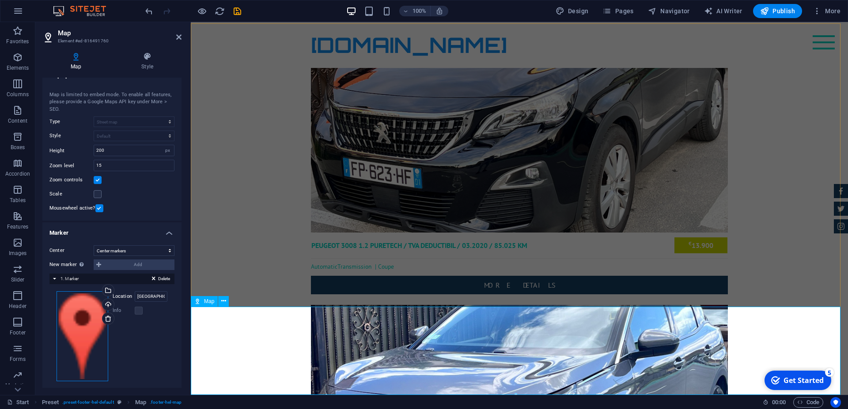
drag, startPoint x: 271, startPoint y: 334, endPoint x: 453, endPoint y: 341, distance: 182.6
click at [148, 297] on input "Sibiu Monaco 10550426" at bounding box center [151, 297] width 33 height 11
click at [113, 296] on label "Location" at bounding box center [124, 297] width 22 height 11
click at [135, 296] on input "Sibiu Monaco 10550426" at bounding box center [151, 297] width 33 height 11
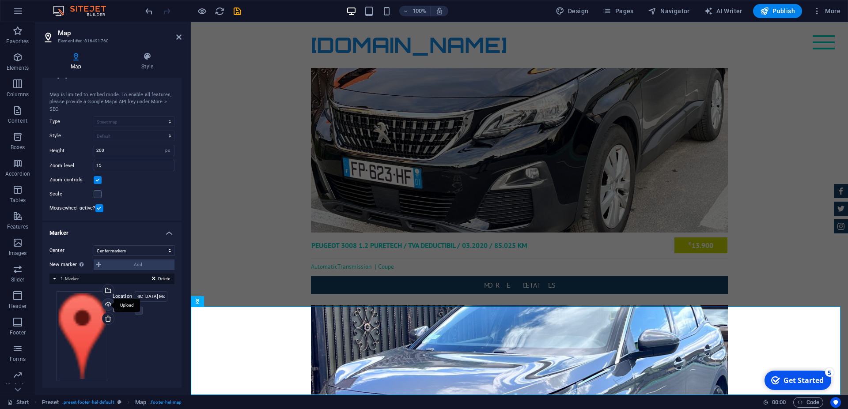
click at [103, 303] on div "Upload" at bounding box center [107, 305] width 13 height 13
click at [147, 296] on input "Sibiu Monaco 10550426" at bounding box center [151, 297] width 33 height 11
click at [114, 289] on div "Select files from the file manager, stock photos, or upload file(s)" at bounding box center [142, 291] width 57 height 33
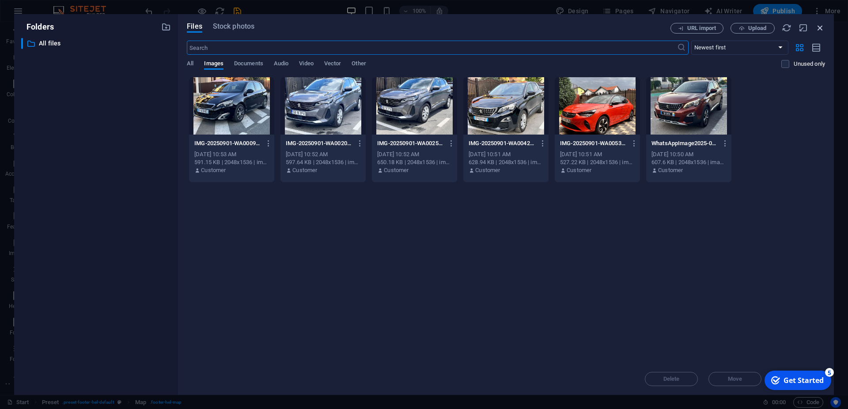
click at [819, 28] on icon "button" at bounding box center [820, 28] width 10 height 10
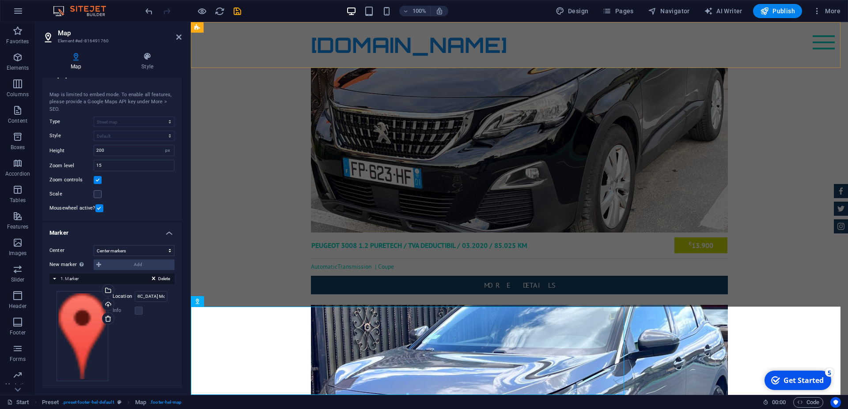
scroll to position [1502, 0]
click at [113, 298] on label "Location" at bounding box center [124, 297] width 22 height 11
click at [135, 298] on input "Sibiu Monaco 10550426" at bounding box center [151, 297] width 33 height 11
click at [144, 296] on input "Sibiu Monaco 10550426" at bounding box center [151, 297] width 33 height 11
click at [138, 296] on input "Sibiu Monaco 10550426" at bounding box center [151, 297] width 33 height 11
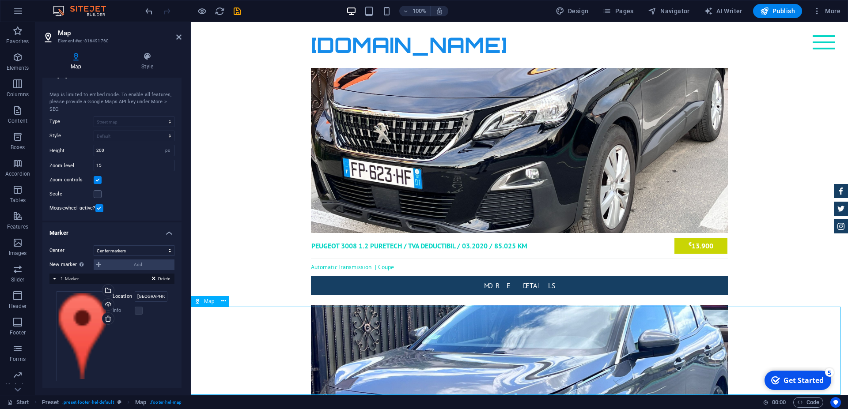
scroll to position [1503, 0]
drag, startPoint x: 425, startPoint y: 332, endPoint x: 439, endPoint y: 345, distance: 19.1
drag, startPoint x: 412, startPoint y: 336, endPoint x: 442, endPoint y: 361, distance: 39.2
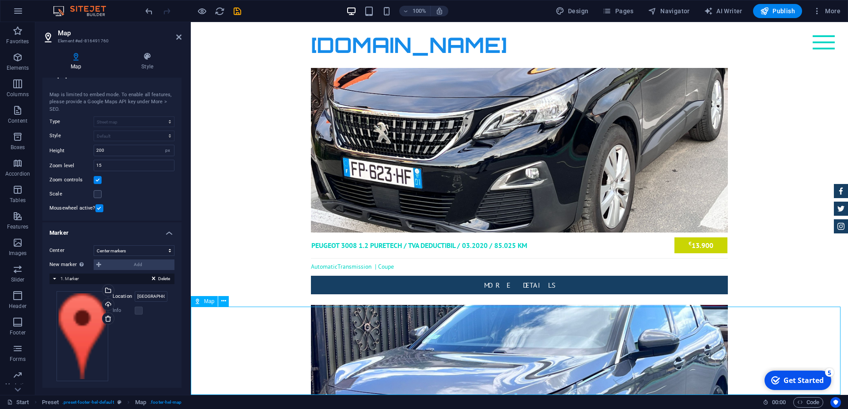
drag, startPoint x: 432, startPoint y: 346, endPoint x: 479, endPoint y: 352, distance: 47.2
drag, startPoint x: 478, startPoint y: 349, endPoint x: 455, endPoint y: 338, distance: 25.9
click at [142, 296] on input "Sibiu Monaco 10, 550426" at bounding box center [151, 297] width 33 height 11
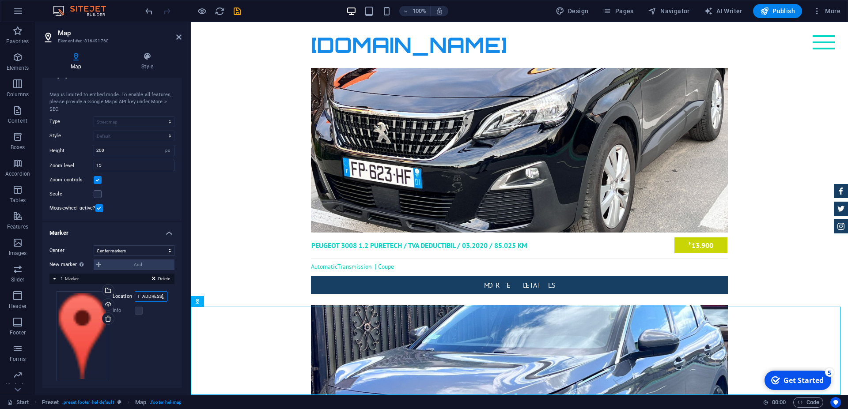
scroll to position [0, 63]
type input "Sibiu, Strada Monaco nr. 10, postal code 550426"
click at [776, 12] on span "Publish" at bounding box center [777, 11] width 35 height 9
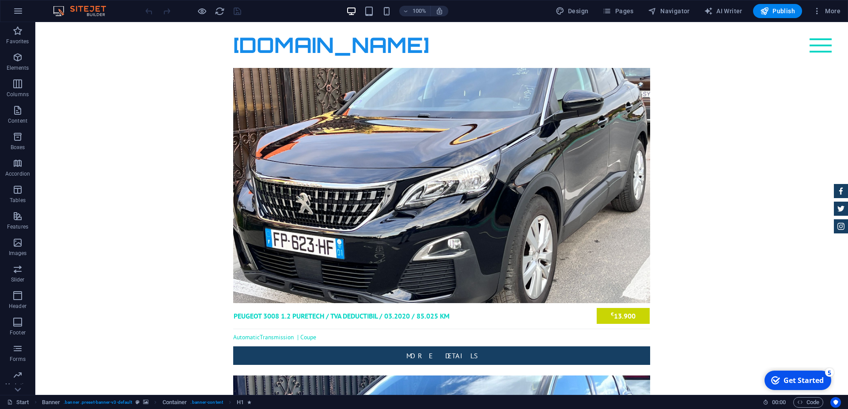
scroll to position [1503, 0]
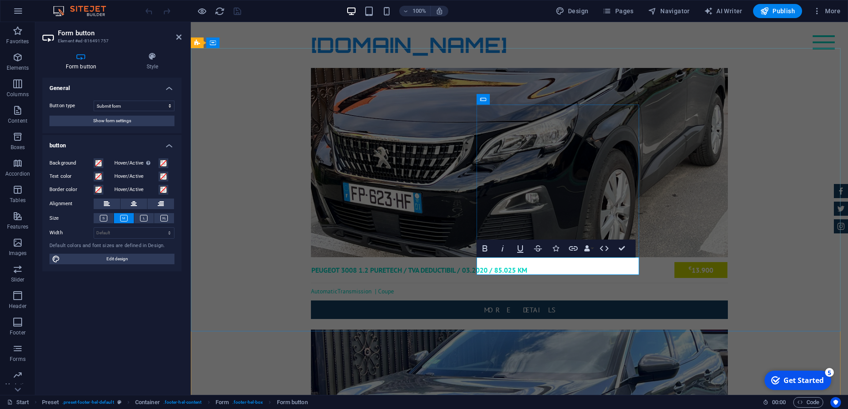
click at [573, 247] on icon "button" at bounding box center [573, 248] width 9 height 4
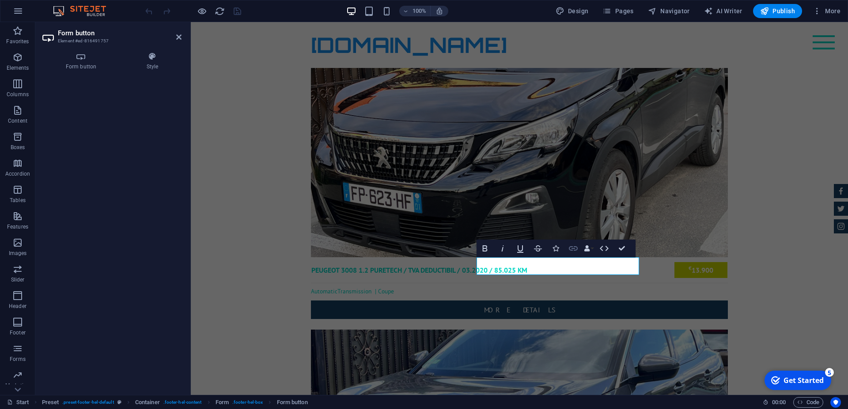
click at [571, 249] on icon "button" at bounding box center [573, 248] width 11 height 11
click at [80, 61] on icon at bounding box center [80, 56] width 77 height 9
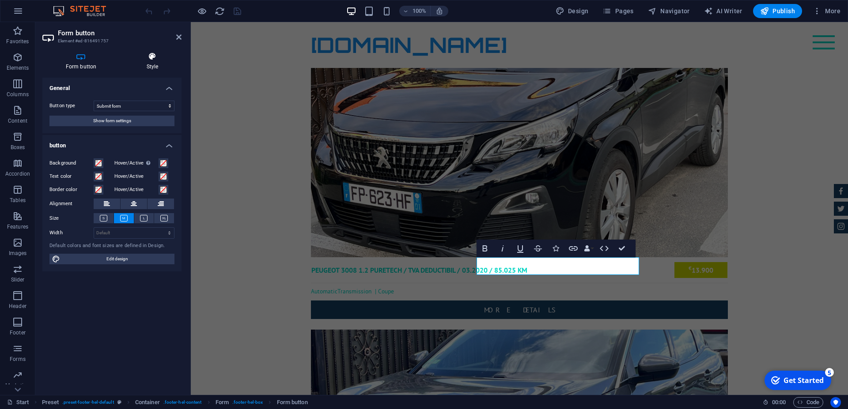
click at [151, 59] on icon at bounding box center [152, 56] width 58 height 9
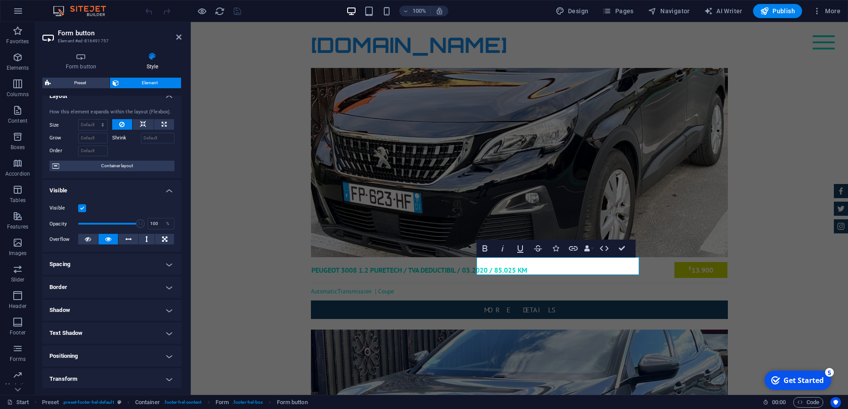
scroll to position [0, 0]
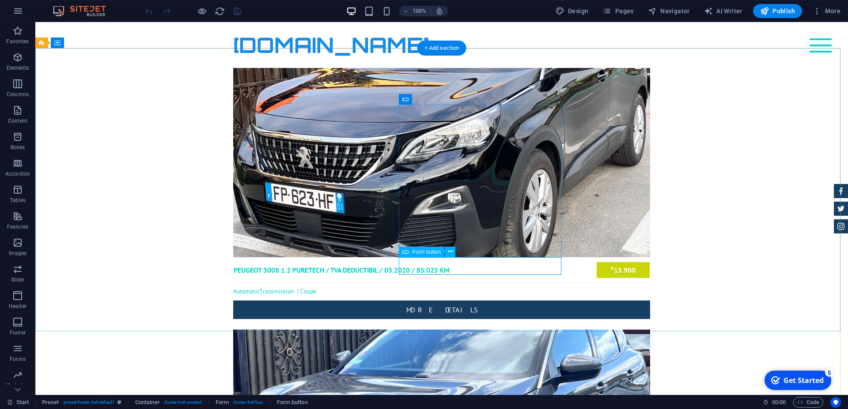
click at [449, 252] on icon at bounding box center [450, 251] width 5 height 9
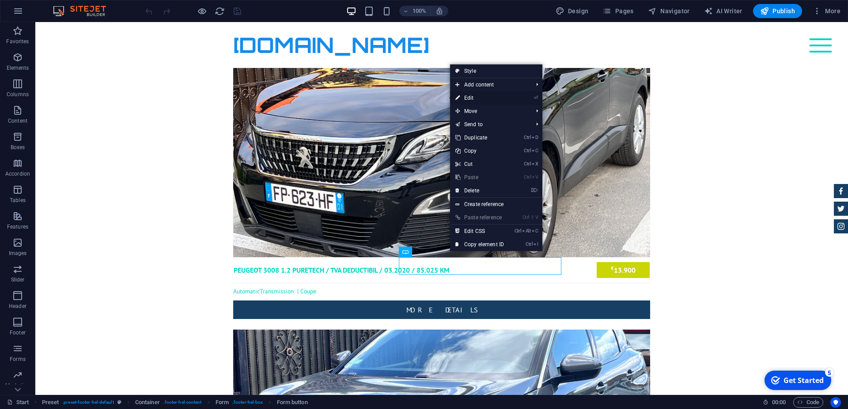
click at [475, 93] on link "⏎ Edit" at bounding box center [479, 97] width 59 height 13
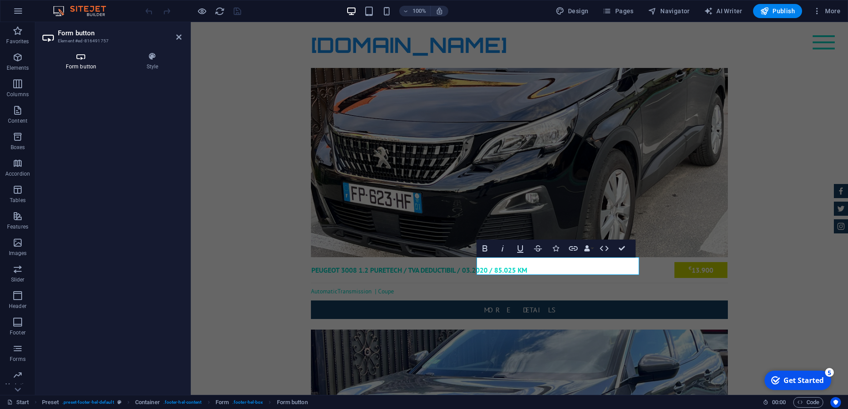
click at [81, 60] on icon at bounding box center [80, 56] width 77 height 9
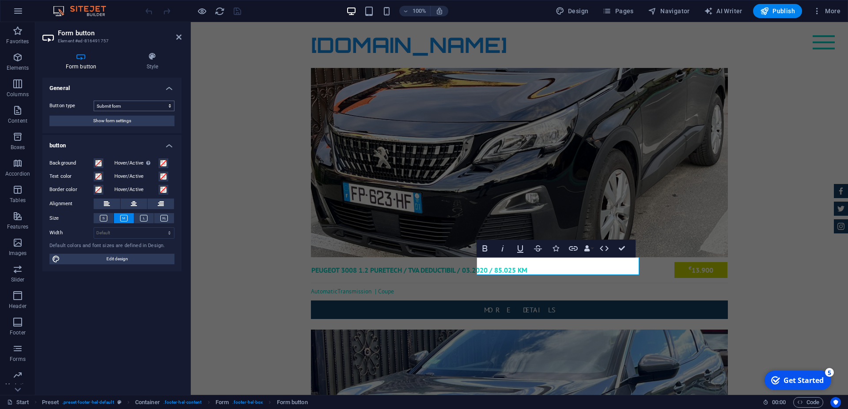
click at [106, 71] on div "Form button Style General Button type Submit form Reset form No action Show for…" at bounding box center [111, 220] width 139 height 336
click at [94, 228] on select "Default px rem % em vh vw" at bounding box center [134, 233] width 80 height 11
click at [110, 233] on select "Default px rem % em vh vw" at bounding box center [134, 233] width 80 height 11
drag, startPoint x: 119, startPoint y: 261, endPoint x: 190, endPoint y: 238, distance: 74.0
click at [119, 261] on span "Edit design" at bounding box center [117, 259] width 109 height 11
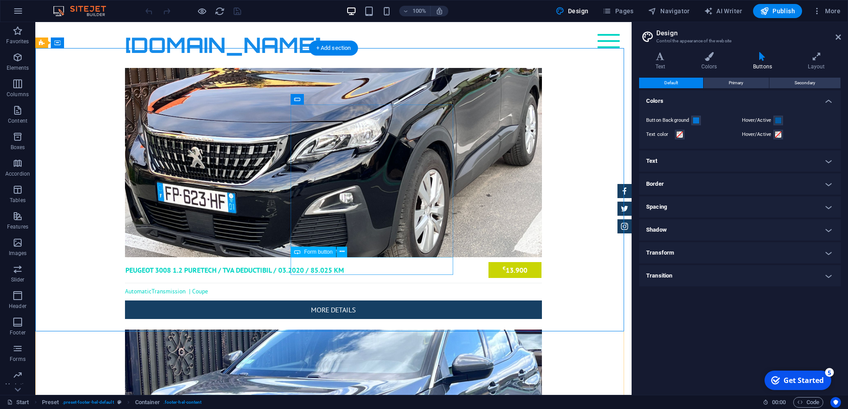
click at [342, 251] on icon at bounding box center [342, 251] width 5 height 9
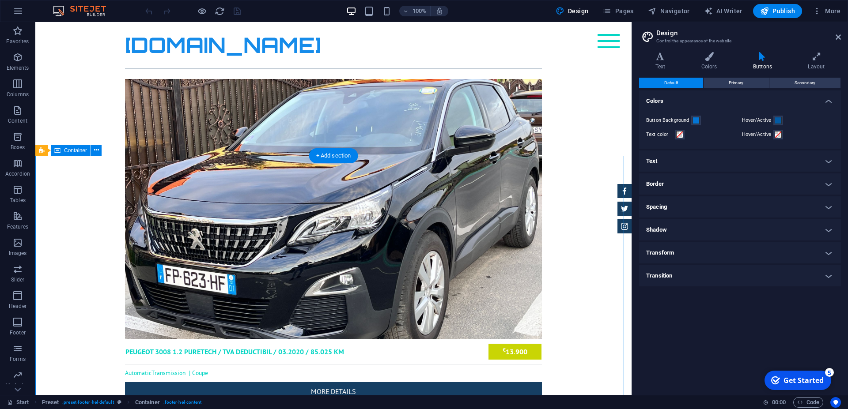
scroll to position [1413, 0]
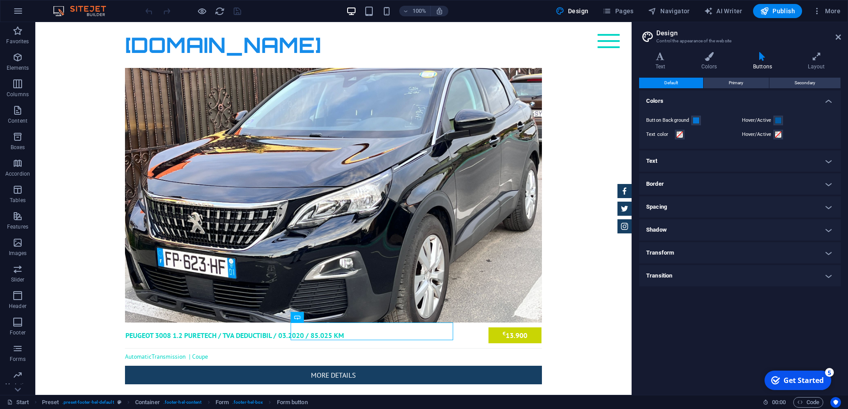
click at [664, 274] on h4 "Transition" at bounding box center [740, 275] width 202 height 21
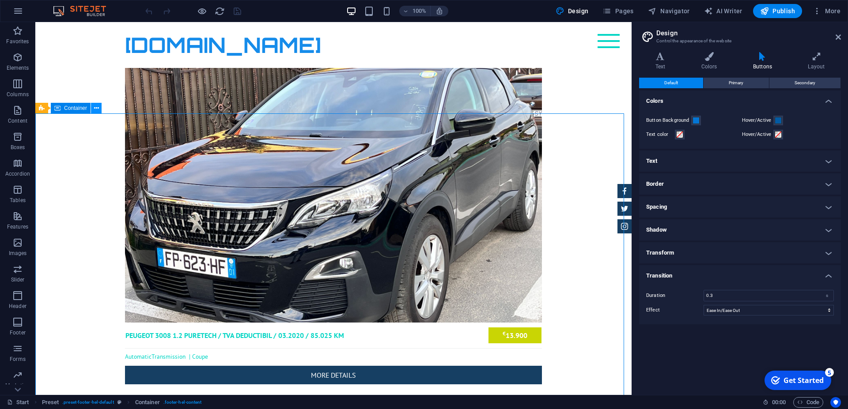
click at [95, 109] on icon at bounding box center [96, 108] width 5 height 9
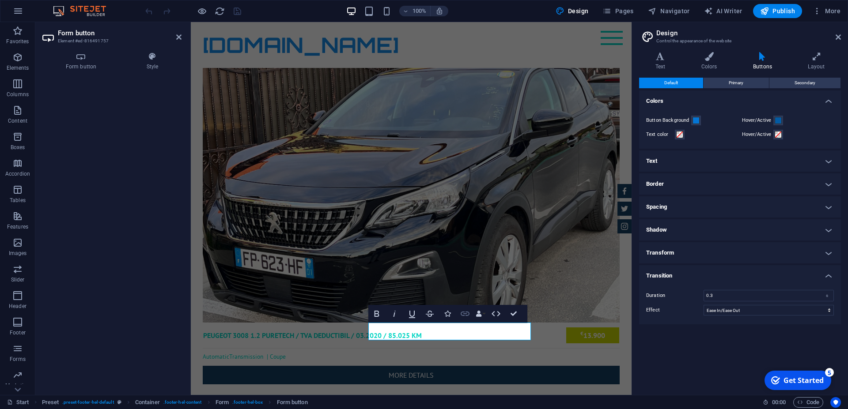
click at [464, 312] on icon "button" at bounding box center [465, 314] width 9 height 4
click at [465, 314] on icon "button" at bounding box center [465, 314] width 9 height 4
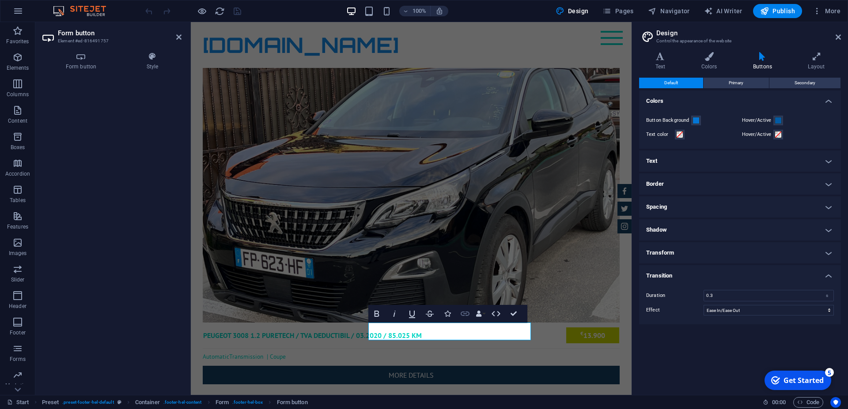
click at [465, 314] on icon "button" at bounding box center [465, 314] width 9 height 4
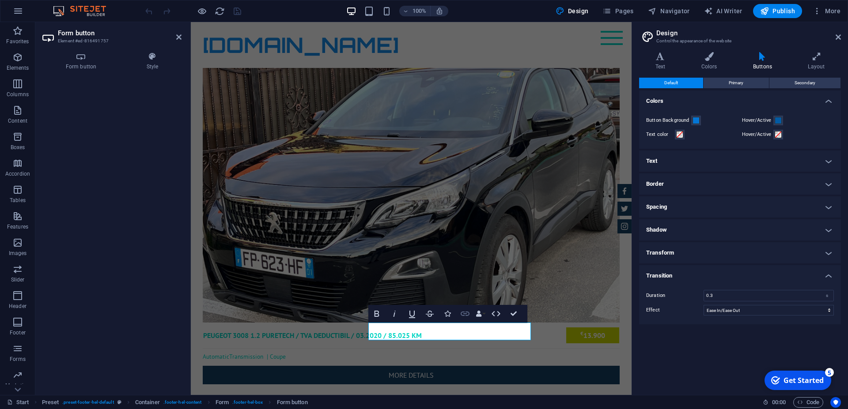
click at [465, 314] on icon "button" at bounding box center [465, 314] width 9 height 4
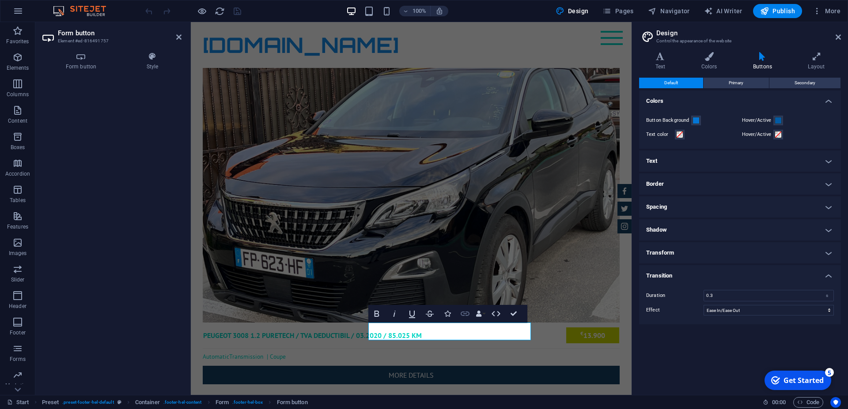
click at [465, 314] on icon "button" at bounding box center [465, 314] width 9 height 4
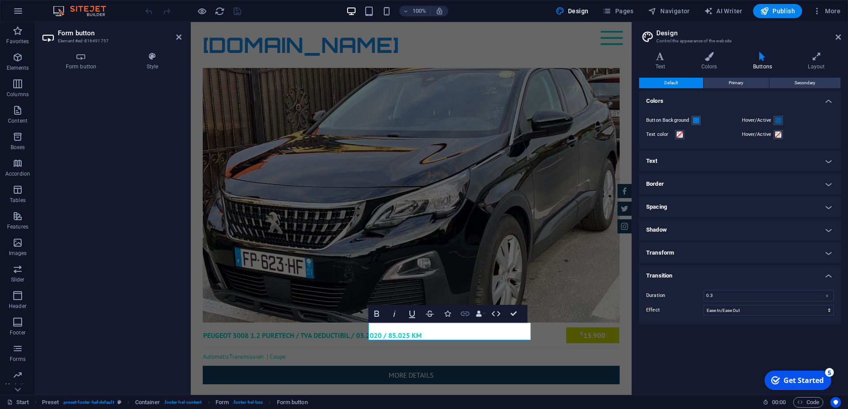
click at [465, 314] on icon "button" at bounding box center [465, 314] width 9 height 4
click at [19, 11] on icon "button" at bounding box center [18, 11] width 11 height 11
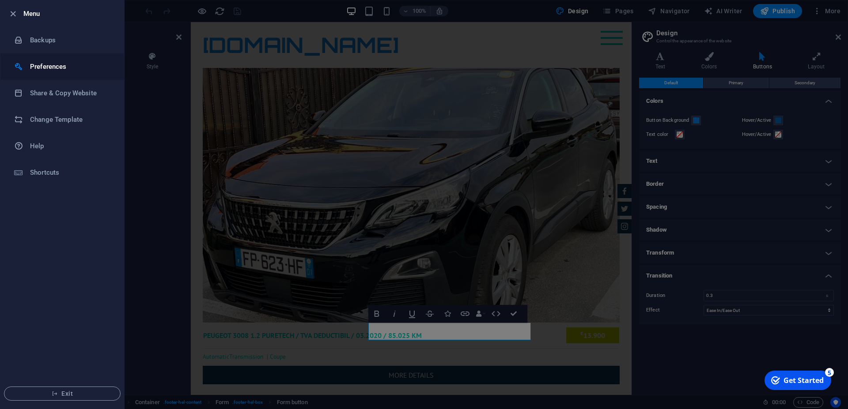
click at [43, 64] on h6 "Preferences" at bounding box center [71, 66] width 82 height 11
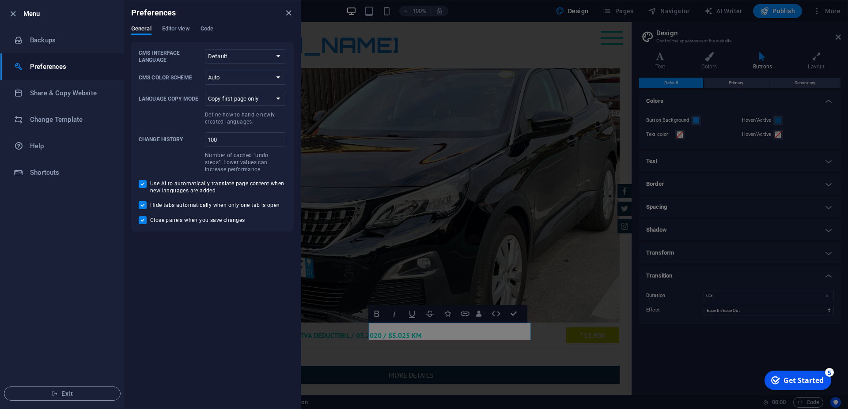
click at [173, 25] on div "Preferences" at bounding box center [212, 12] width 177 height 25
click at [176, 28] on span "Editor view" at bounding box center [176, 29] width 28 height 12
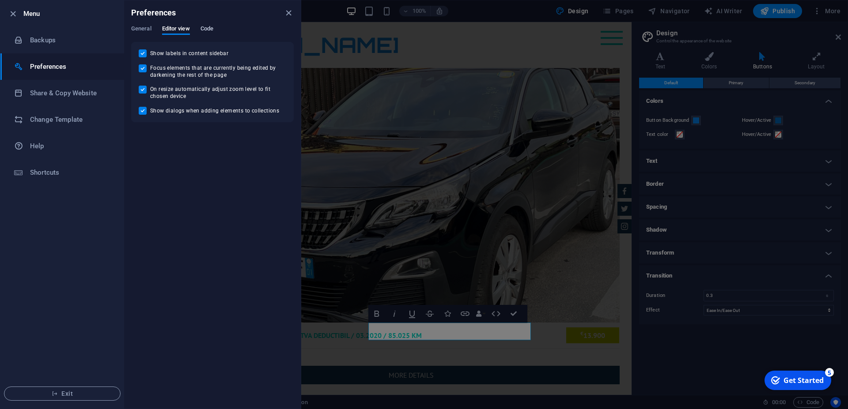
click at [207, 26] on span "Code" at bounding box center [207, 29] width 13 height 12
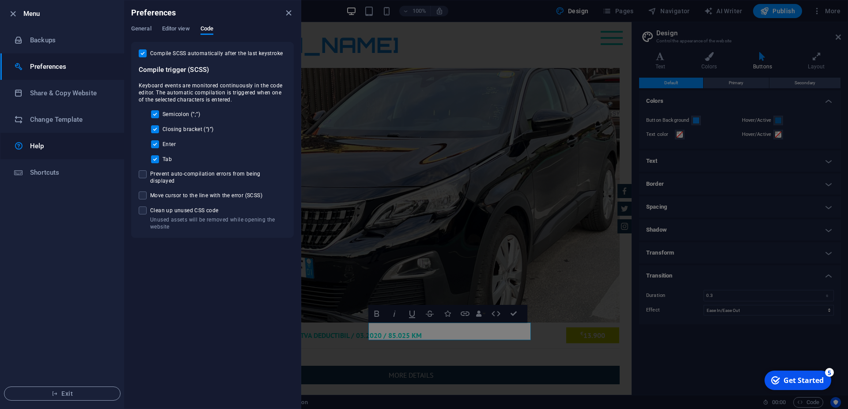
click at [36, 145] on h6 "Help" at bounding box center [71, 146] width 82 height 11
click at [289, 12] on icon "close" at bounding box center [289, 13] width 10 height 10
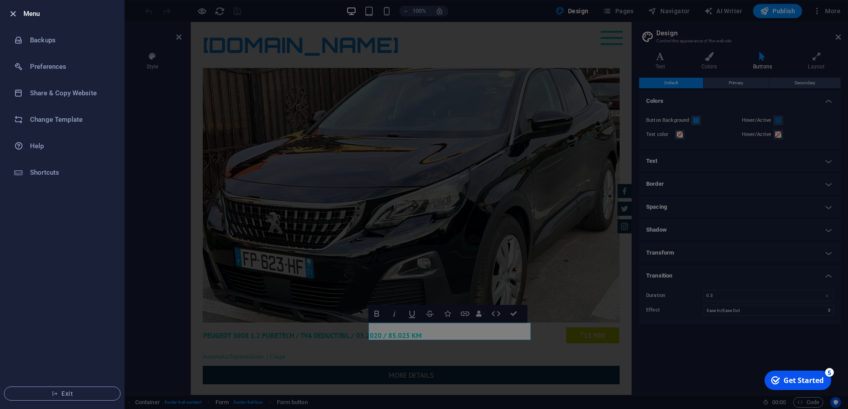
click at [17, 10] on icon "button" at bounding box center [13, 14] width 10 height 10
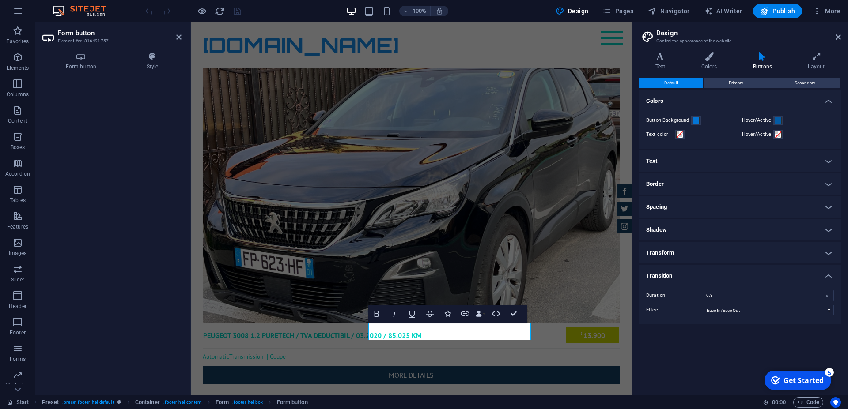
click at [135, 227] on div "General Button type Submit form Reset form No action Show form settings button …" at bounding box center [111, 233] width 139 height 311
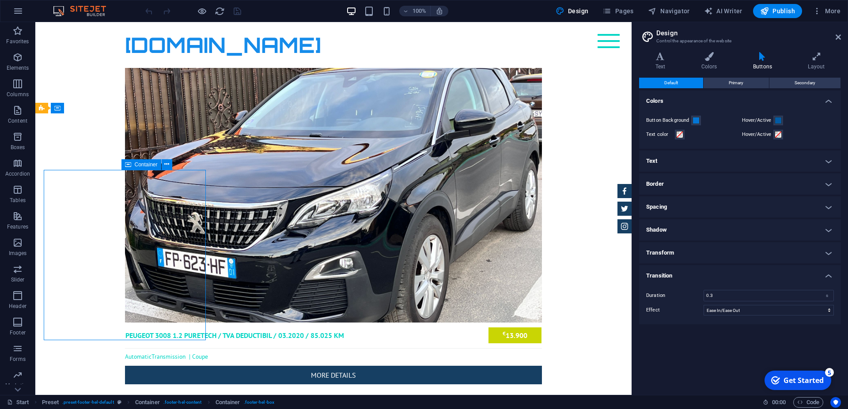
scroll to position [1413, 0]
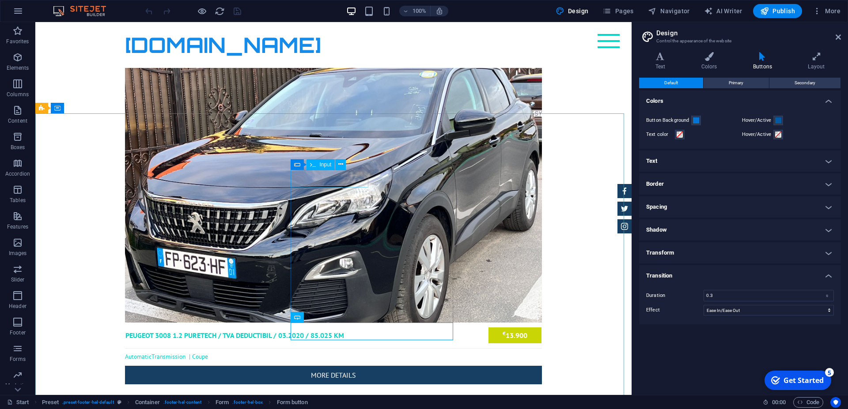
click at [324, 164] on span "Input" at bounding box center [325, 164] width 12 height 5
click at [341, 165] on icon at bounding box center [340, 164] width 5 height 9
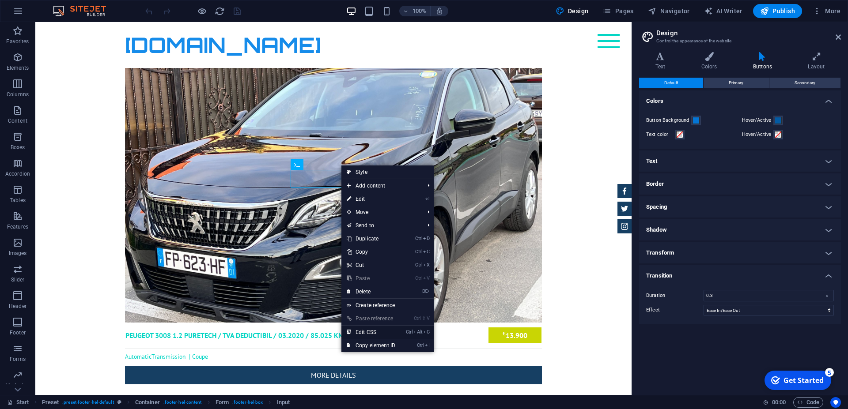
click at [372, 330] on link "Ctrl Alt C Edit CSS" at bounding box center [370, 332] width 59 height 13
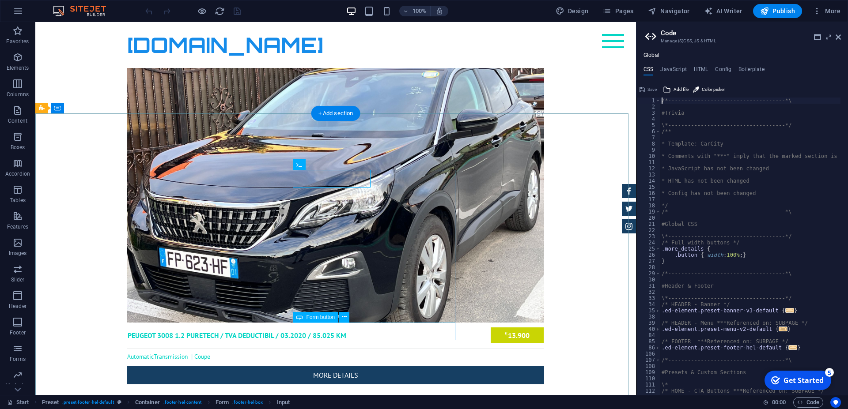
click at [666, 70] on h4 "JavaScript" at bounding box center [673, 71] width 26 height 10
type textarea "/* JS for preset "Menu V2" */"
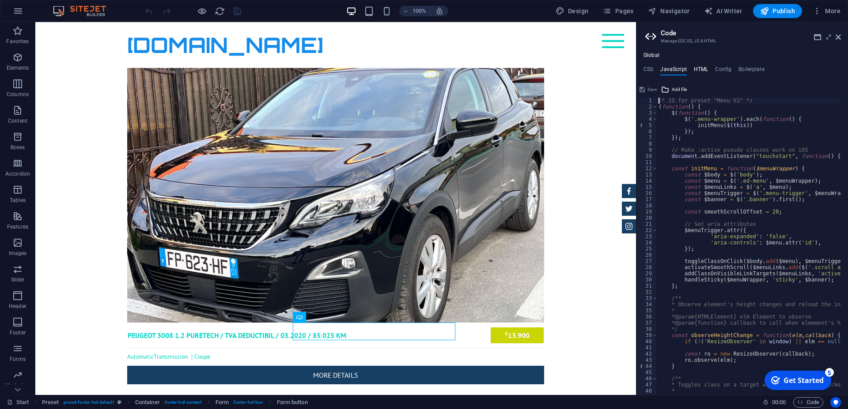
click at [700, 68] on h4 "HTML" at bounding box center [701, 71] width 15 height 10
type textarea "<a href="#main-content" class="wv-link-content button">Skip to main content</a>"
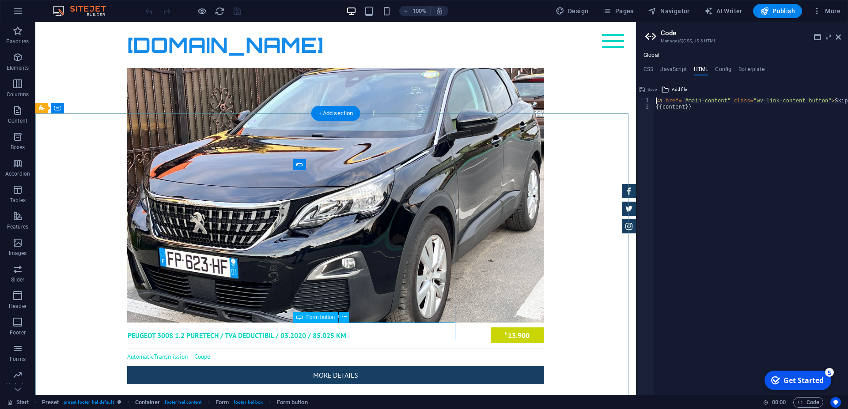
click at [722, 69] on h4 "Config" at bounding box center [723, 71] width 16 height 10
type textarea "$color-background: #ffffff;"
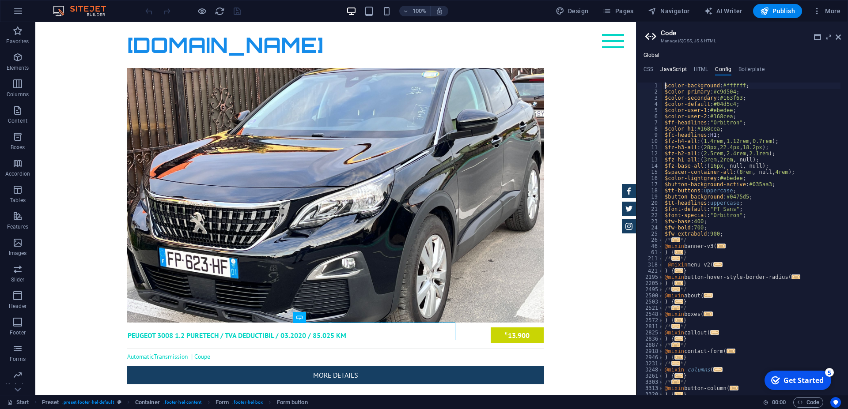
click at [662, 68] on h4 "JavaScript" at bounding box center [673, 71] width 26 height 10
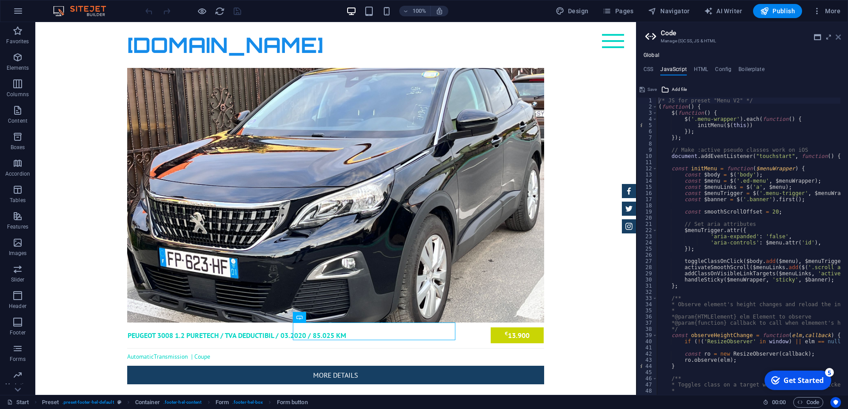
click at [838, 35] on icon at bounding box center [838, 37] width 5 height 7
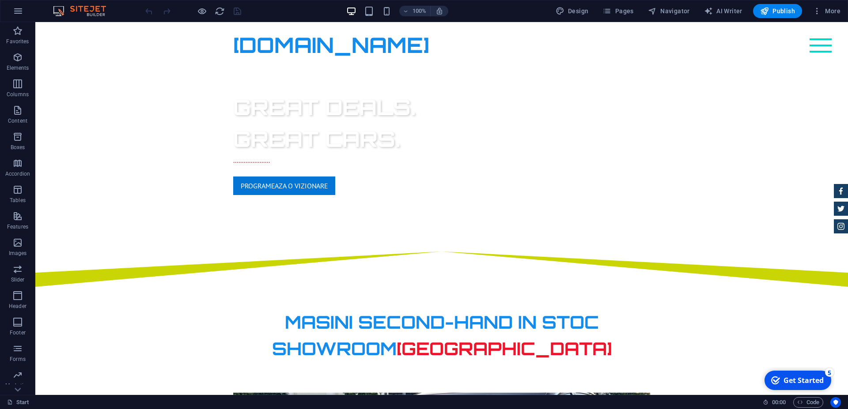
scroll to position [425, 0]
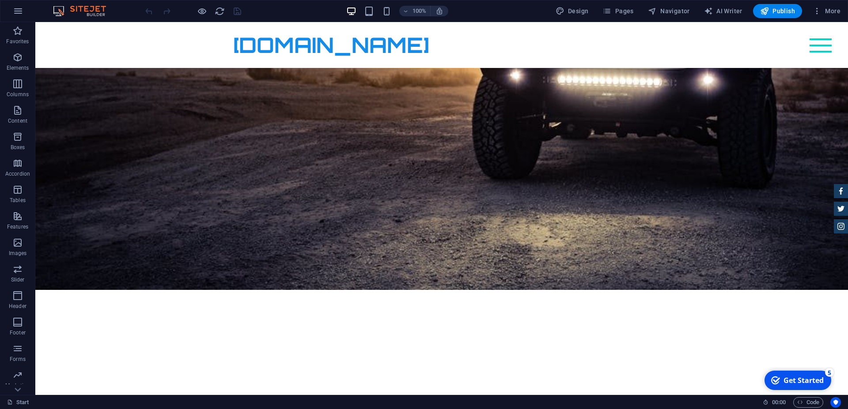
scroll to position [125, 0]
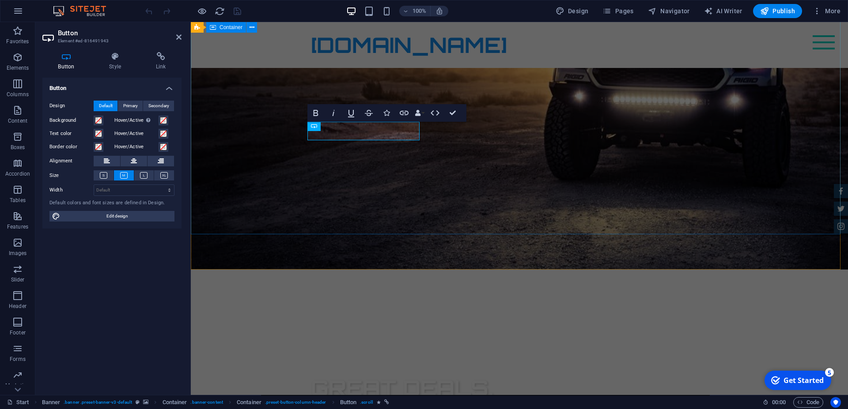
click at [569, 270] on div "GReat Deals. Great Cars. ..................... programeaza o vizionare" at bounding box center [519, 401] width 657 height 263
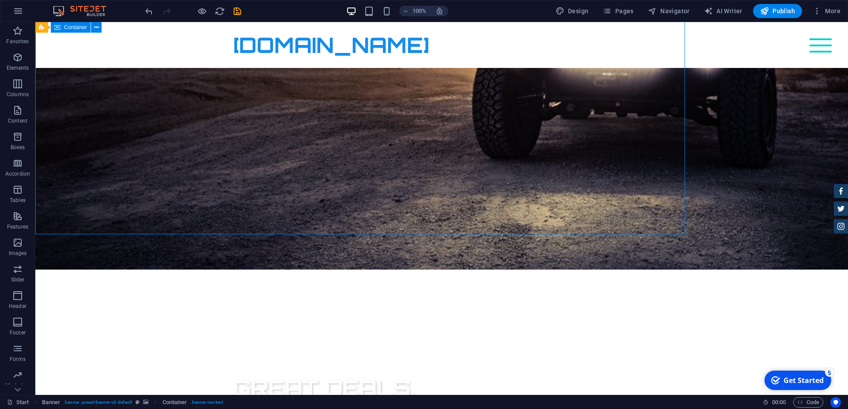
click at [569, 270] on div "GReat Deals. Great Cars. ..................... programeaza o vizionare" at bounding box center [441, 401] width 813 height 263
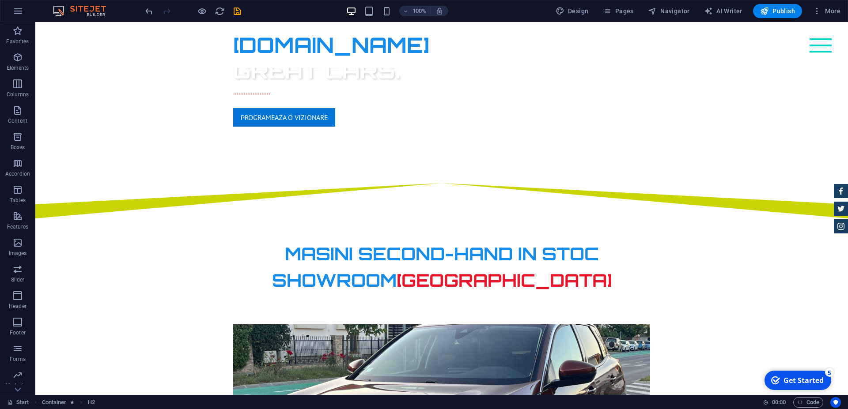
scroll to position [500, 0]
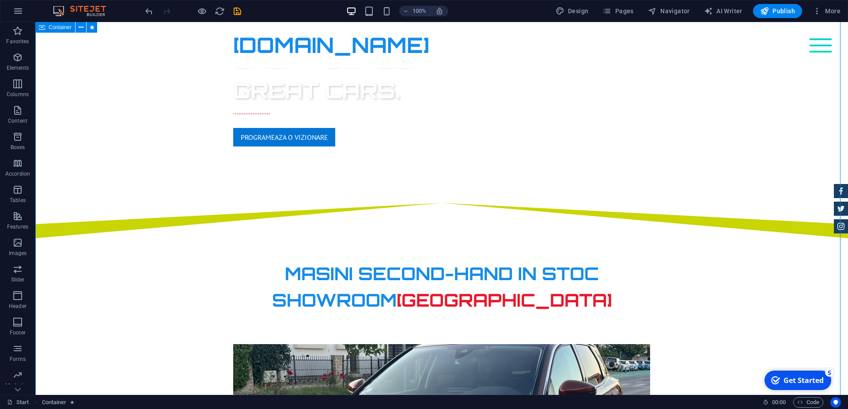
scroll to position [410, 0]
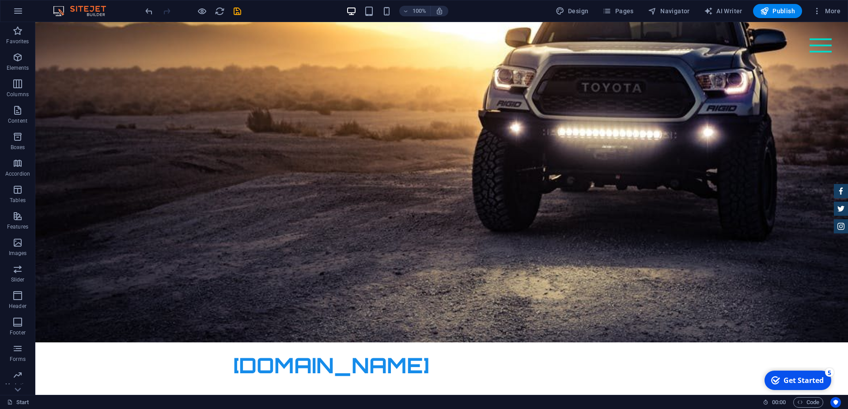
scroll to position [0, 0]
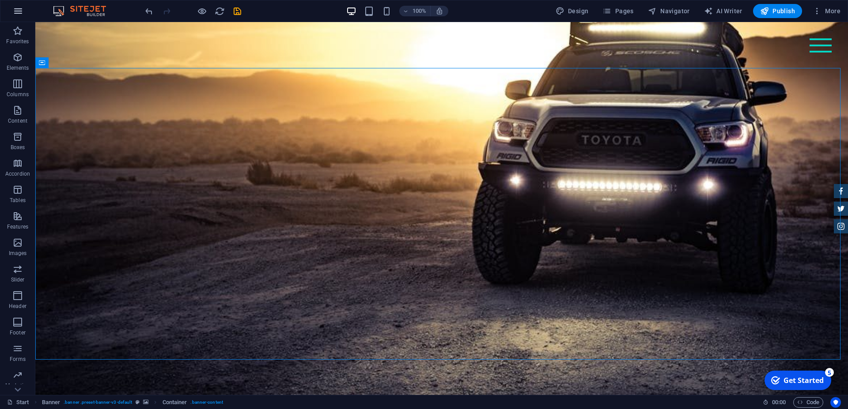
click at [16, 8] on icon "button" at bounding box center [18, 11] width 11 height 11
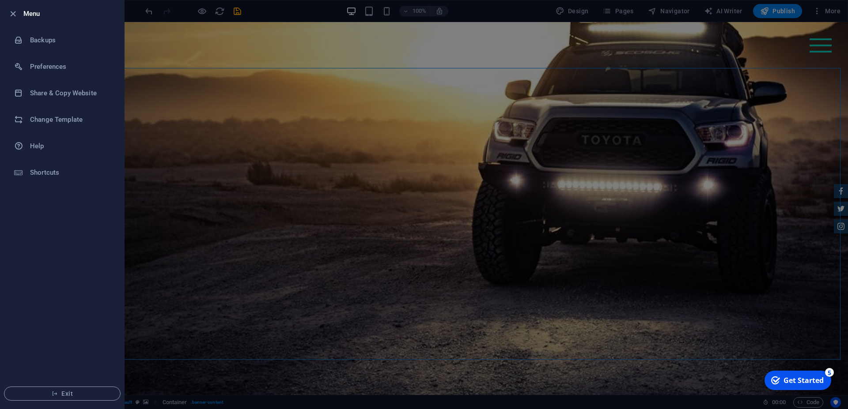
click at [174, 38] on div at bounding box center [424, 204] width 848 height 409
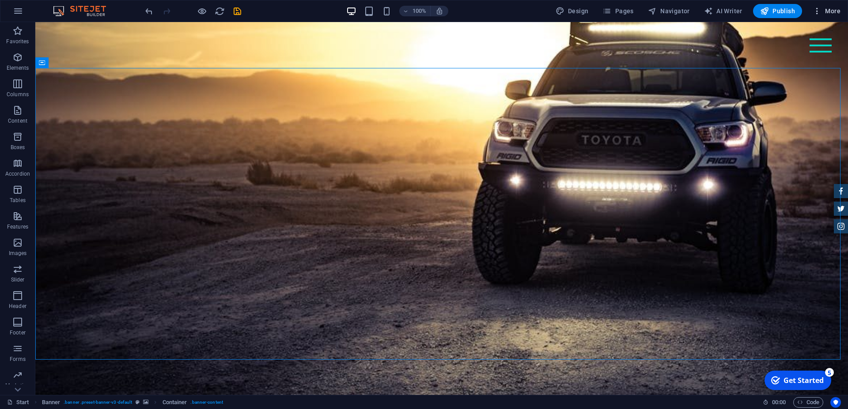
click at [815, 9] on icon "button" at bounding box center [817, 11] width 9 height 9
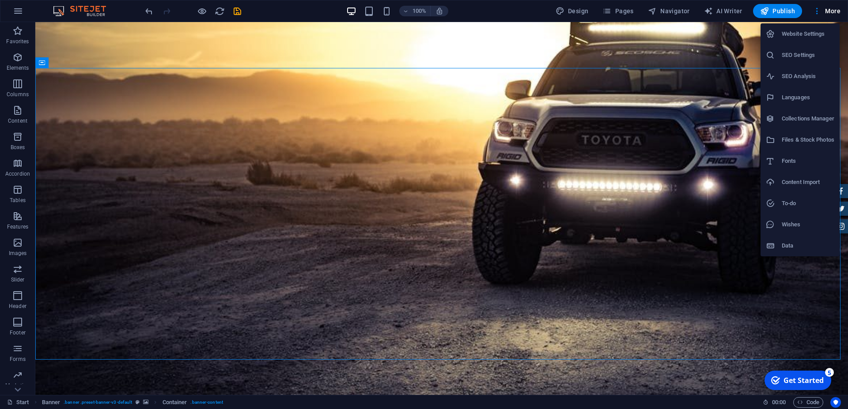
click at [256, 10] on div at bounding box center [424, 204] width 848 height 409
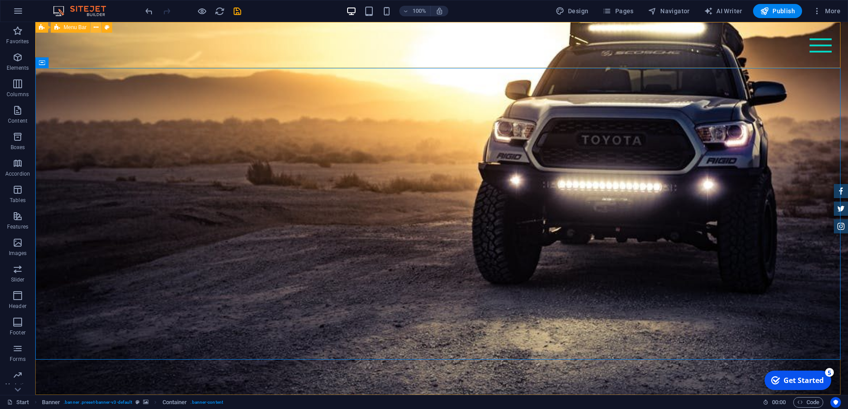
click at [94, 28] on icon at bounding box center [96, 27] width 5 height 9
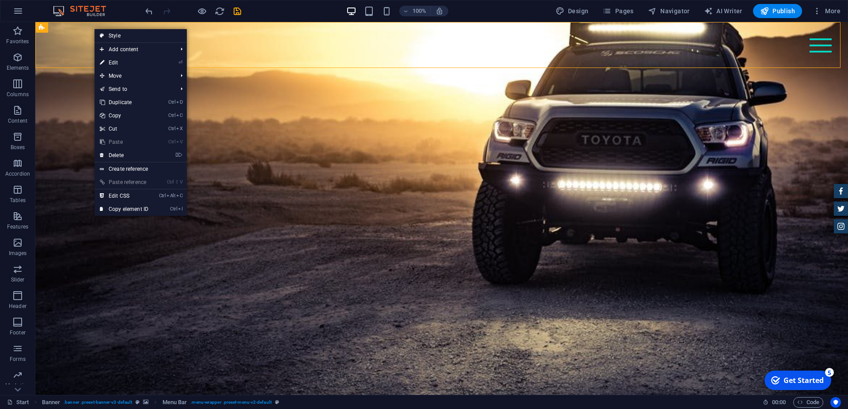
click at [491, 12] on div "100% Design Pages Navigator AI Writer Publish More" at bounding box center [494, 11] width 701 height 14
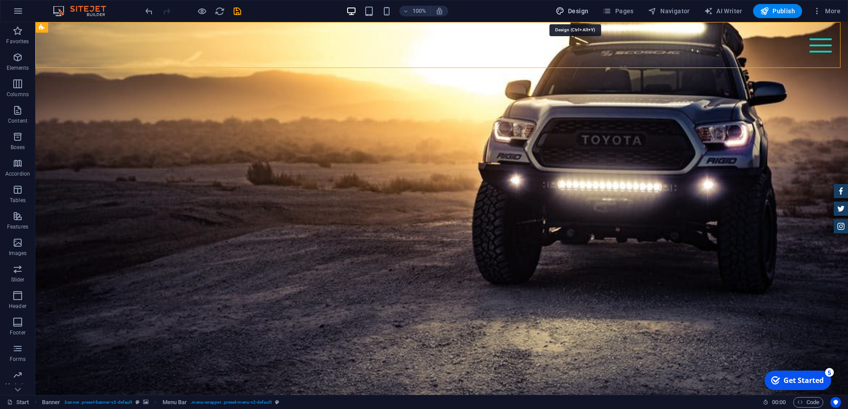
click at [580, 11] on span "Design" at bounding box center [572, 11] width 33 height 9
select select "ease-in-out"
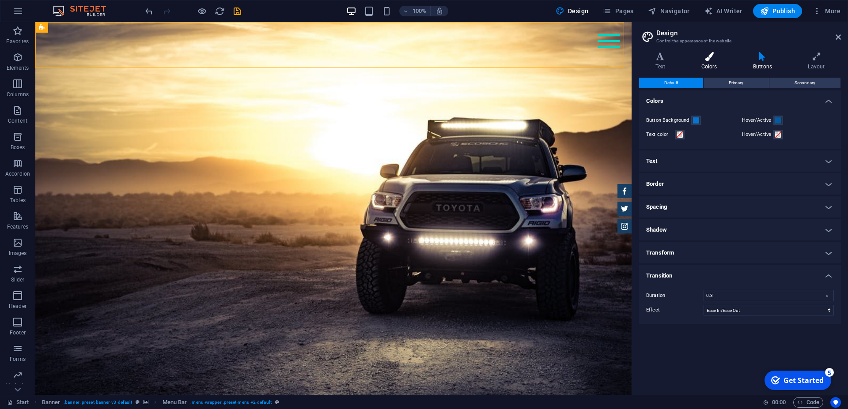
click at [710, 55] on icon at bounding box center [709, 56] width 48 height 9
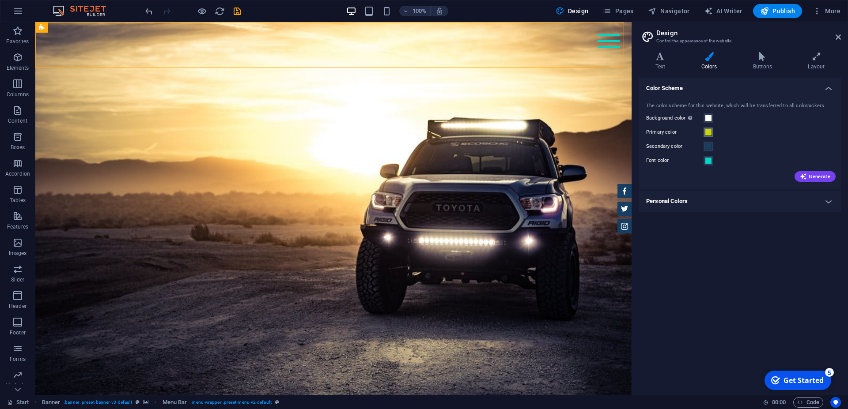
click at [708, 132] on span at bounding box center [708, 132] width 7 height 7
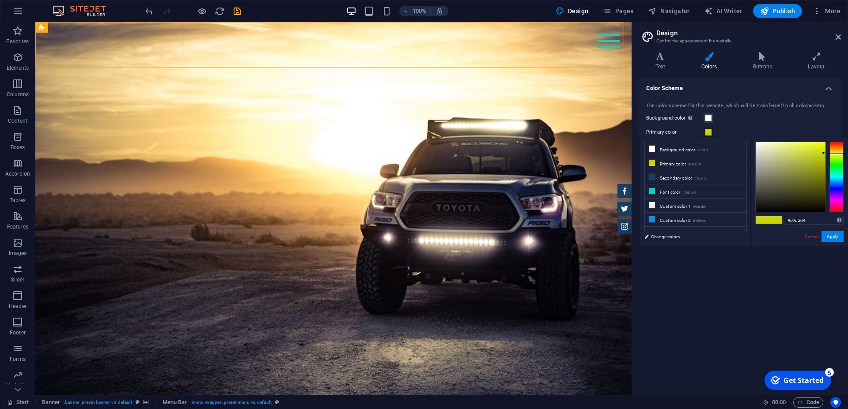
type input "#04d5c4"
click at [840, 176] on div at bounding box center [837, 177] width 14 height 71
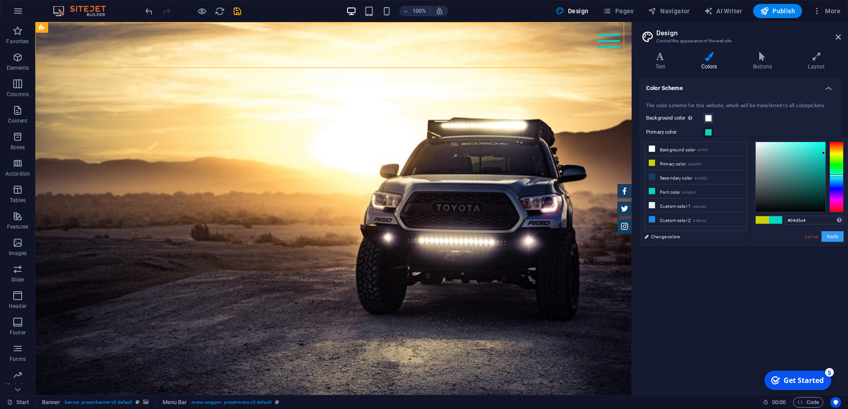
click at [838, 239] on button "Apply" at bounding box center [833, 236] width 22 height 11
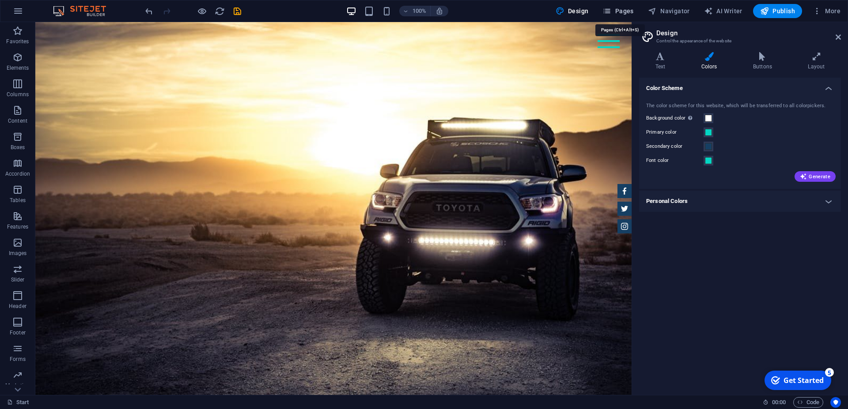
click at [626, 10] on span "Pages" at bounding box center [618, 11] width 31 height 9
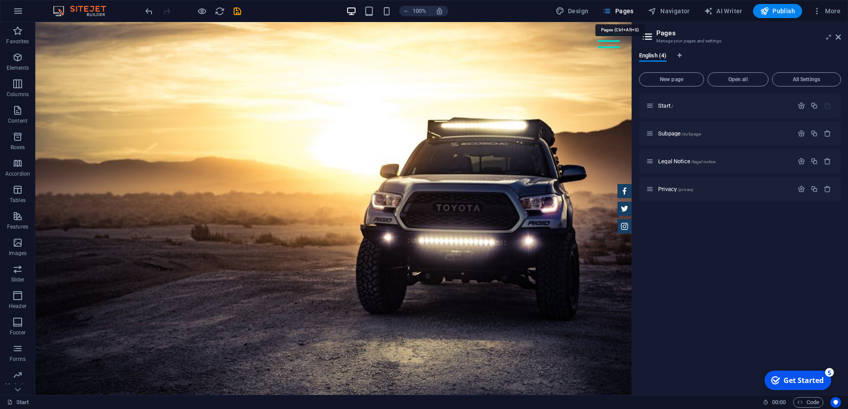
click at [622, 11] on span "Pages" at bounding box center [618, 11] width 31 height 9
click at [676, 77] on span "New page" at bounding box center [671, 79] width 57 height 5
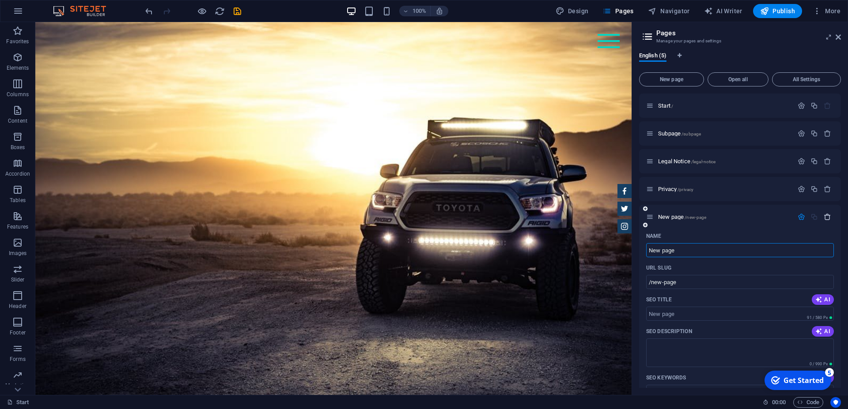
click at [824, 216] on icon "button" at bounding box center [828, 217] width 8 height 8
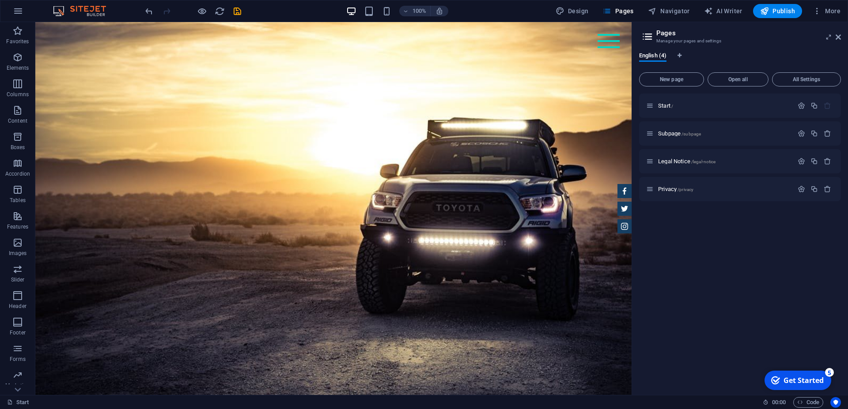
click at [705, 292] on div "Start / Subpage /subpage Legal Notice /legal-notice Privacy /privacy" at bounding box center [740, 241] width 202 height 295
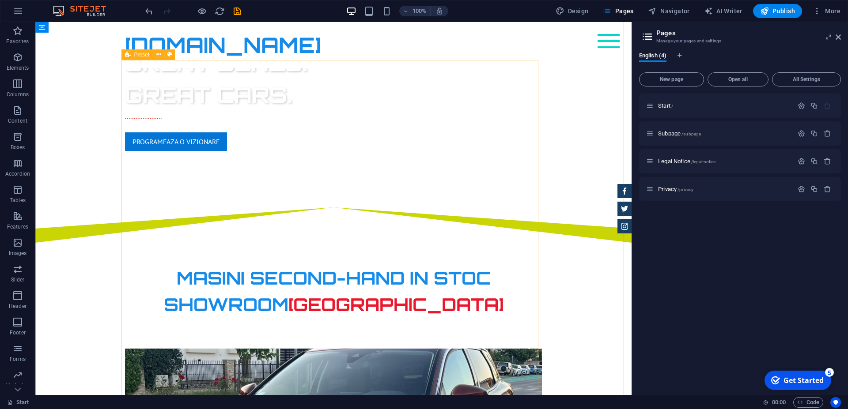
scroll to position [270, 0]
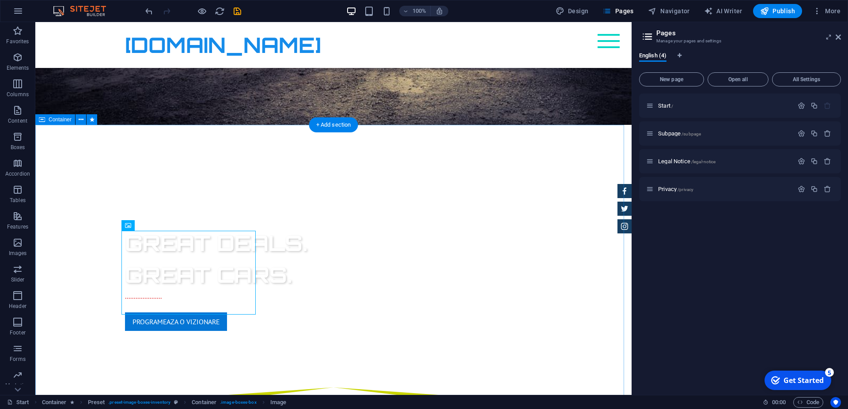
scroll to position [315, 0]
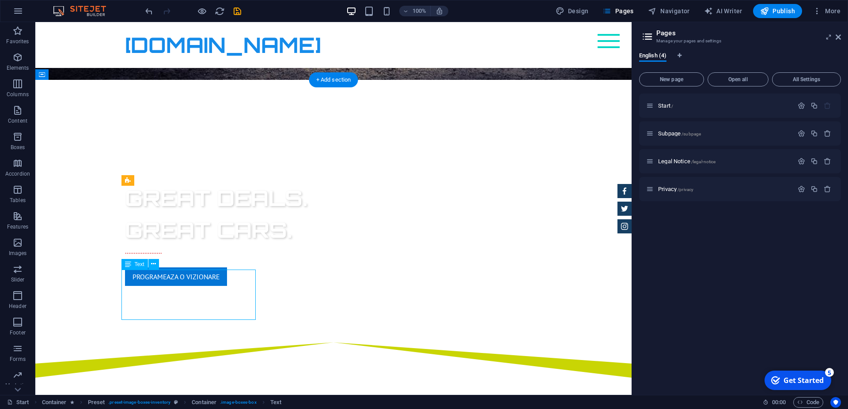
drag, startPoint x: 160, startPoint y: 316, endPoint x: 149, endPoint y: 311, distance: 12.6
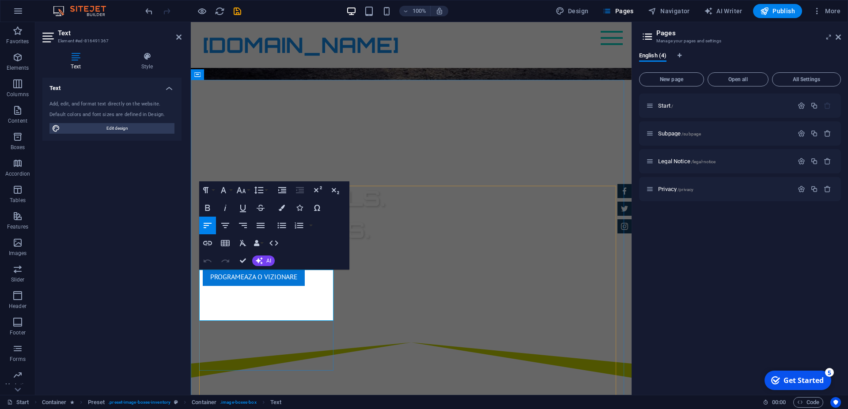
drag, startPoint x: 201, startPoint y: 284, endPoint x: 248, endPoint y: 318, distance: 58.6
copy div "Peugeot 3008 1.2 PureTech / TVA deductibil / 03.2018/ 178.000 km"
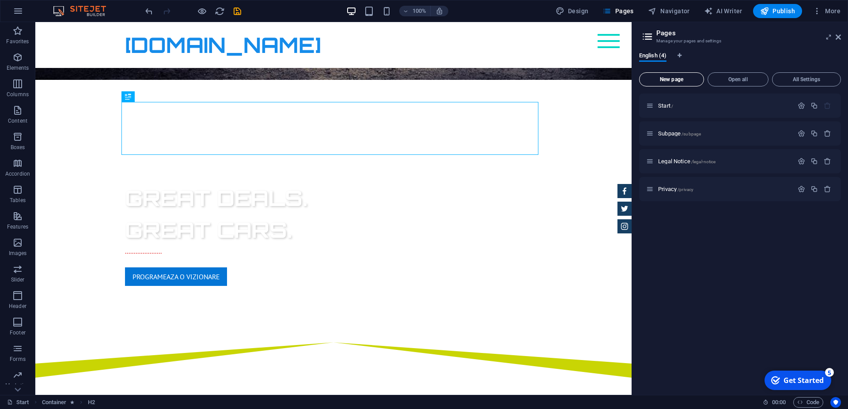
click at [668, 82] on span "New page" at bounding box center [671, 79] width 57 height 5
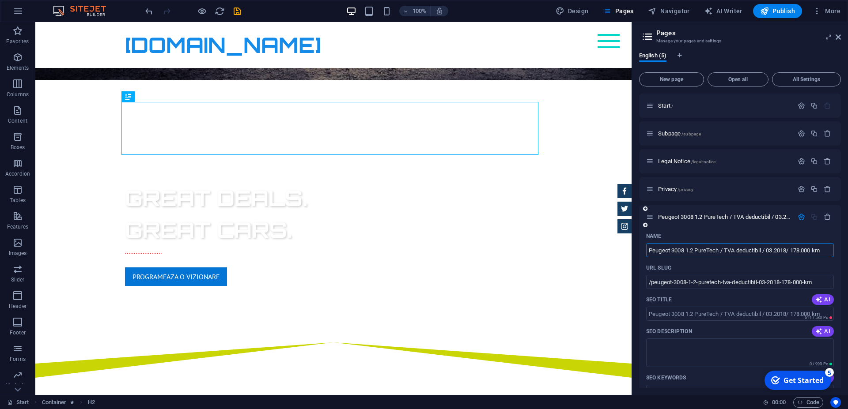
type input "Peugeot 3008 1.2 PureTech / TVA deductibil / 03.2018/ 178.000 km"
type input "/peugeot-3008-1-2-puretech-tva-deductibil-03-2018-178-000-km"
click at [673, 171] on div "Legal Notice /legal-notice" at bounding box center [740, 161] width 202 height 24
click at [664, 247] on input "Peugeot 3008 1.2 PureTech / TVA deductibil / 03.2018/ 178.000 km" at bounding box center [740, 250] width 188 height 14
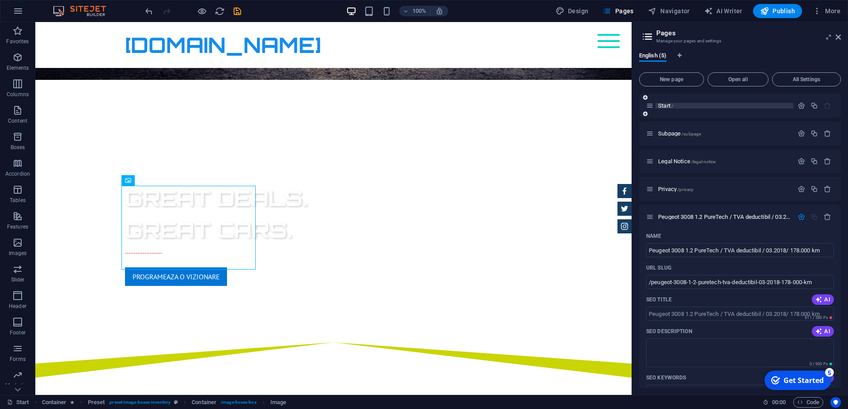
click at [670, 105] on span "Start /" at bounding box center [665, 105] width 15 height 7
click at [668, 250] on input "Peugeot 3008 1.2 PureTech / TVA deductibil / 03.2018/ 178.000 km" at bounding box center [740, 250] width 188 height 14
click at [699, 301] on div "SEO Title AI" at bounding box center [740, 300] width 188 height 14
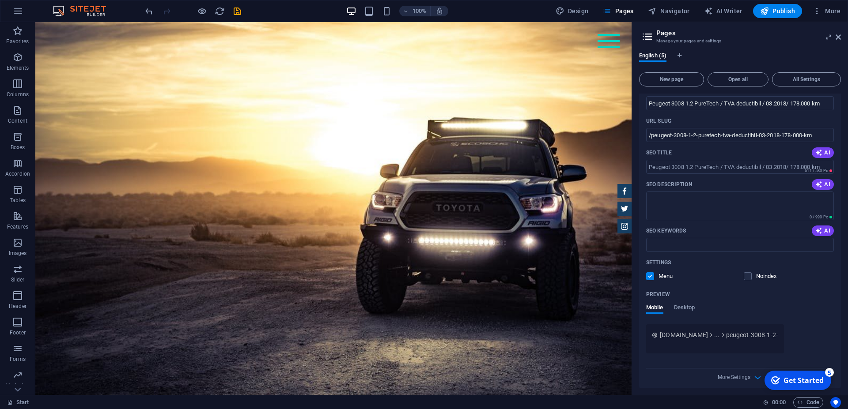
scroll to position [152, 0]
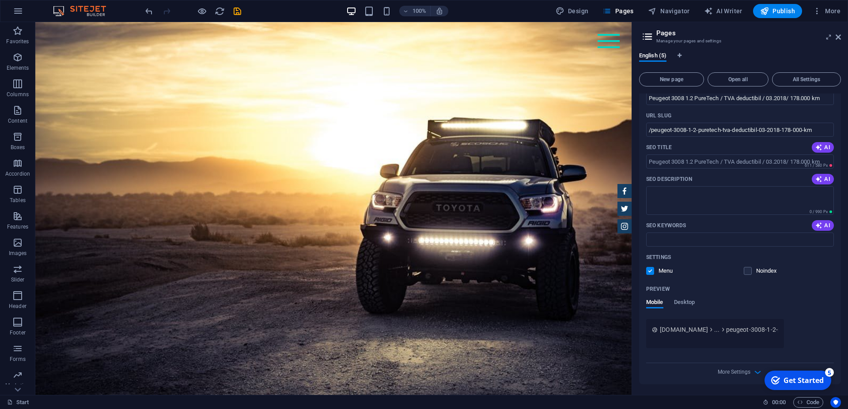
click at [755, 330] on span "peugeot-3008-1-2-puretech-tva-deductibil-03-2018-178-000-km" at bounding box center [814, 330] width 177 height 9
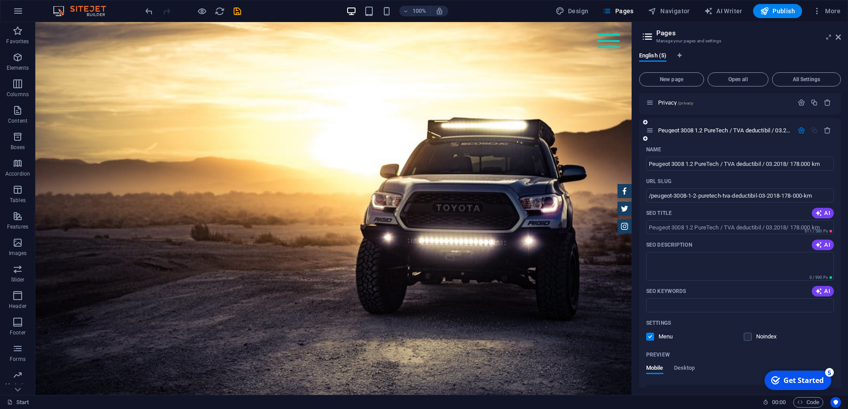
scroll to position [33, 0]
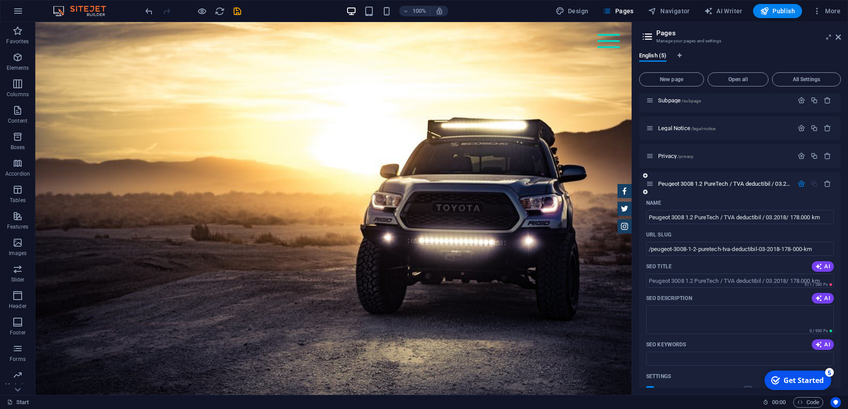
click at [798, 182] on icon "button" at bounding box center [802, 184] width 8 height 8
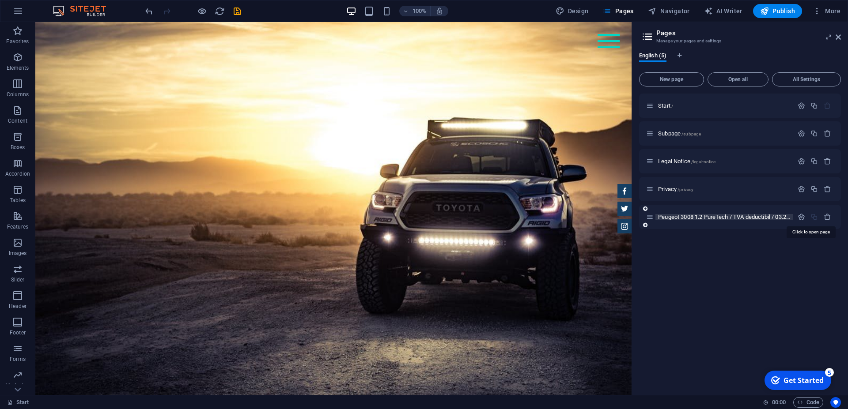
click at [671, 218] on span "Peugeot 3008 1.2 PureTech / TVA deductibil / 03.2018/ 178.000 km /peugeot-3008-…" at bounding box center [810, 217] width 304 height 7
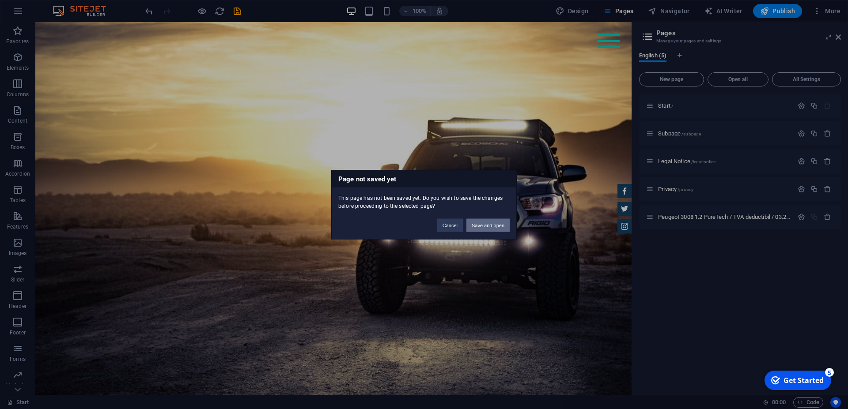
click at [484, 226] on button "Save and open" at bounding box center [487, 225] width 43 height 13
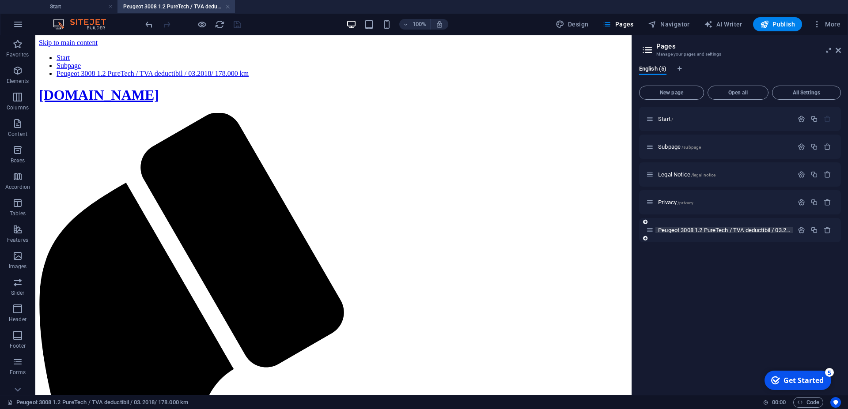
click at [688, 230] on span "Peugeot 3008 1.2 PureTech / TVA deductibil / 03.2018/ 178.000 km /peugeot-3008-…" at bounding box center [810, 230] width 304 height 7
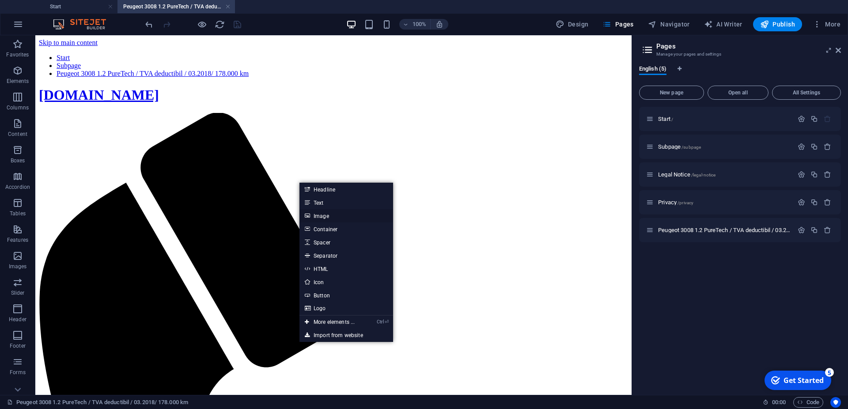
click at [328, 216] on link "Image" at bounding box center [347, 215] width 94 height 13
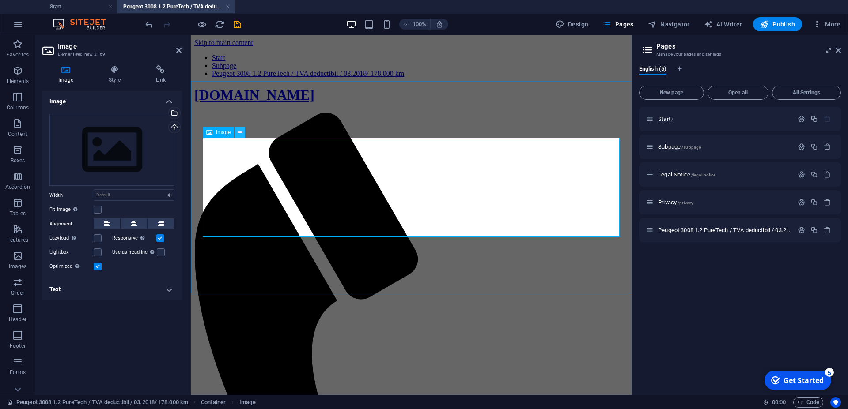
click at [240, 132] on icon at bounding box center [240, 132] width 5 height 9
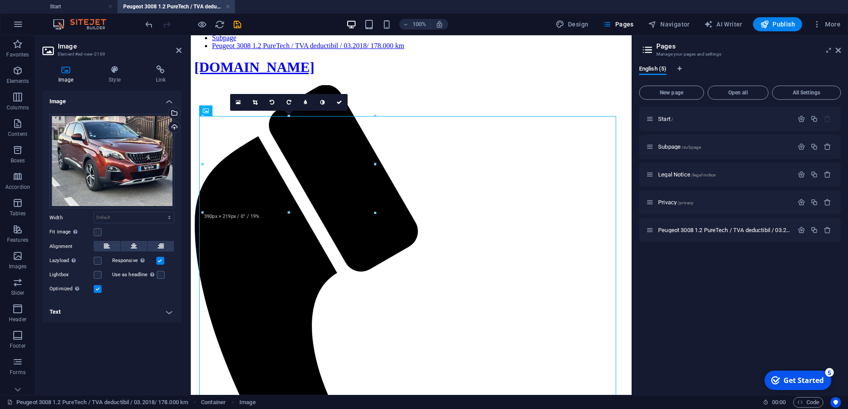
scroll to position [22, 0]
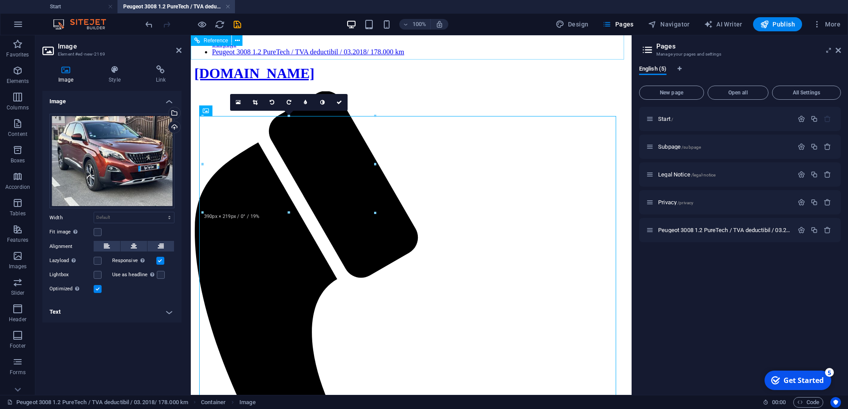
click at [534, 48] on div "Start Subpage Peugeot 3008 1.2 PureTech / TVA deductibil / 03.2018/ 178.000 km …" at bounding box center [411, 350] width 434 height 636
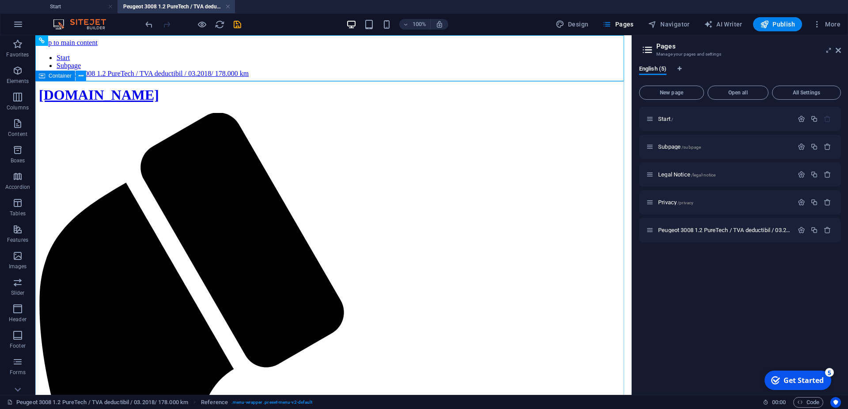
click at [81, 74] on icon at bounding box center [81, 76] width 5 height 9
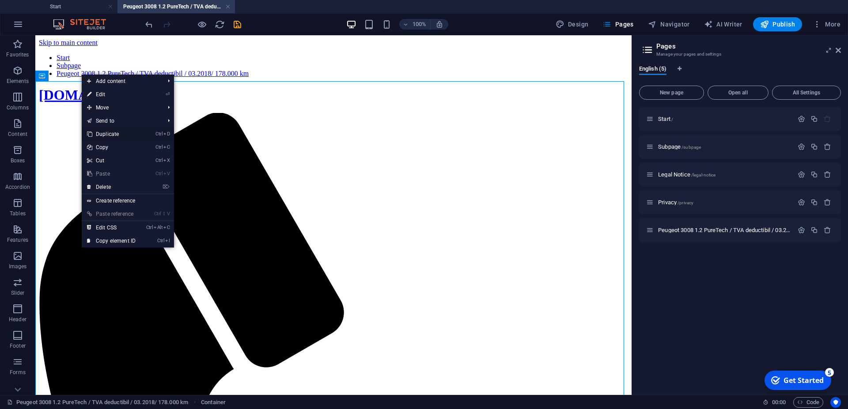
click at [109, 135] on link "Ctrl D Duplicate" at bounding box center [111, 134] width 59 height 13
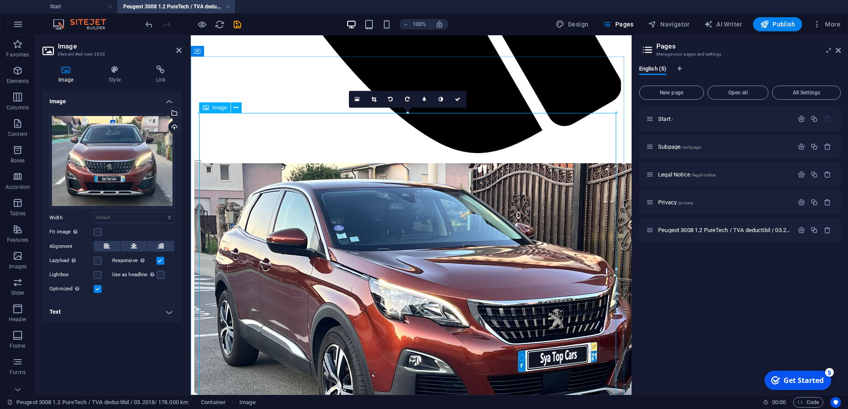
scroll to position [538, 0]
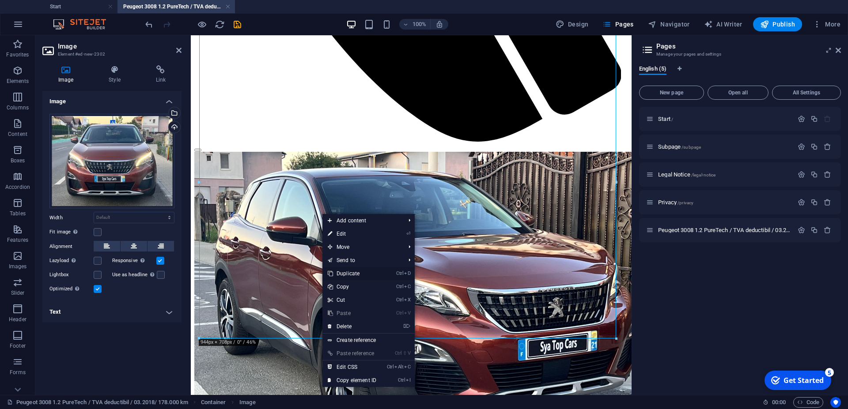
click at [356, 272] on link "Ctrl D Duplicate" at bounding box center [351, 273] width 59 height 13
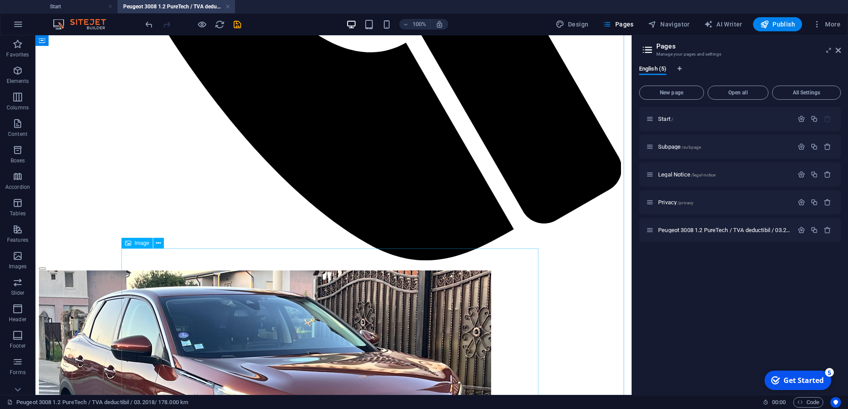
scroll to position [628, 0]
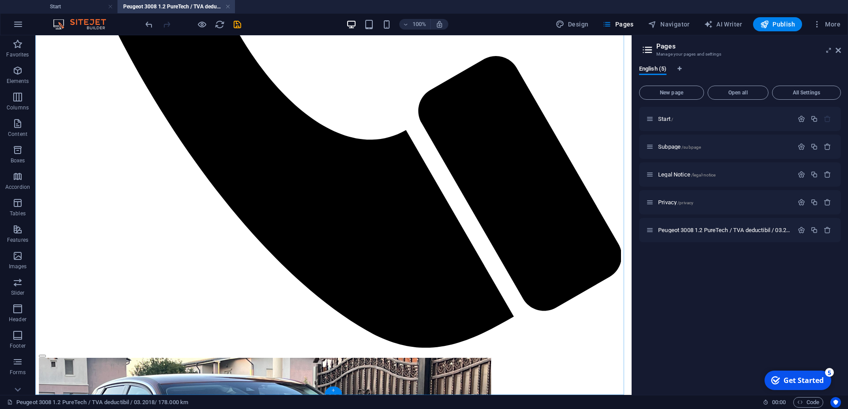
click at [332, 389] on div "+" at bounding box center [333, 391] width 17 height 8
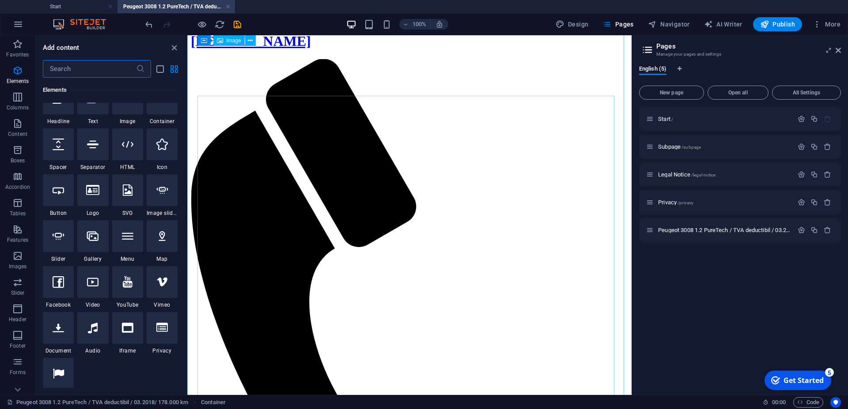
scroll to position [42, 0]
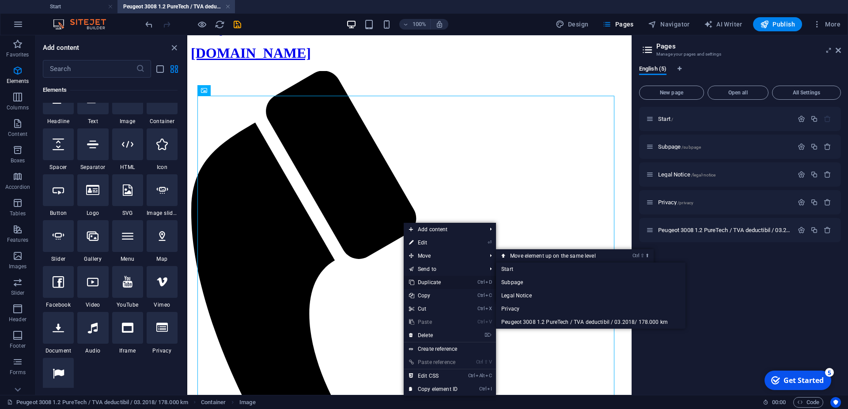
click at [433, 282] on link "Ctrl D Duplicate" at bounding box center [433, 282] width 59 height 13
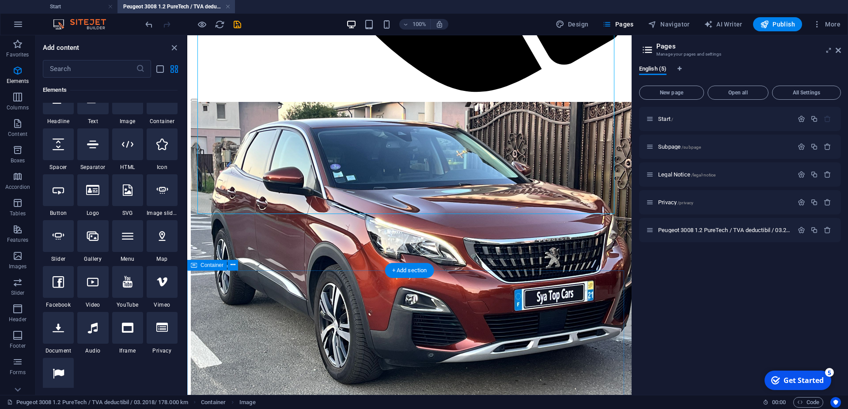
scroll to position [617, 0]
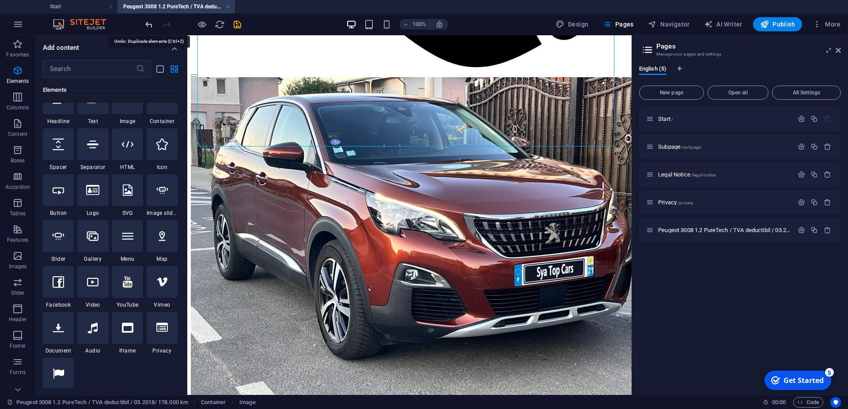
click at [148, 21] on icon "undo" at bounding box center [149, 24] width 10 height 10
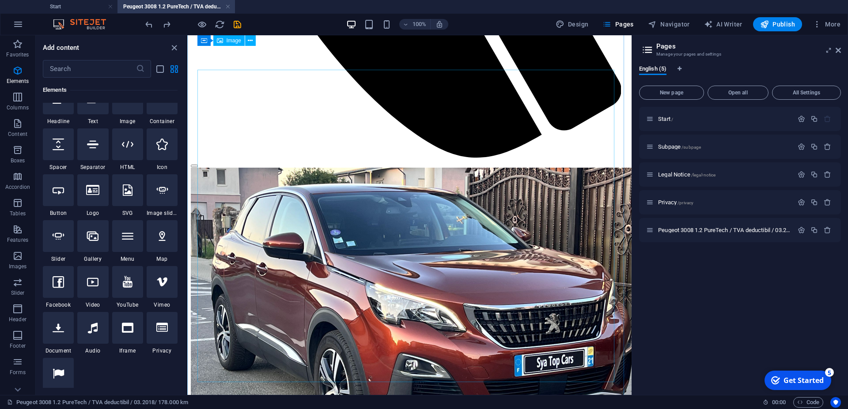
scroll to position [493, 0]
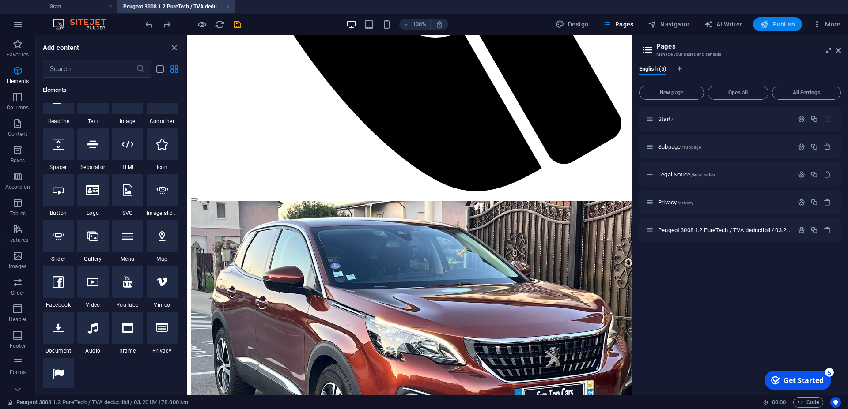
click at [781, 23] on span "Publish" at bounding box center [777, 24] width 35 height 9
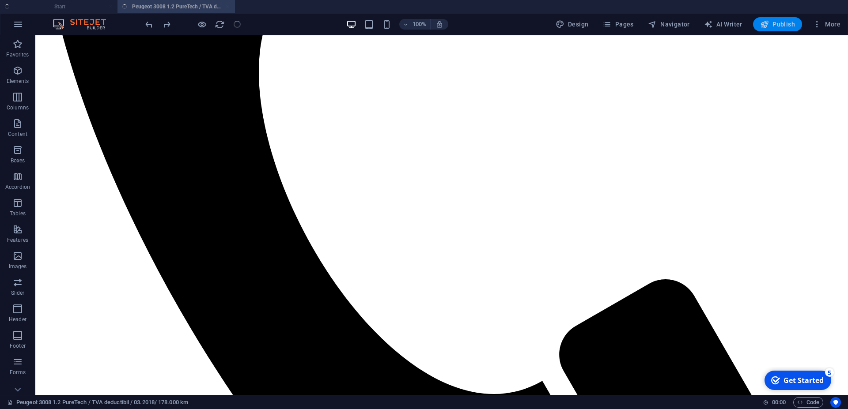
scroll to position [394, 0]
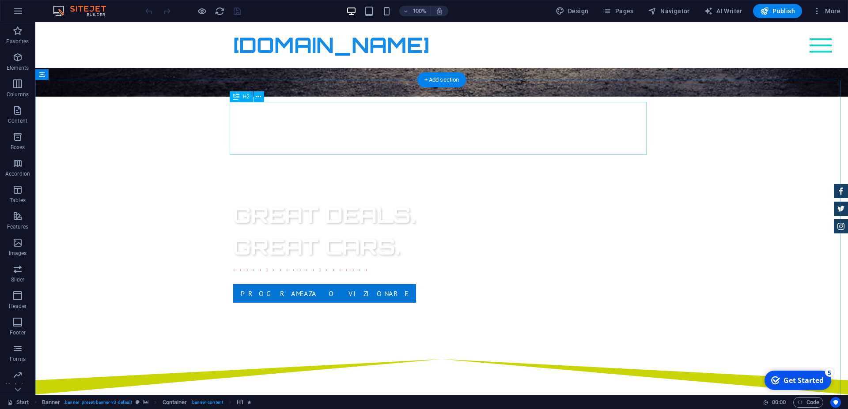
scroll to position [315, 0]
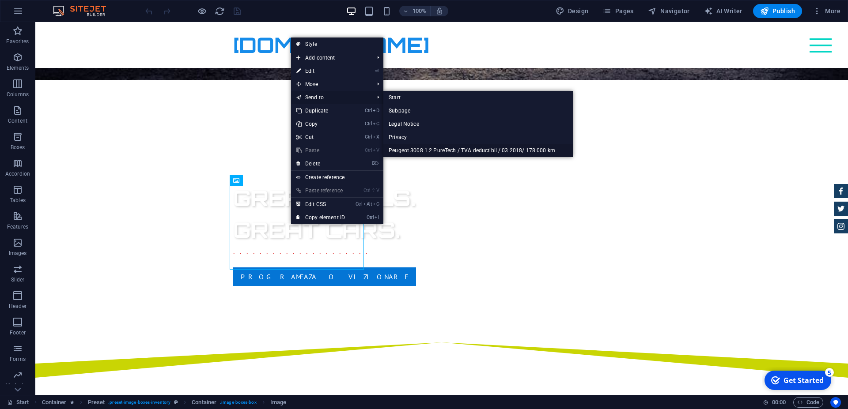
click at [419, 149] on link "Peugeot 3008 1.2 PureTech / TVA deductibil / 03.2018/ 178.000 km" at bounding box center [478, 150] width 190 height 13
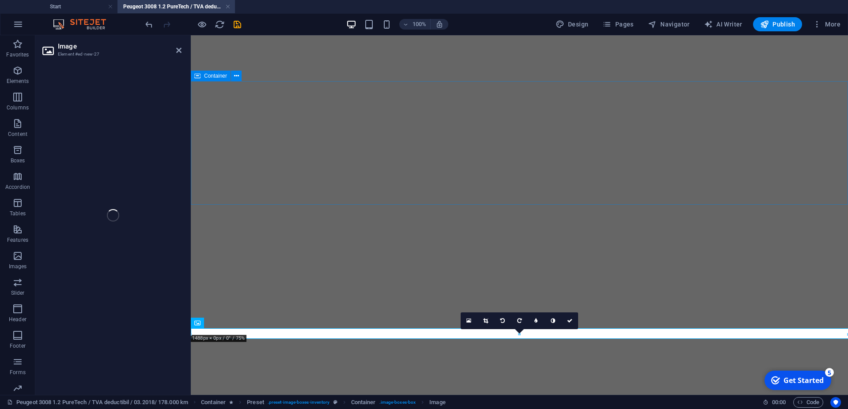
select select "%"
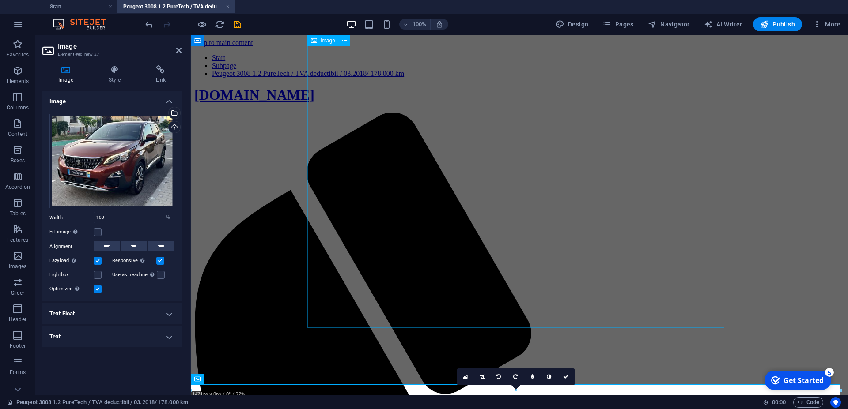
scroll to position [548, 0]
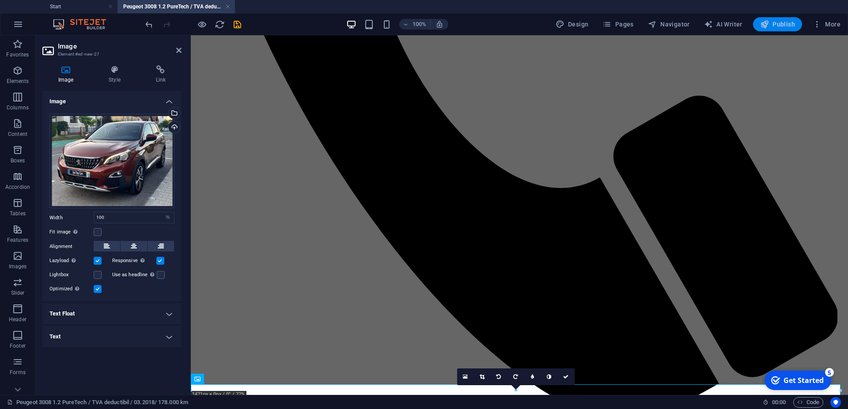
click at [773, 23] on span "Publish" at bounding box center [777, 24] width 35 height 9
